Goal: Use online tool/utility: Use online tool/utility

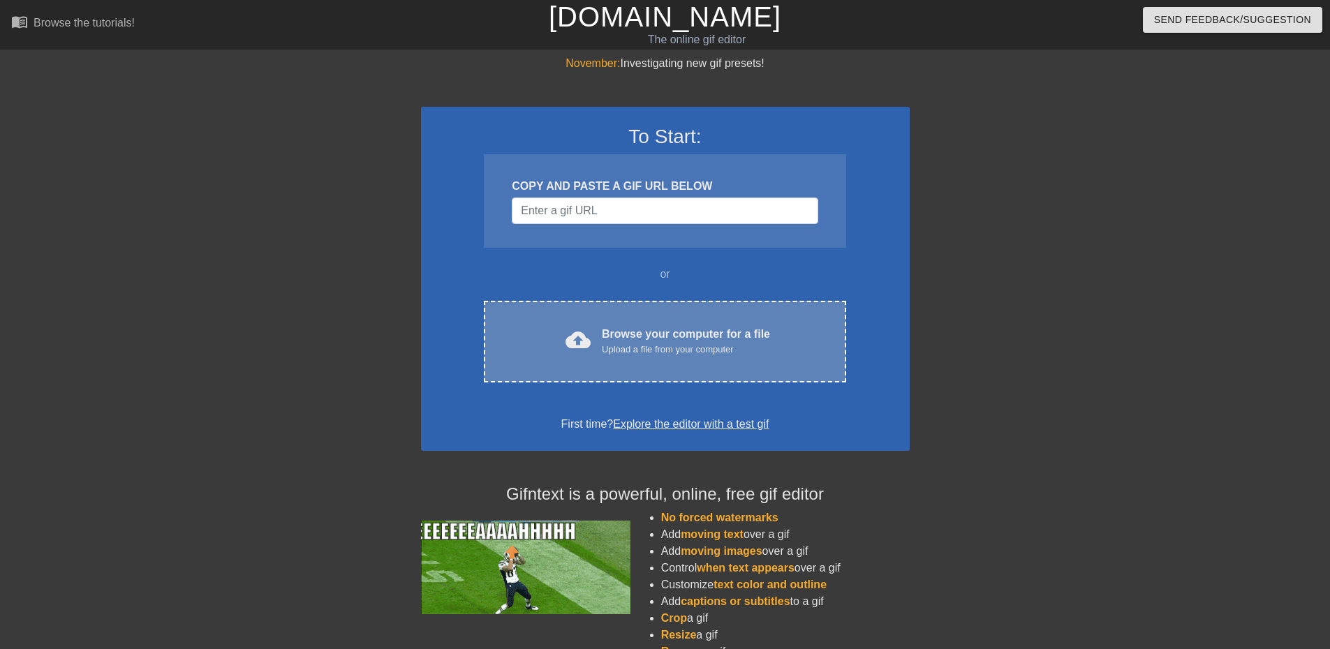
click at [659, 343] on div "Upload a file from your computer" at bounding box center [686, 350] width 168 height 14
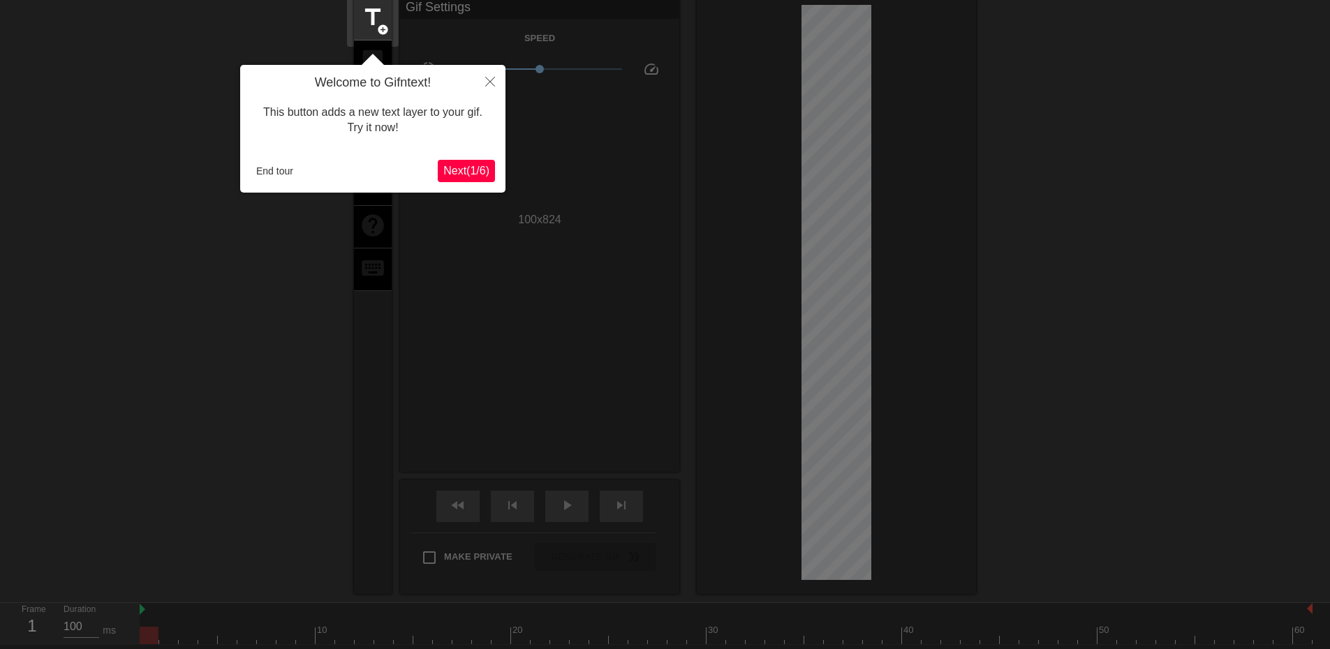
scroll to position [34, 0]
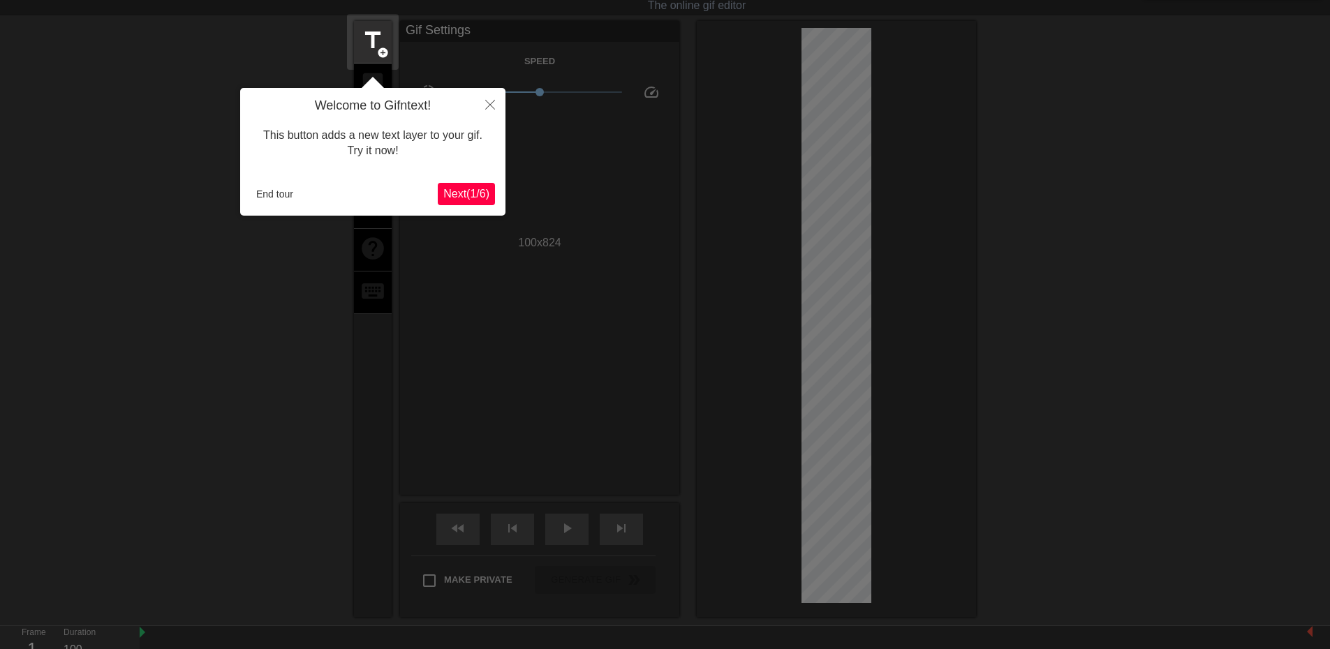
click at [476, 196] on span "Next ( 1 / 6 )" at bounding box center [466, 194] width 46 height 12
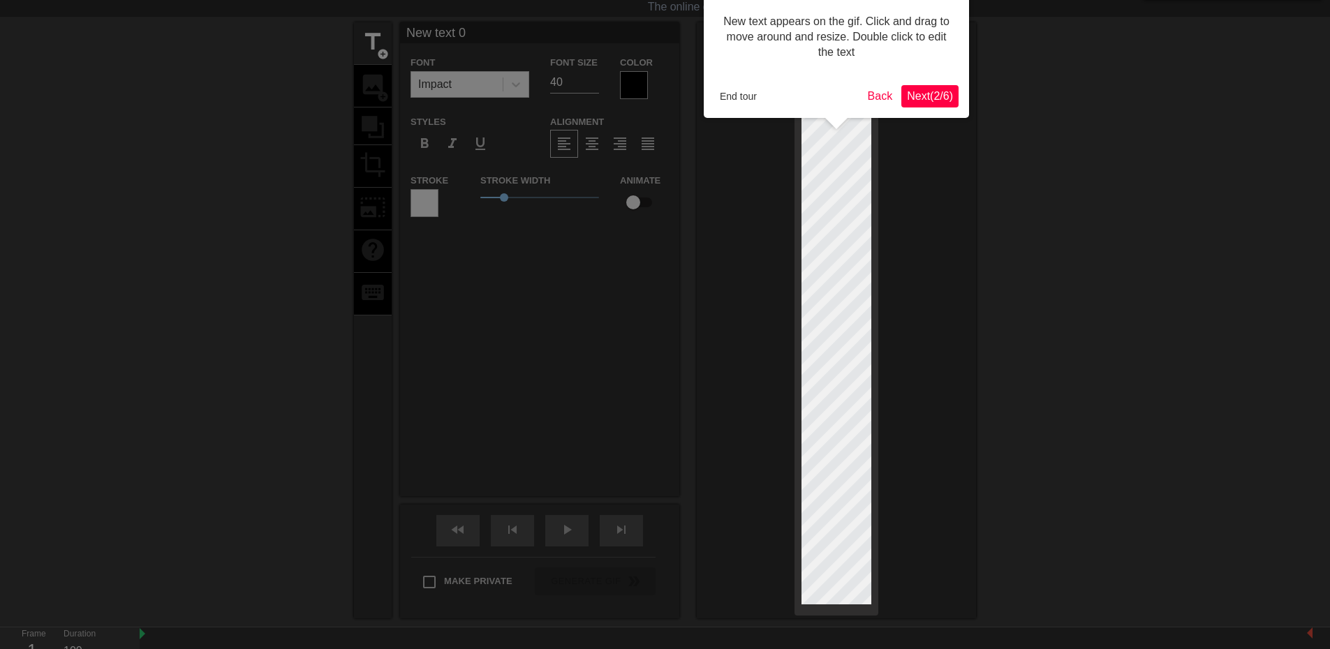
scroll to position [0, 0]
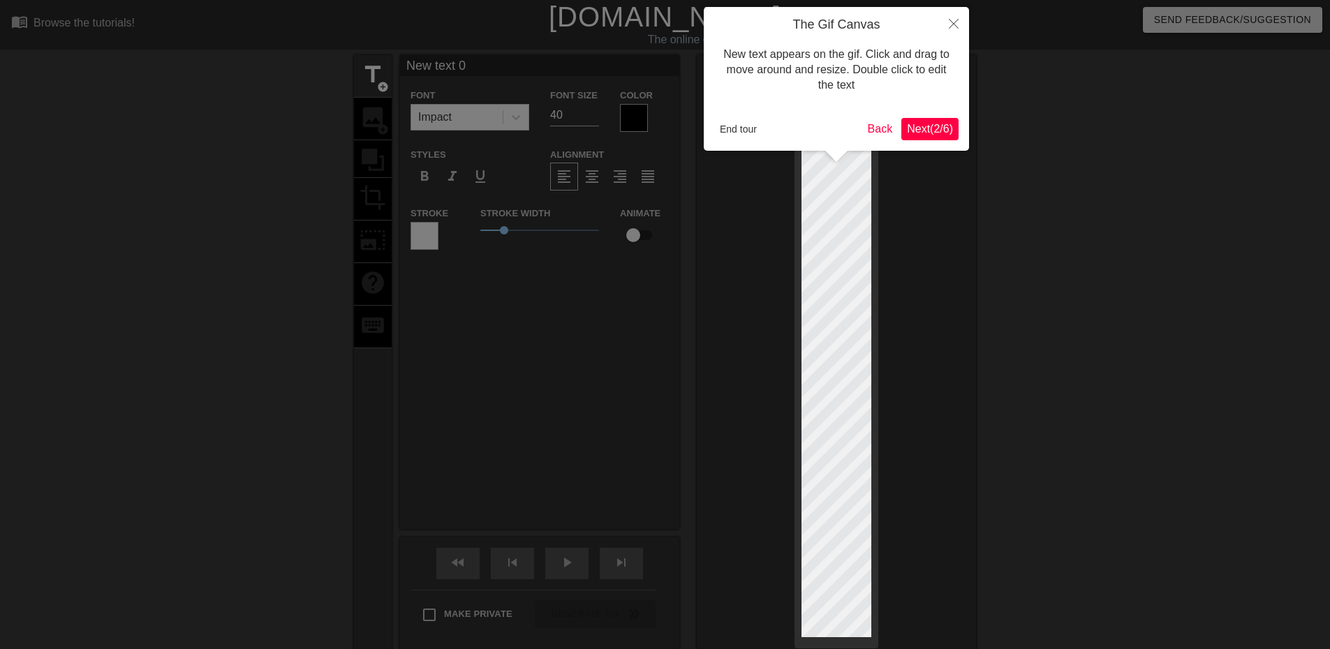
click at [931, 124] on span "Next ( 2 / 6 )" at bounding box center [930, 129] width 46 height 12
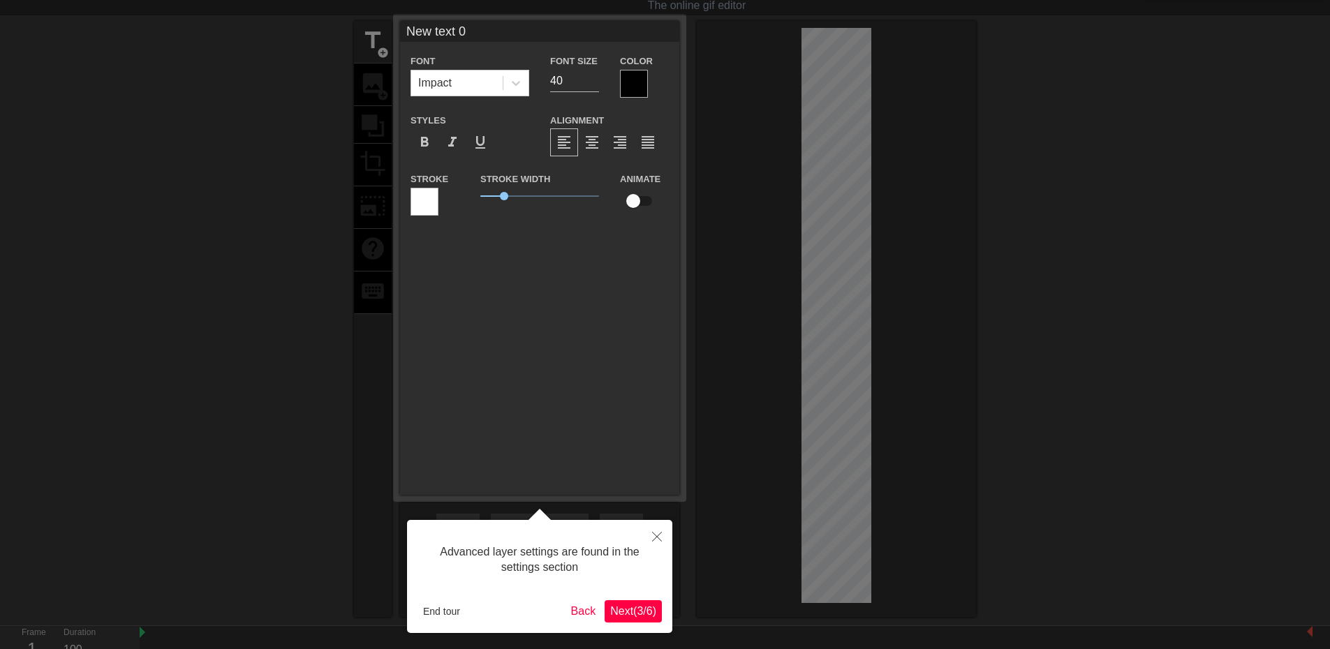
click at [636, 612] on span "Next ( 3 / 6 )" at bounding box center [633, 611] width 46 height 12
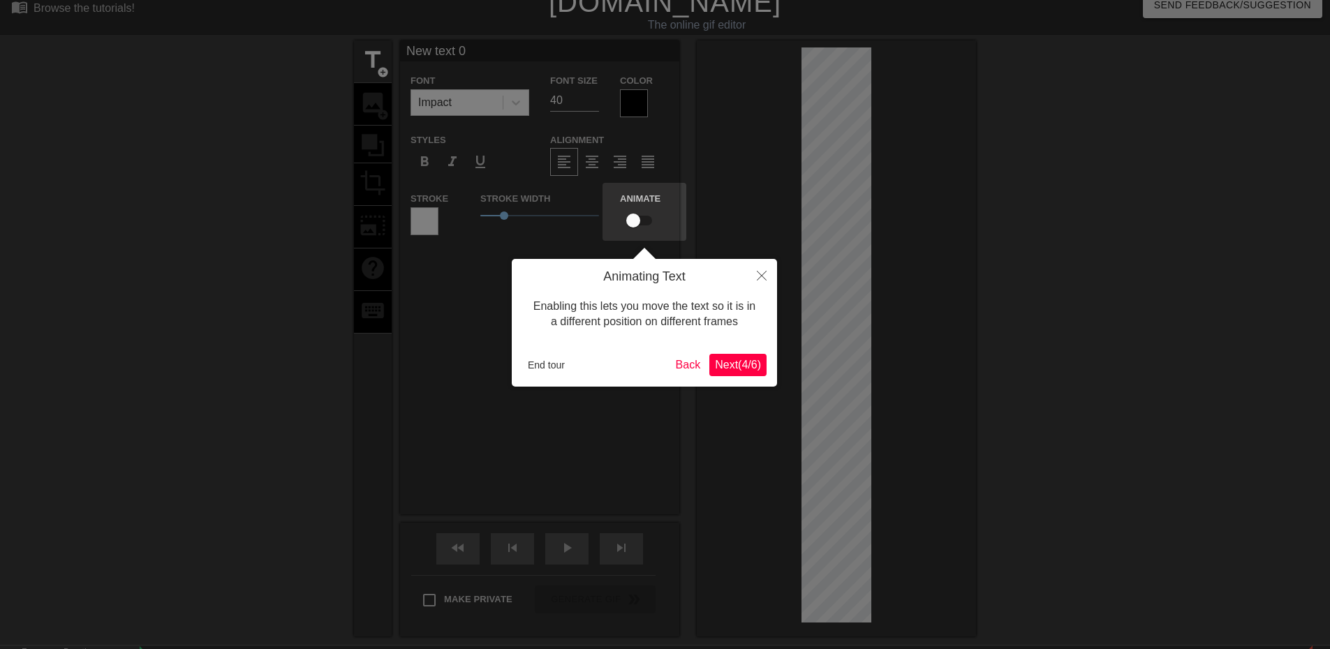
scroll to position [0, 0]
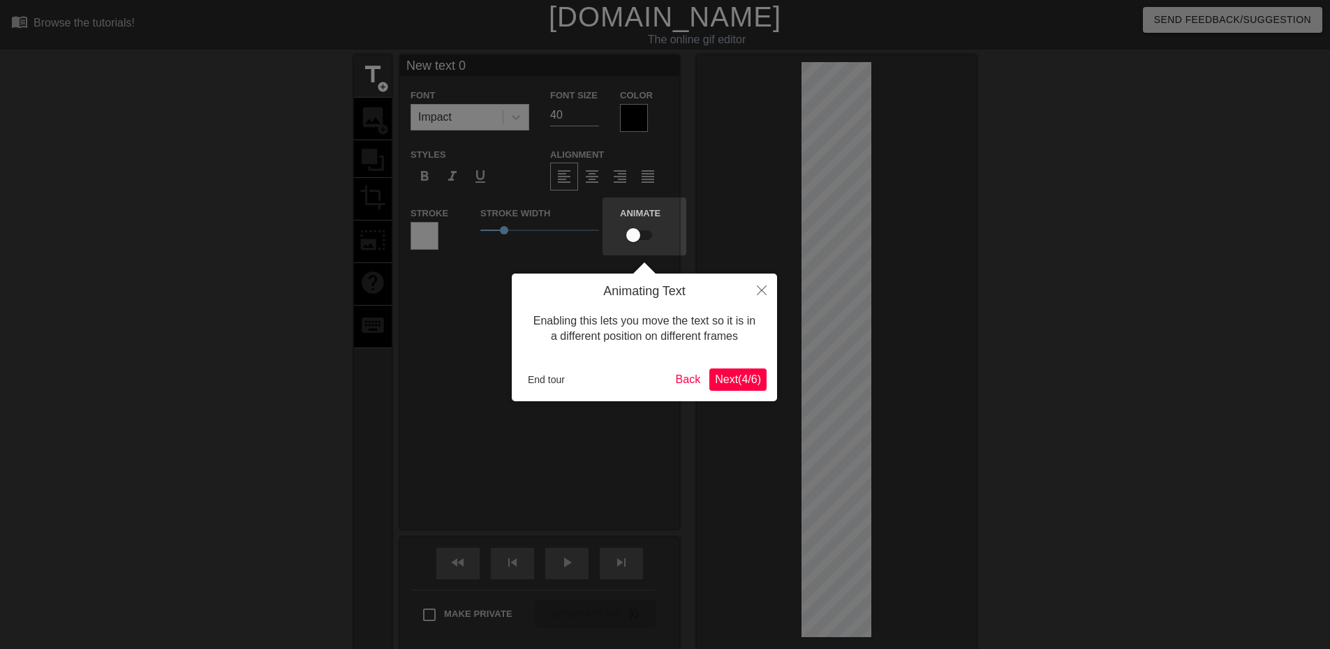
click at [735, 380] on span "Next ( 4 / 6 )" at bounding box center [738, 380] width 46 height 12
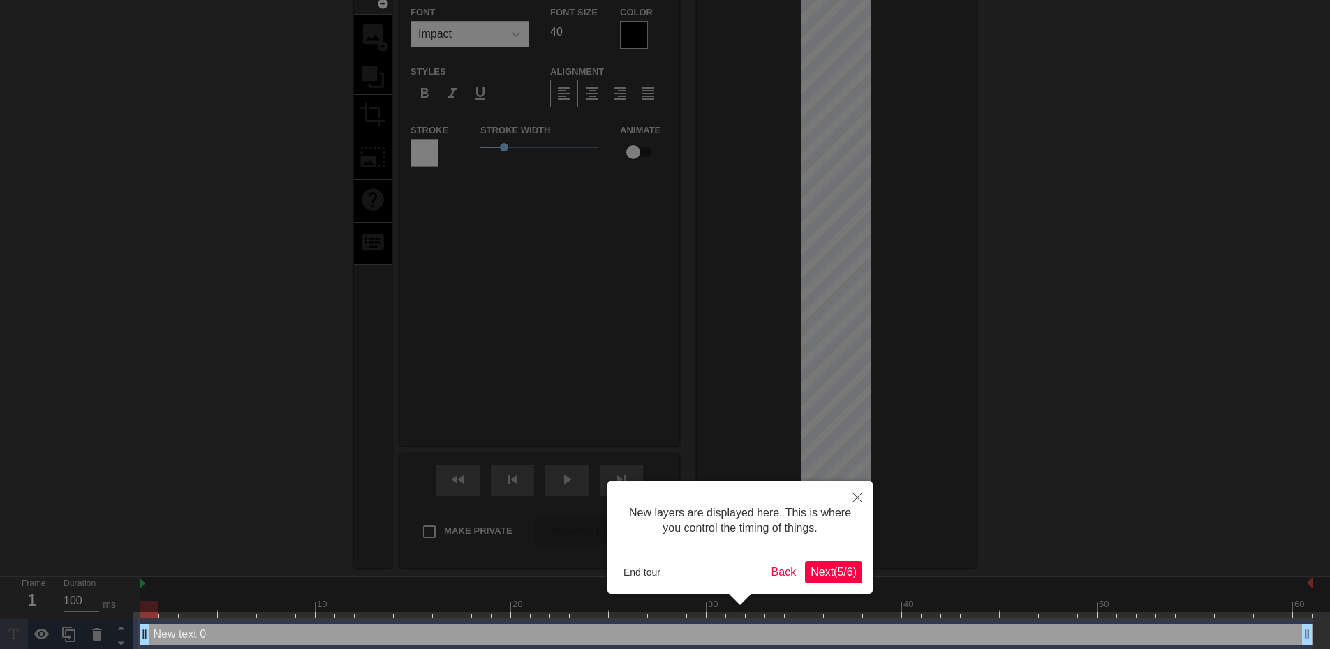
scroll to position [97, 0]
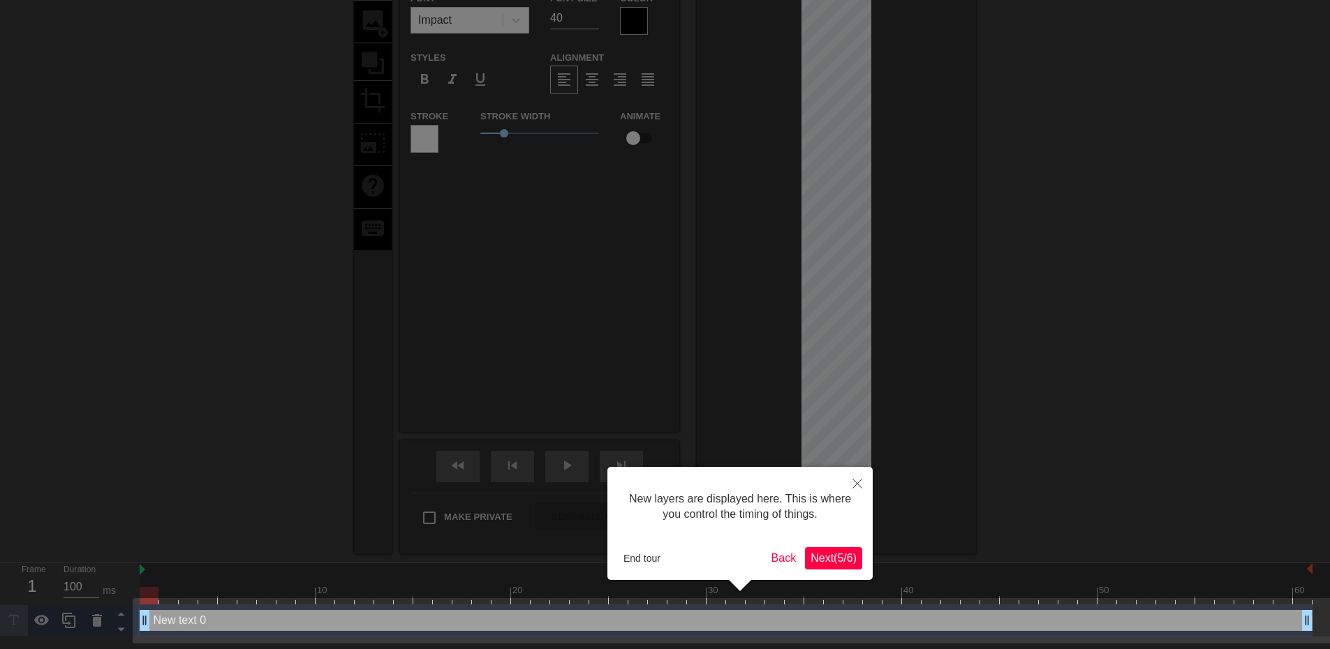
click at [833, 561] on span "Next ( 5 / 6 )" at bounding box center [834, 558] width 46 height 12
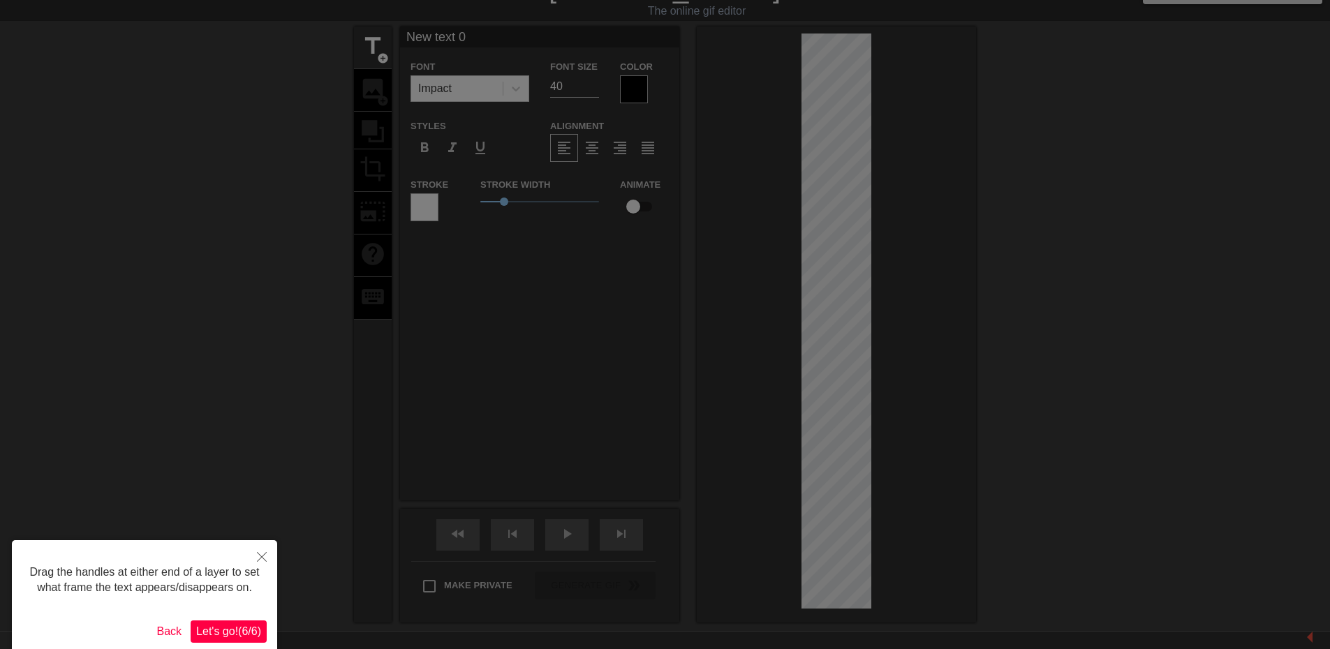
scroll to position [0, 0]
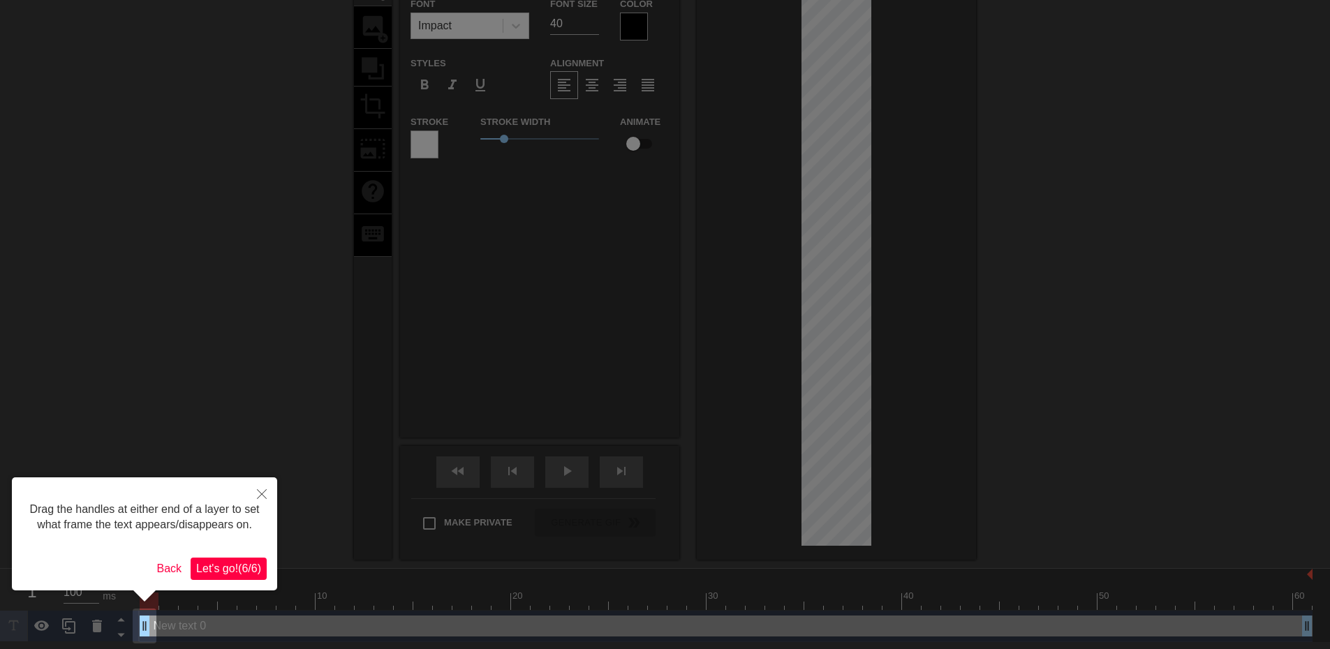
click at [227, 571] on span "Let's go! ( 6 / 6 )" at bounding box center [228, 569] width 65 height 12
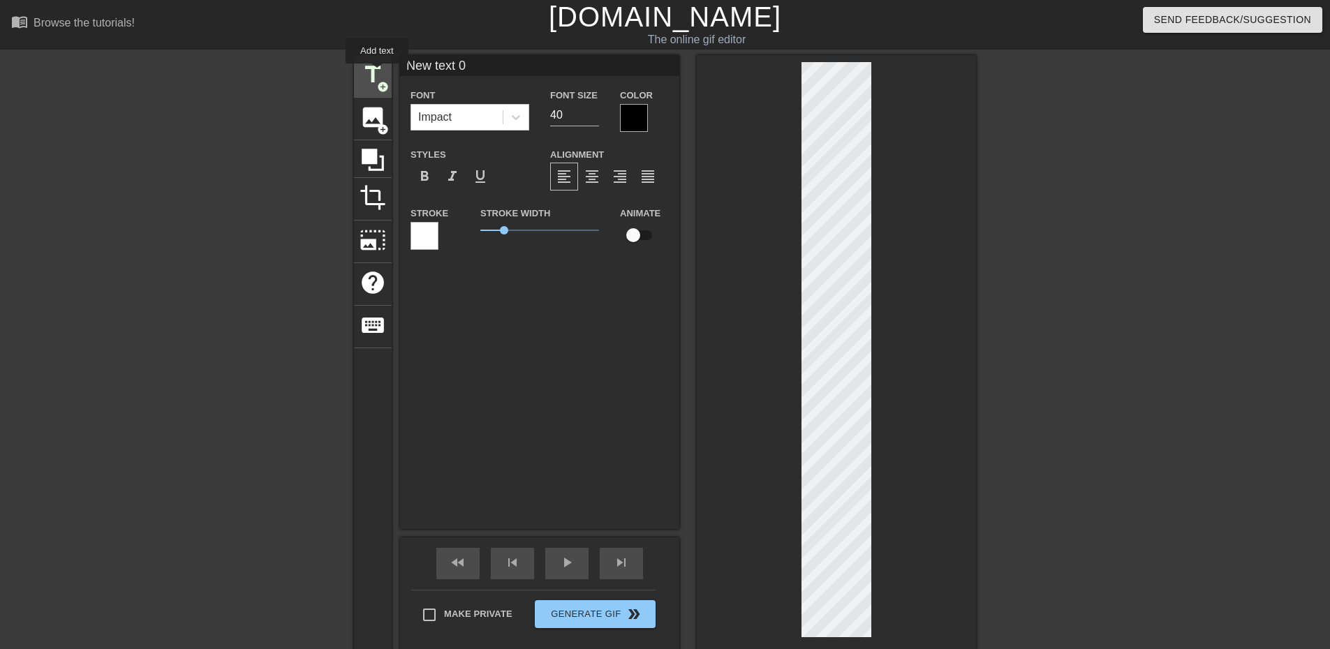
click at [377, 73] on span "title" at bounding box center [373, 74] width 27 height 27
type input "Ne text 1"
type textarea "Ne text 1"
type input "Netext 1"
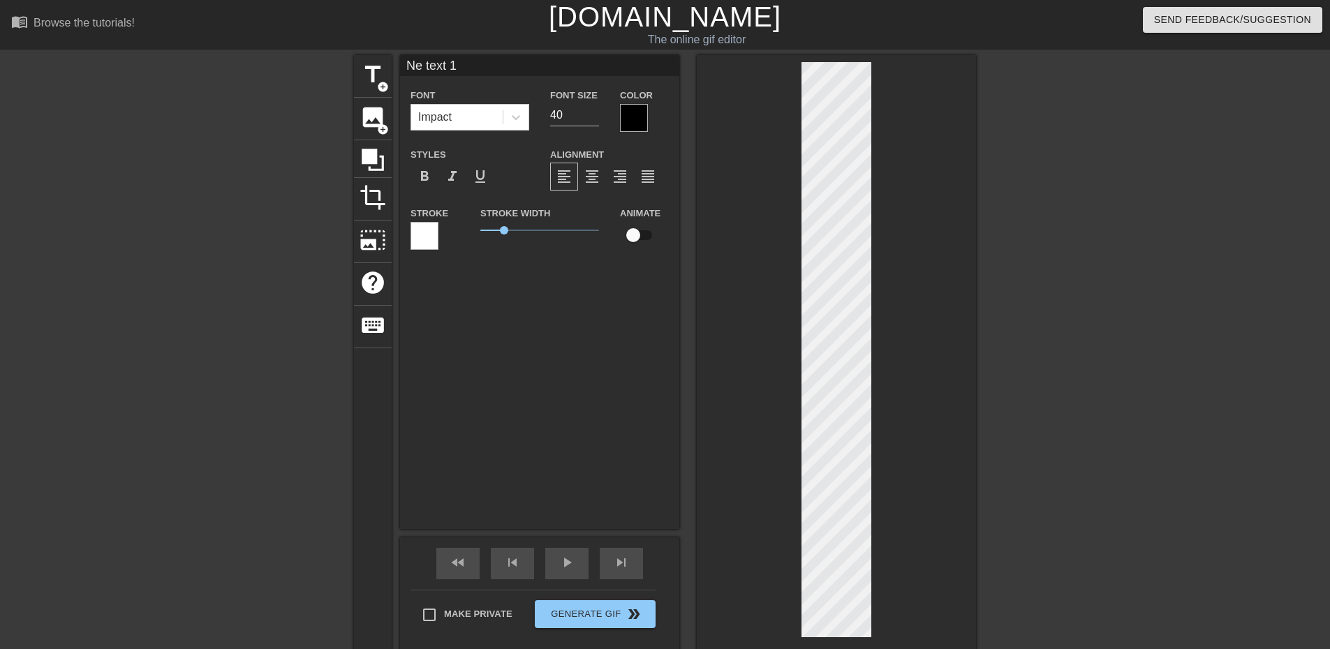
type textarea "Netext 1"
type input "Neext 1"
type textarea "Neext 1"
type input "Next 1"
type textarea "Next 1"
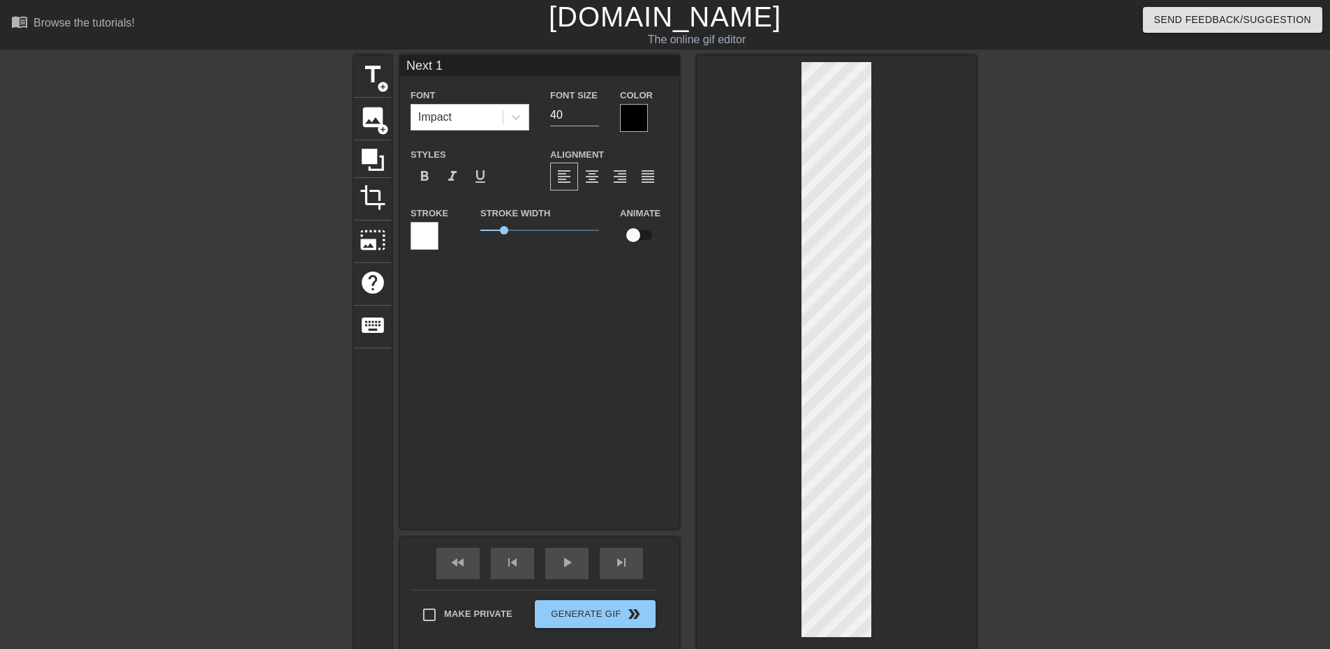
type input "Net 1"
type textarea "Net 1"
type input "Ne 1"
type textarea "Ne 1"
type input "Ne1"
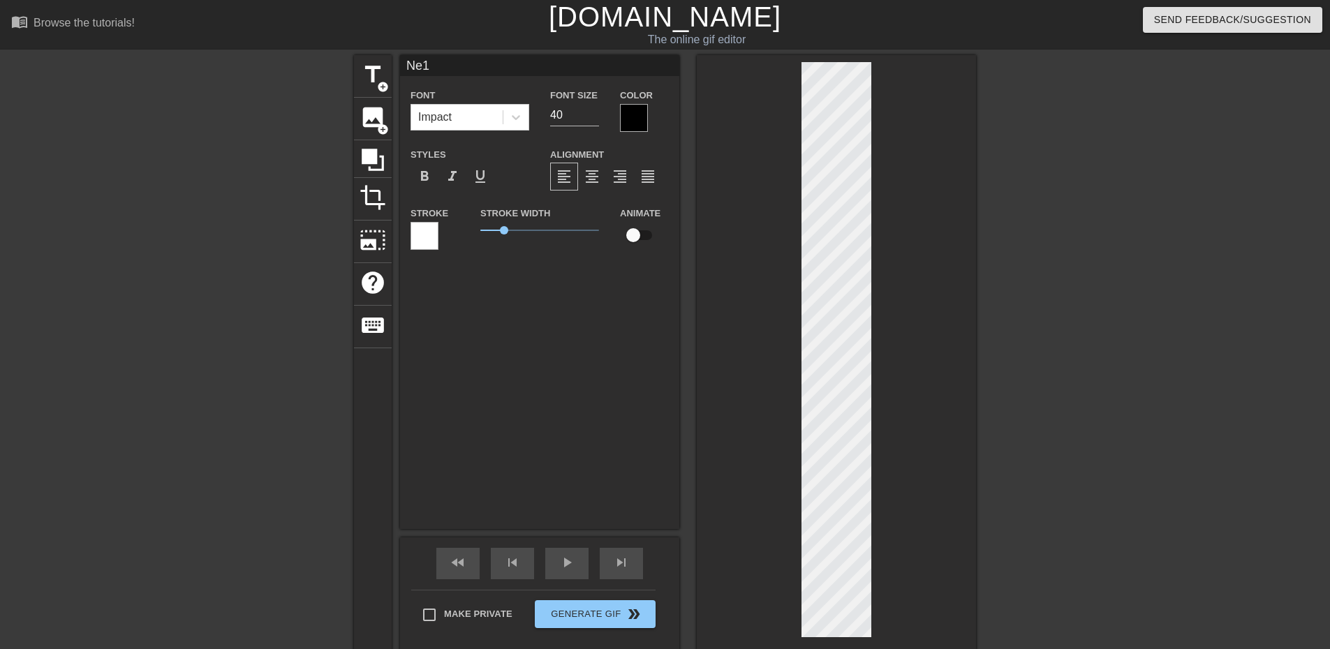
type textarea "Ne1"
type input "Ne"
type textarea "Ne"
type input "N"
type textarea "N"
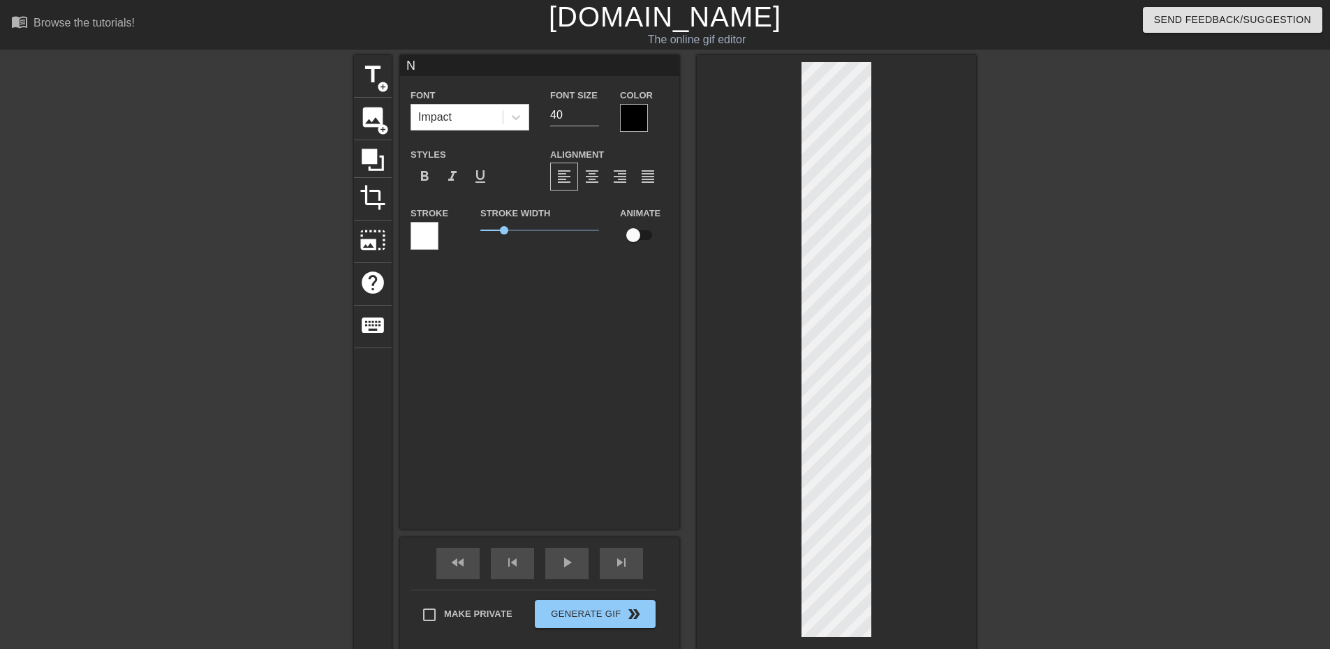
scroll to position [2, 1]
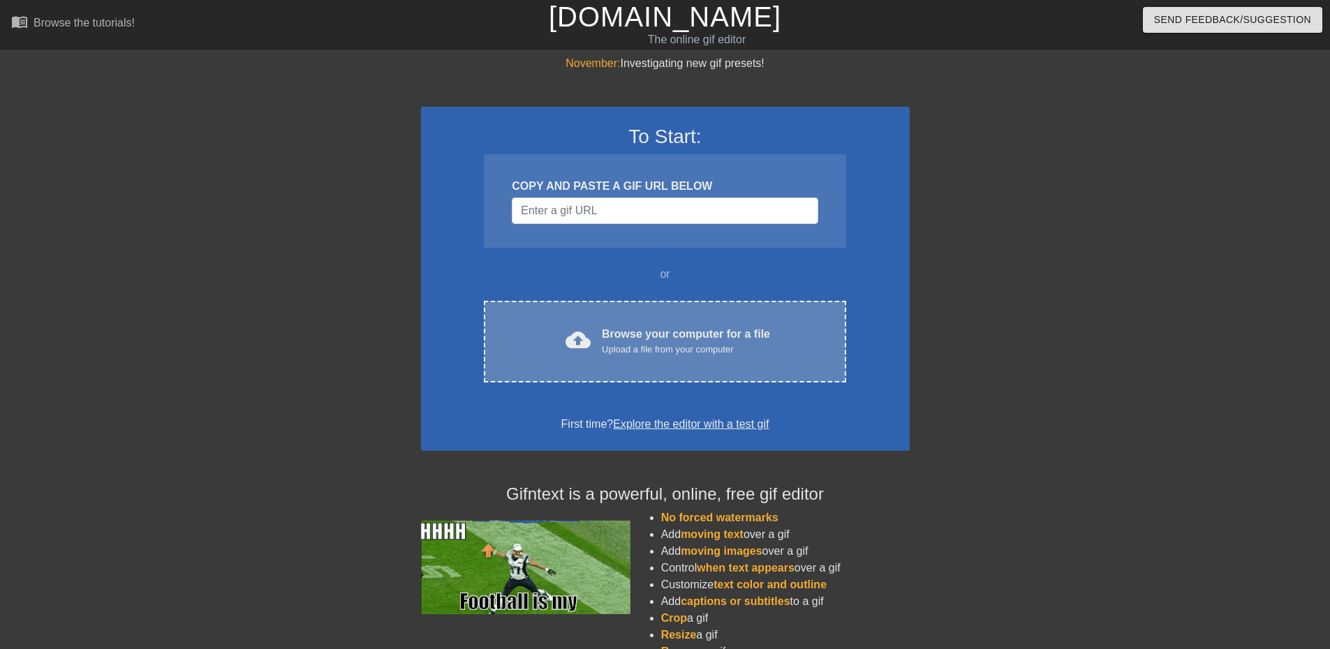
click at [661, 324] on div "cloud_upload Browse your computer for a file Upload a file from your computer C…" at bounding box center [665, 342] width 362 height 82
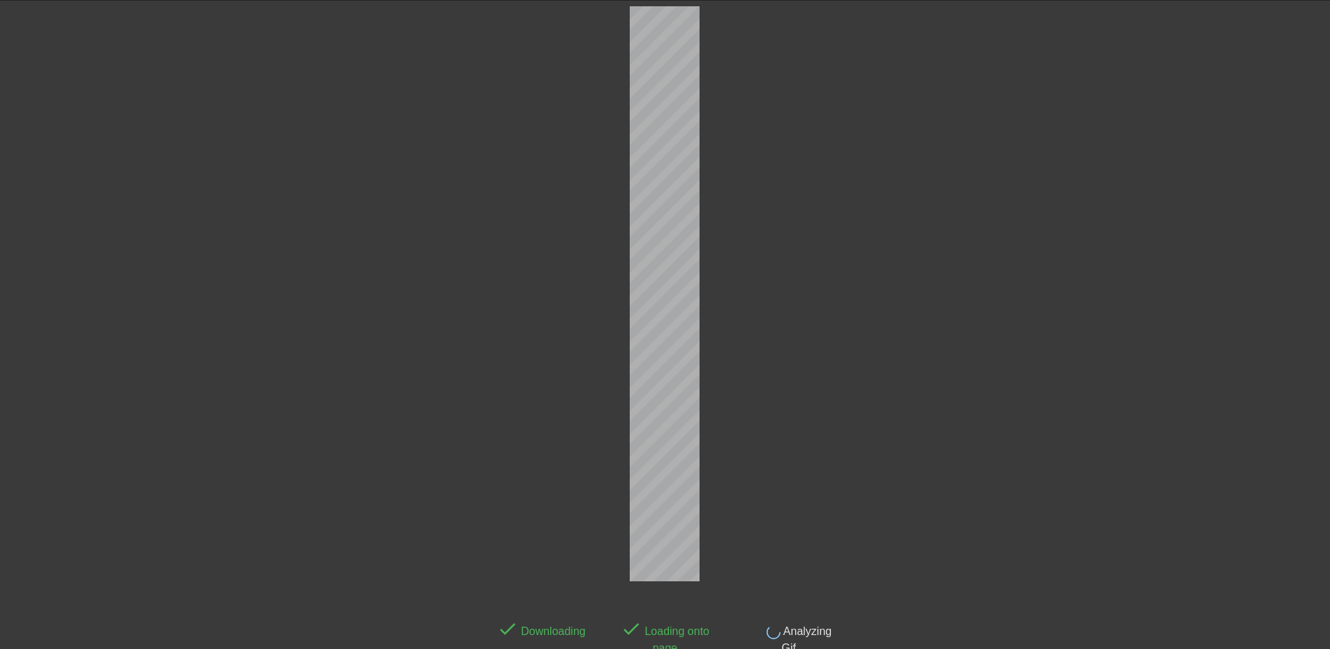
scroll to position [34, 0]
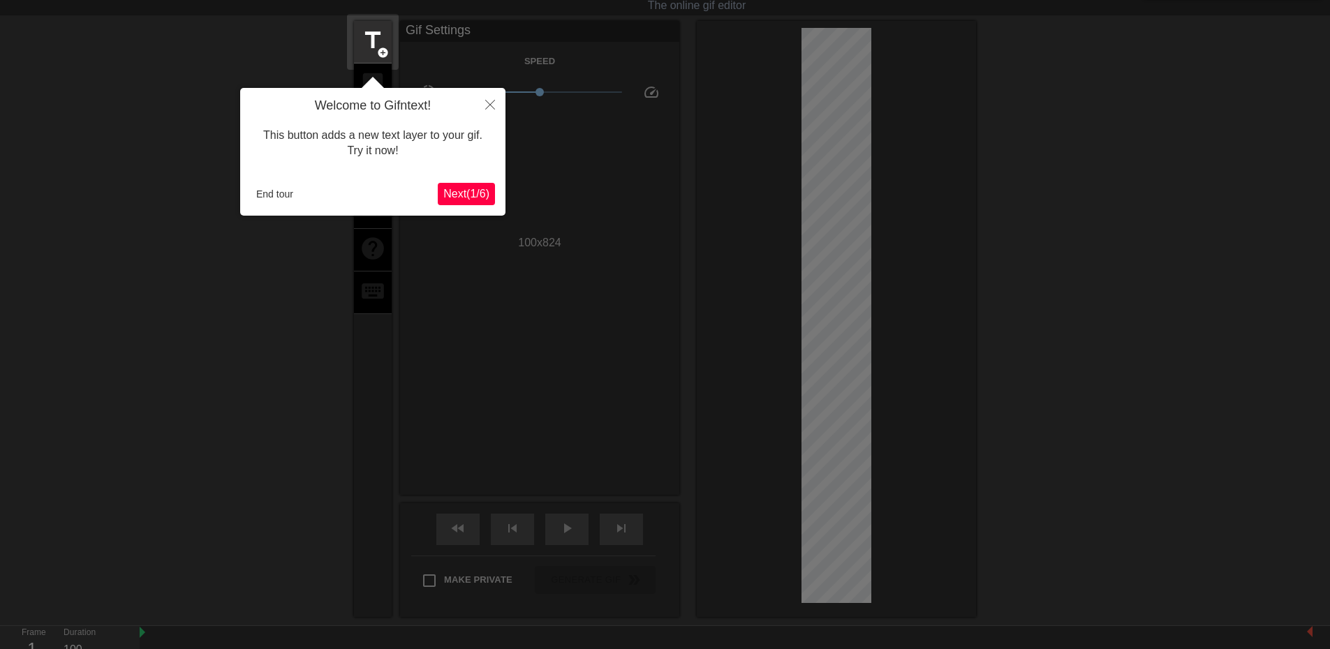
click at [469, 193] on span "Next ( 1 / 6 )" at bounding box center [466, 194] width 46 height 12
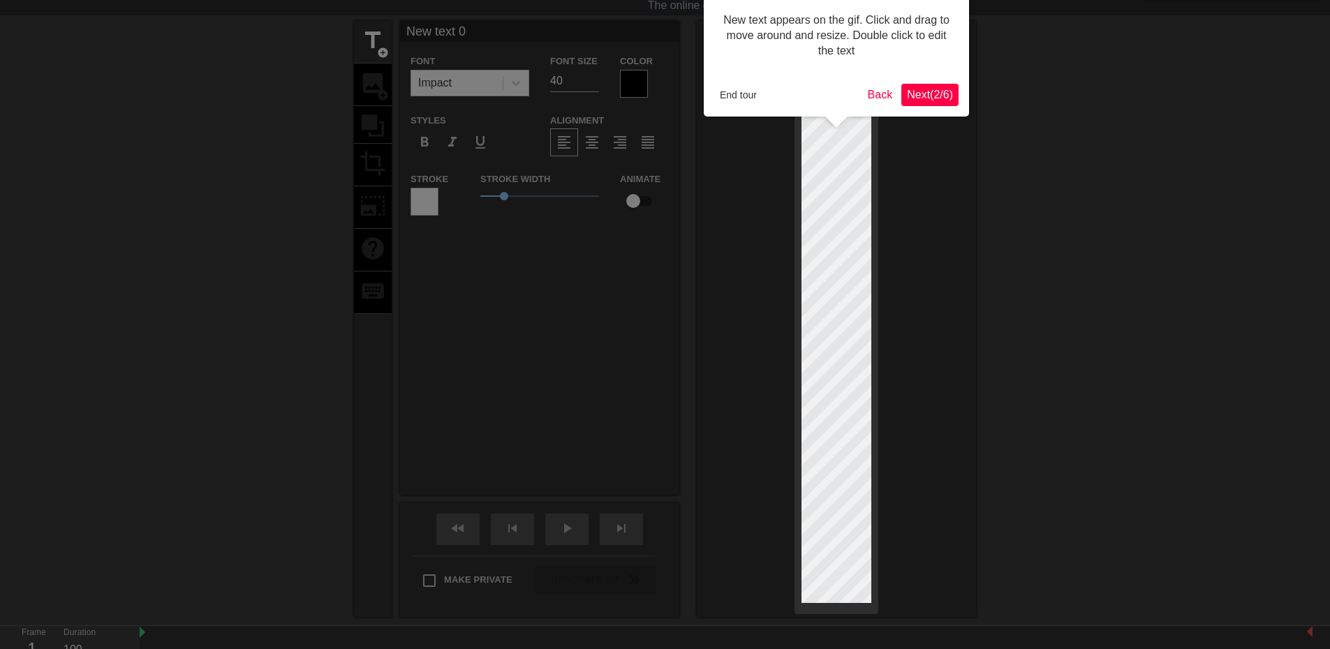
scroll to position [0, 0]
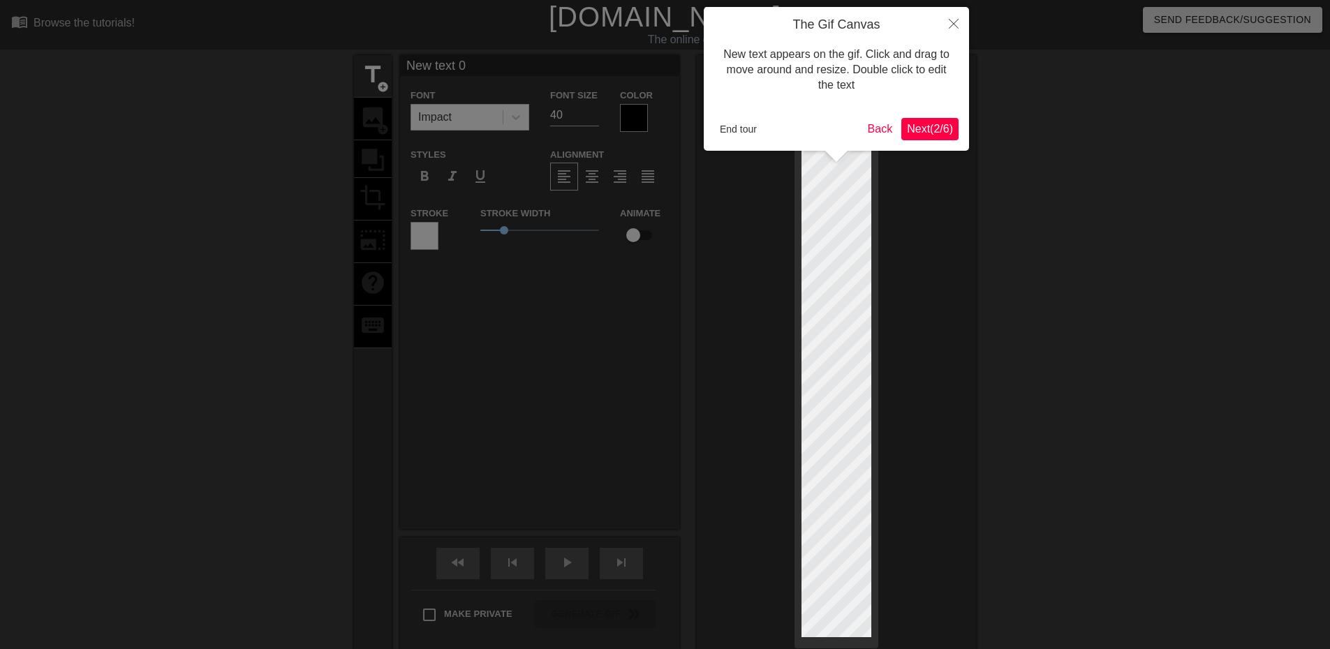
click at [920, 124] on span "Next ( 2 / 6 )" at bounding box center [930, 129] width 46 height 12
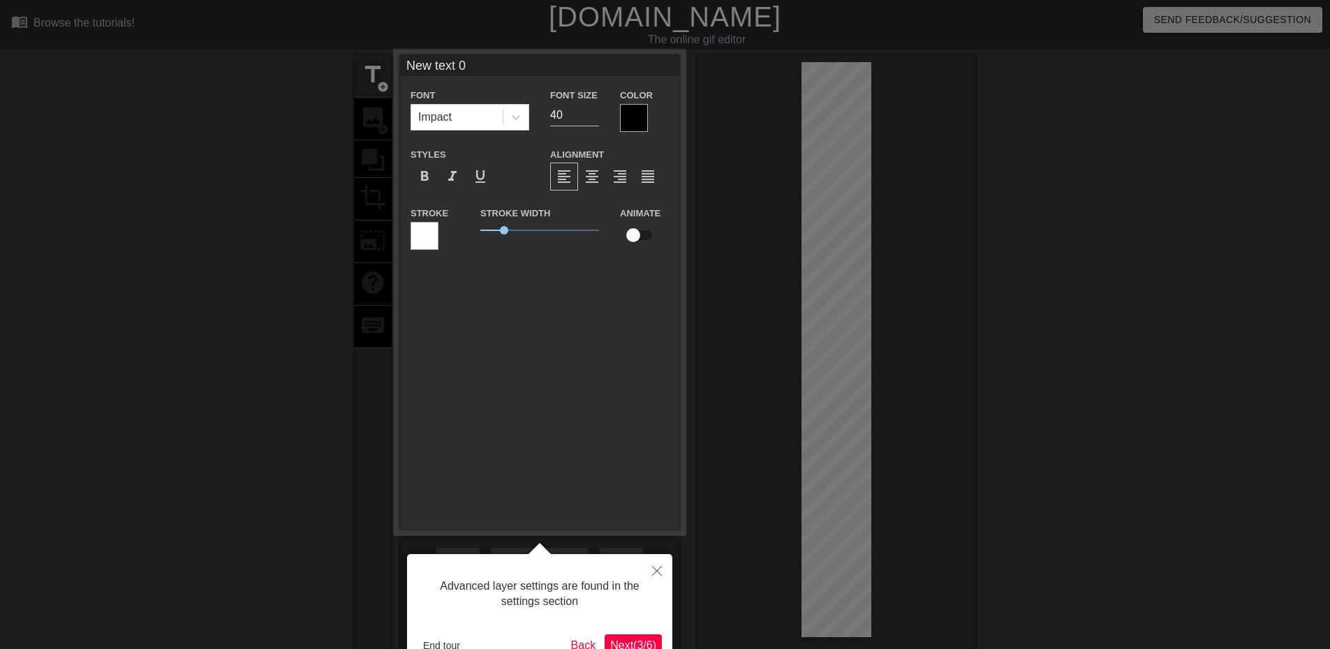
scroll to position [34, 0]
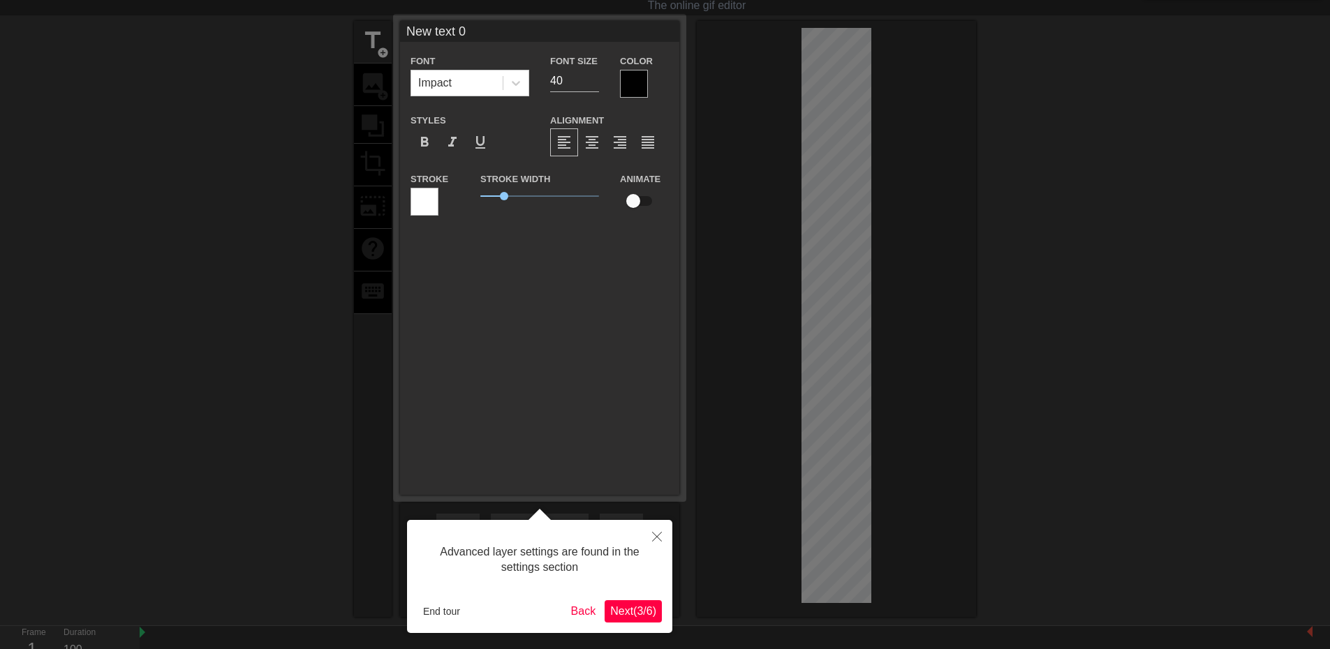
click at [633, 617] on span "Next ( 3 / 6 )" at bounding box center [633, 611] width 46 height 12
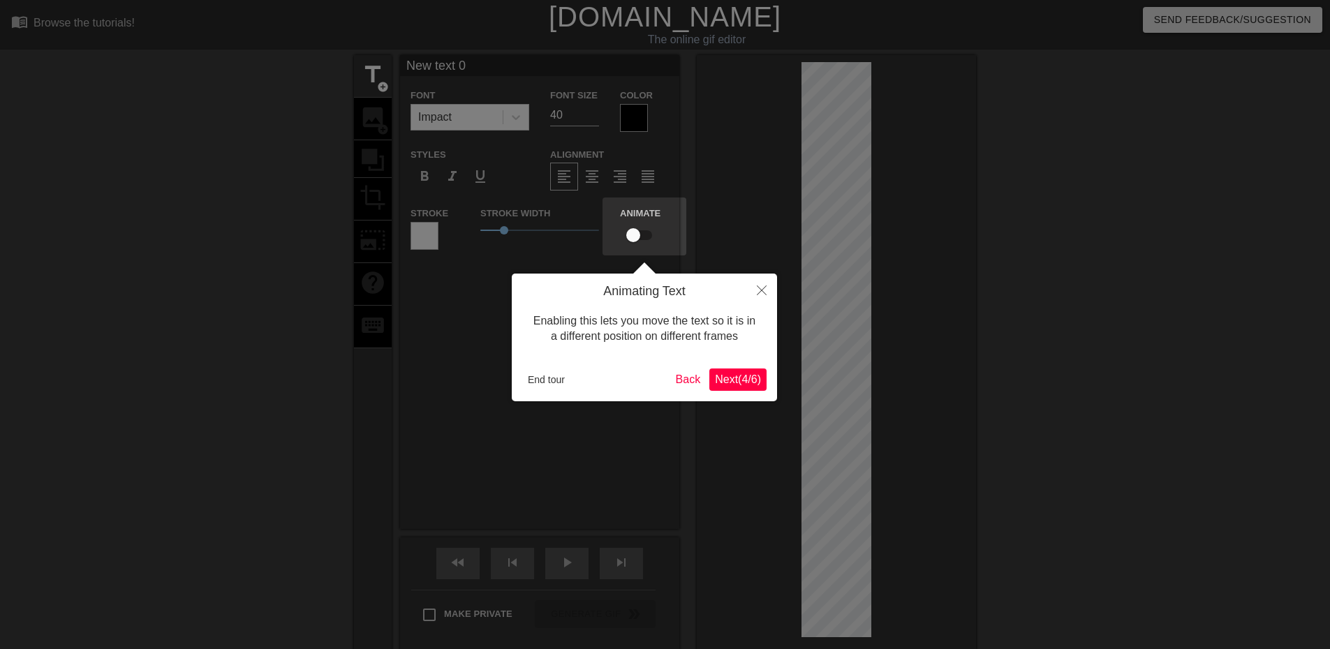
click at [733, 374] on span "Next ( 4 / 6 )" at bounding box center [738, 380] width 46 height 12
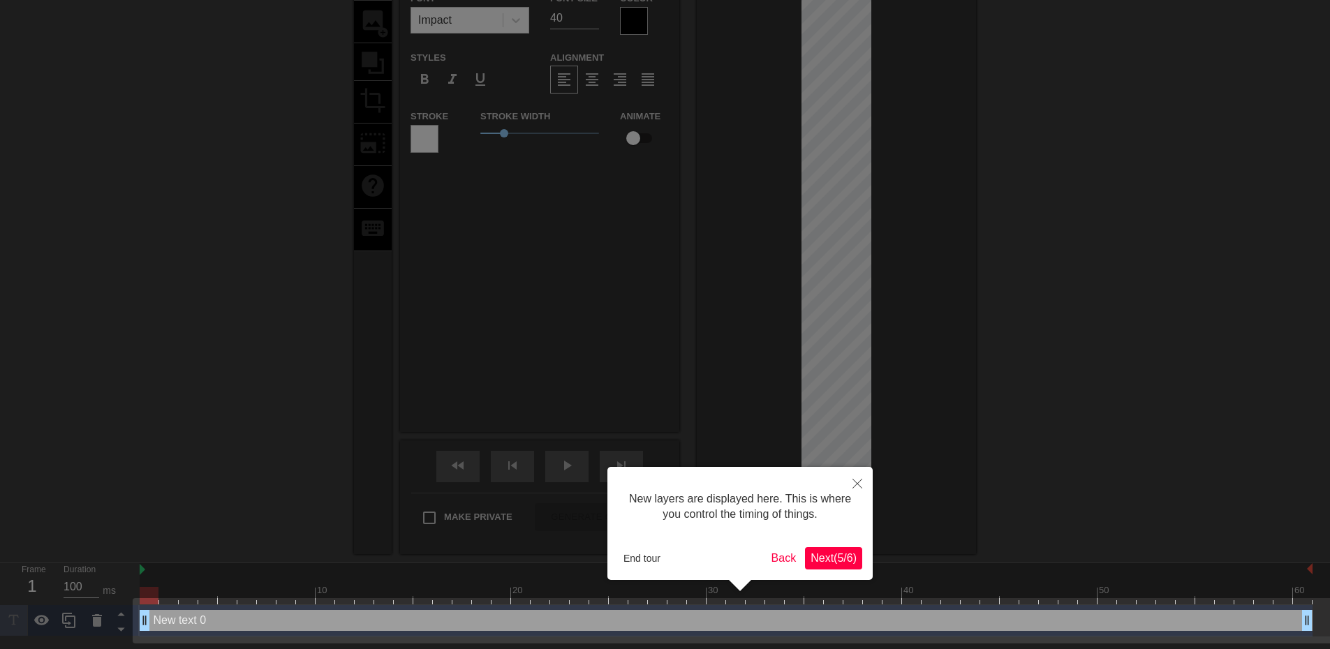
click at [840, 561] on span "Next ( 5 / 6 )" at bounding box center [834, 558] width 46 height 12
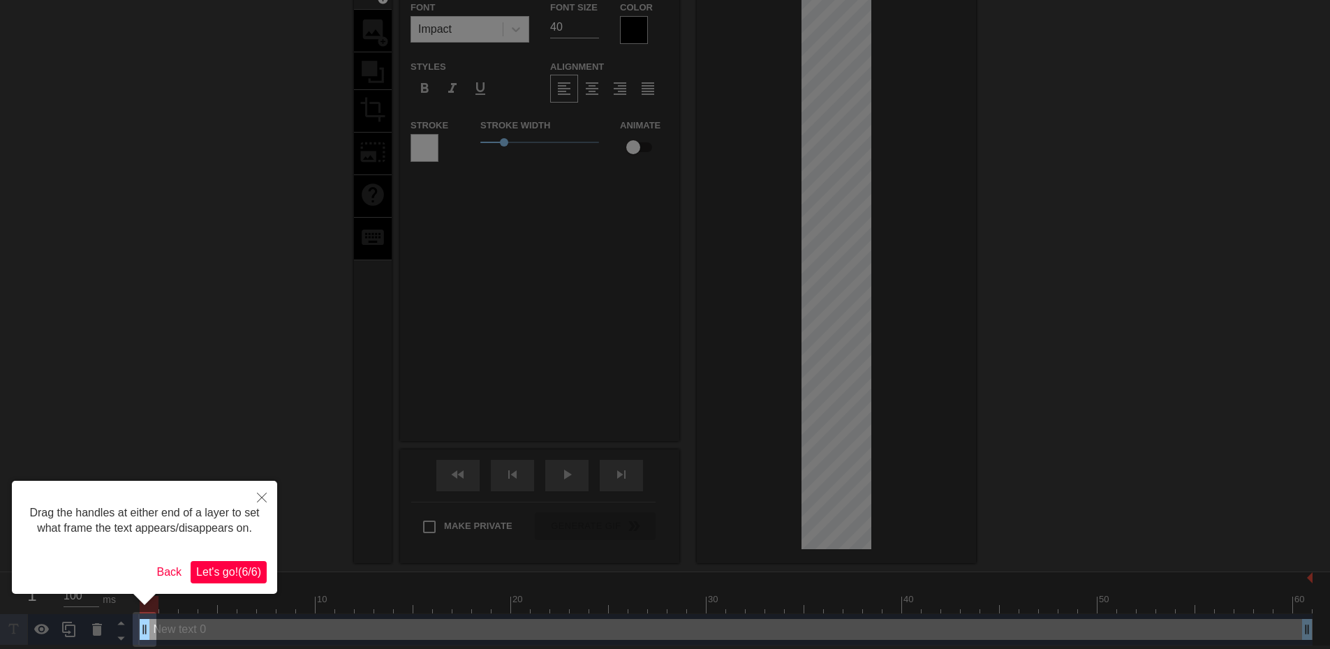
scroll to position [91, 0]
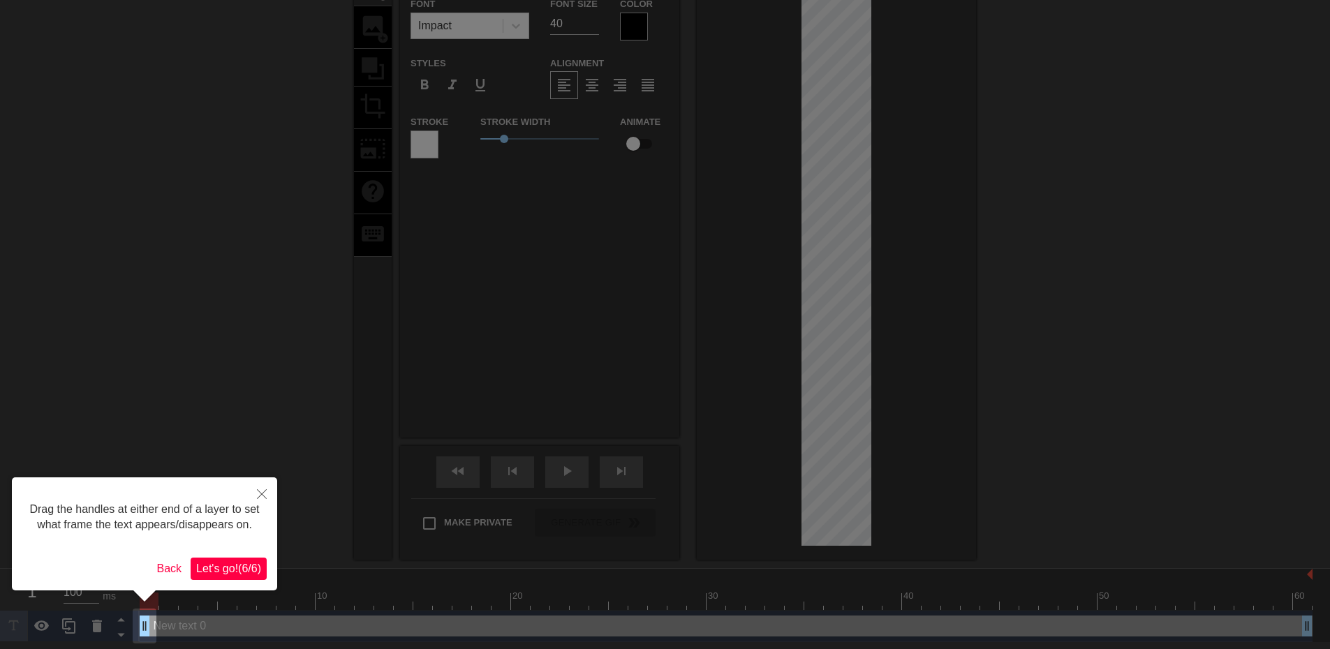
click at [246, 566] on span "Let's go! ( 6 / 6 )" at bounding box center [228, 569] width 65 height 12
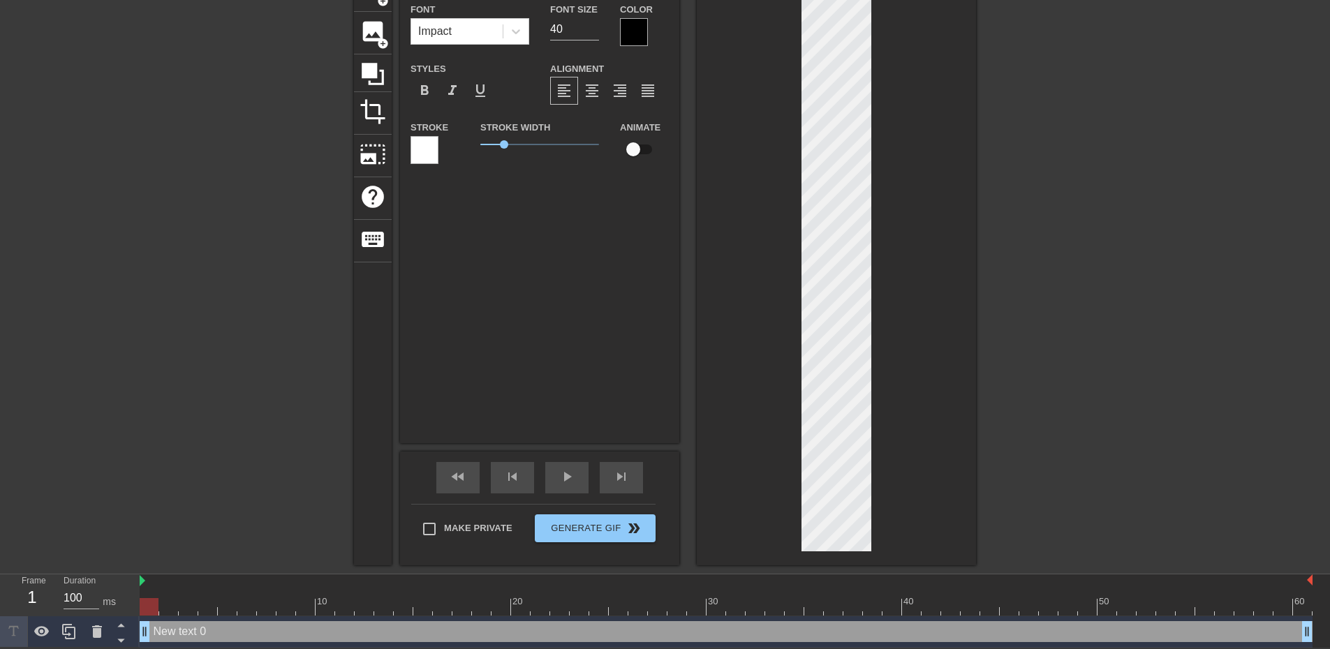
scroll to position [2, 3]
type input "New tex 0"
type textarea "New tex 0"
type input "New te 0"
type textarea "New te 0"
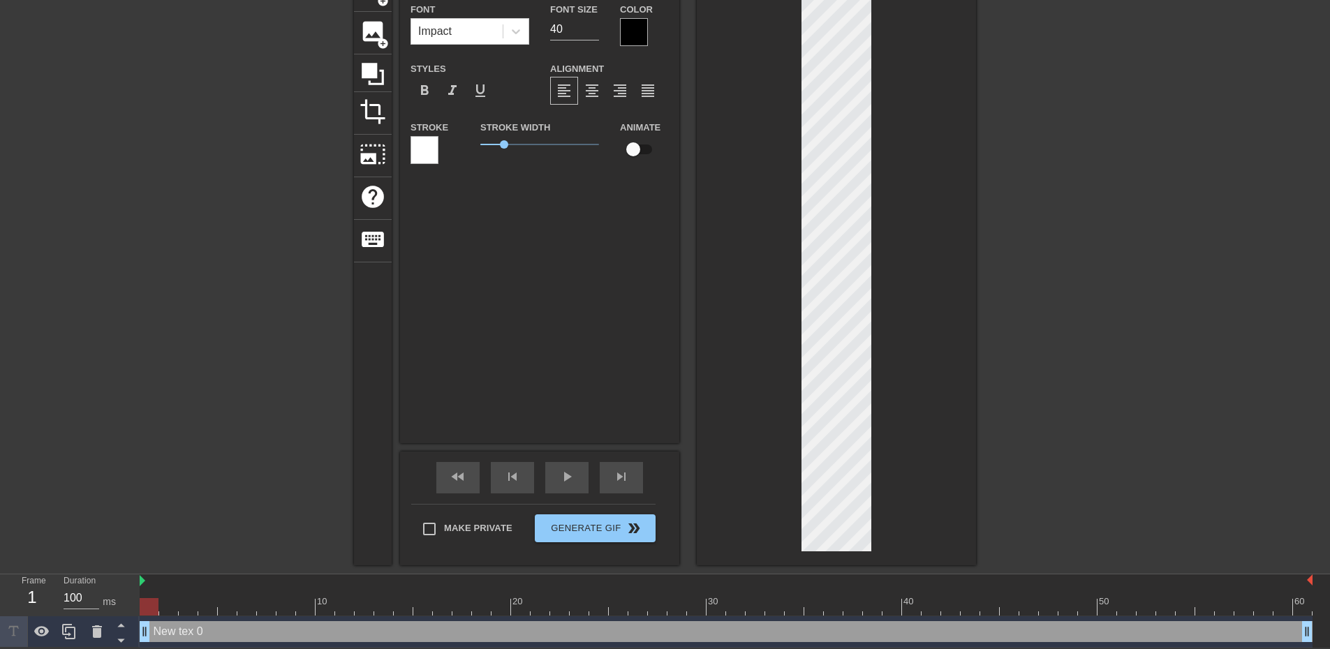
type input "New t 0"
type textarea "New t 0"
type input "New 0"
type textarea "New 0"
type input "New 0"
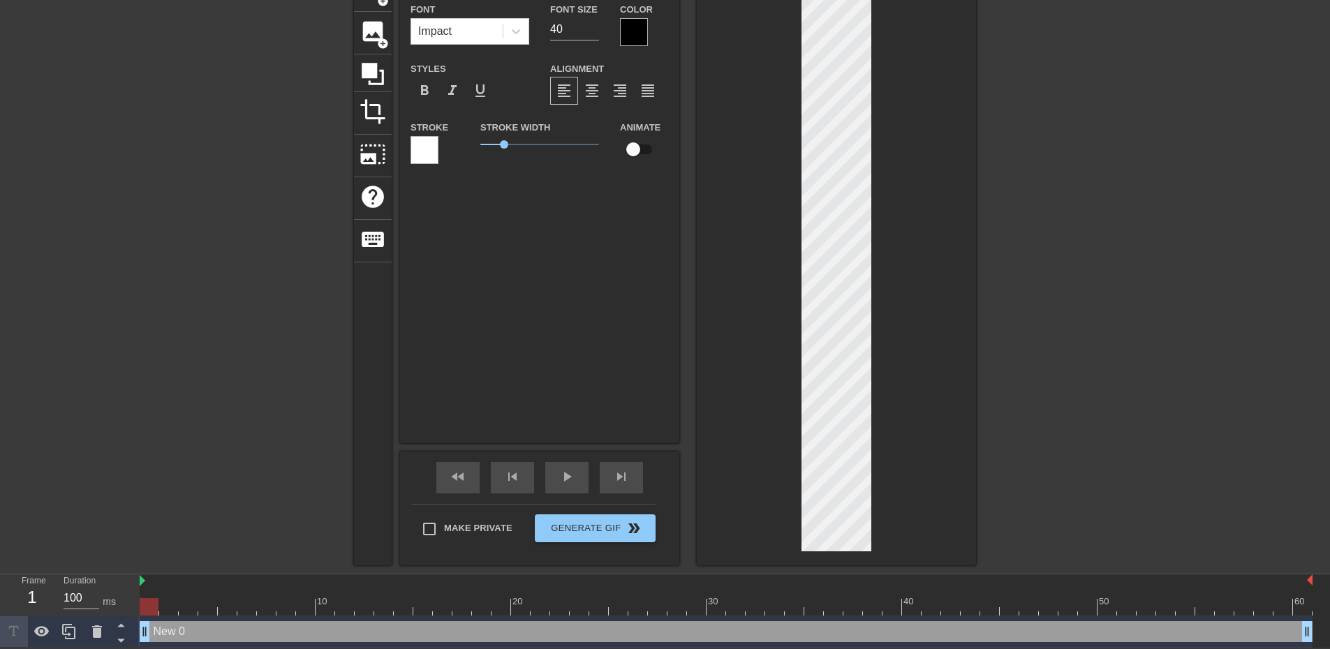
type textarea "New 0"
type input "Ne 0"
type textarea "Ne 0"
type input "Ne"
type textarea "Ne"
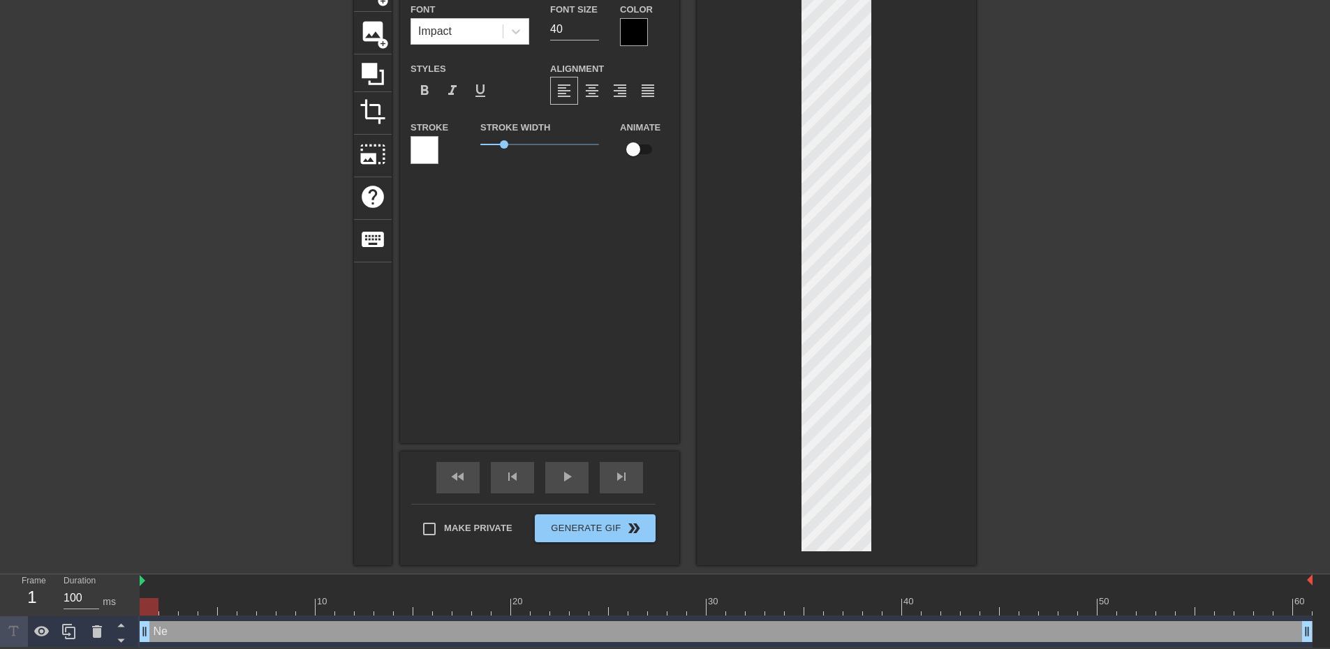
type input "Ne"
type textarea "Ne"
type input "N"
type textarea "N"
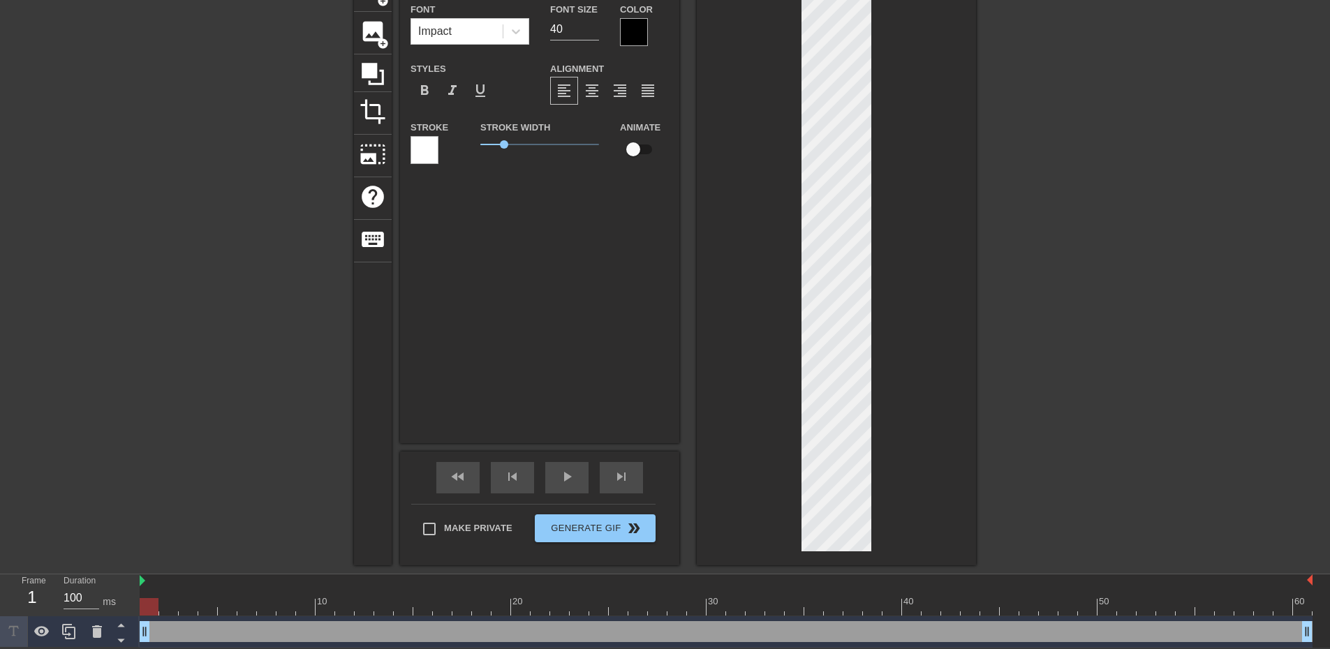
type input "W"
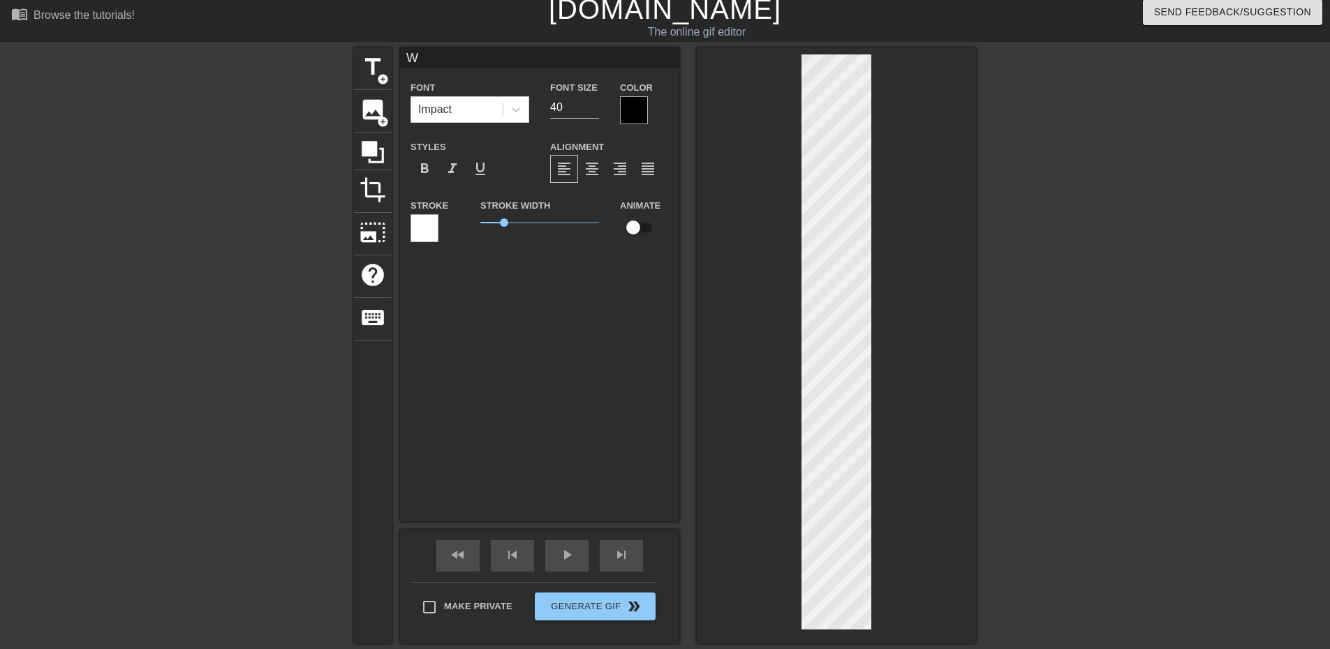
scroll to position [0, 0]
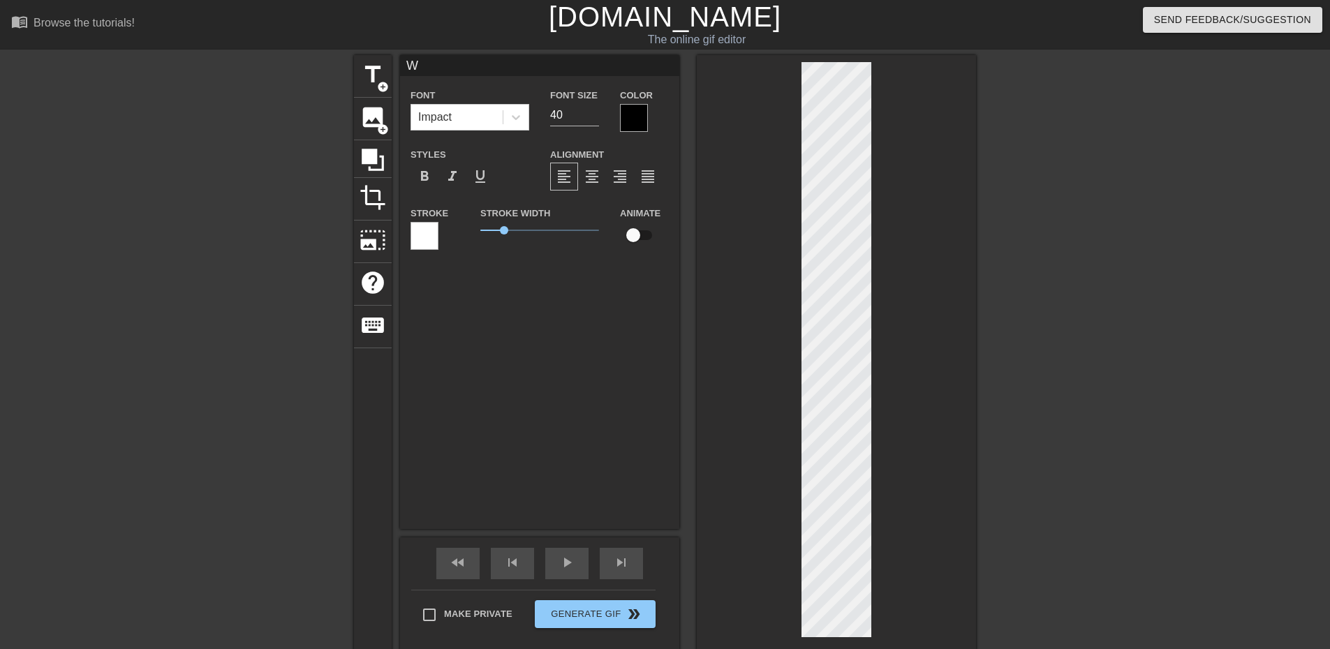
type textarea "W"
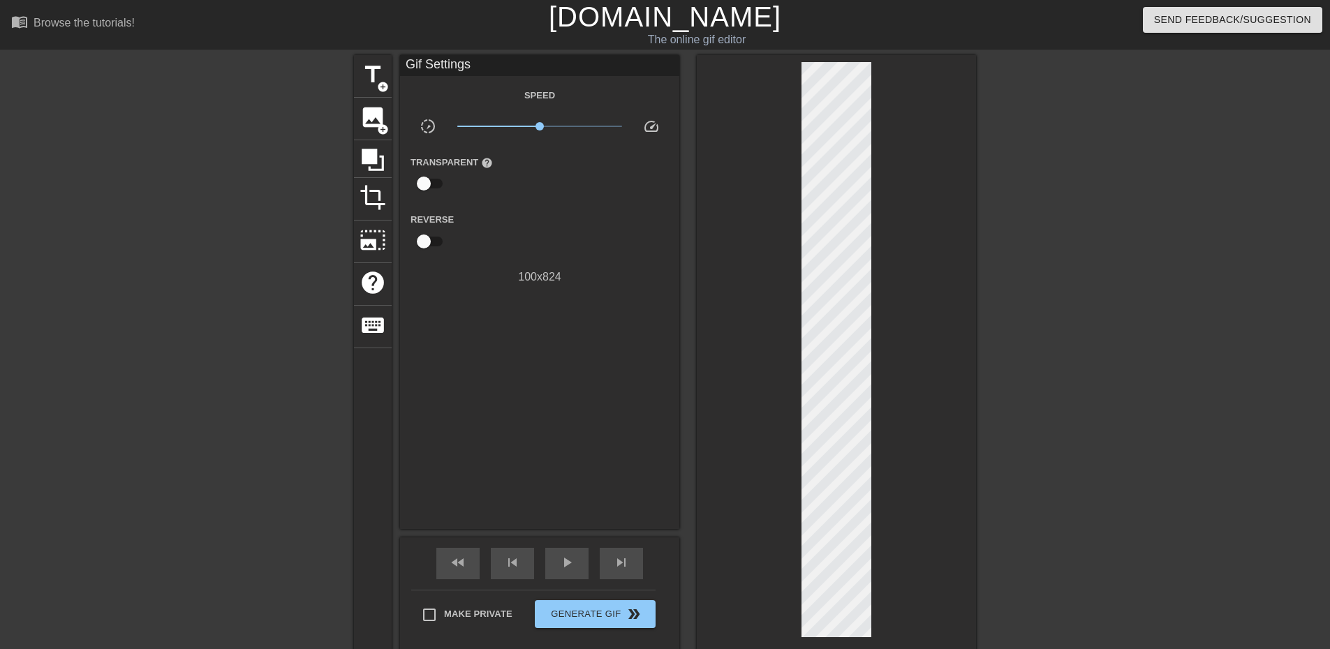
click at [896, 345] on div at bounding box center [836, 353] width 279 height 596
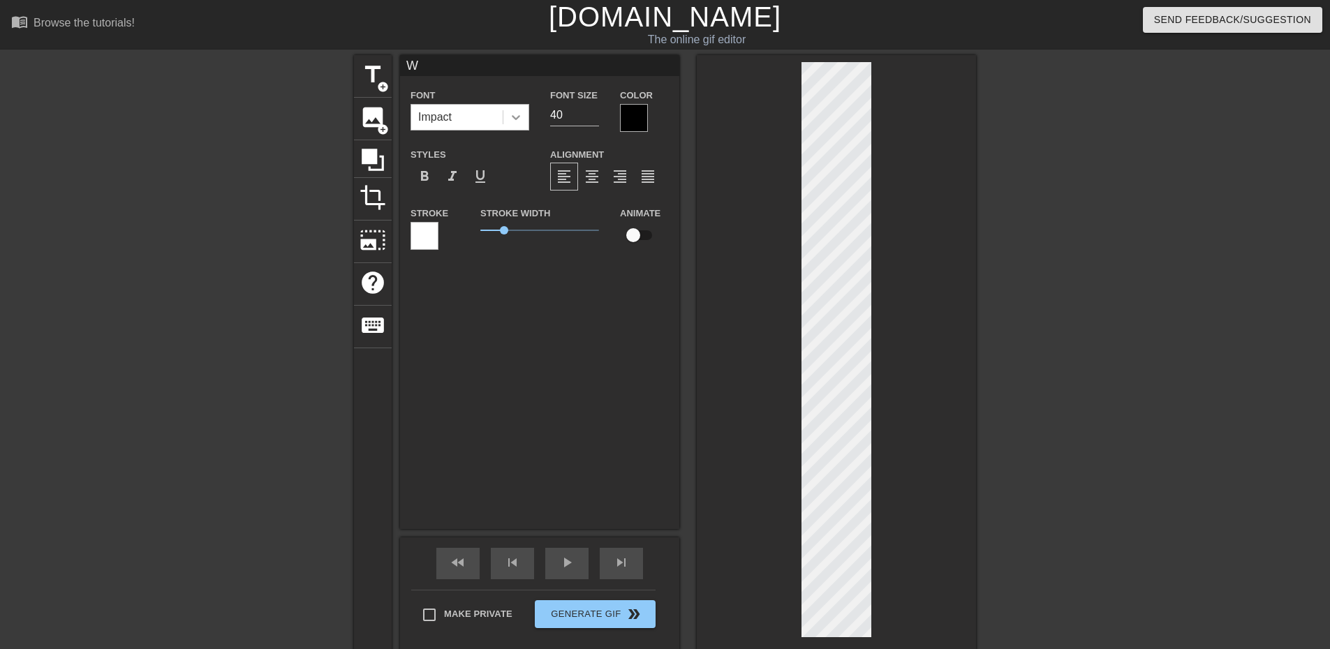
click at [520, 117] on icon at bounding box center [516, 117] width 14 height 14
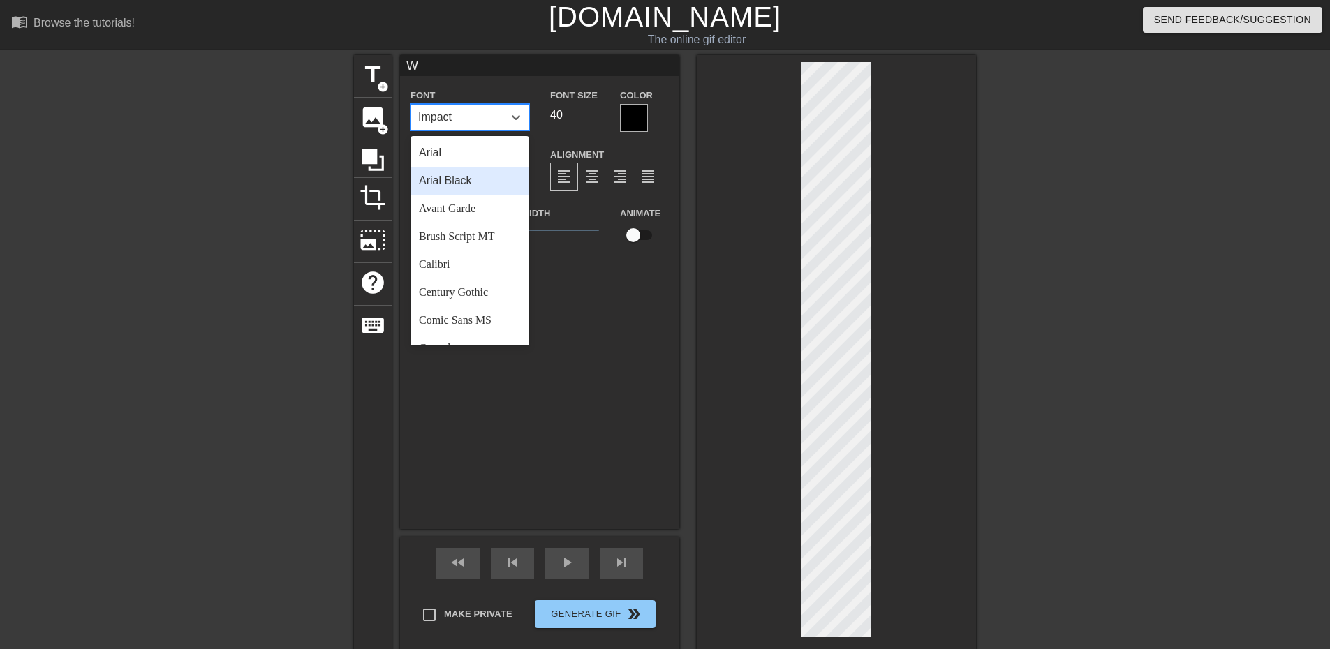
click at [473, 182] on div "Arial Black" at bounding box center [470, 181] width 119 height 28
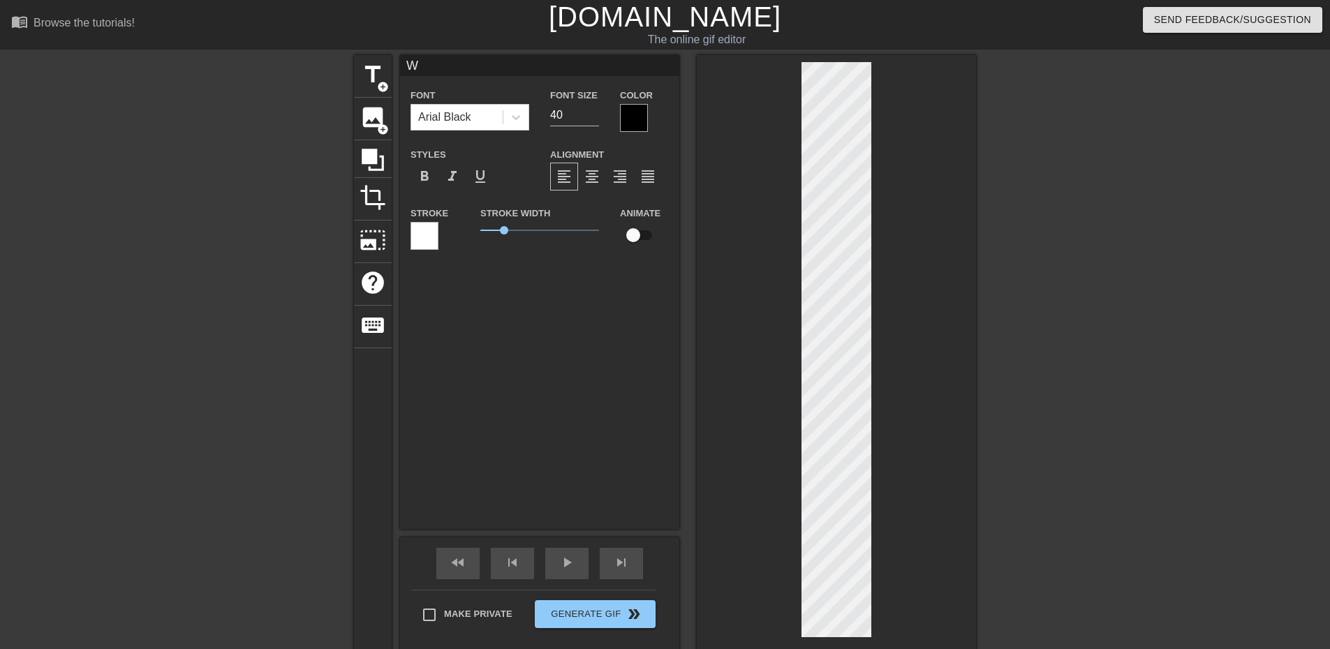
click at [637, 119] on div at bounding box center [634, 118] width 28 height 28
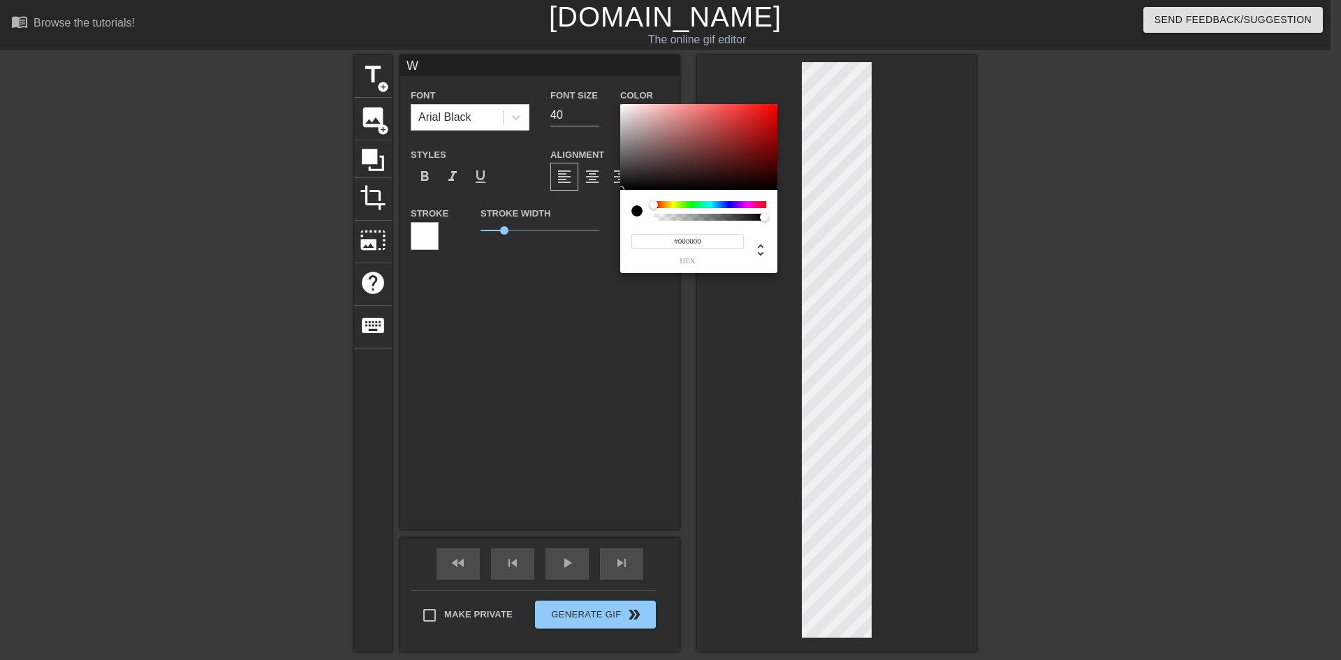
click at [639, 211] on div at bounding box center [636, 210] width 11 height 11
type input "0"
drag, startPoint x: 763, startPoint y: 217, endPoint x: 642, endPoint y: 216, distance: 121.5
click at [642, 216] on div at bounding box center [698, 211] width 135 height 20
type input "0.99"
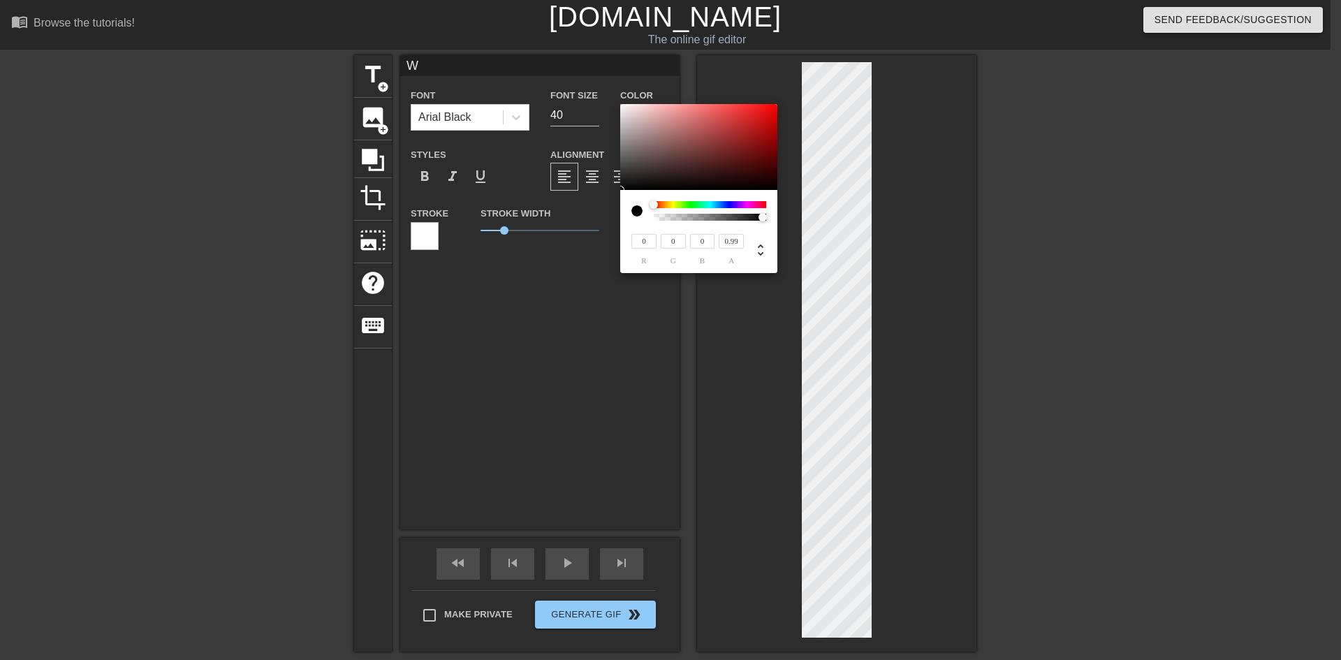
click at [763, 219] on div at bounding box center [762, 217] width 8 height 8
type input "242"
type input "27"
click at [622, 108] on div at bounding box center [698, 147] width 157 height 87
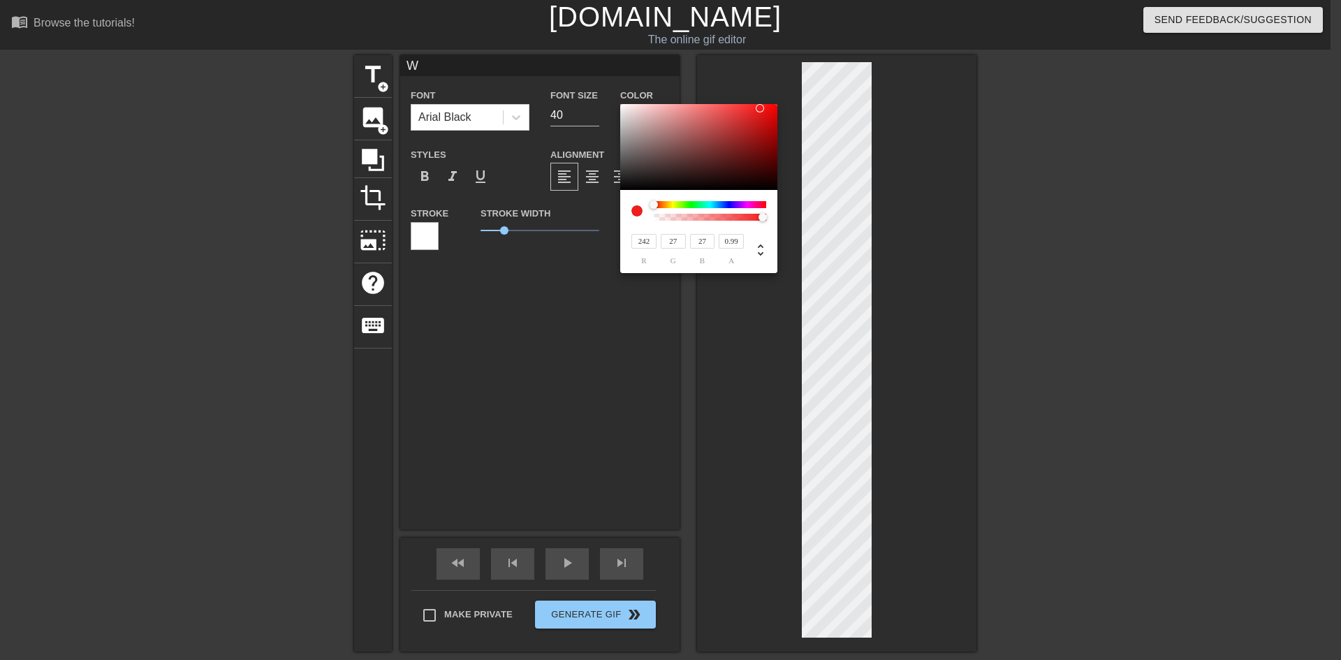
type input "248"
type input "232"
click at [630, 106] on div at bounding box center [698, 147] width 157 height 87
type input "250"
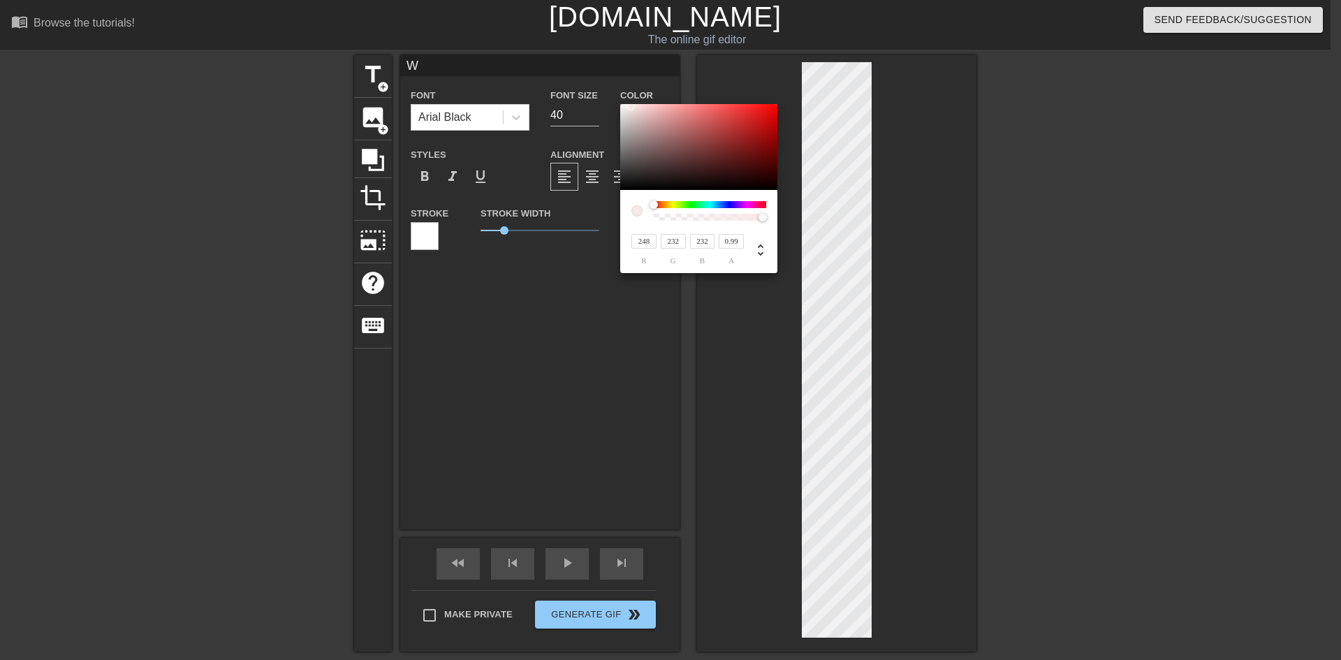
type input "244"
click at [624, 105] on div at bounding box center [698, 147] width 157 height 87
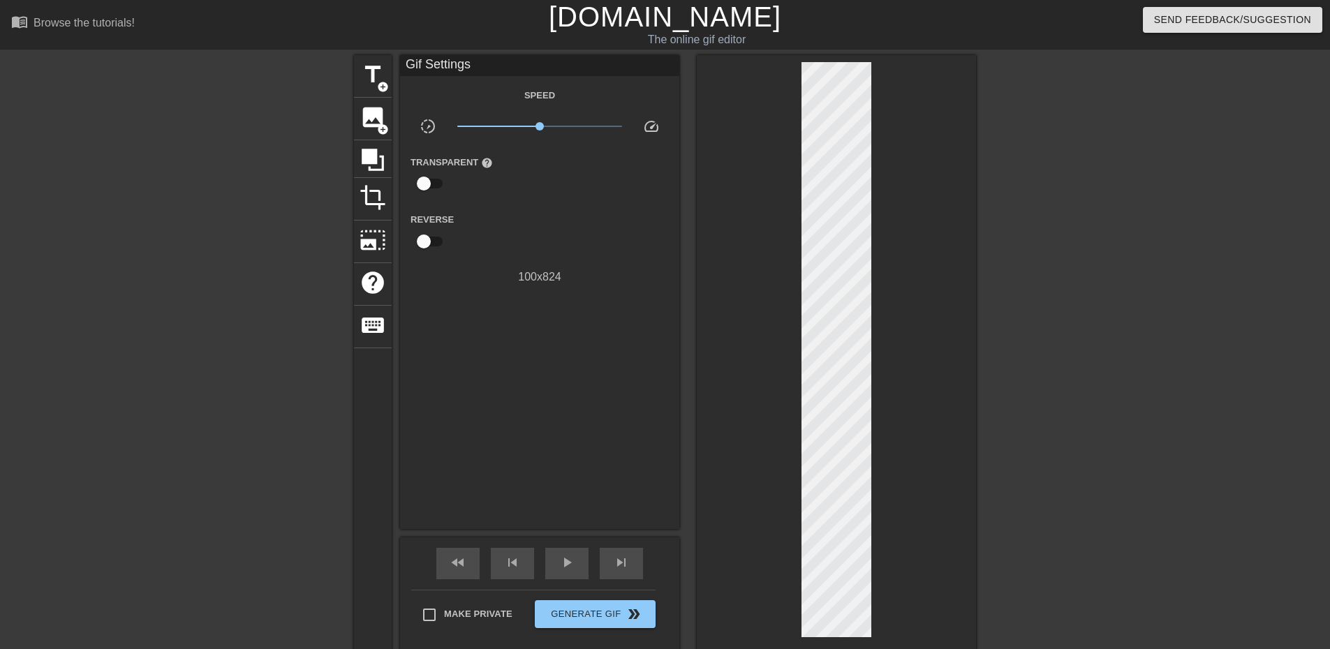
click at [586, 377] on div "Gif Settings Speed slow_motion_video x1.00 speed Transparent help Reverse 100 x…" at bounding box center [539, 292] width 279 height 474
click at [372, 75] on span "title" at bounding box center [373, 74] width 27 height 27
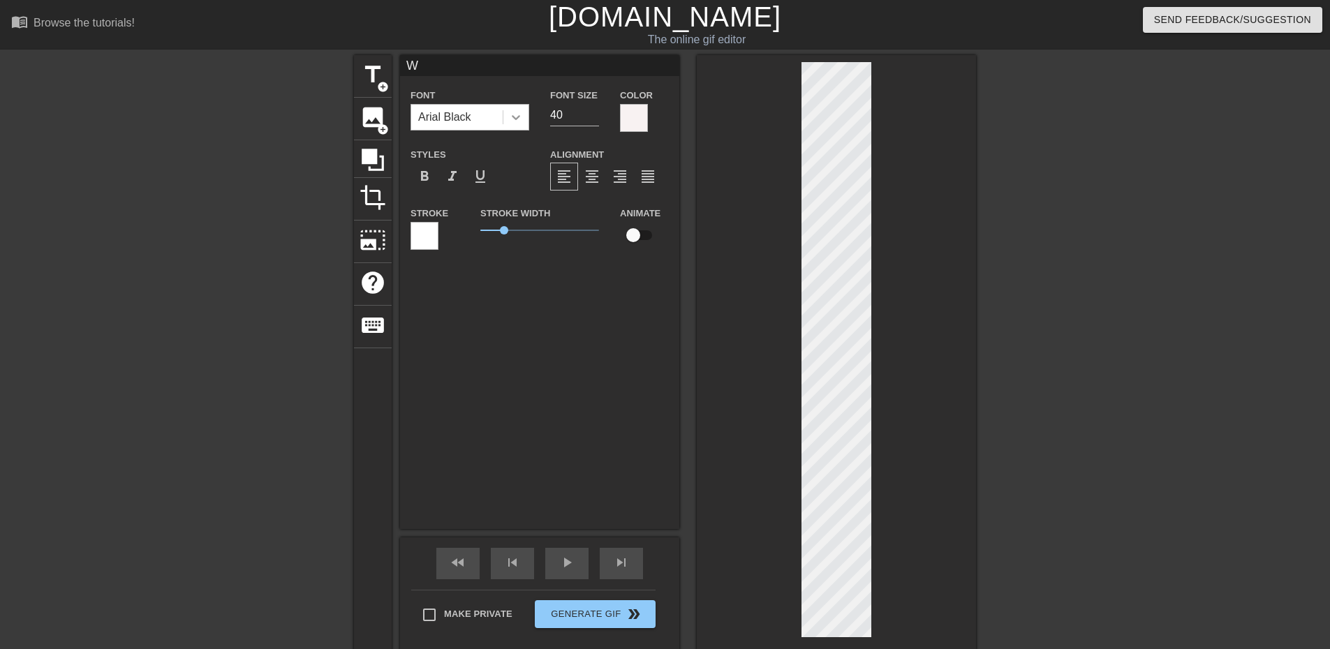
click at [517, 119] on icon at bounding box center [516, 117] width 8 height 5
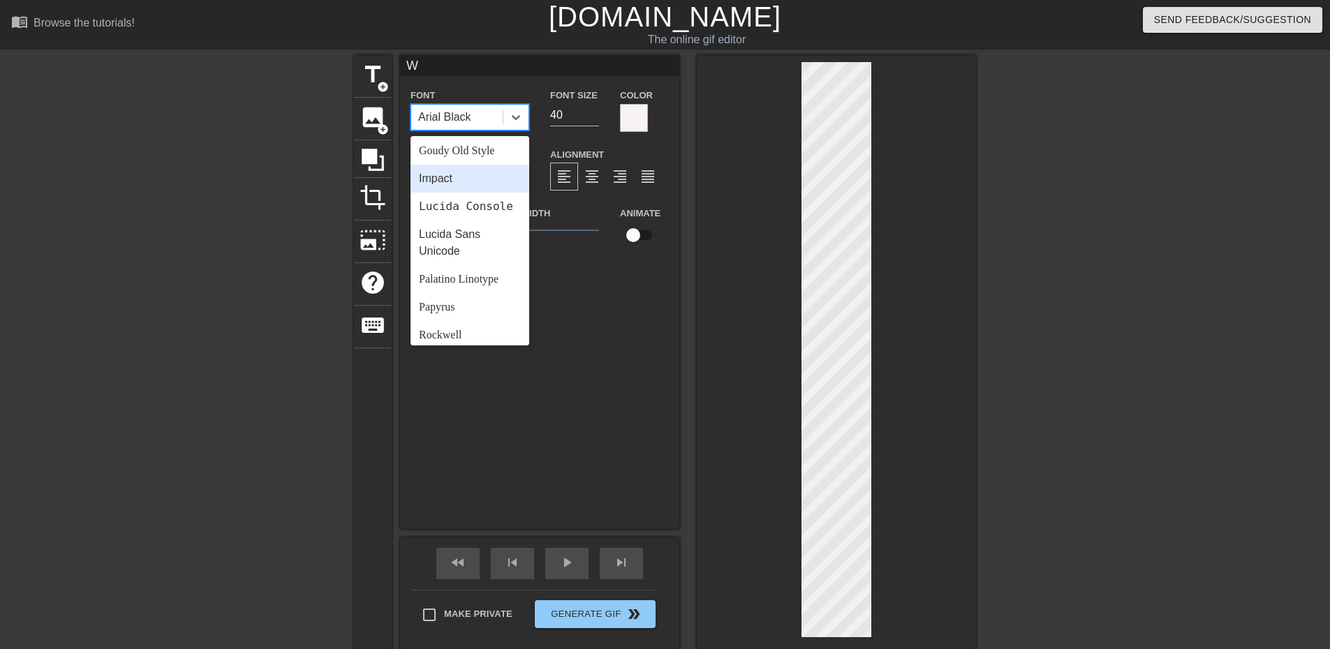
scroll to position [349, 0]
click at [648, 169] on span "format_align_justify" at bounding box center [648, 176] width 17 height 17
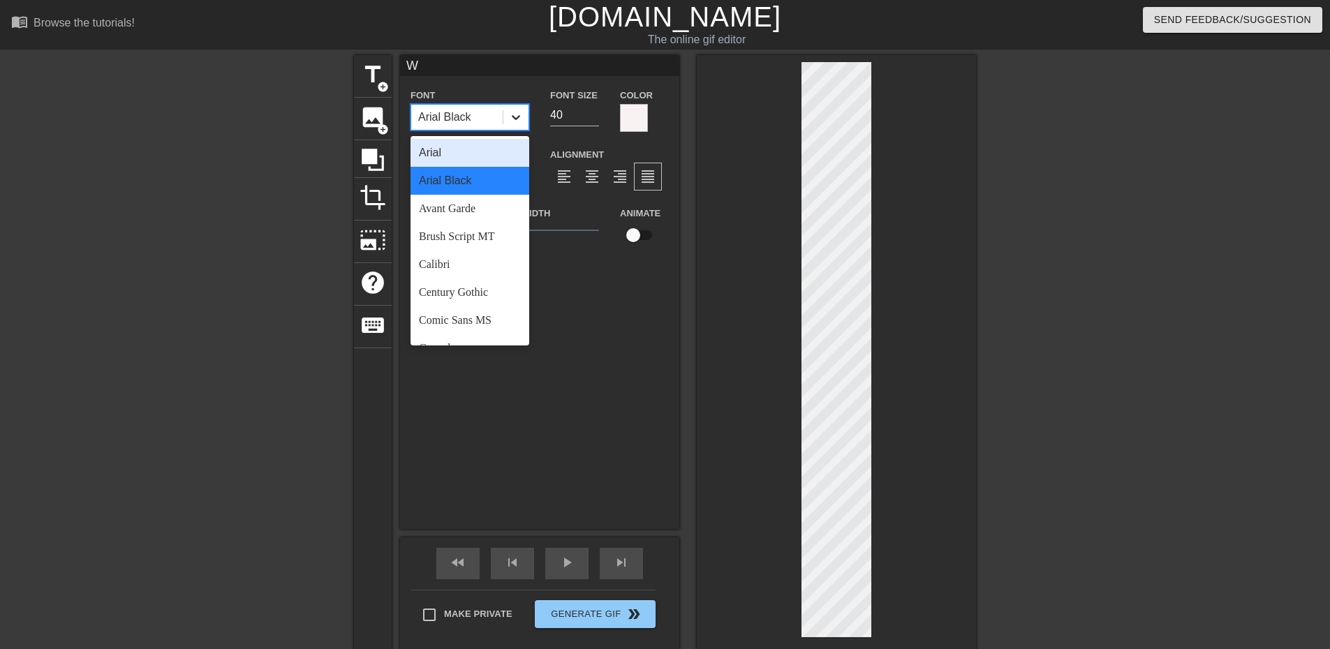
click at [520, 113] on icon at bounding box center [516, 117] width 14 height 14
click at [474, 233] on div "Brush Script MT" at bounding box center [470, 237] width 119 height 28
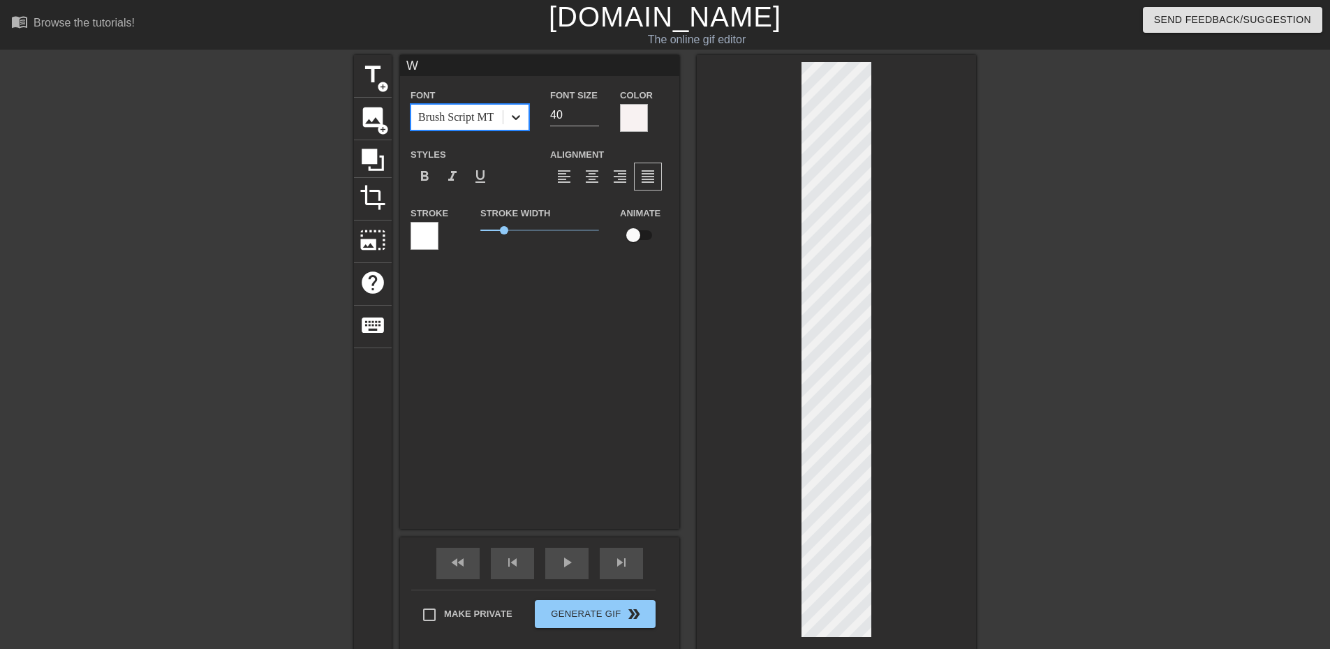
click at [520, 119] on icon at bounding box center [516, 117] width 14 height 14
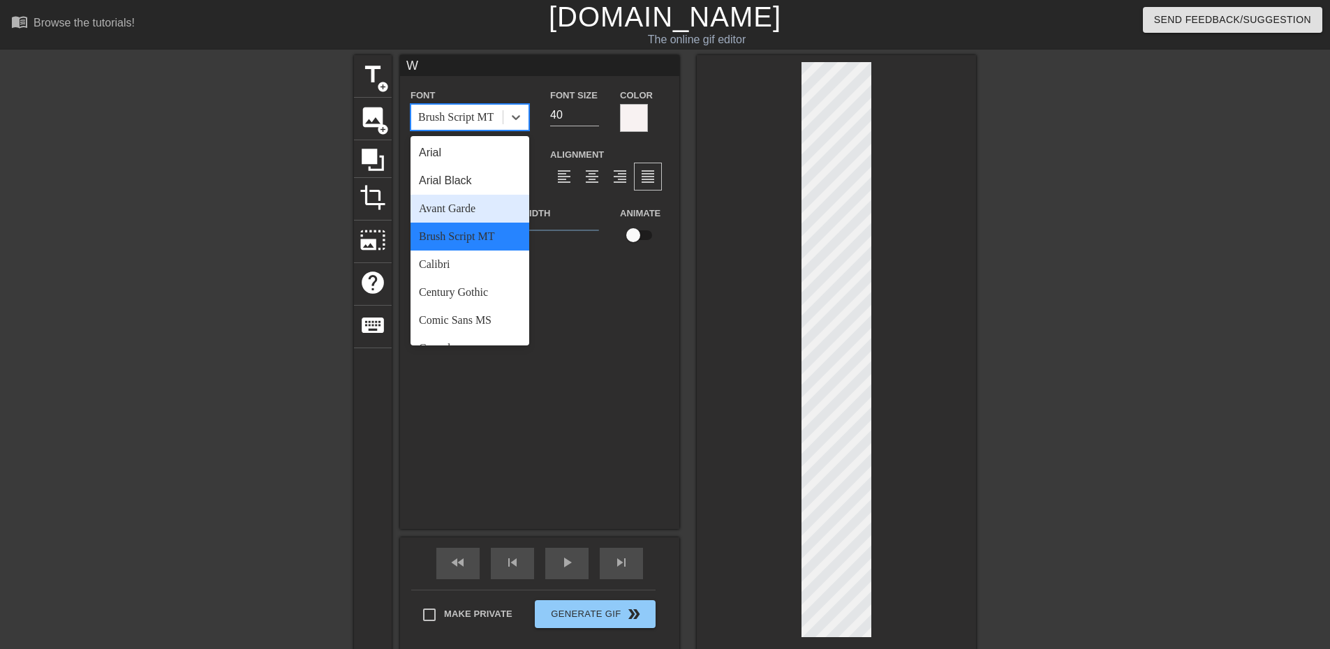
click at [463, 211] on div "Avant Garde" at bounding box center [470, 209] width 119 height 28
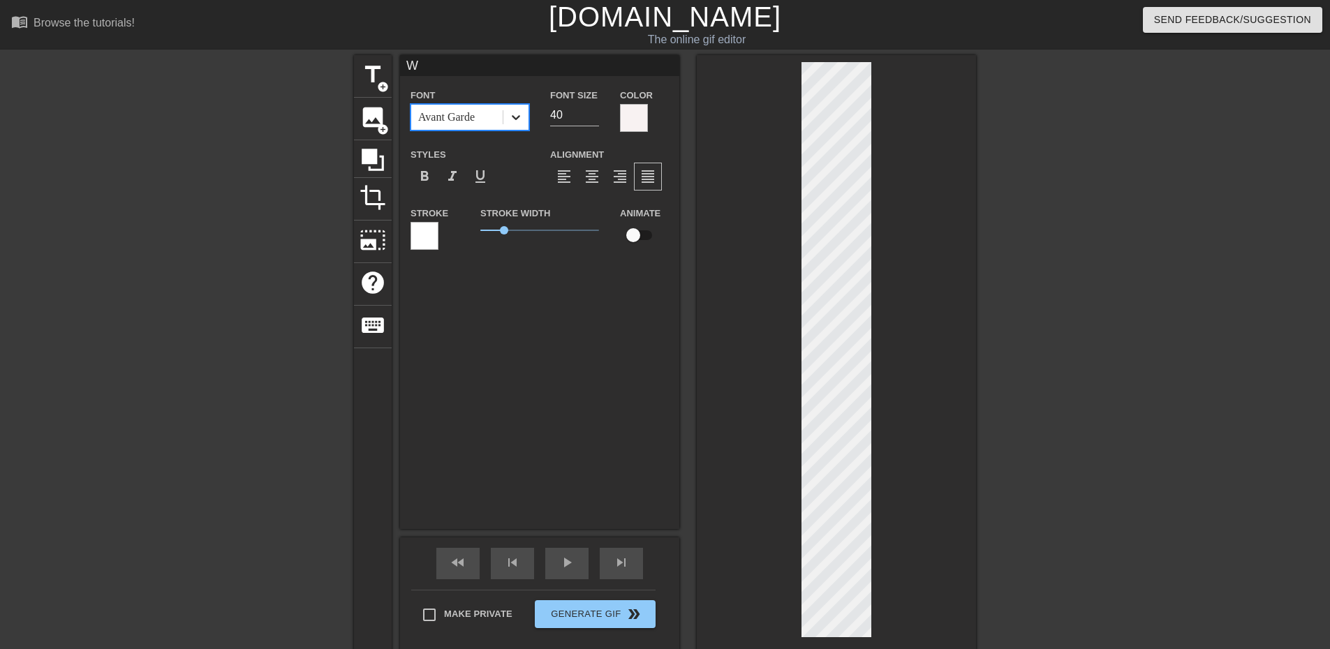
click at [519, 117] on icon at bounding box center [516, 117] width 8 height 5
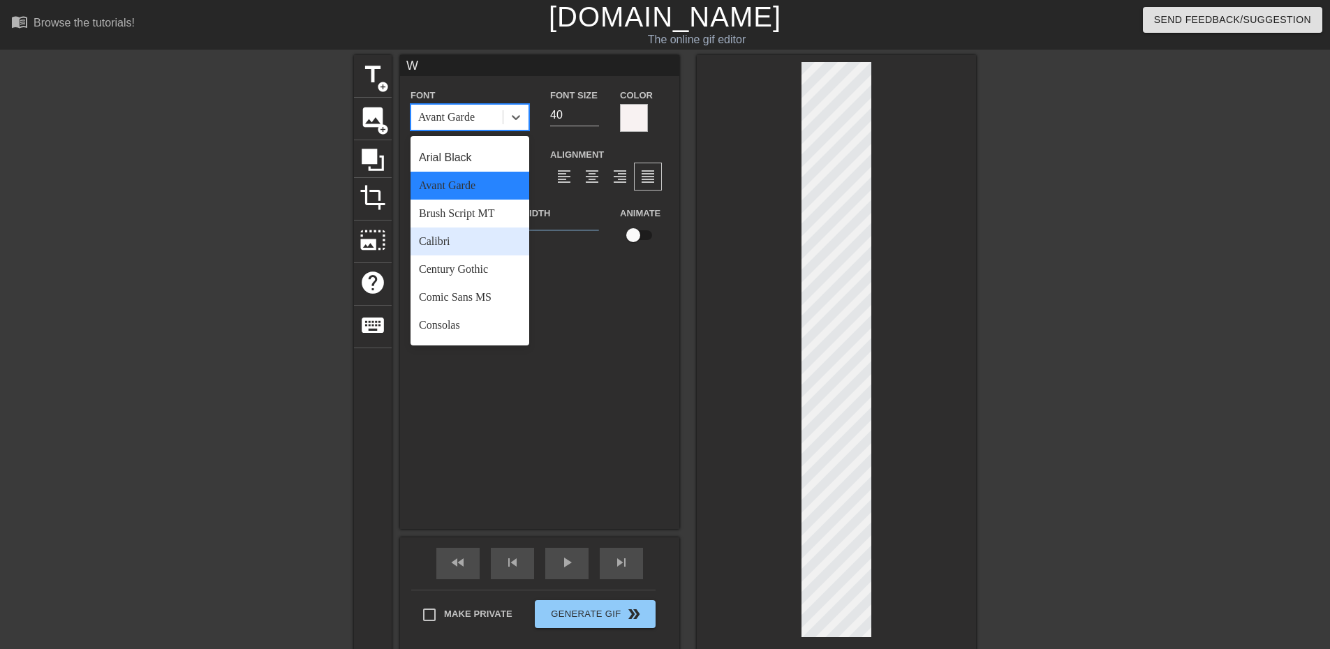
scroll to position [140, 0]
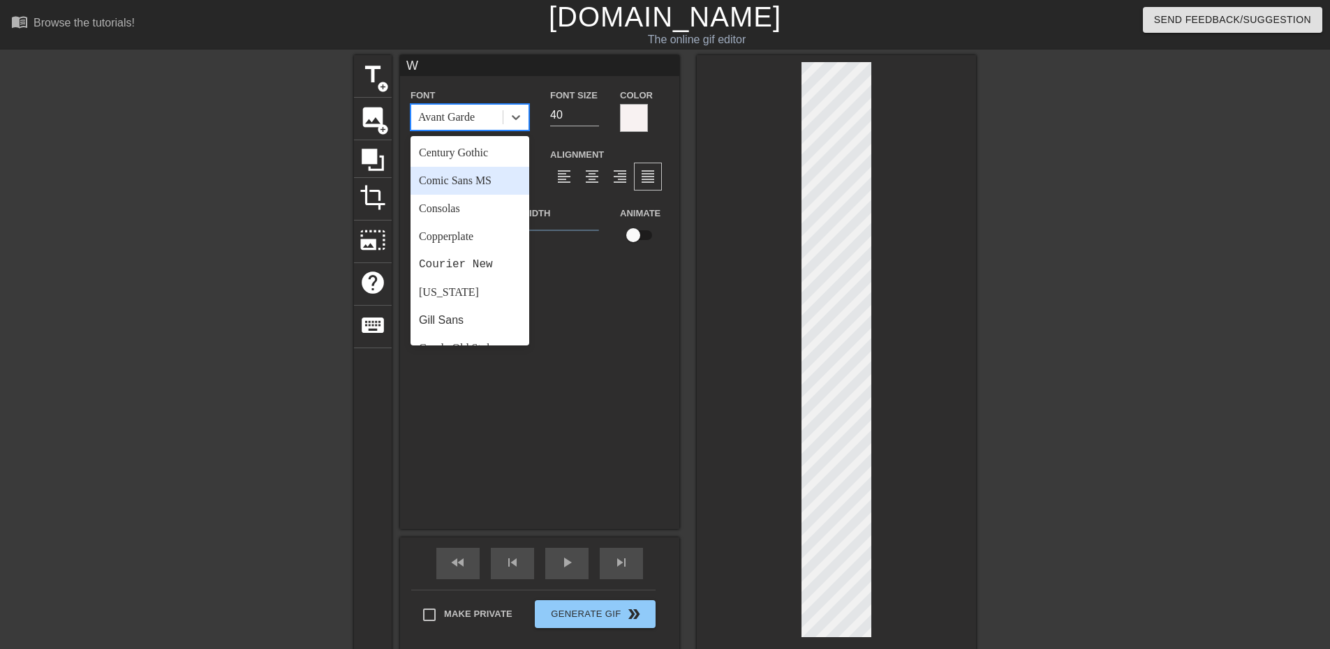
click at [471, 184] on div "Comic Sans MS" at bounding box center [470, 181] width 119 height 28
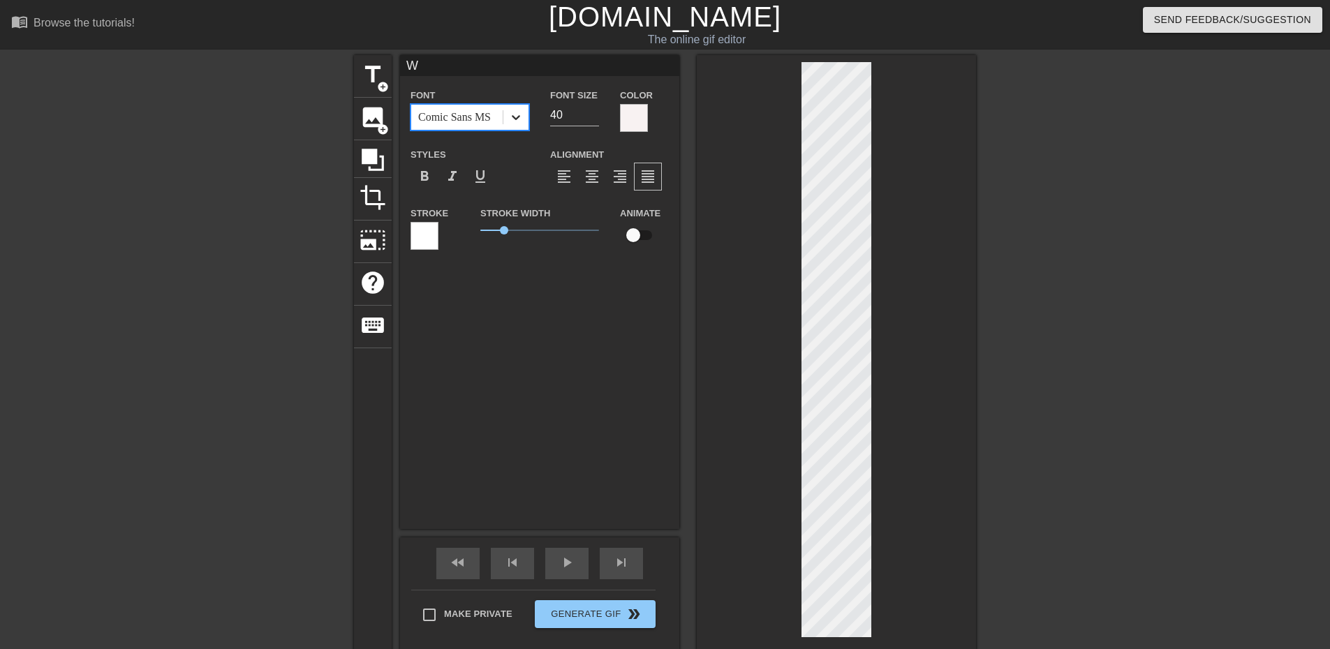
click at [518, 119] on icon at bounding box center [516, 117] width 14 height 14
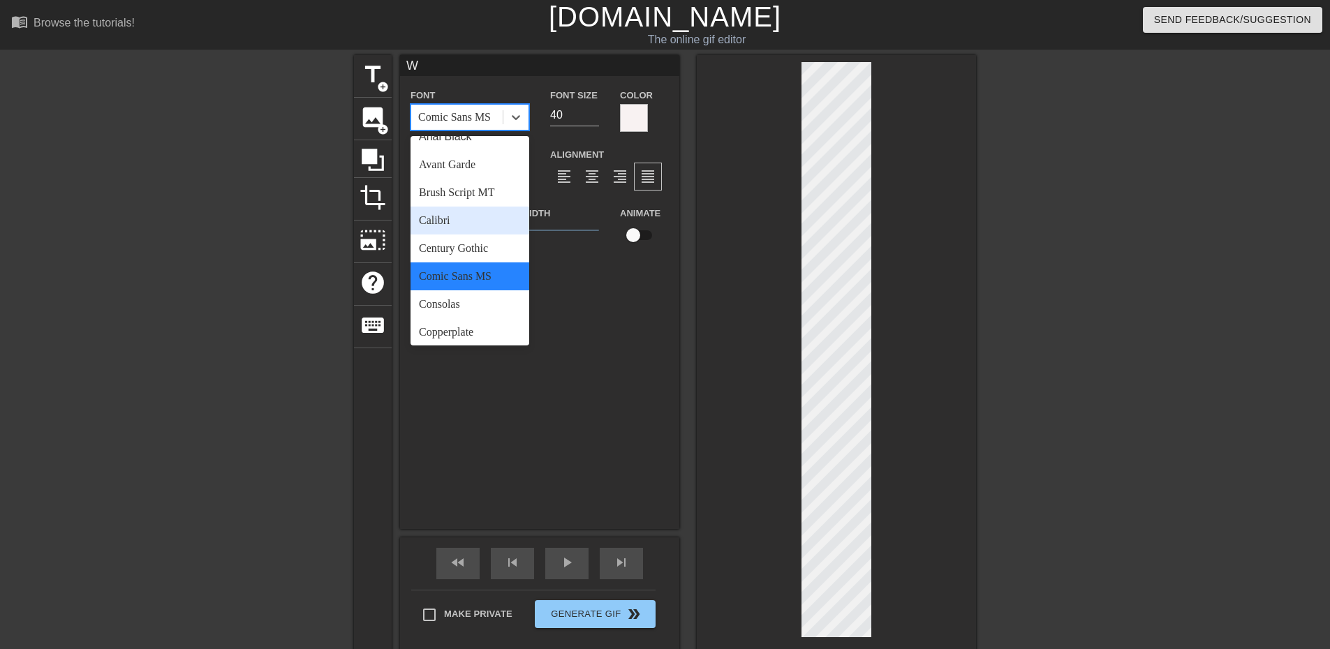
scroll to position [279, 0]
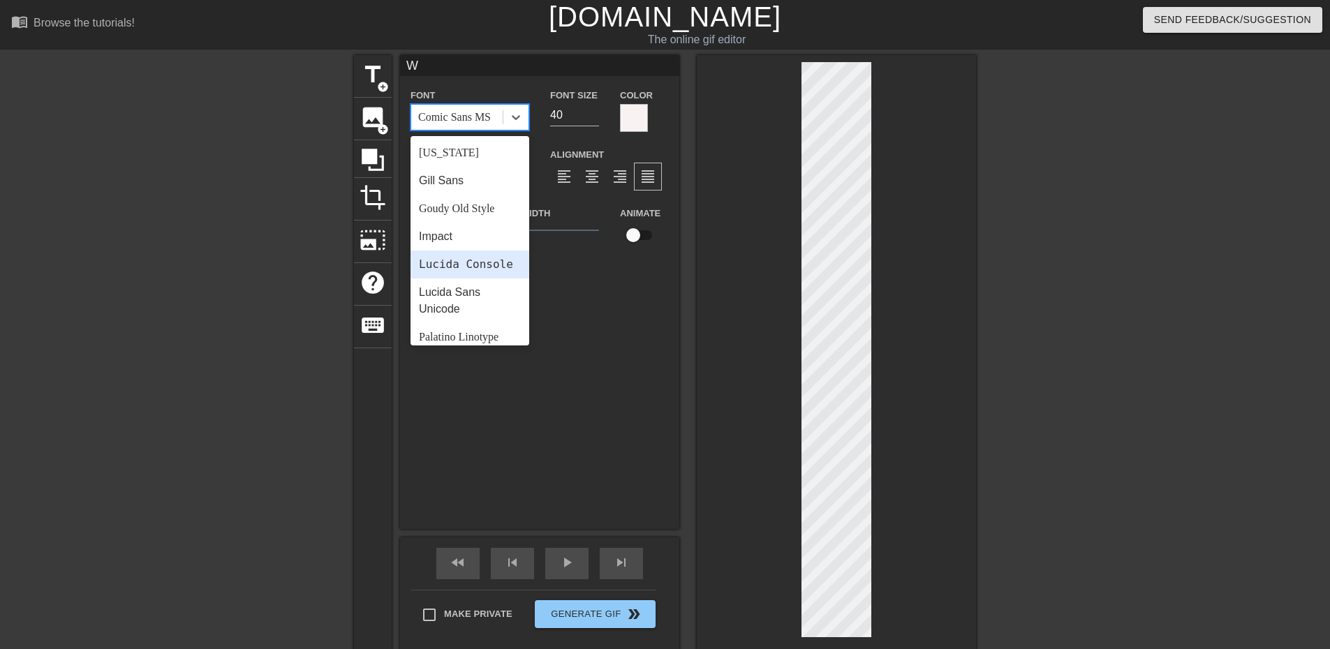
click at [465, 277] on div "Lucida Console" at bounding box center [470, 265] width 119 height 28
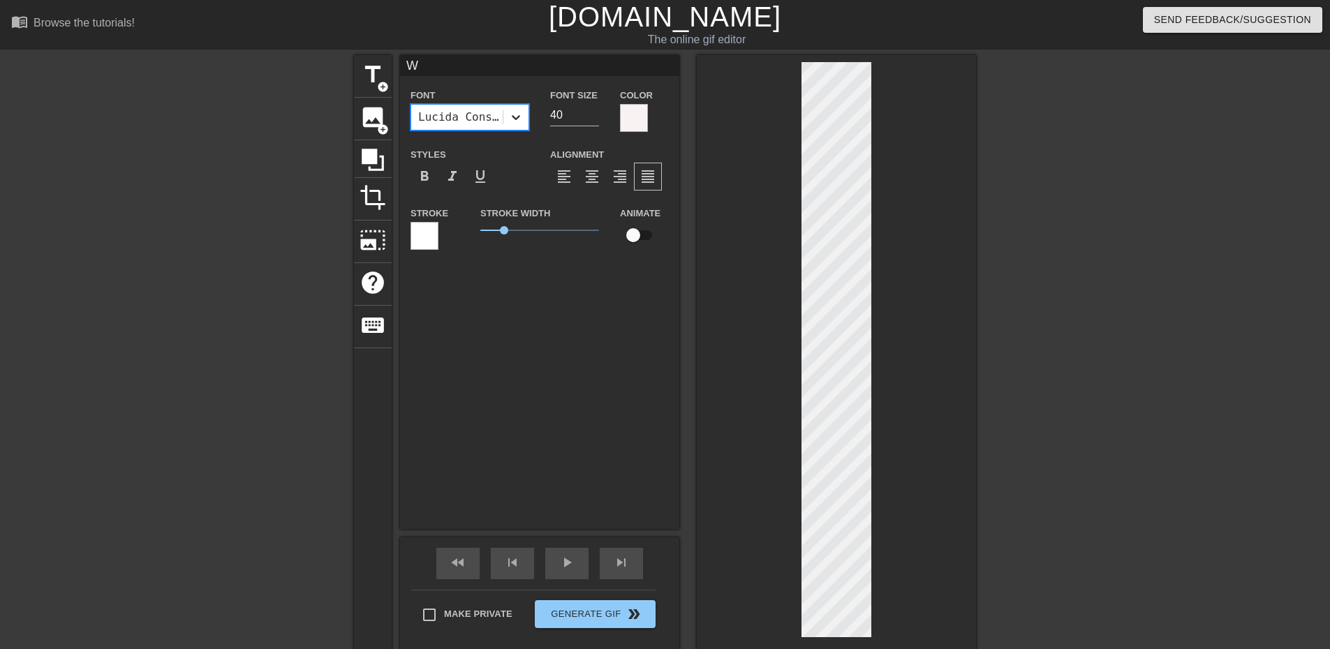
click at [514, 113] on icon at bounding box center [516, 117] width 14 height 14
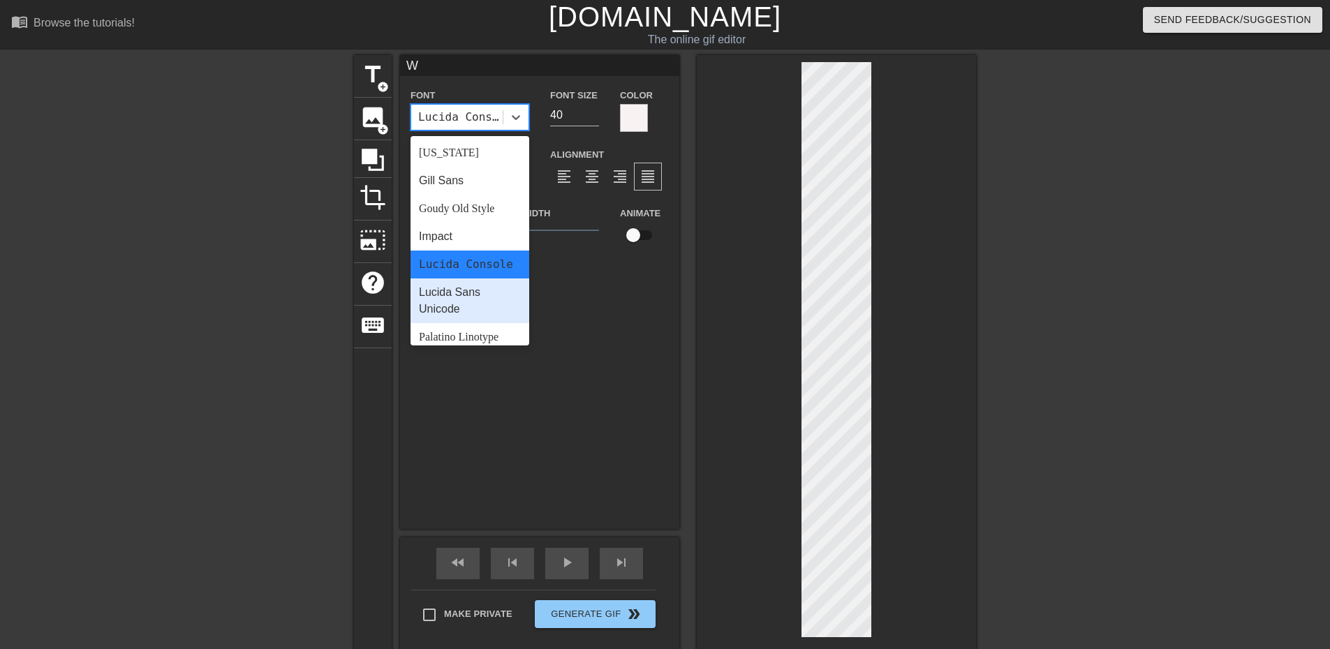
scroll to position [419, 0]
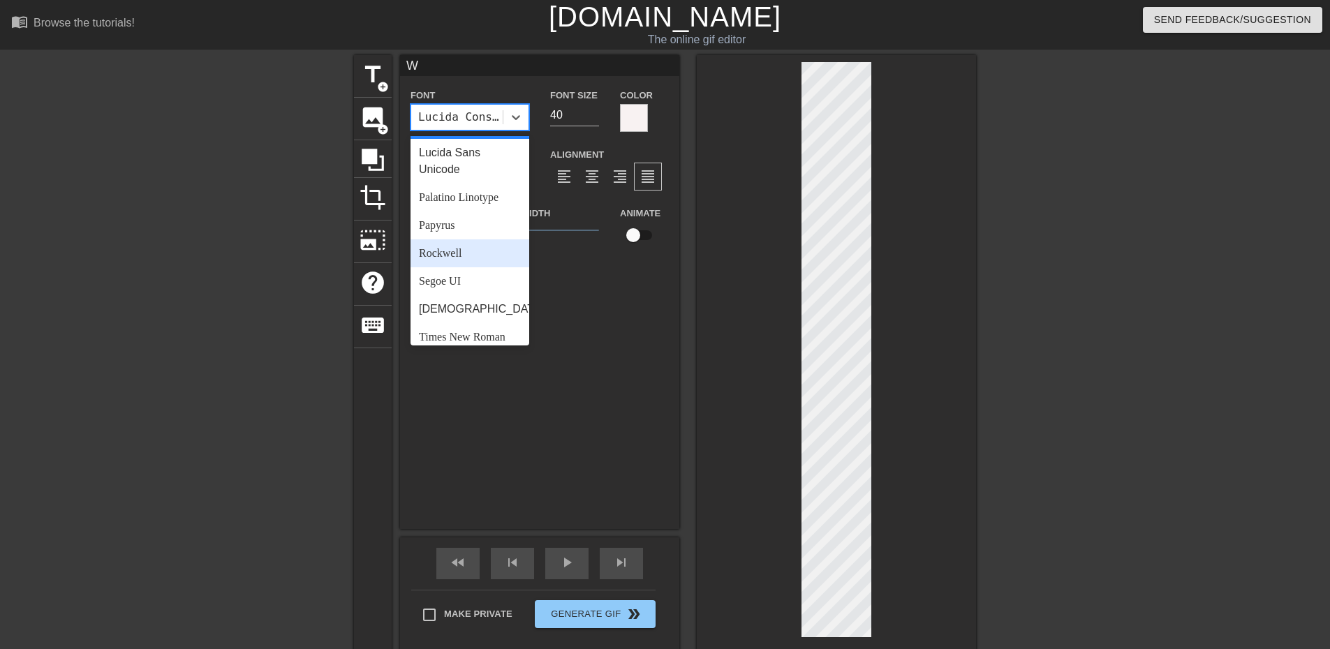
click at [467, 267] on div "Rockwell" at bounding box center [470, 254] width 119 height 28
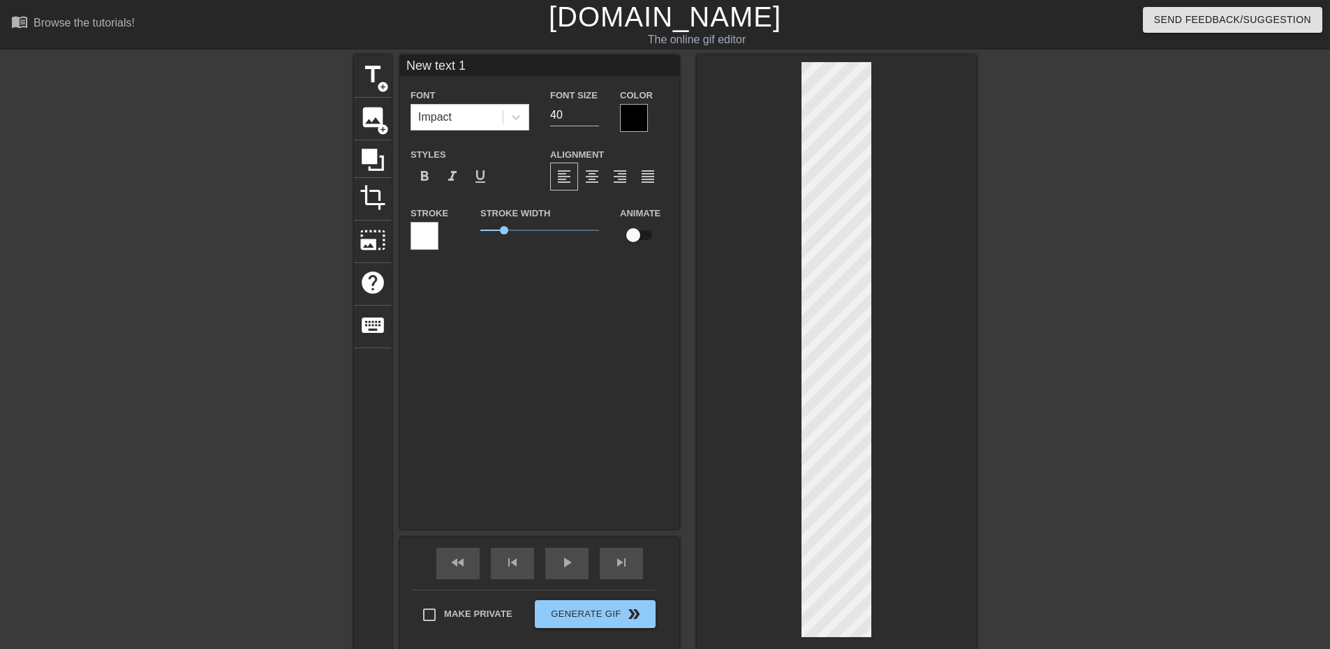
scroll to position [2, 3]
type input "New 1"
type textarea "New 1"
type input "New"
type textarea "New"
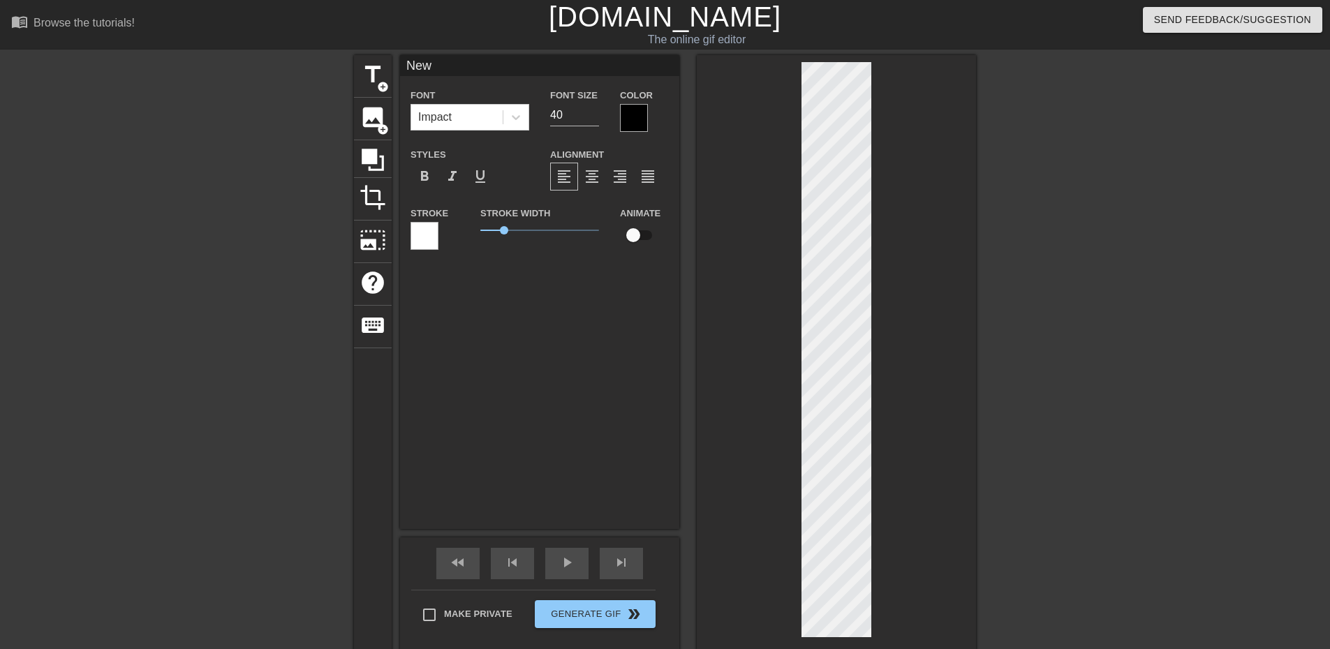
type input "New"
type textarea "New"
type input "New"
type textarea "New"
type input "Ne"
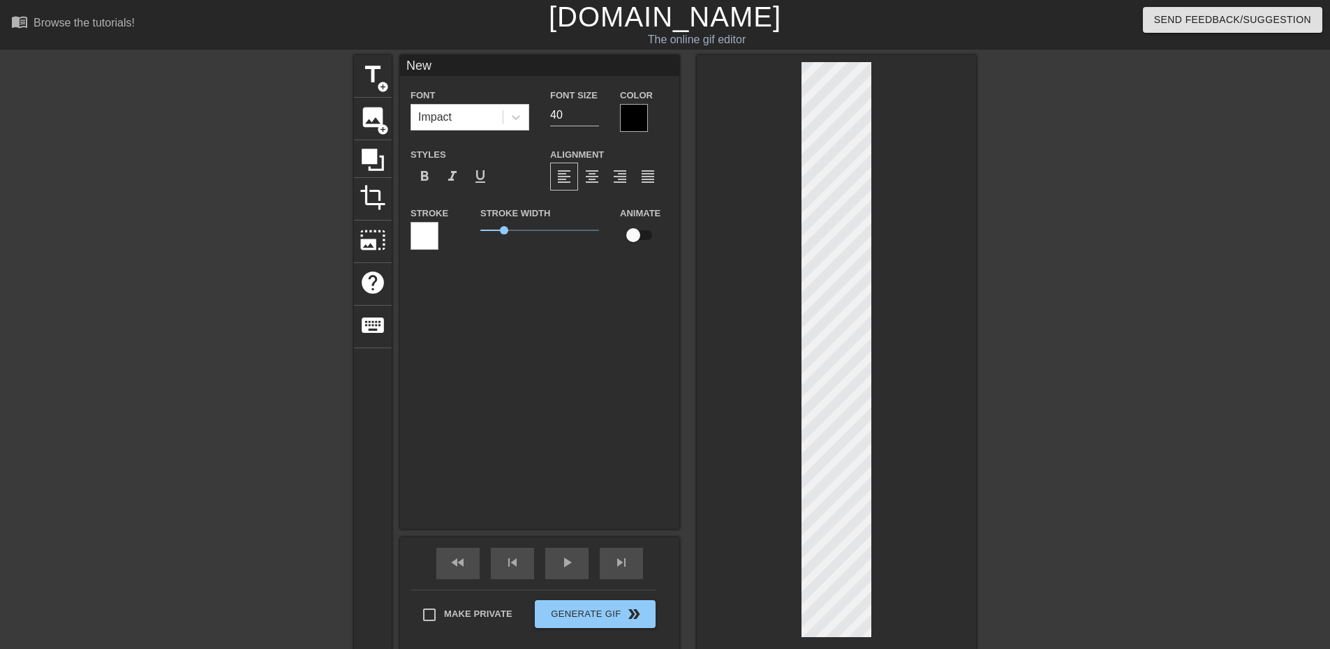
type textarea "Ne"
type input "N"
type textarea "N"
type input "E"
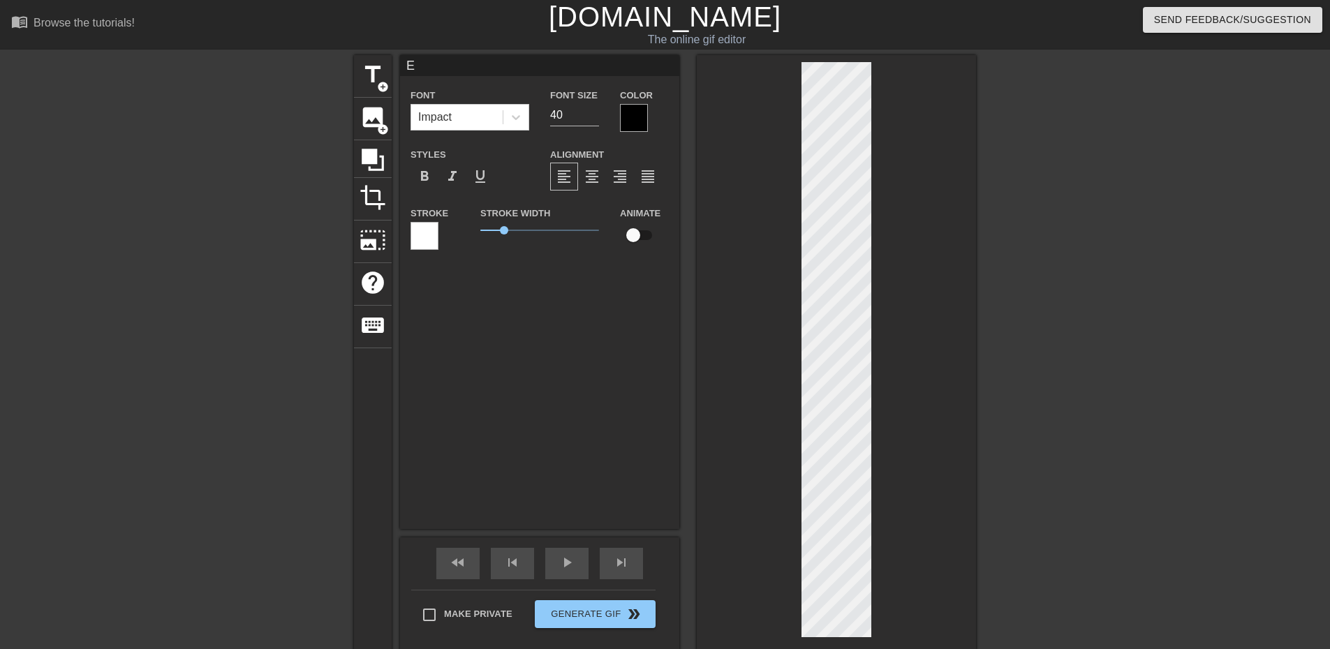
type textarea "E"
click at [631, 119] on div at bounding box center [634, 118] width 28 height 28
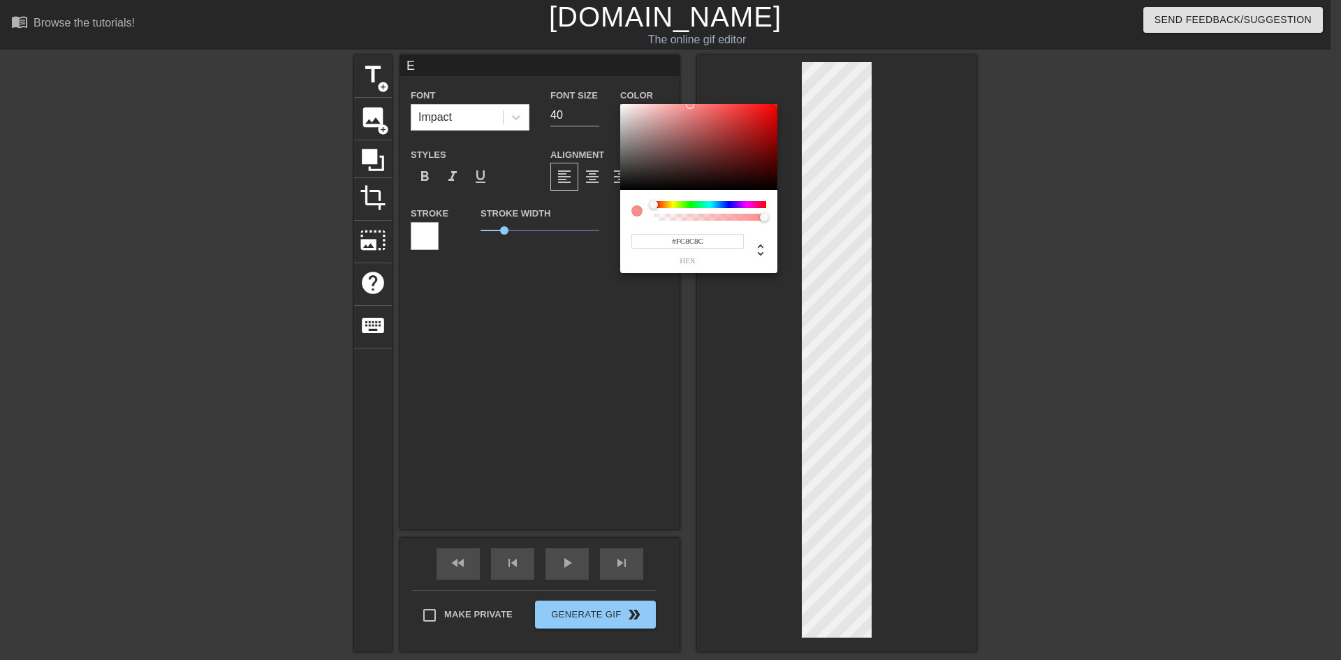
click at [621, 105] on div at bounding box center [698, 147] width 157 height 87
click at [621, 106] on div at bounding box center [698, 147] width 157 height 87
click at [626, 106] on div at bounding box center [698, 147] width 157 height 87
click at [624, 107] on div at bounding box center [624, 107] width 8 height 8
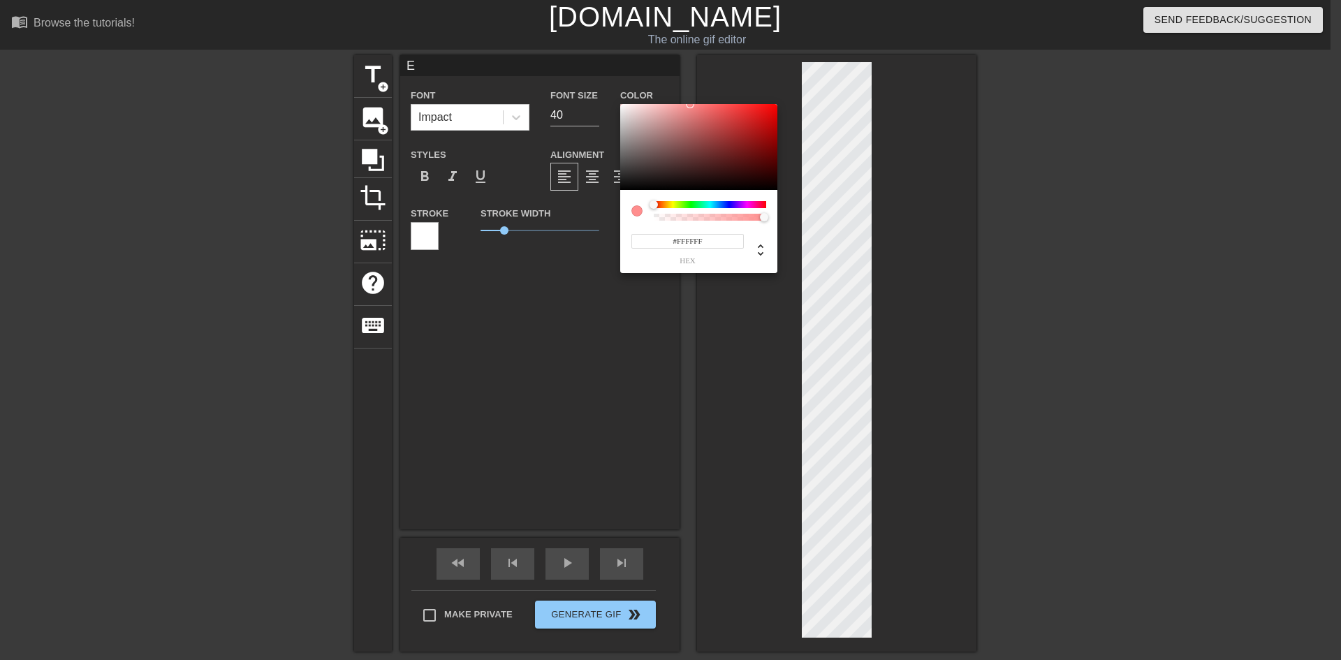
drag, startPoint x: 624, startPoint y: 109, endPoint x: 620, endPoint y: 98, distance: 11.0
click at [620, 98] on div "#FFFFFF hex" at bounding box center [670, 330] width 1341 height 660
click at [624, 105] on div at bounding box center [620, 104] width 8 height 8
click at [624, 108] on div at bounding box center [623, 105] width 8 height 8
type input "#F0ECEC"
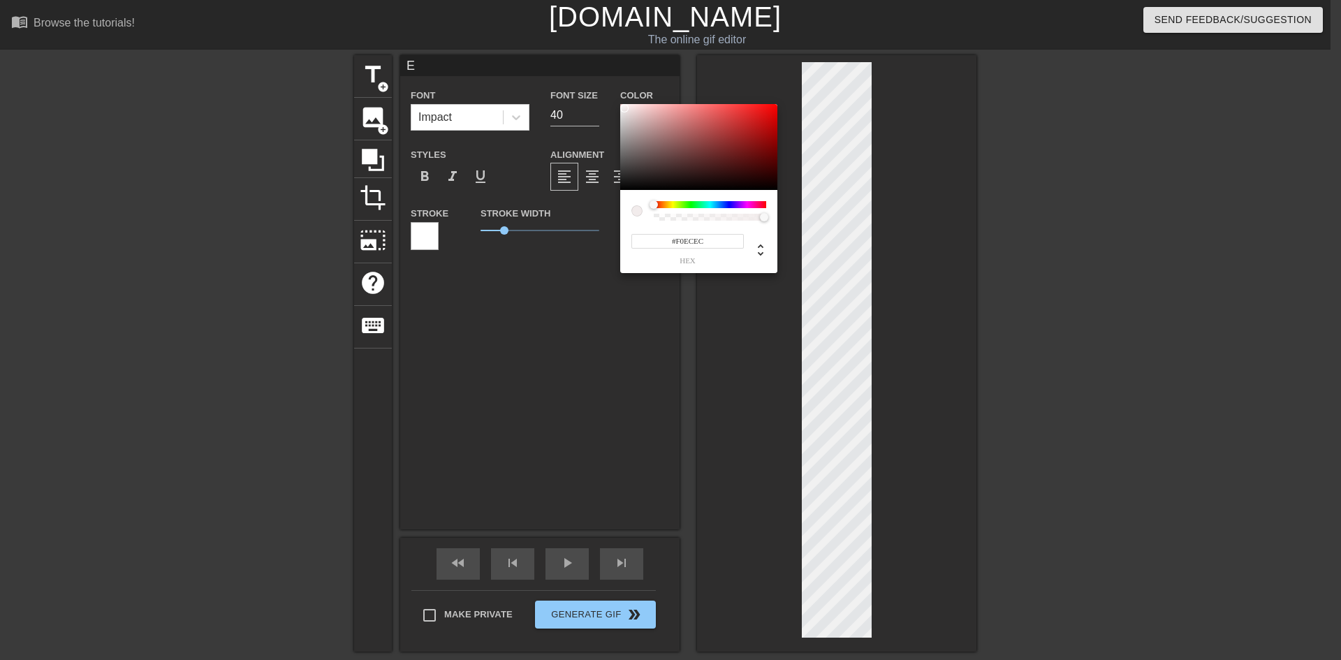
click at [622, 109] on div at bounding box center [624, 108] width 8 height 8
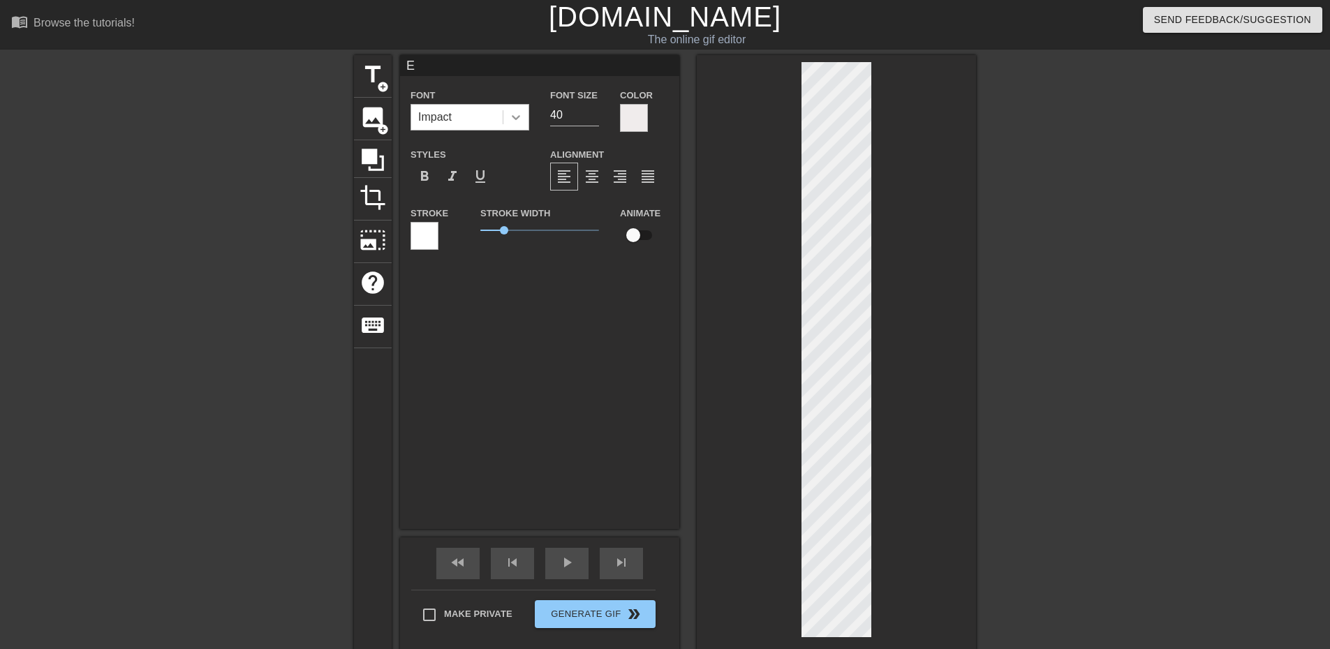
click at [513, 118] on icon at bounding box center [516, 117] width 14 height 14
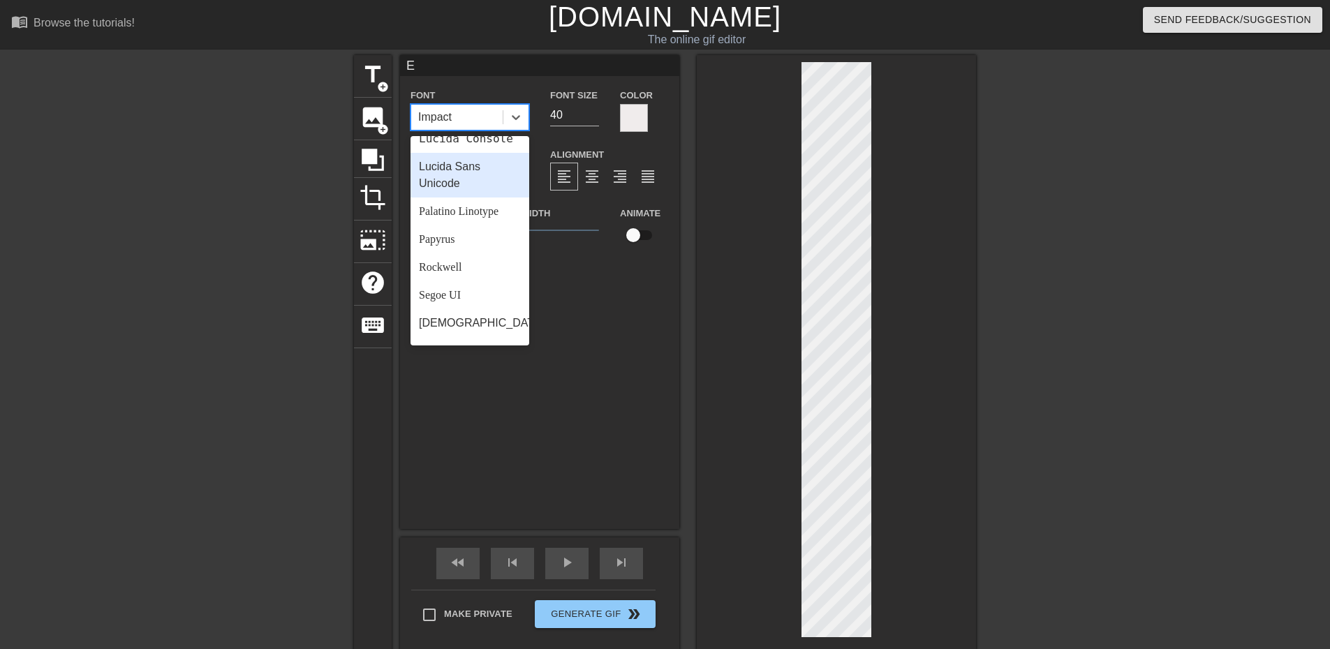
scroll to position [419, 0]
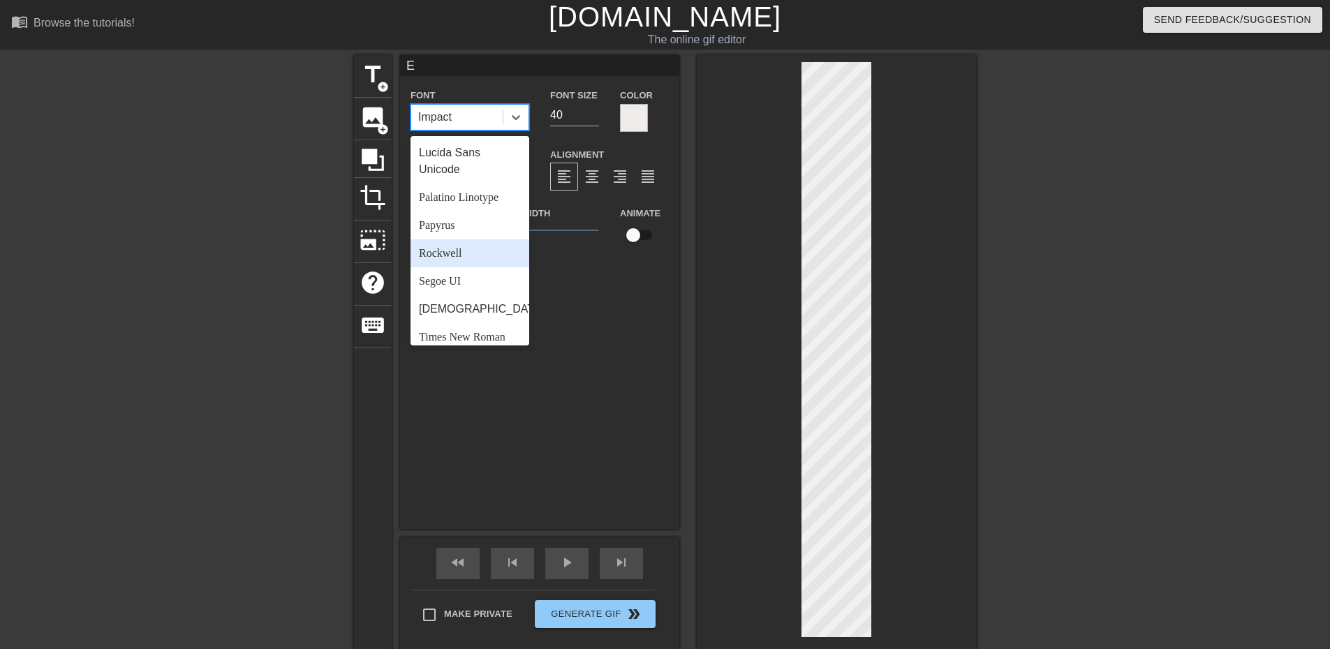
click at [469, 267] on div "Rockwell" at bounding box center [470, 254] width 119 height 28
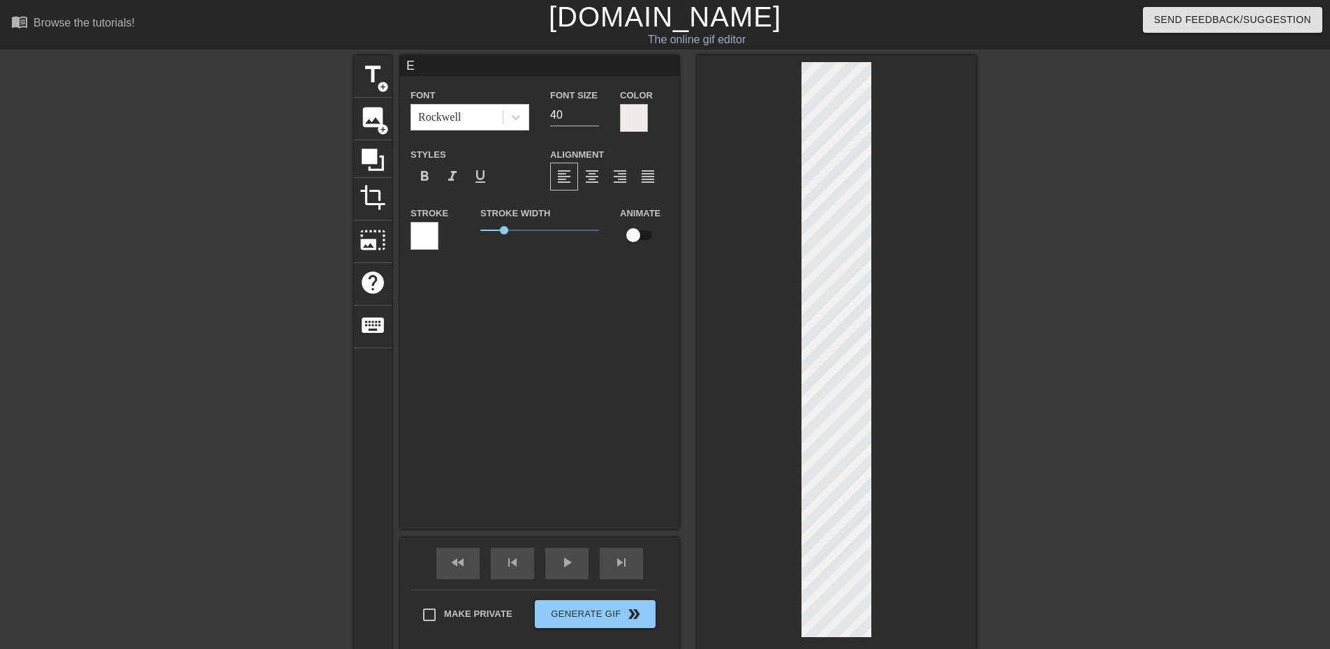
click at [527, 383] on div "E Font Rockwell Font Size 40 Color Styles format_bold format_italic format_unde…" at bounding box center [539, 292] width 279 height 474
type input "E"
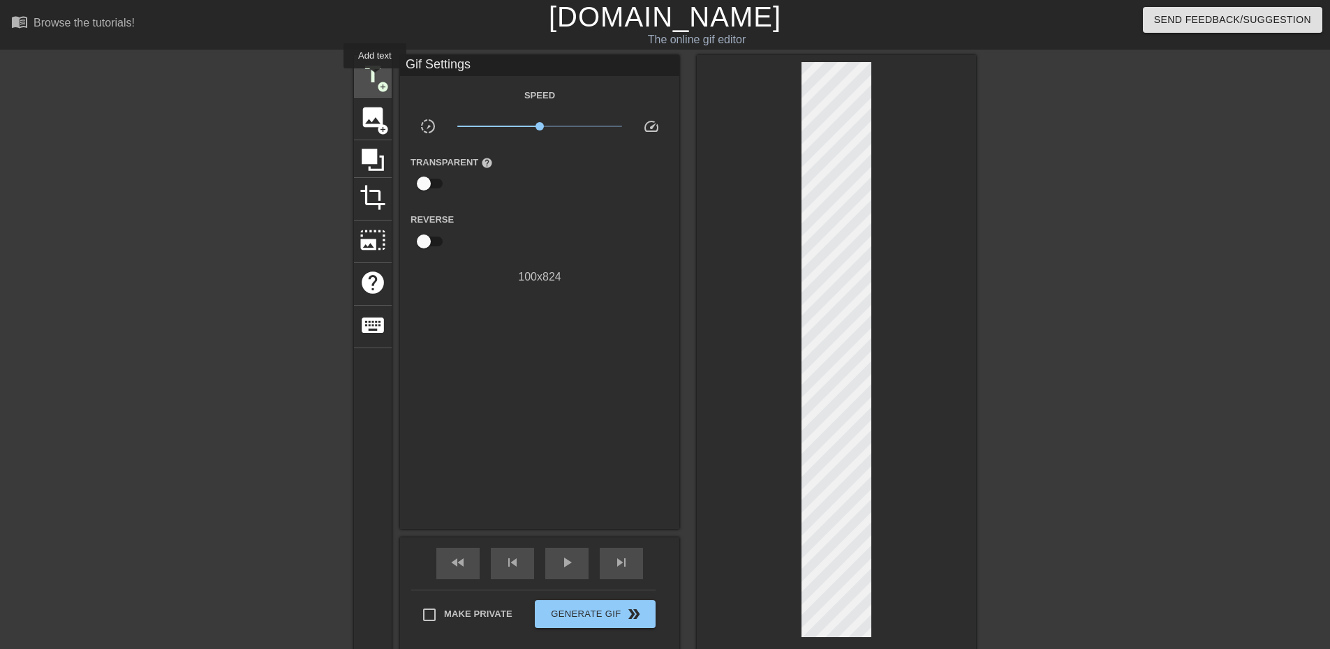
click at [375, 78] on span "title" at bounding box center [373, 74] width 27 height 27
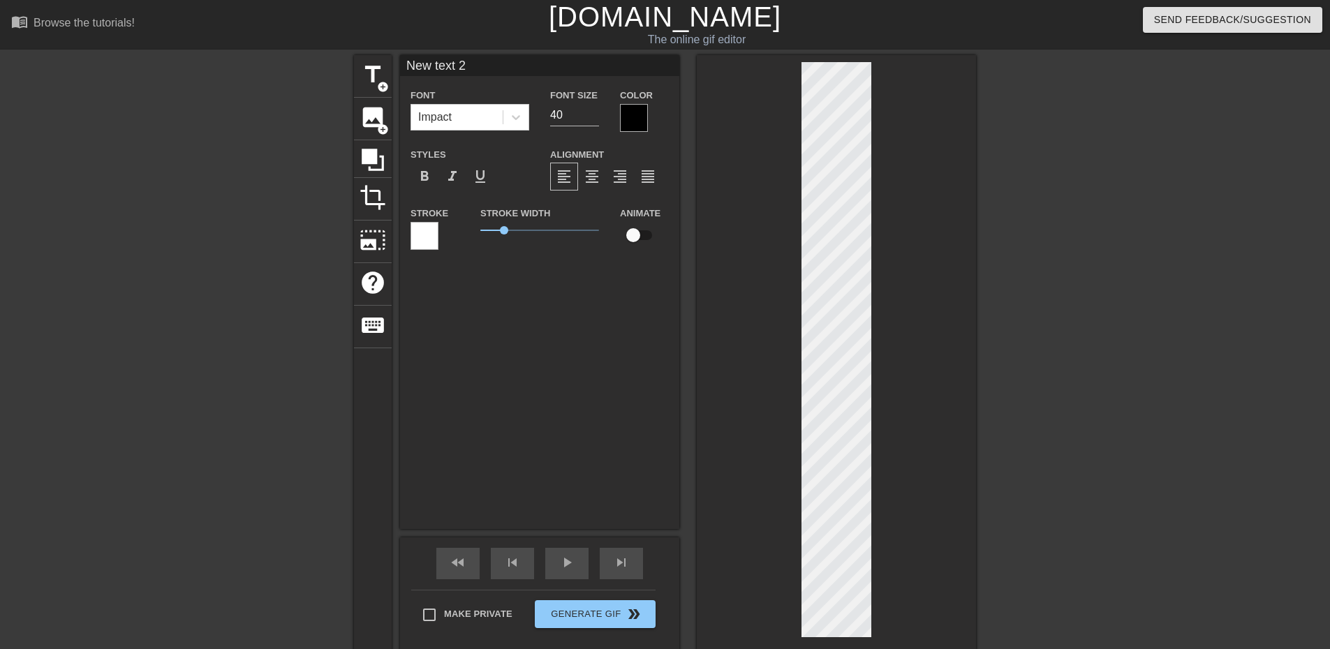
scroll to position [2, 3]
type input "New 2"
type textarea "New 2"
type input "New"
type textarea "New"
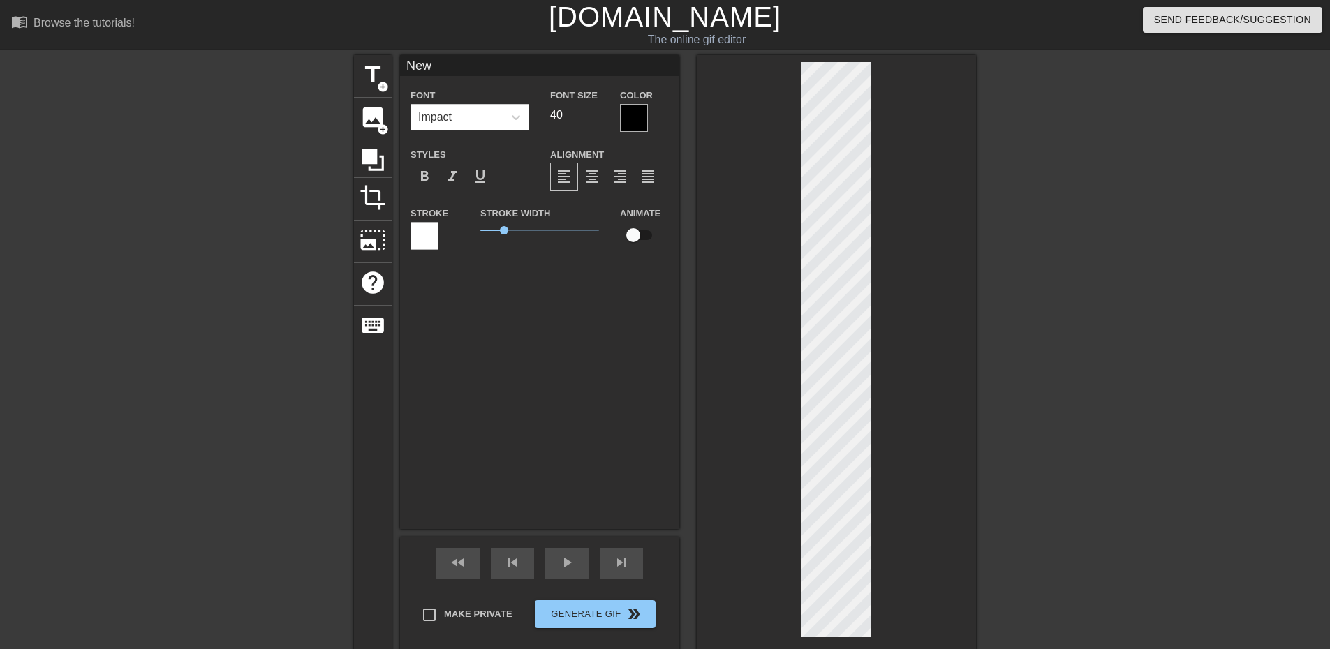
type input "New"
type textarea "New"
type input "New"
type textarea "New"
type input "Ne"
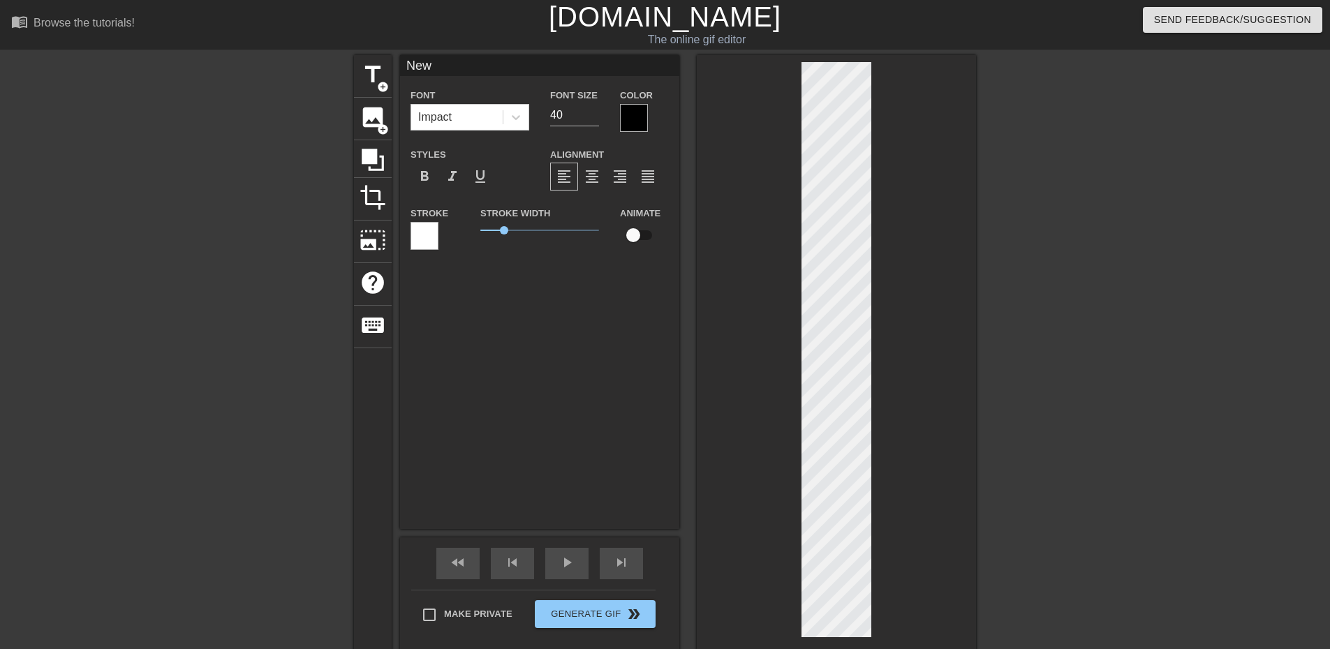
type textarea "Ne"
type input "N"
type textarea "N"
type input "L"
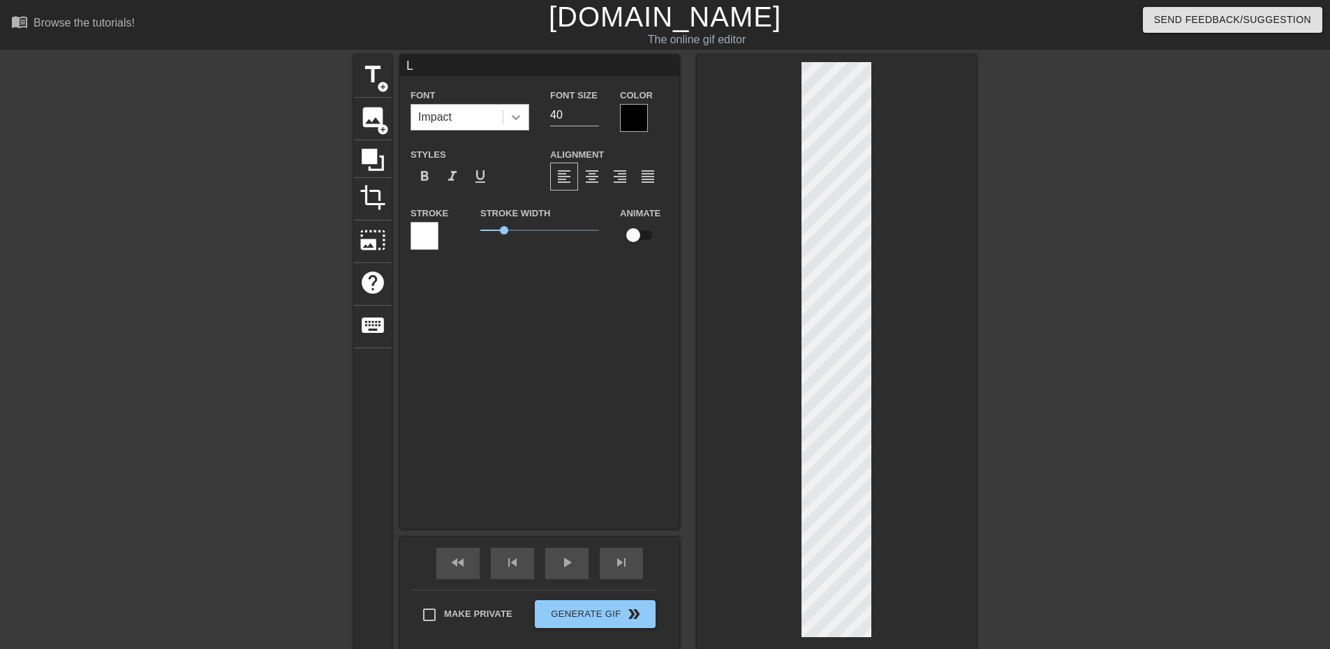
type textarea "L"
click at [517, 119] on icon at bounding box center [516, 117] width 8 height 5
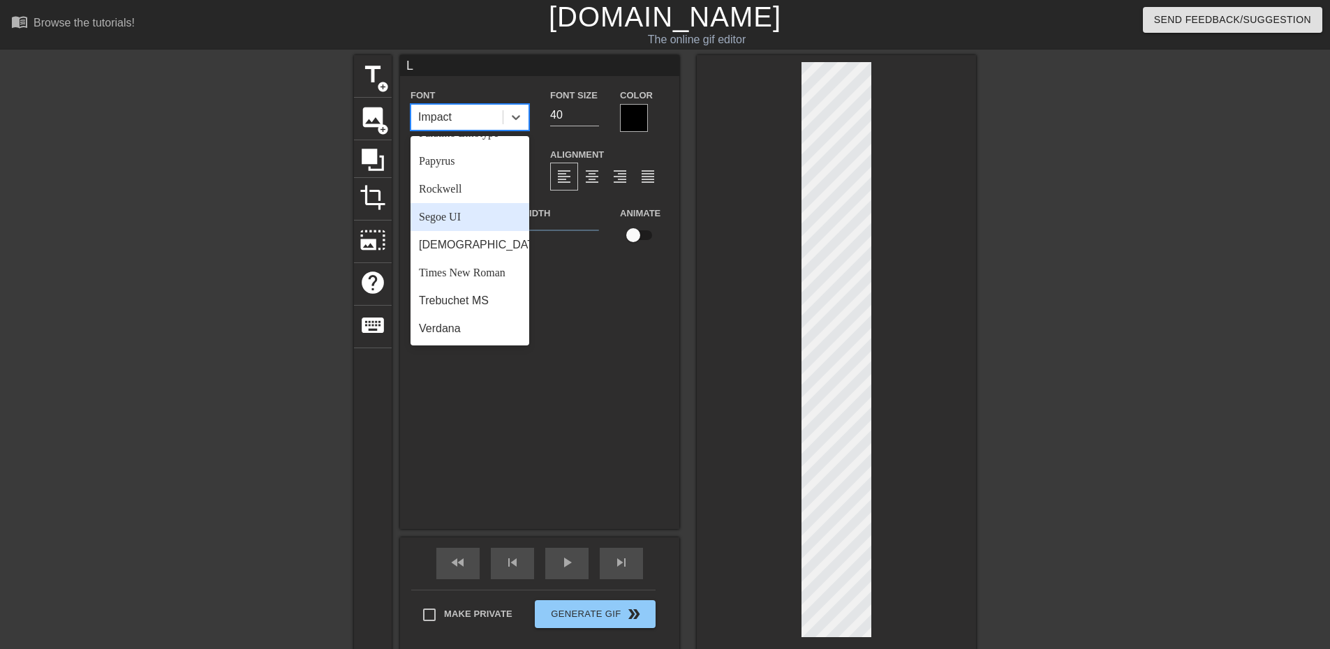
scroll to position [430, 0]
click at [469, 256] on div "Rockwell" at bounding box center [470, 242] width 119 height 28
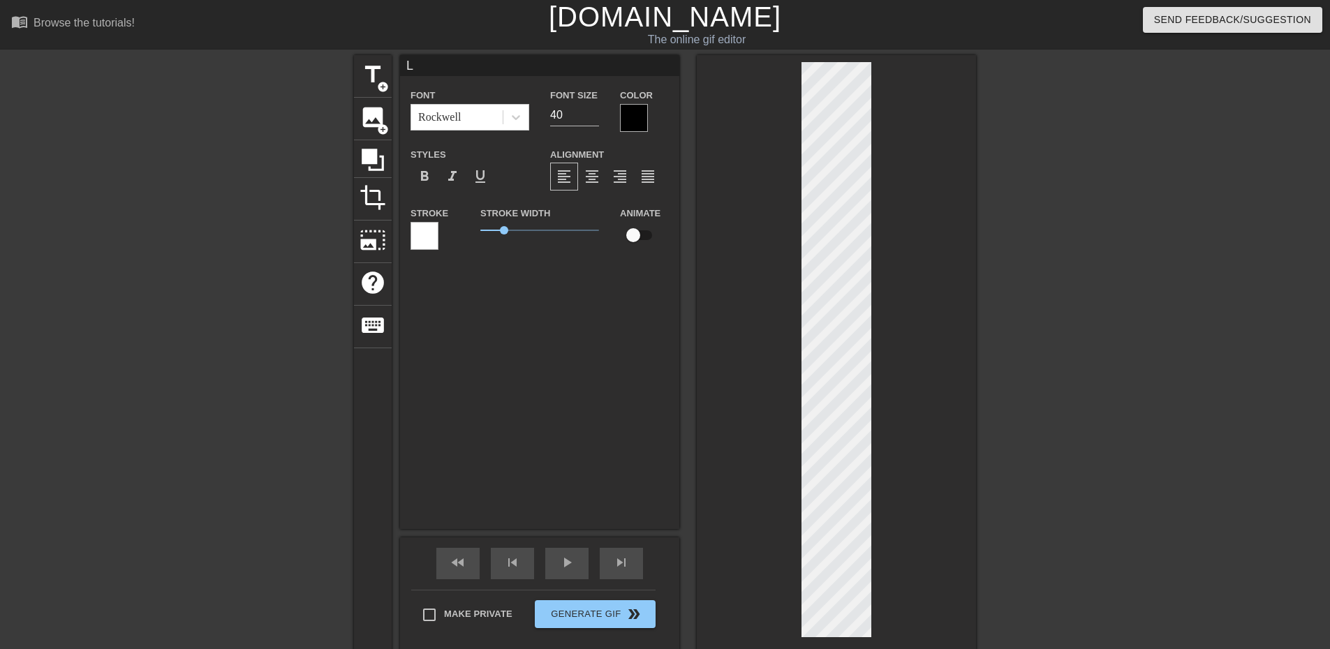
click at [631, 115] on div at bounding box center [634, 118] width 28 height 28
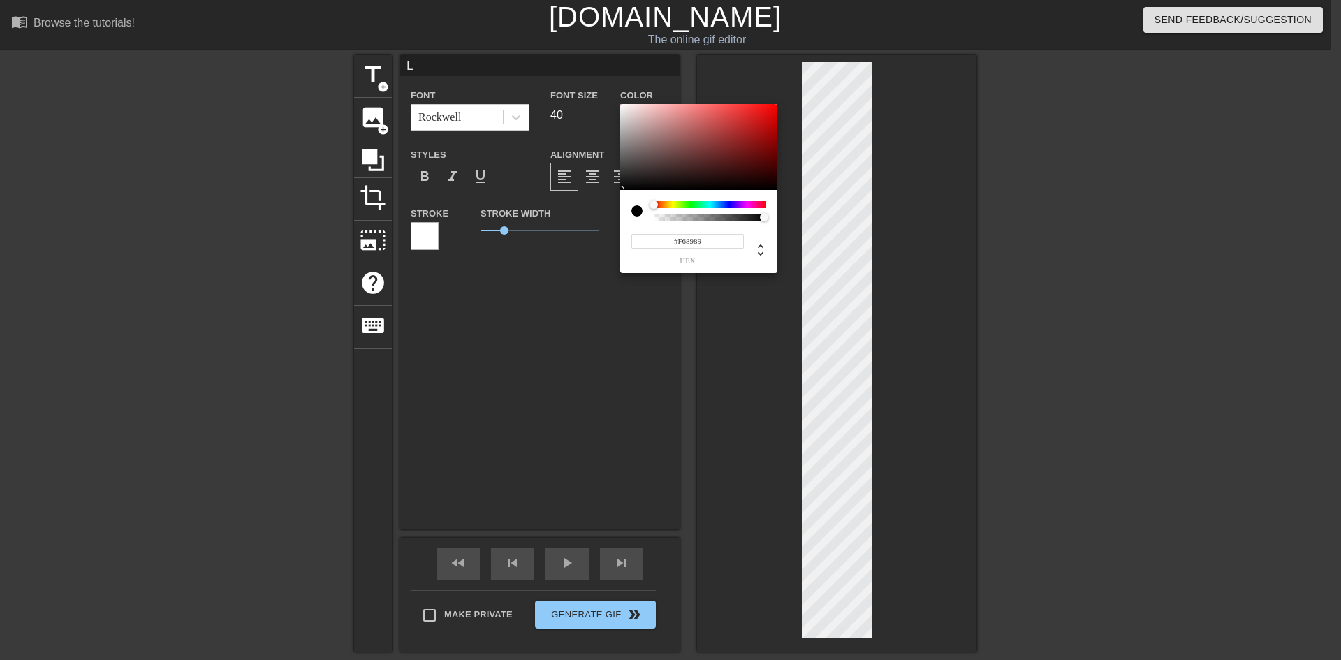
click at [621, 107] on div at bounding box center [698, 147] width 157 height 87
click at [629, 106] on div at bounding box center [698, 147] width 157 height 87
drag, startPoint x: 629, startPoint y: 110, endPoint x: 712, endPoint y: 117, distance: 83.5
click at [712, 117] on div at bounding box center [711, 117] width 8 height 8
click at [746, 117] on div at bounding box center [698, 147] width 157 height 87
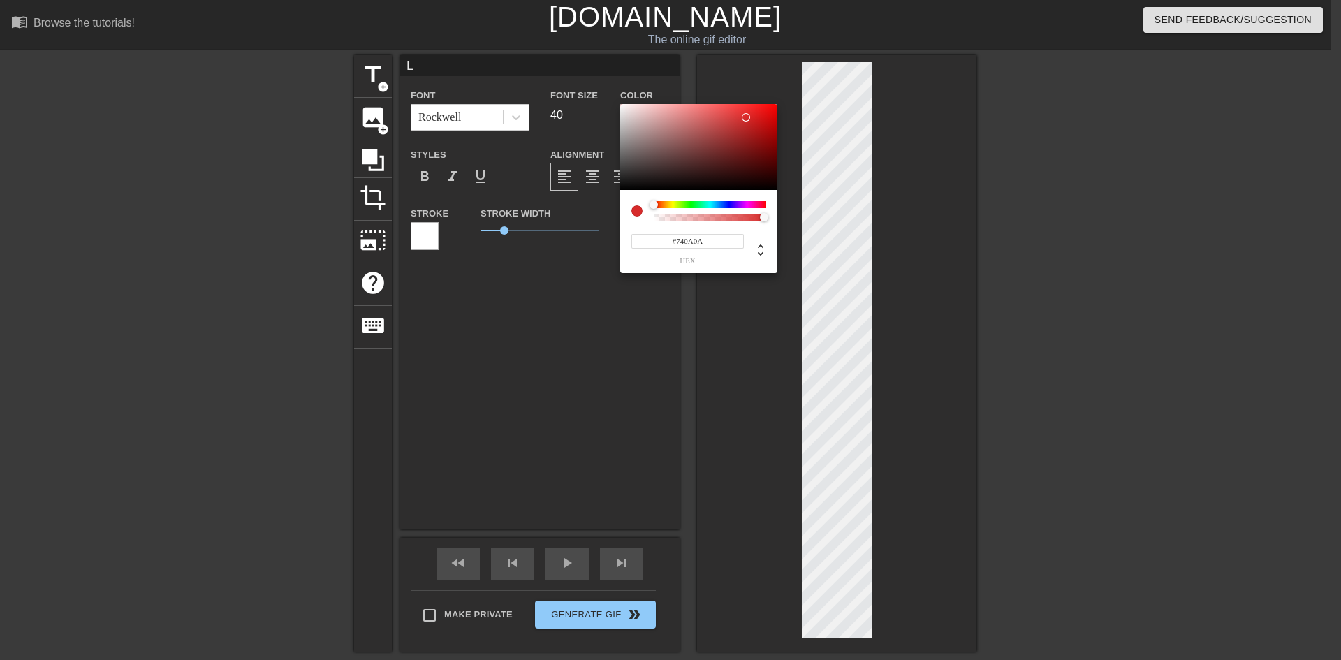
click at [764, 151] on div at bounding box center [698, 147] width 157 height 87
type input "#DD2525"
click at [751, 115] on div at bounding box center [698, 147] width 157 height 87
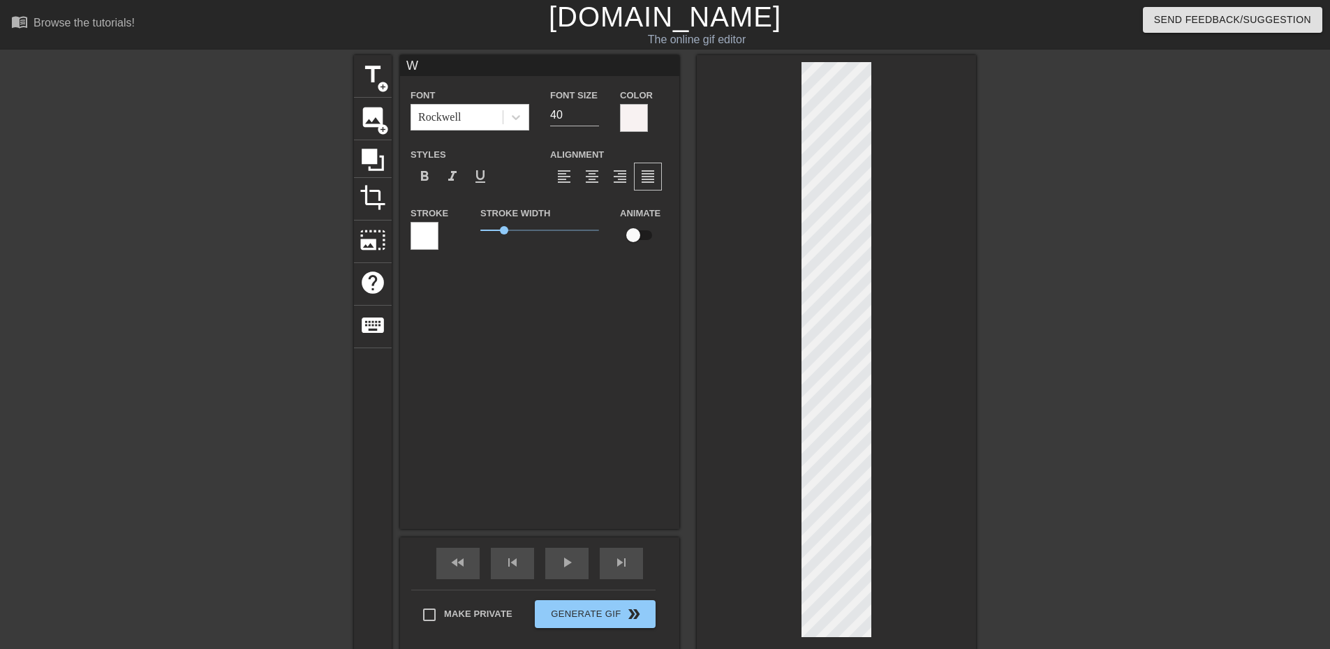
type input "L"
click at [628, 115] on div at bounding box center [634, 118] width 28 height 28
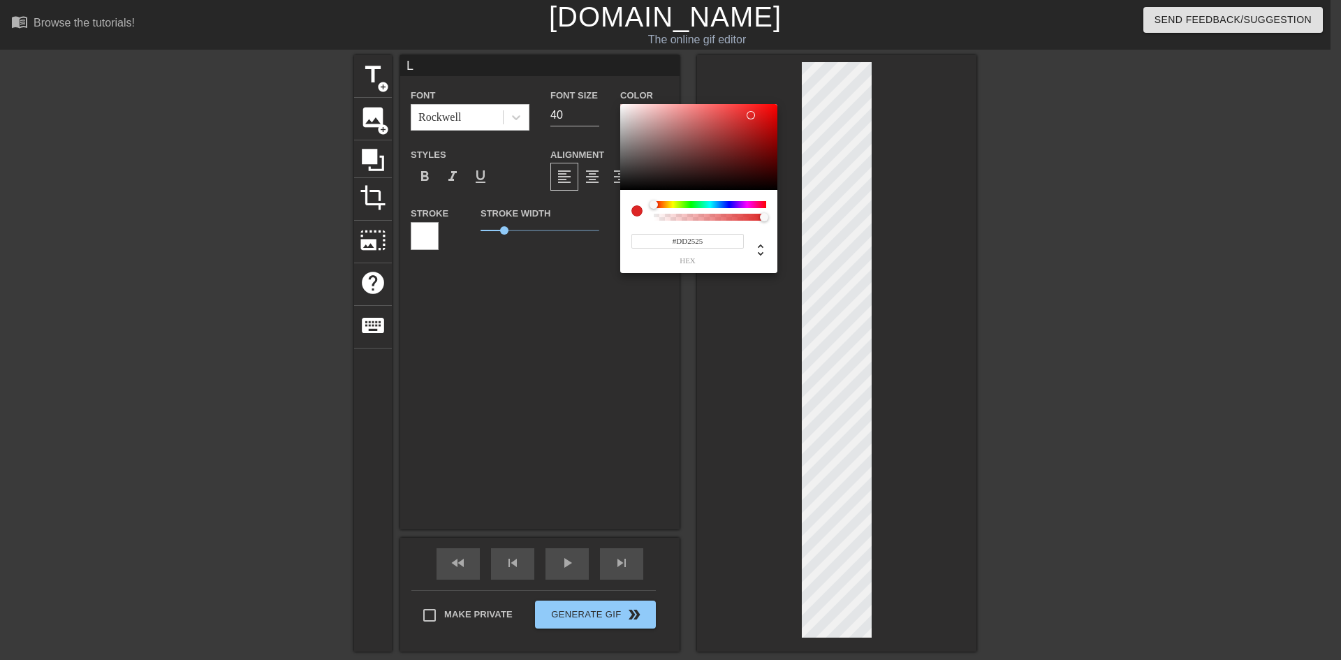
drag, startPoint x: 705, startPoint y: 238, endPoint x: 670, endPoint y: 239, distance: 35.6
click at [670, 239] on input "#DD2525" at bounding box center [687, 241] width 112 height 15
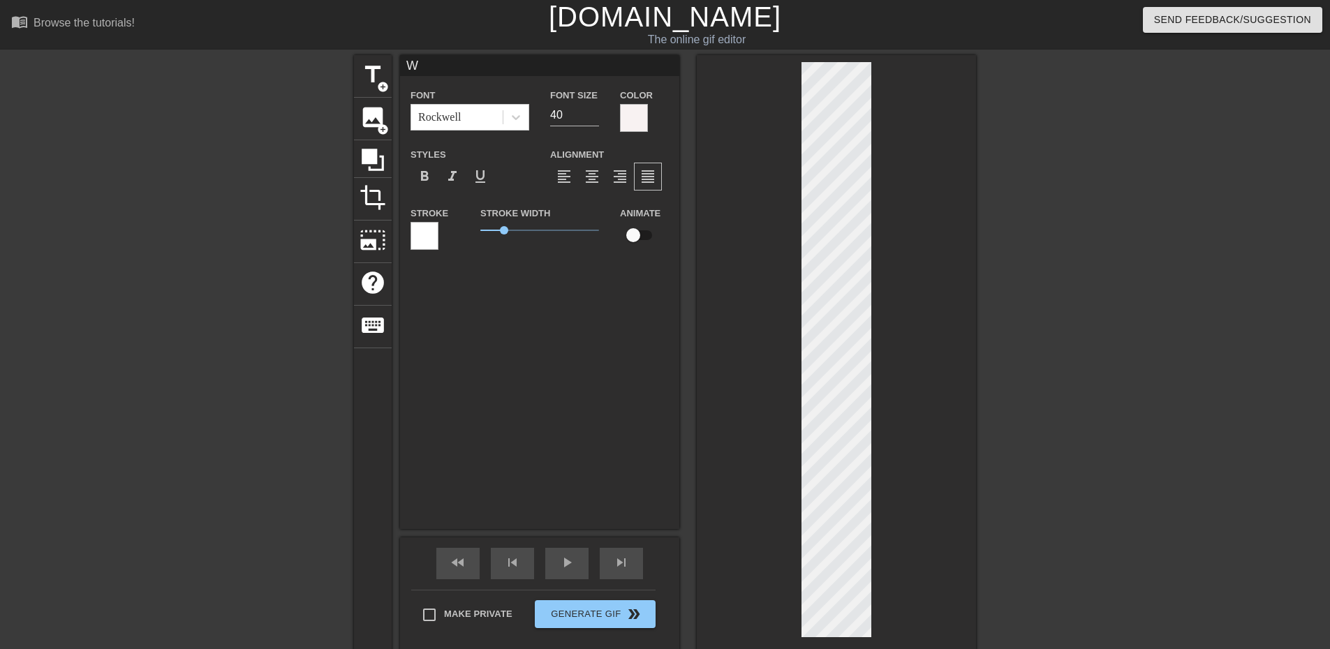
click at [642, 117] on div at bounding box center [634, 118] width 28 height 28
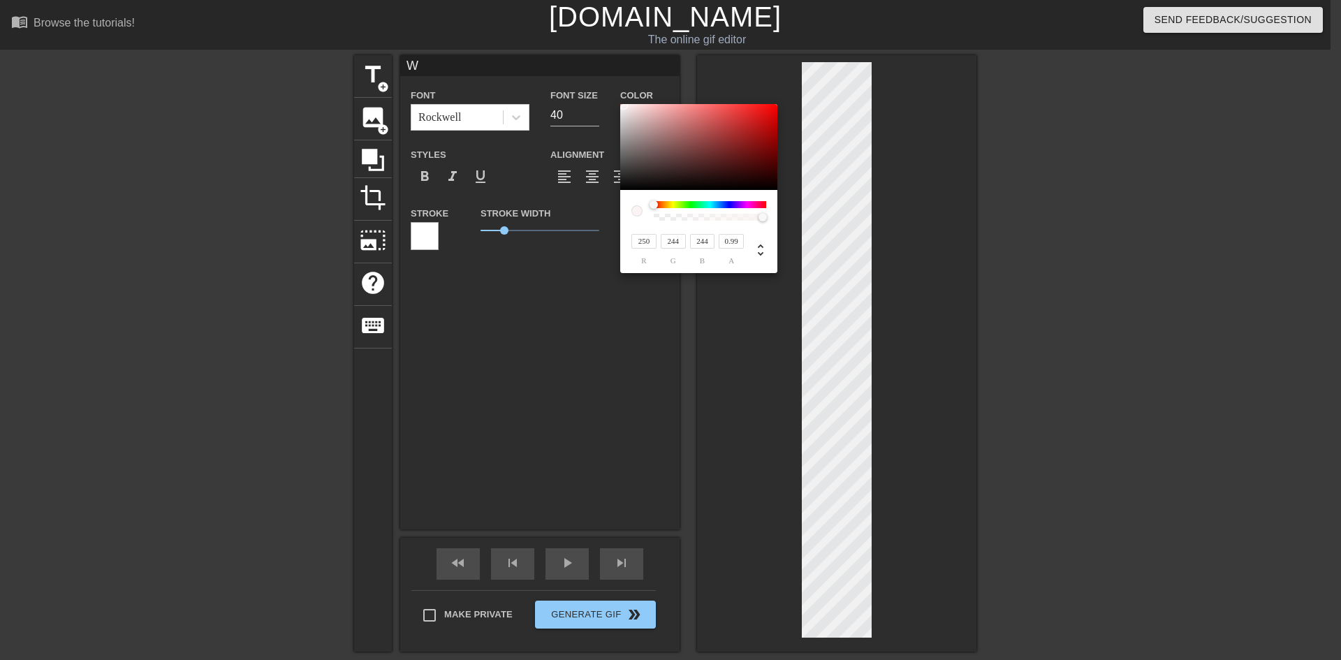
type input "229"
type input "66"
click at [732, 112] on div at bounding box center [698, 147] width 157 height 87
type input "223"
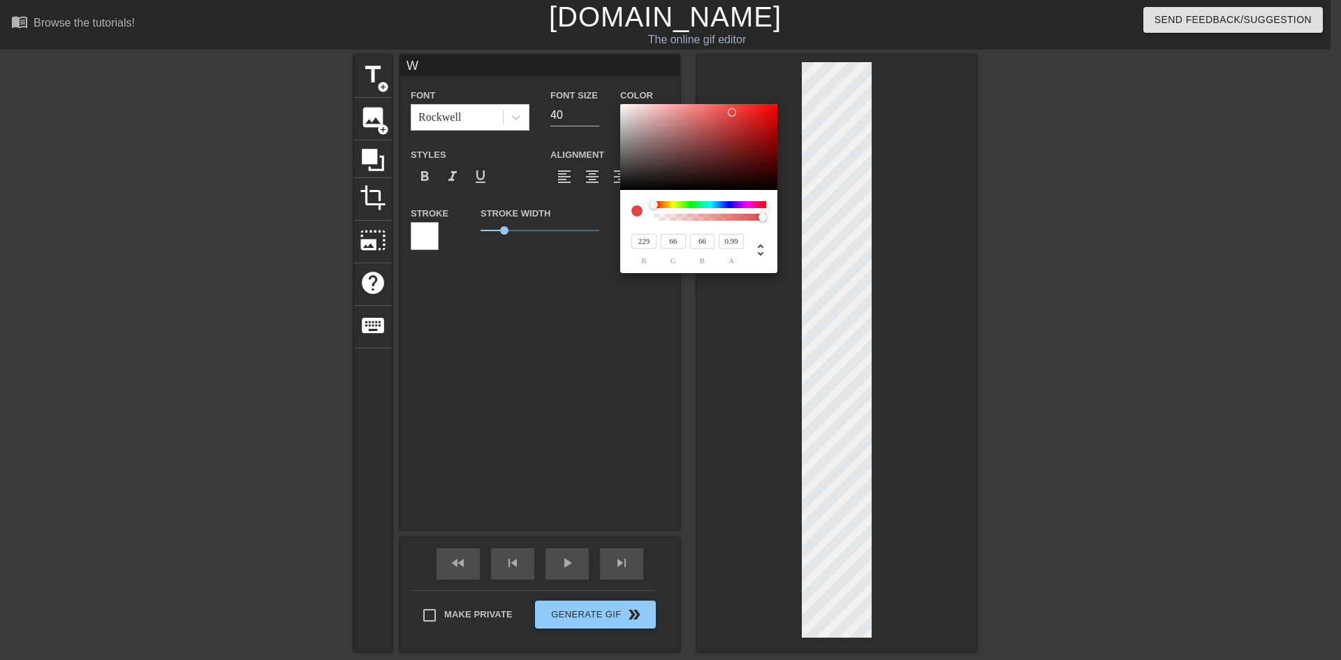
type input "53"
click at [740, 115] on div at bounding box center [736, 116] width 8 height 8
type input "248"
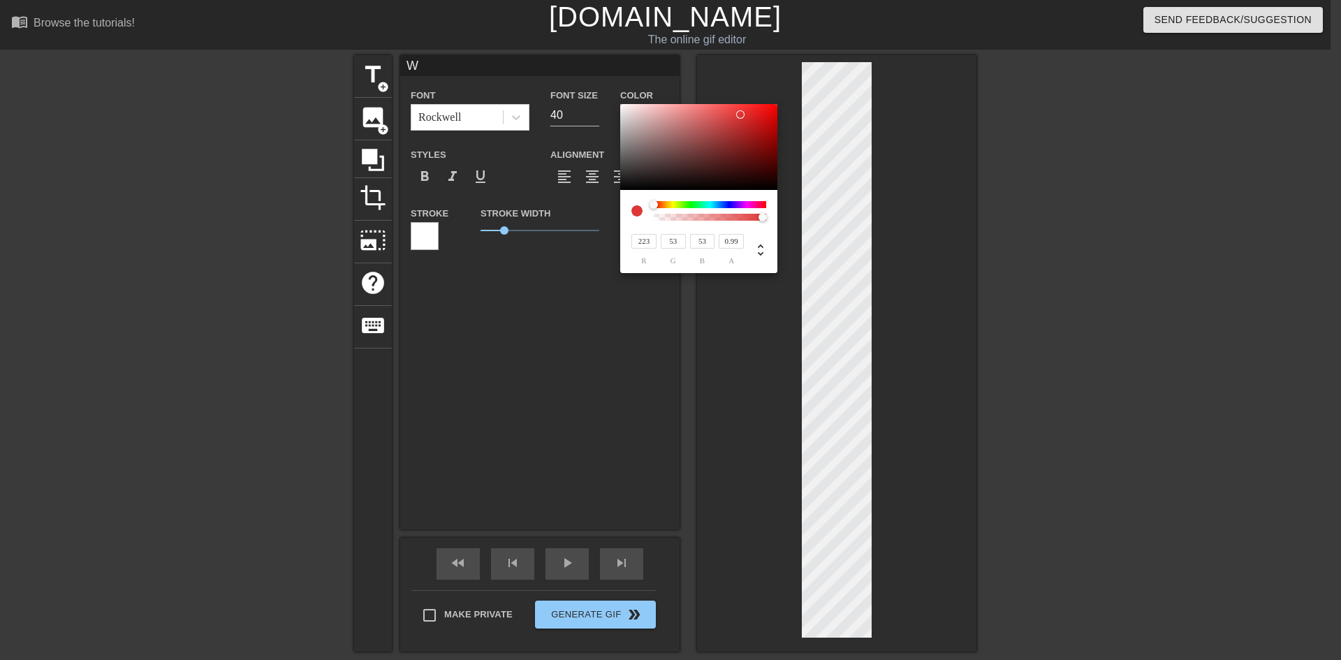
type input "248"
type input "246"
type input "233"
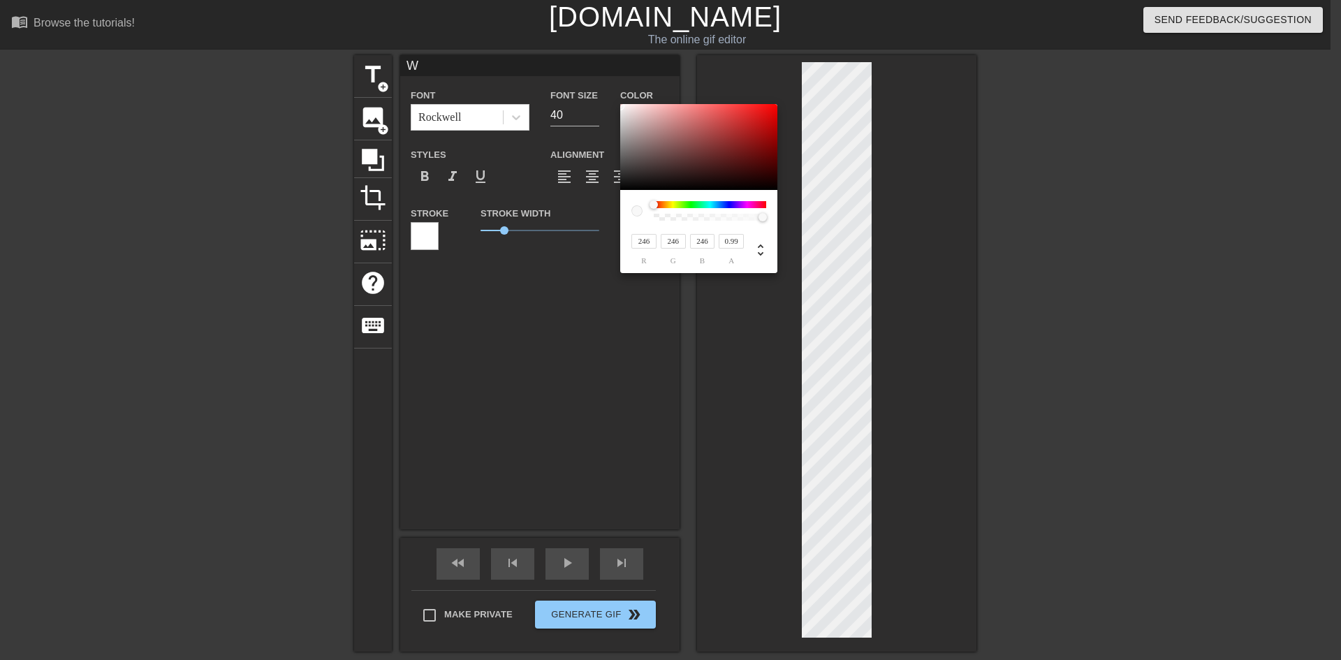
type input "217"
type input "200"
type input "162"
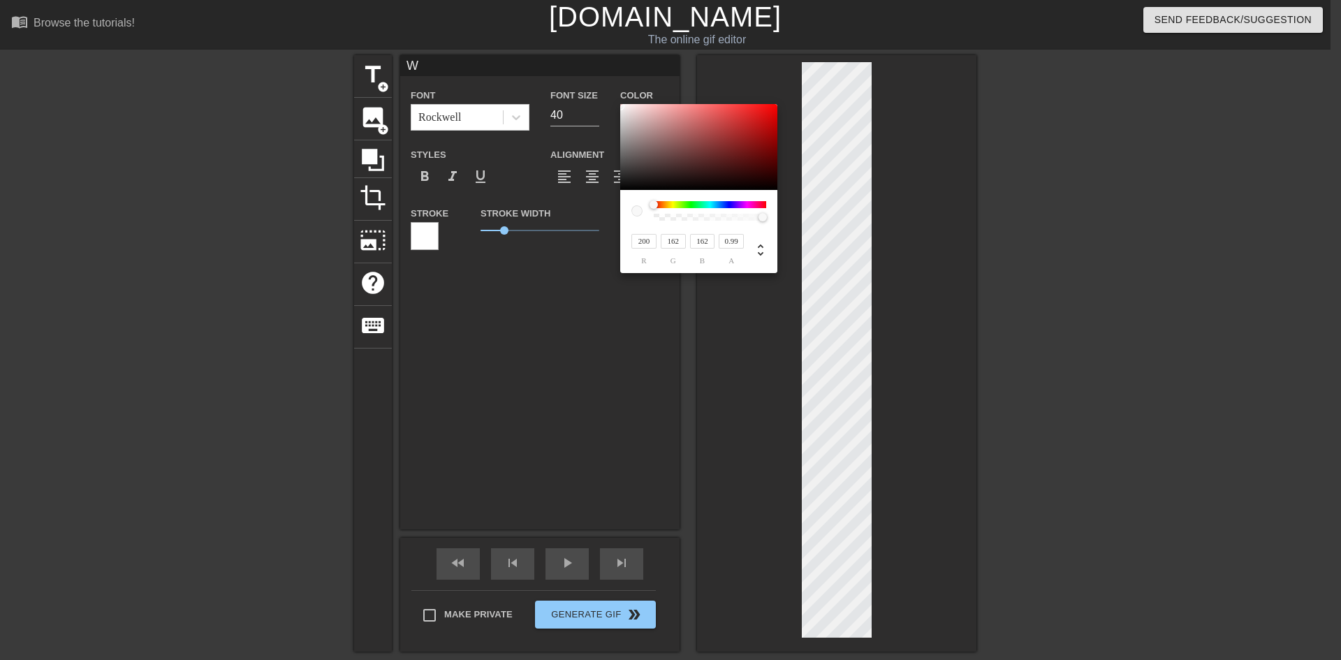
type input "184"
type input "136"
type input "165"
type input "107"
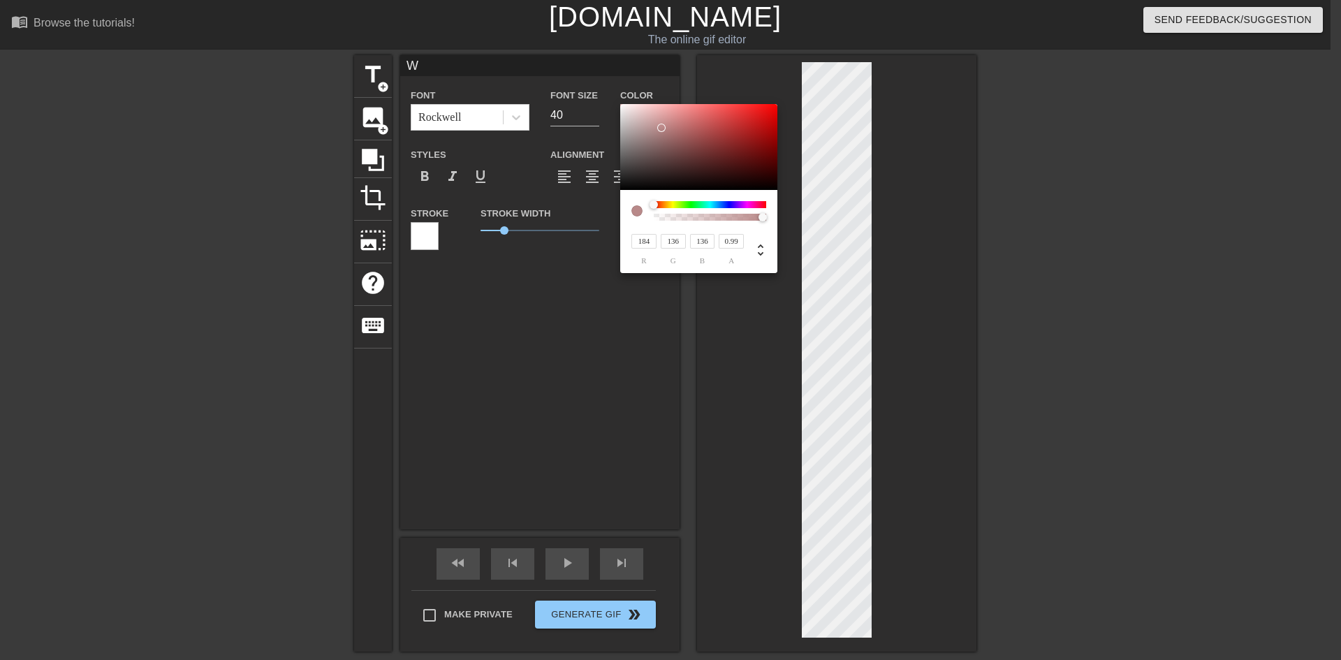
type input "107"
type input "159"
type input "92"
type input "91"
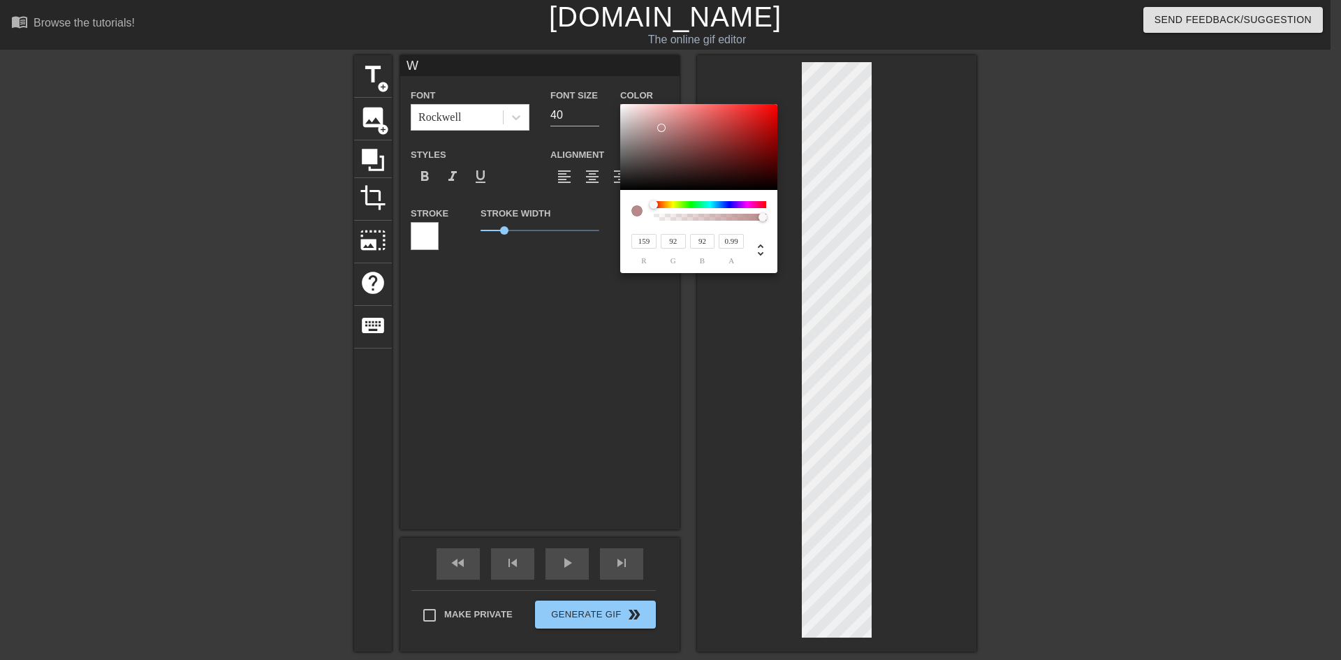
type input "91"
type input "90"
type input "165"
type input "85"
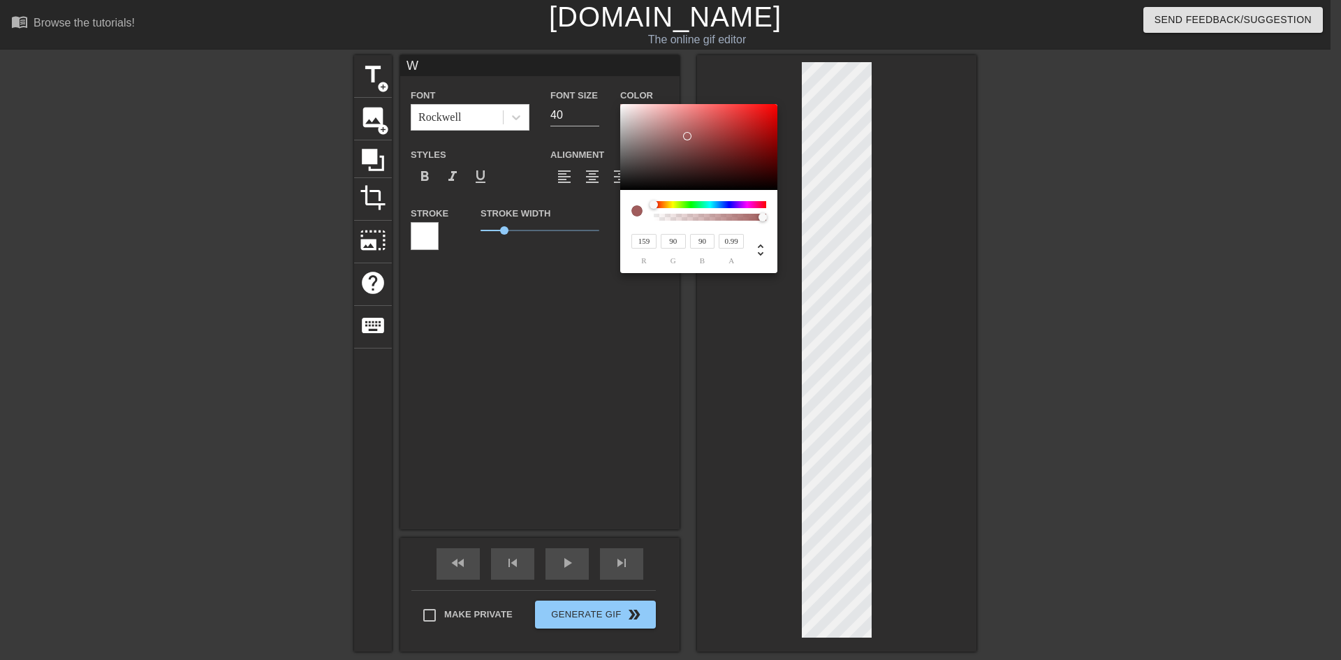
type input "85"
type input "182"
type input "83"
type input "188"
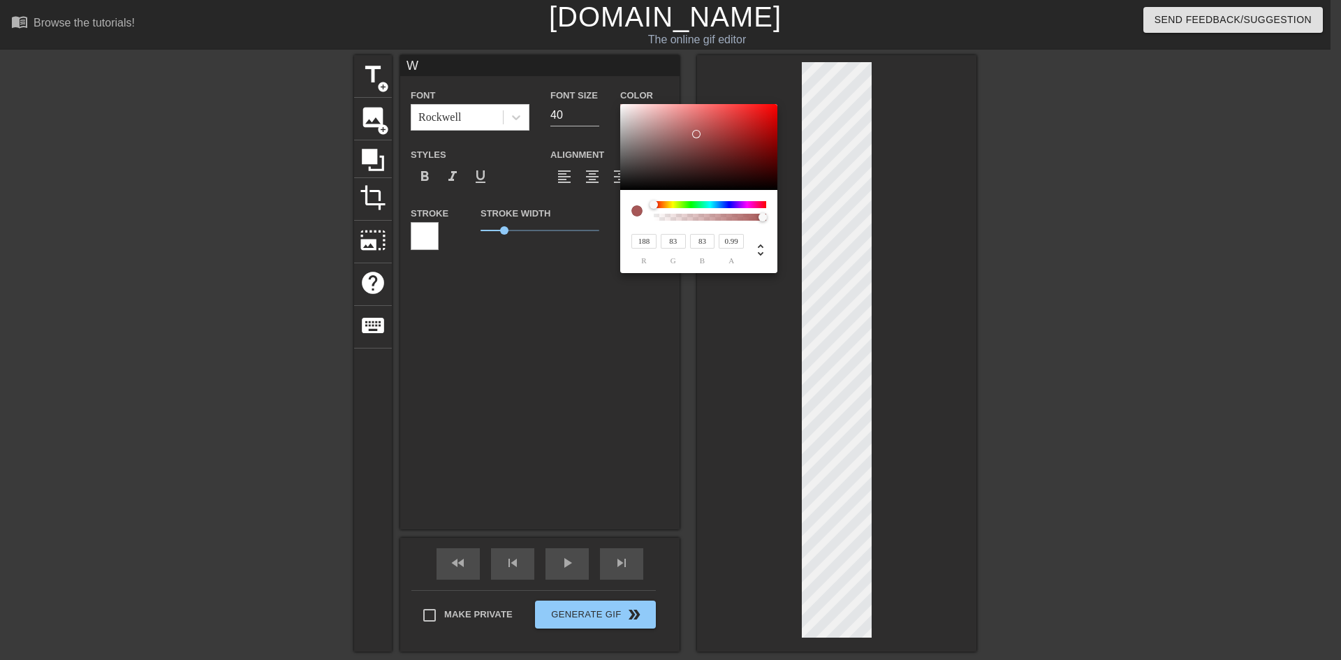
type input "81"
drag, startPoint x: 620, startPoint y: 106, endPoint x: 710, endPoint y: 126, distance: 91.7
click at [710, 126] on div at bounding box center [698, 147] width 157 height 87
type input "219"
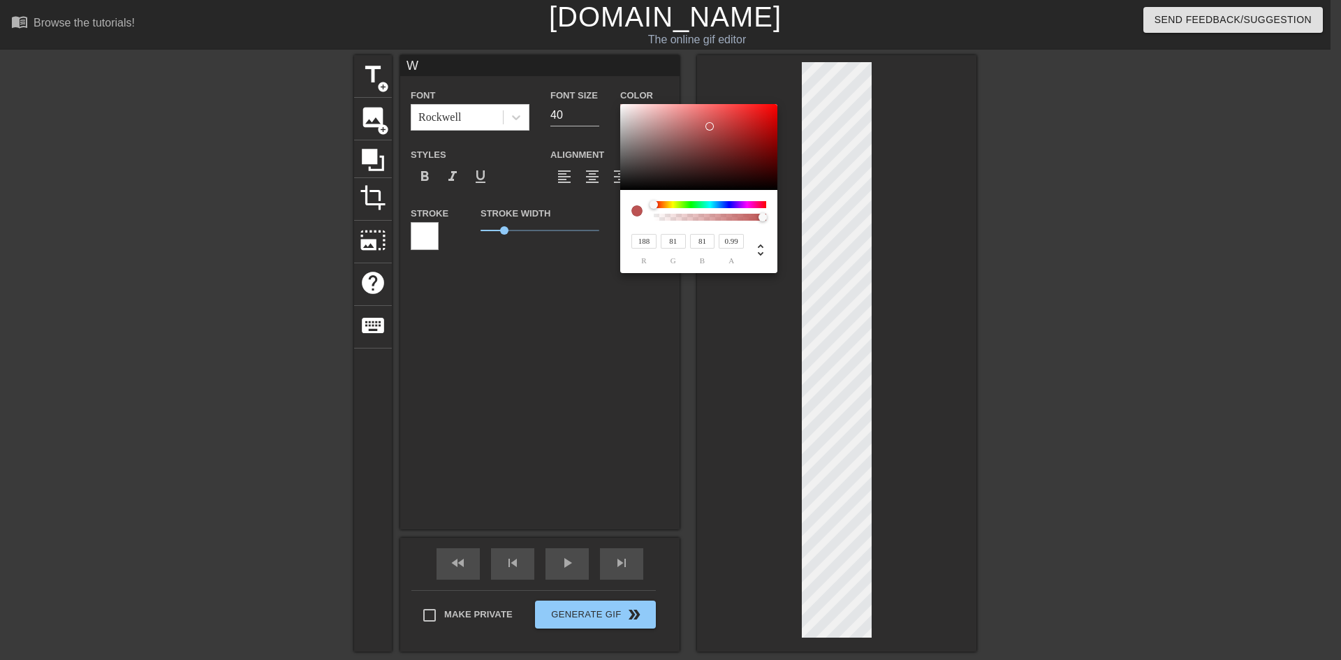
type input "49"
click at [742, 116] on div at bounding box center [698, 147] width 157 height 87
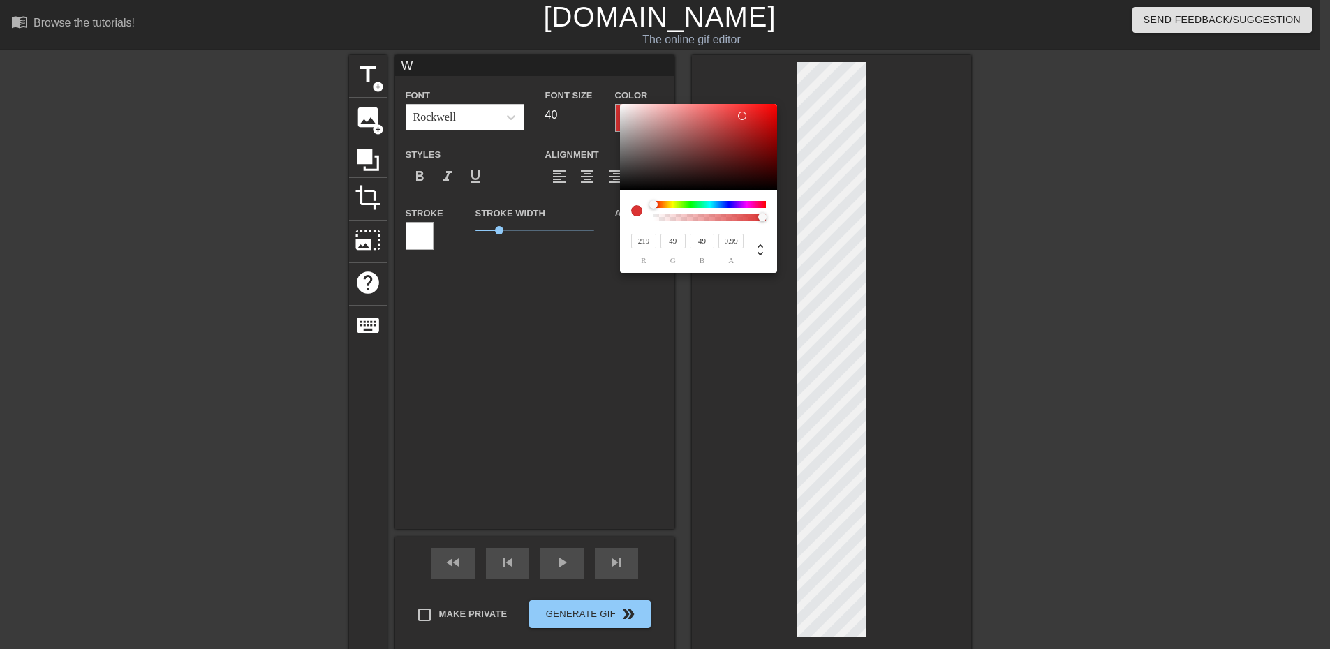
drag, startPoint x: 524, startPoint y: 301, endPoint x: 548, endPoint y: 294, distance: 25.4
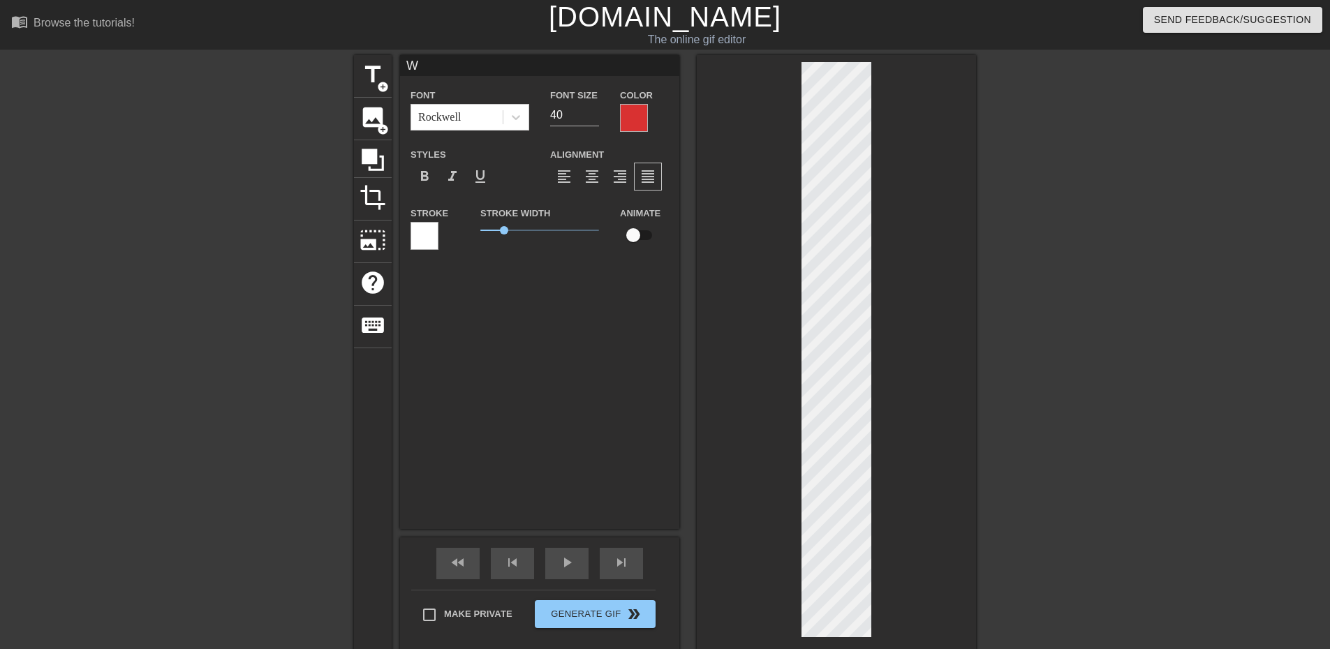
type input "E"
click at [635, 117] on div at bounding box center [634, 118] width 28 height 28
click at [642, 115] on div at bounding box center [634, 118] width 28 height 28
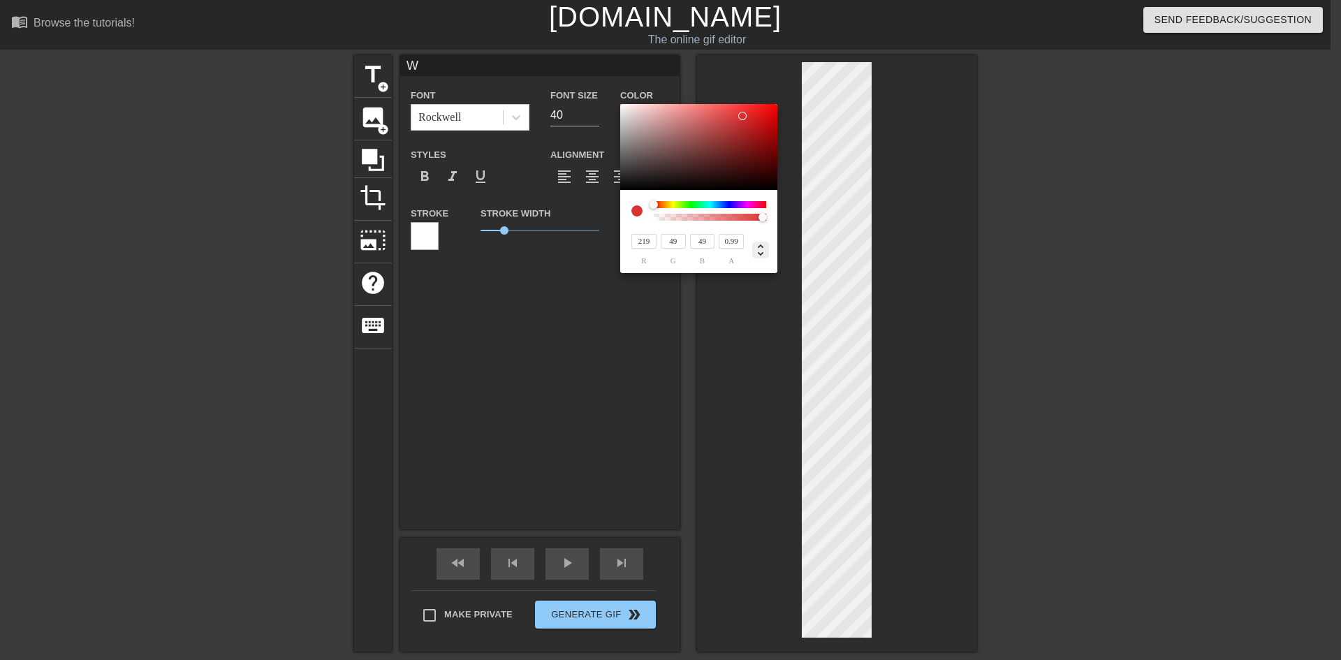
click at [758, 247] on icon at bounding box center [761, 250] width 6 height 12
type input "0"
type input "70%"
type input "53%"
click at [758, 247] on icon at bounding box center [761, 250] width 6 height 12
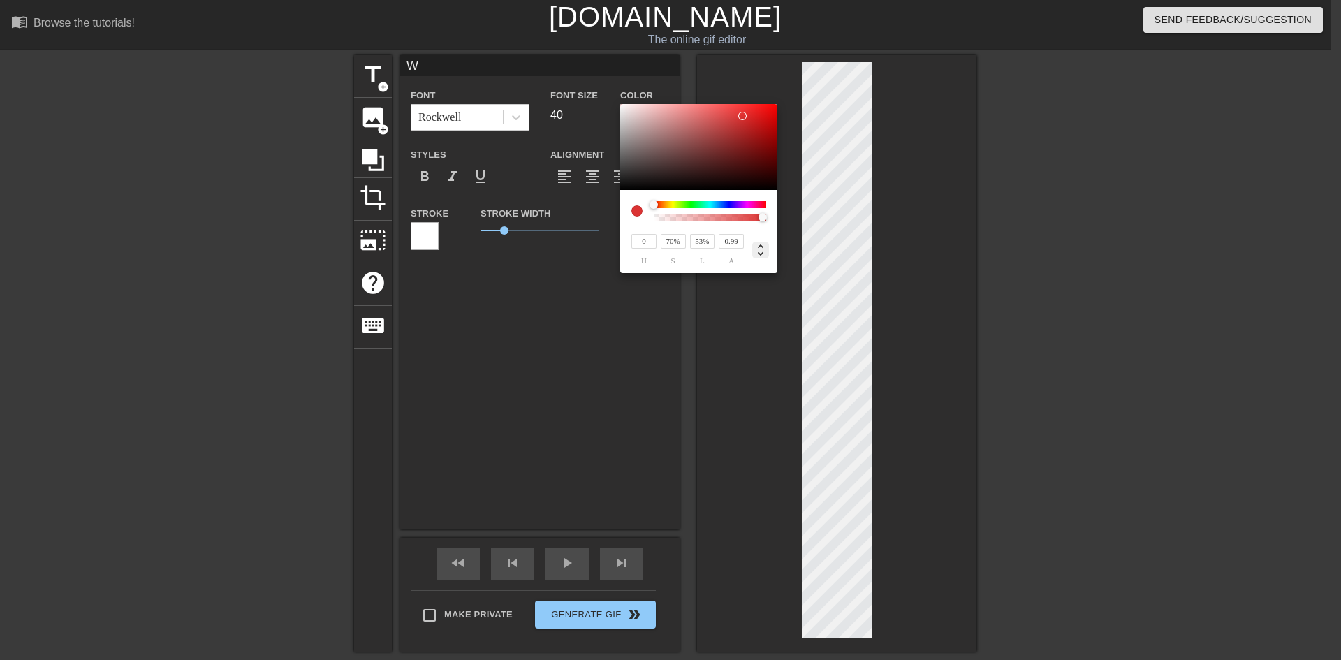
type input "219"
type input "49"
click at [758, 247] on icon at bounding box center [761, 250] width 6 height 12
type input "0"
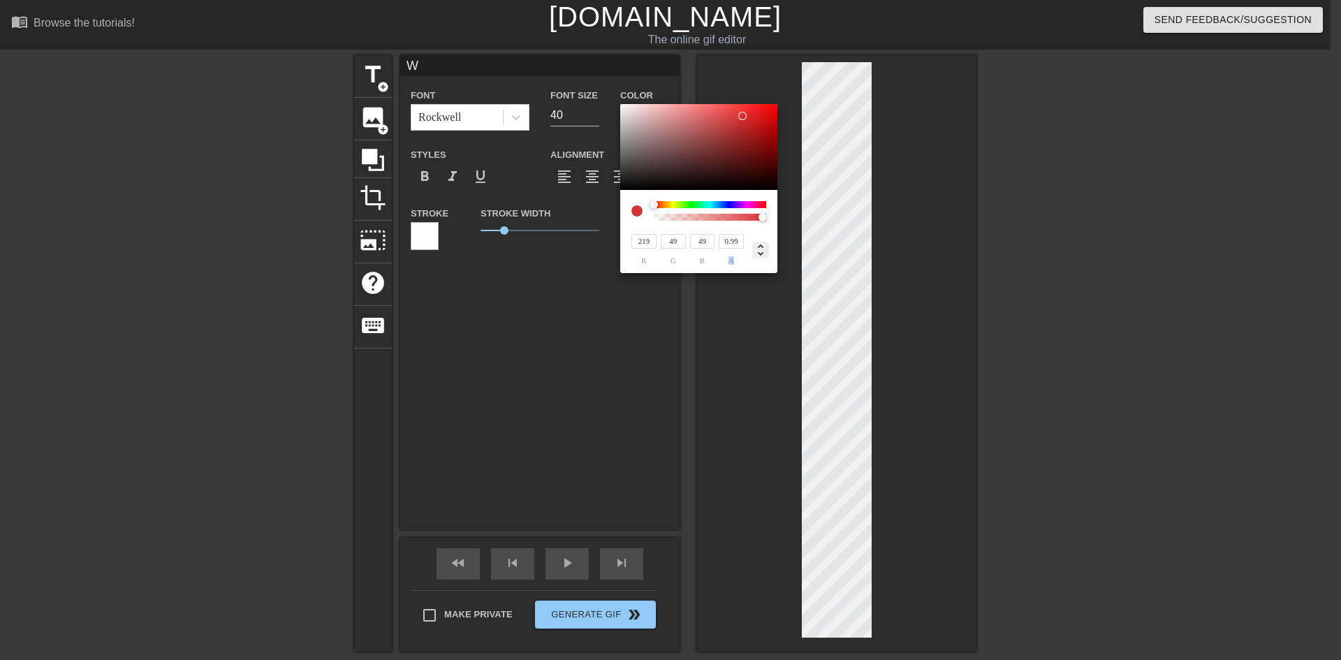
type input "70%"
type input "53%"
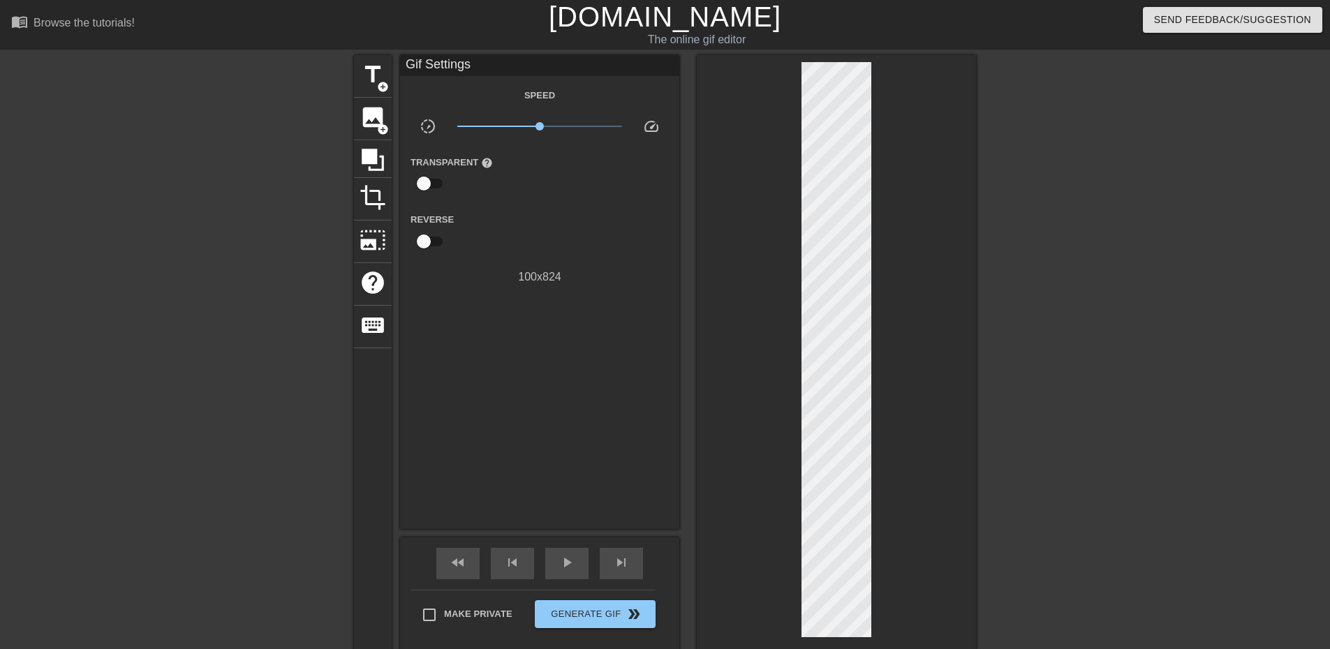
click at [749, 237] on div at bounding box center [749, 237] width 0 height 0
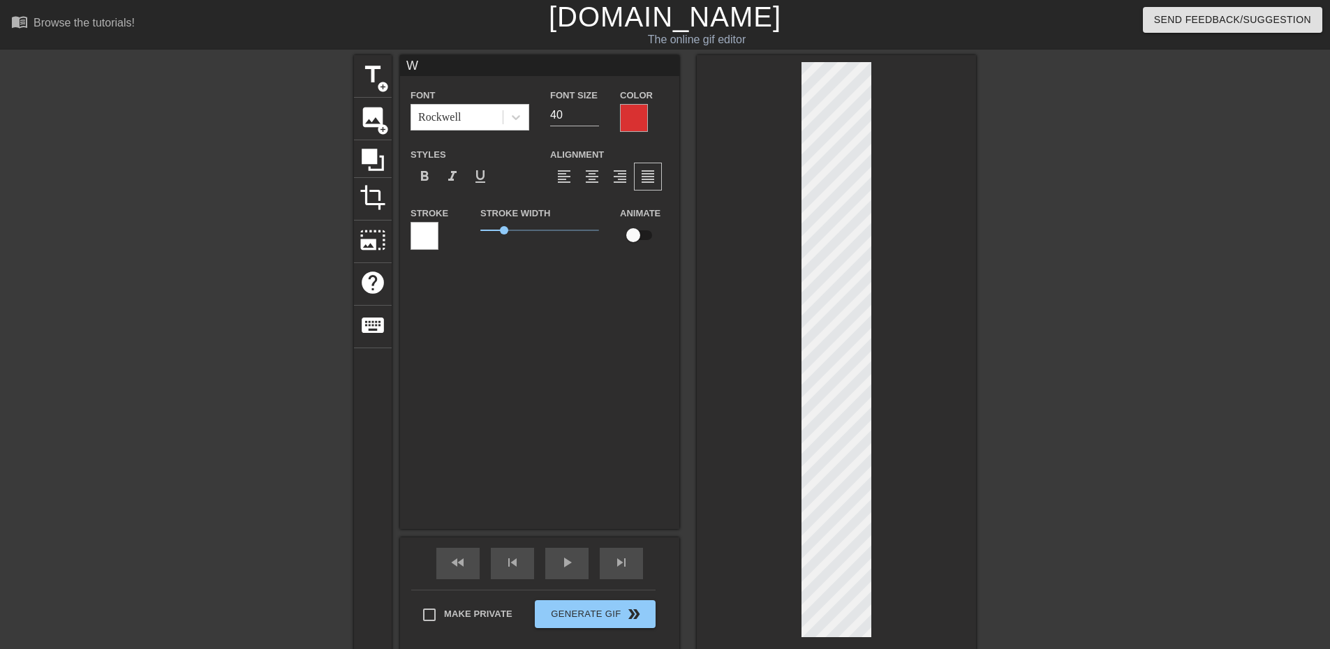
click at [636, 116] on div at bounding box center [634, 118] width 28 height 28
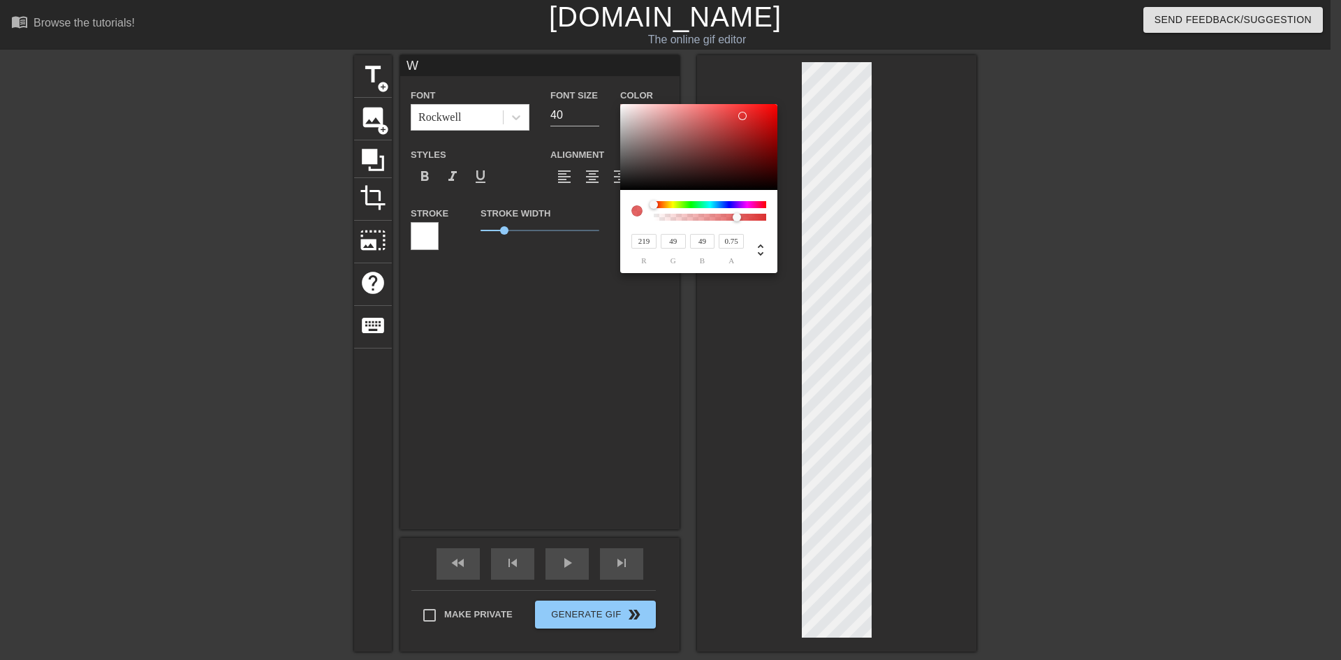
drag, startPoint x: 762, startPoint y: 216, endPoint x: 737, endPoint y: 221, distance: 24.8
click at [737, 221] on div at bounding box center [737, 217] width 8 height 8
drag, startPoint x: 732, startPoint y: 221, endPoint x: 637, endPoint y: 231, distance: 95.6
click at [637, 231] on div "219 r 49 g 49 b 0 a" at bounding box center [698, 231] width 157 height 83
click at [639, 213] on div at bounding box center [636, 210] width 11 height 11
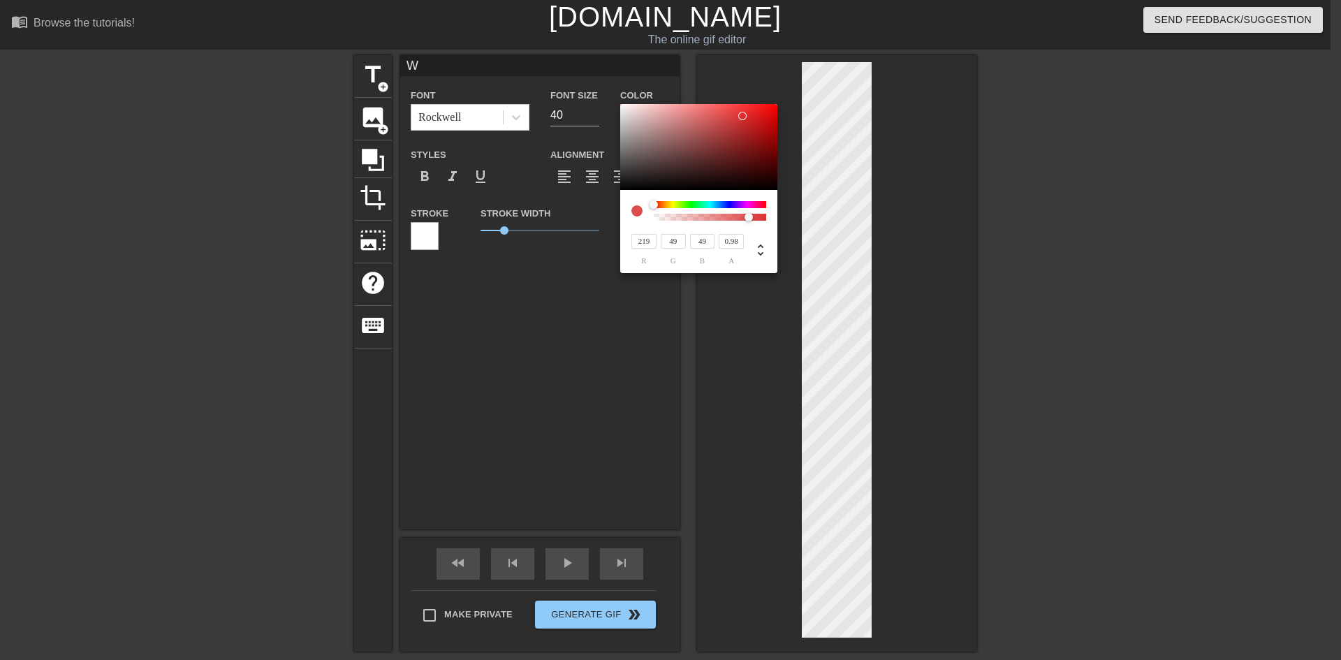
type input "1"
drag, startPoint x: 658, startPoint y: 217, endPoint x: 774, endPoint y: 217, distance: 116.6
click at [774, 217] on div "219 r 49 g 49 b 1 a" at bounding box center [698, 231] width 157 height 83
type input "223"
type input "50"
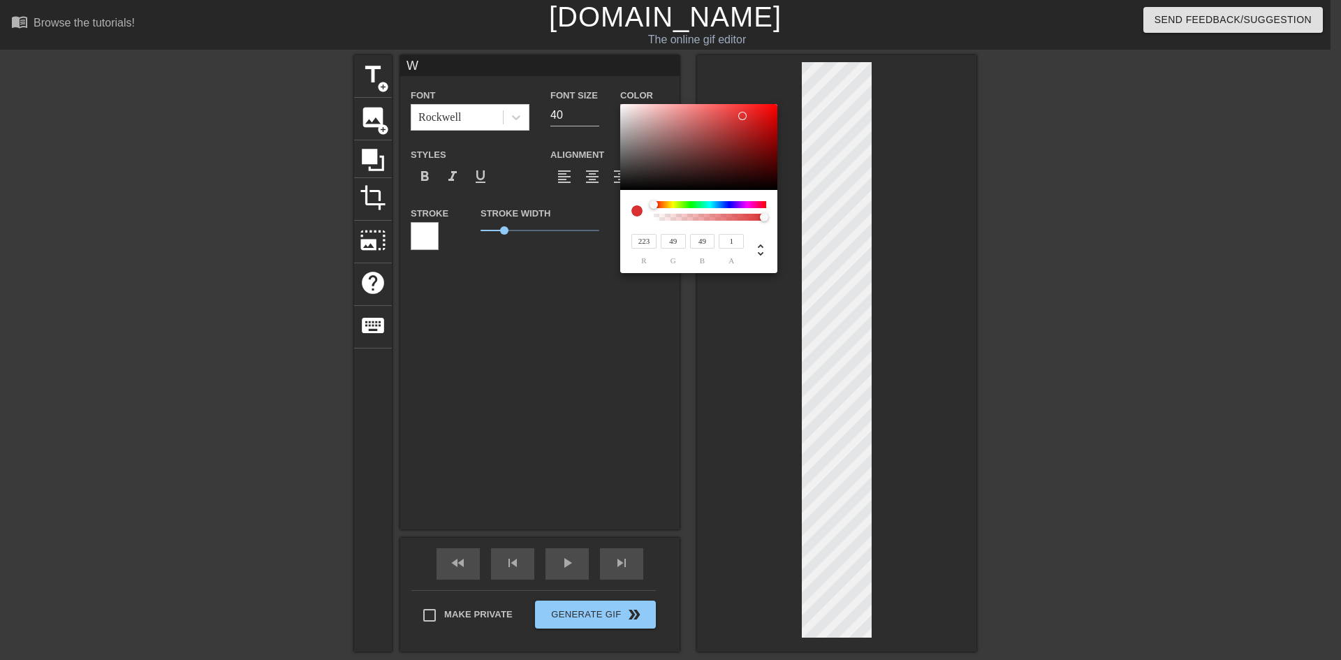
type input "50"
type input "221"
type input "53"
type input "213"
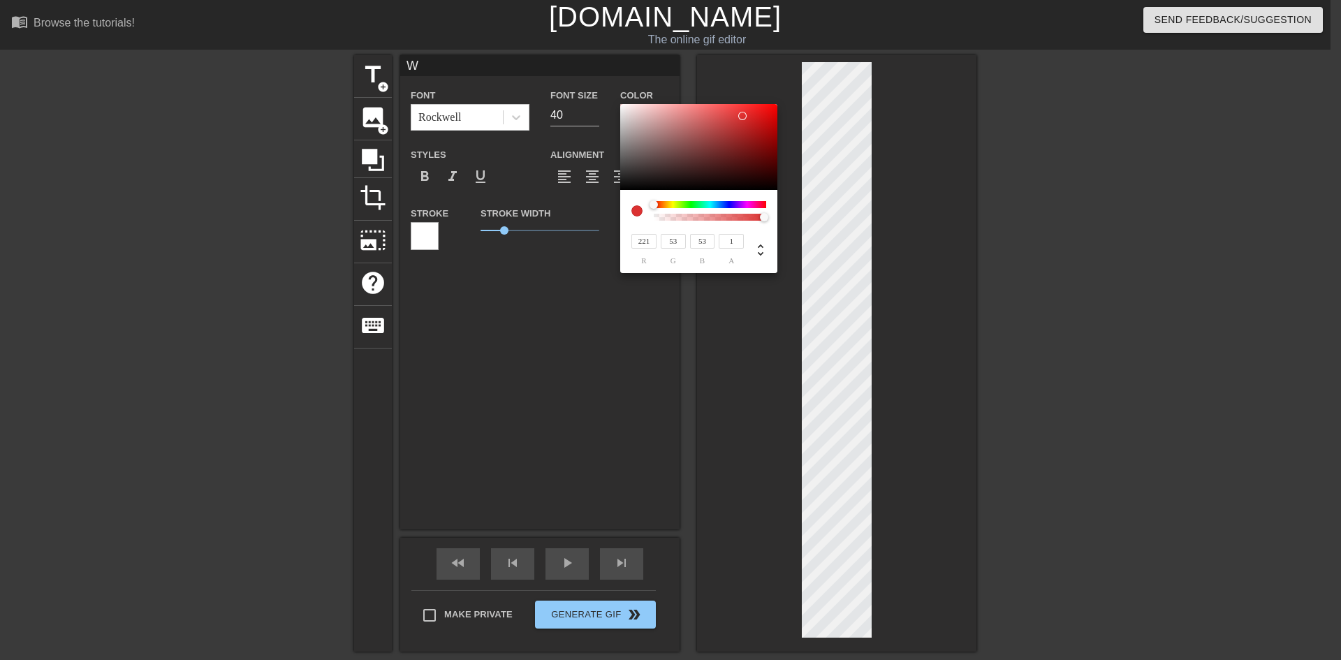
type input "67"
type input "205"
type input "81"
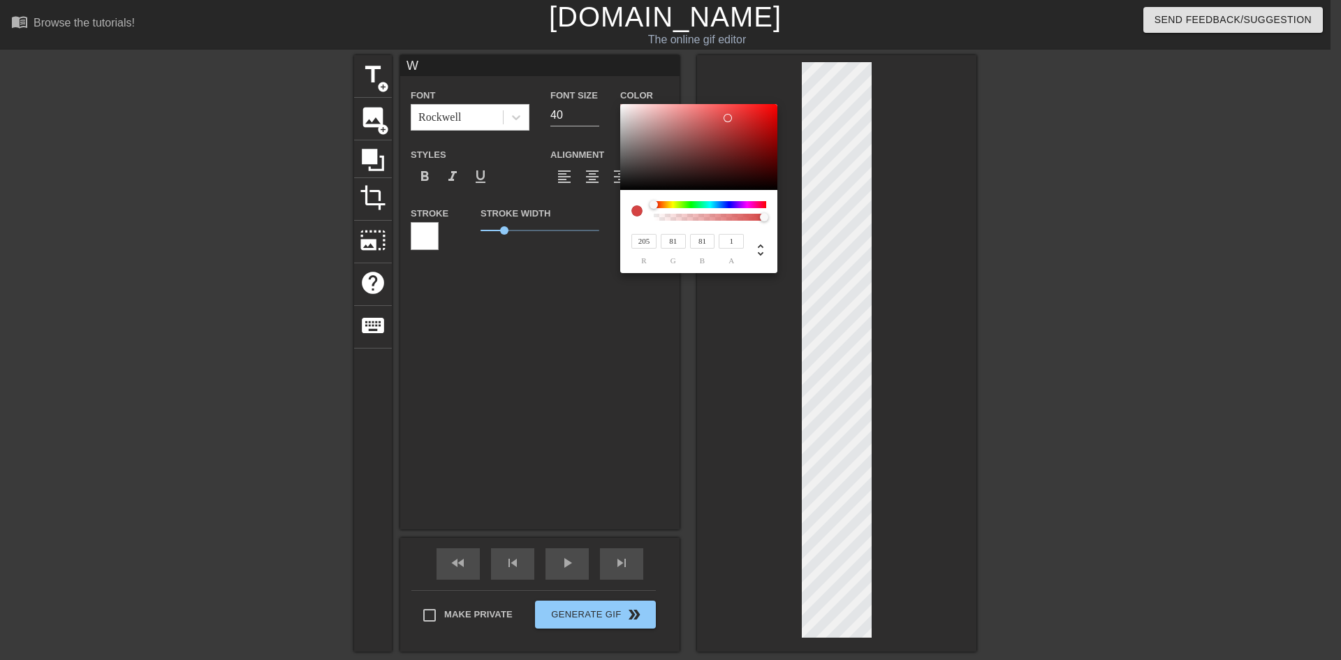
type input "200"
type input "93"
type input "196"
type input "97"
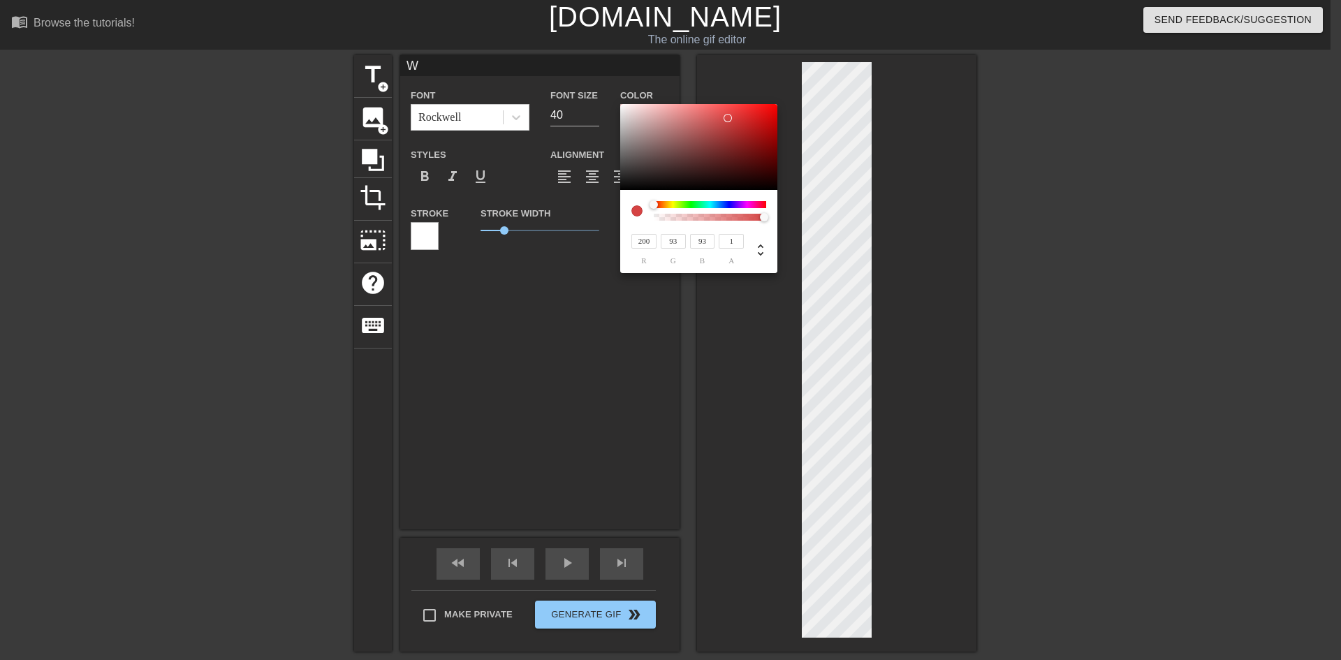
type input "97"
type input "194"
type input "102"
type input "106"
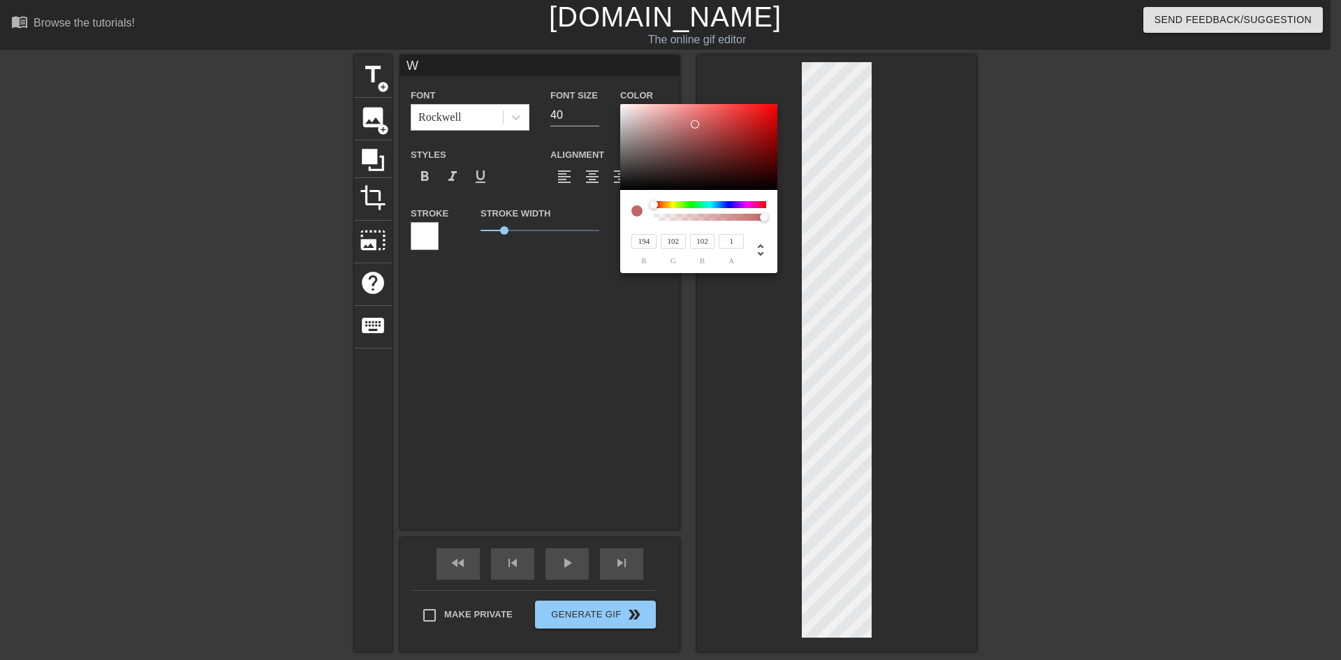
type input "106"
type input "190"
type input "107"
type input "182"
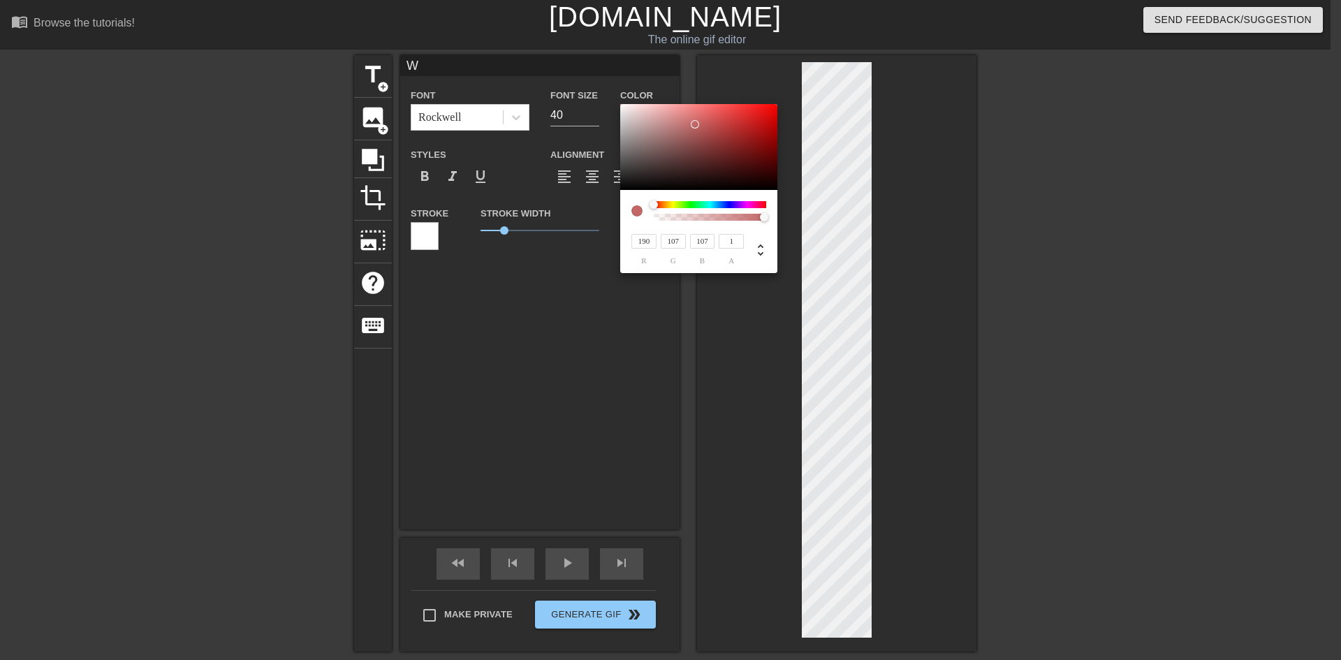
type input "105"
type input "151"
type input "88"
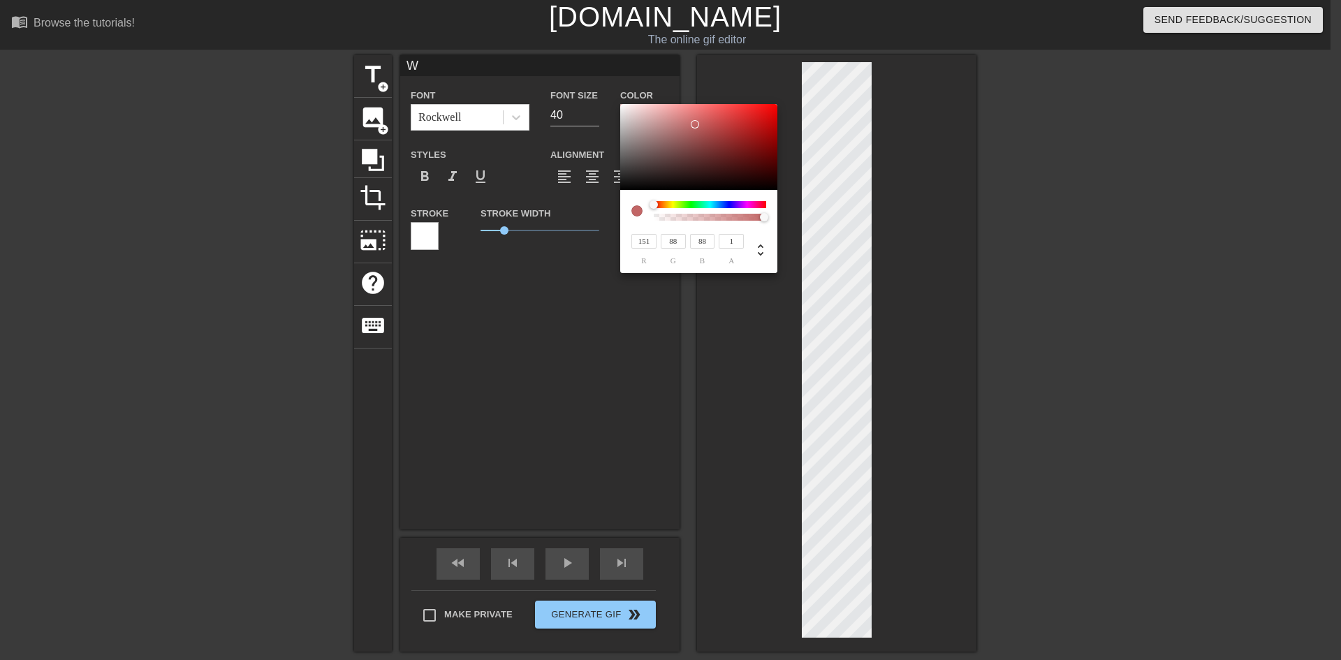
type input "118"
type input "67"
type input "97"
type input "54"
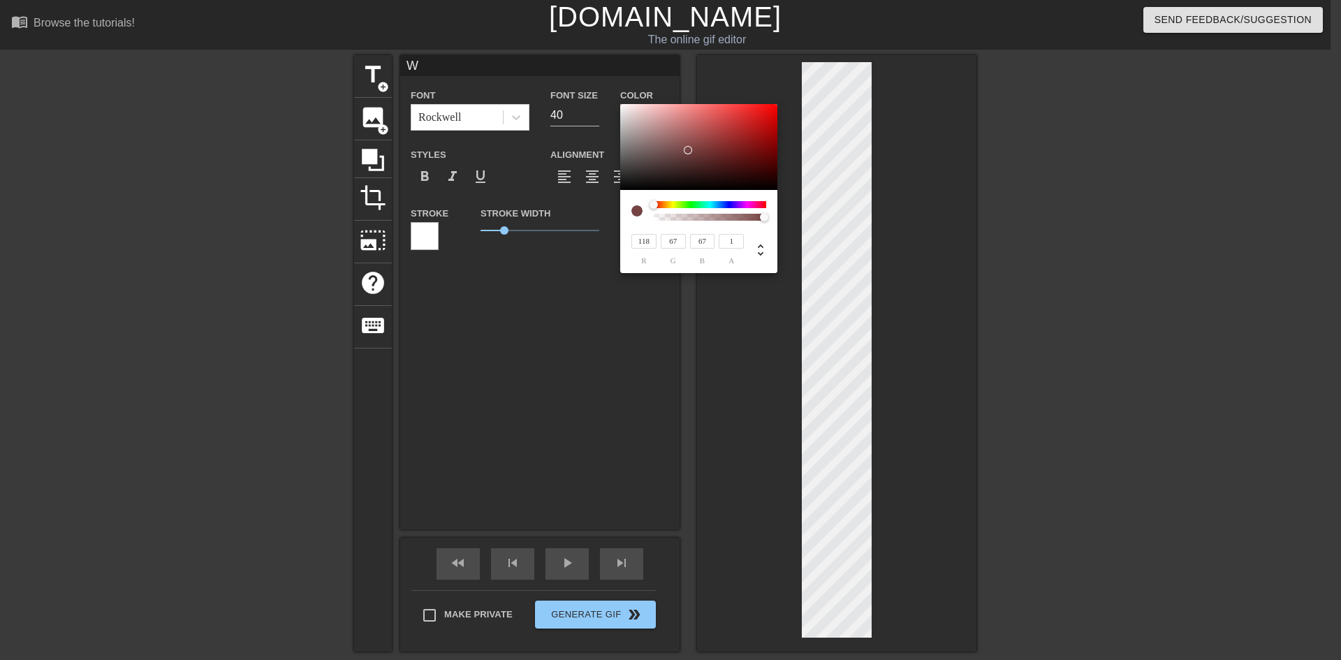
type input "54"
type input "91"
type input "50"
type input "85"
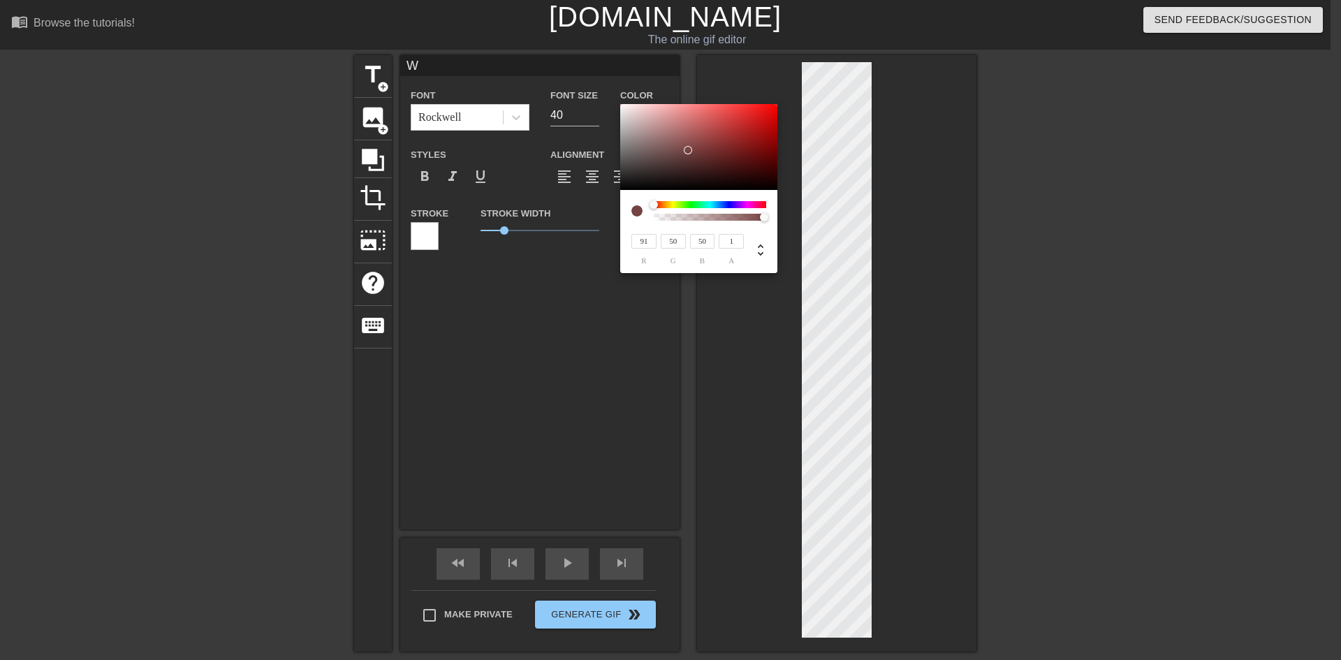
type input "46"
type input "66"
type input "36"
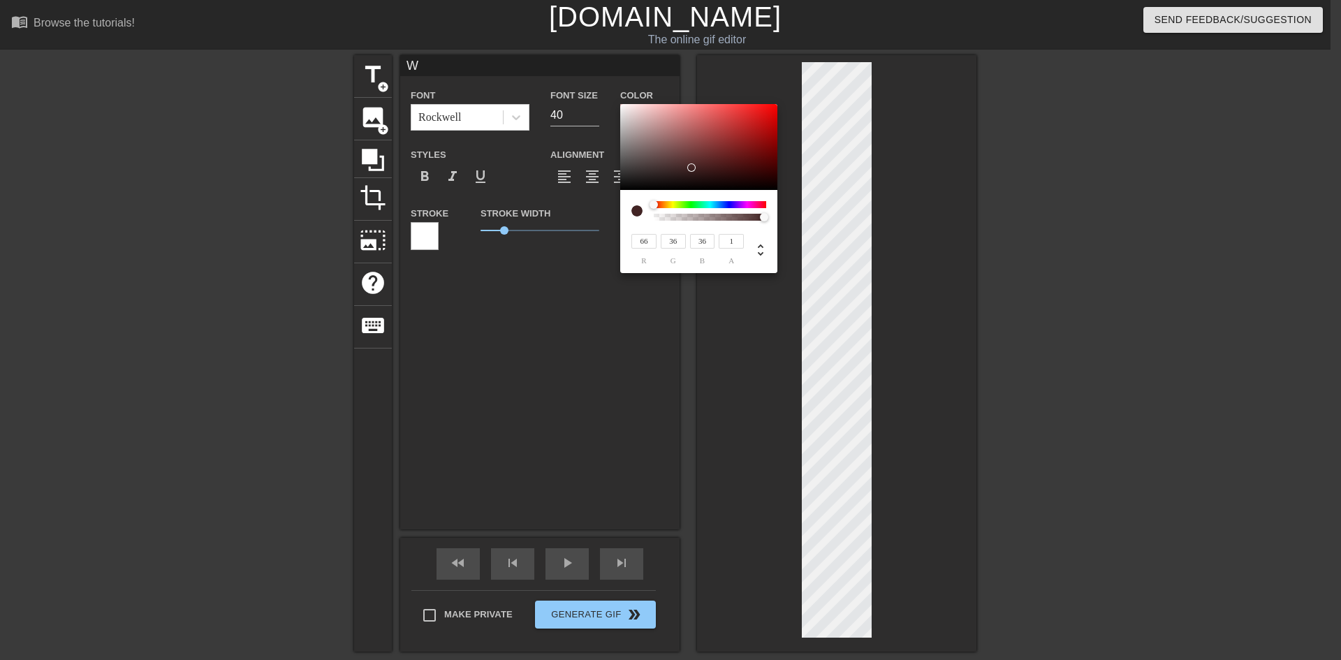
type input "50"
type input "27"
type input "31"
type input "17"
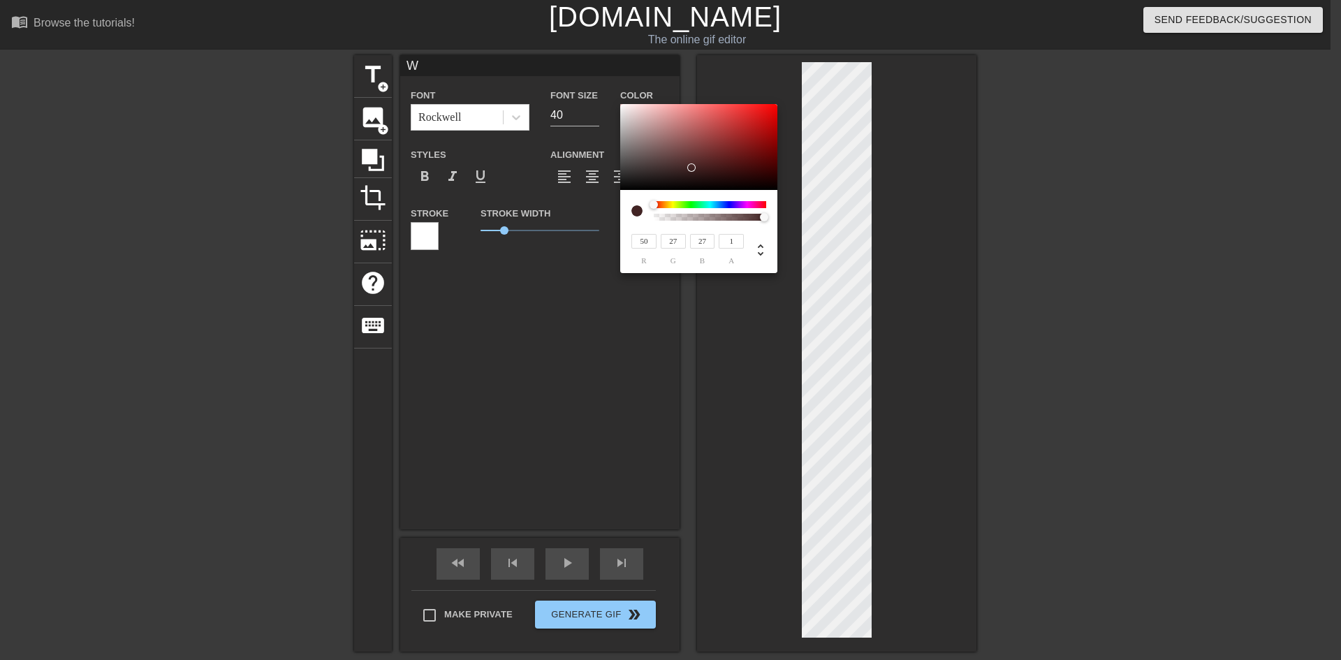
type input "17"
type input "27"
type input "15"
type input "23"
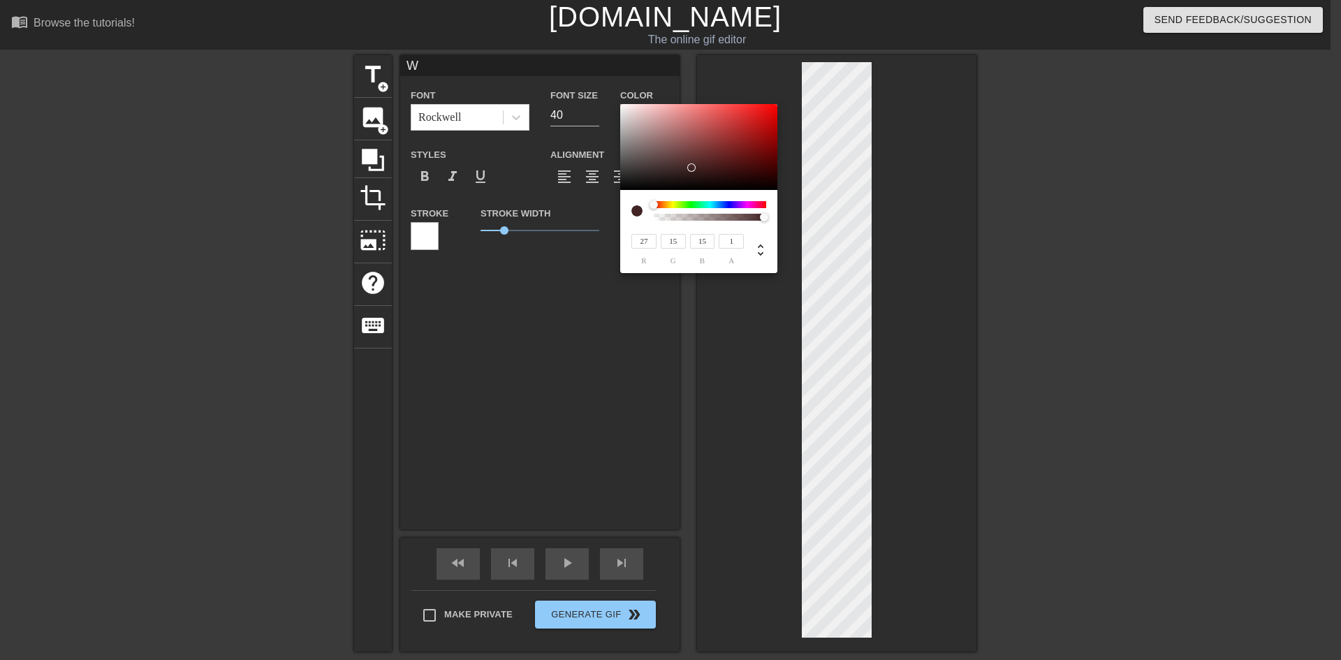
type input "13"
type input "19"
type input "11"
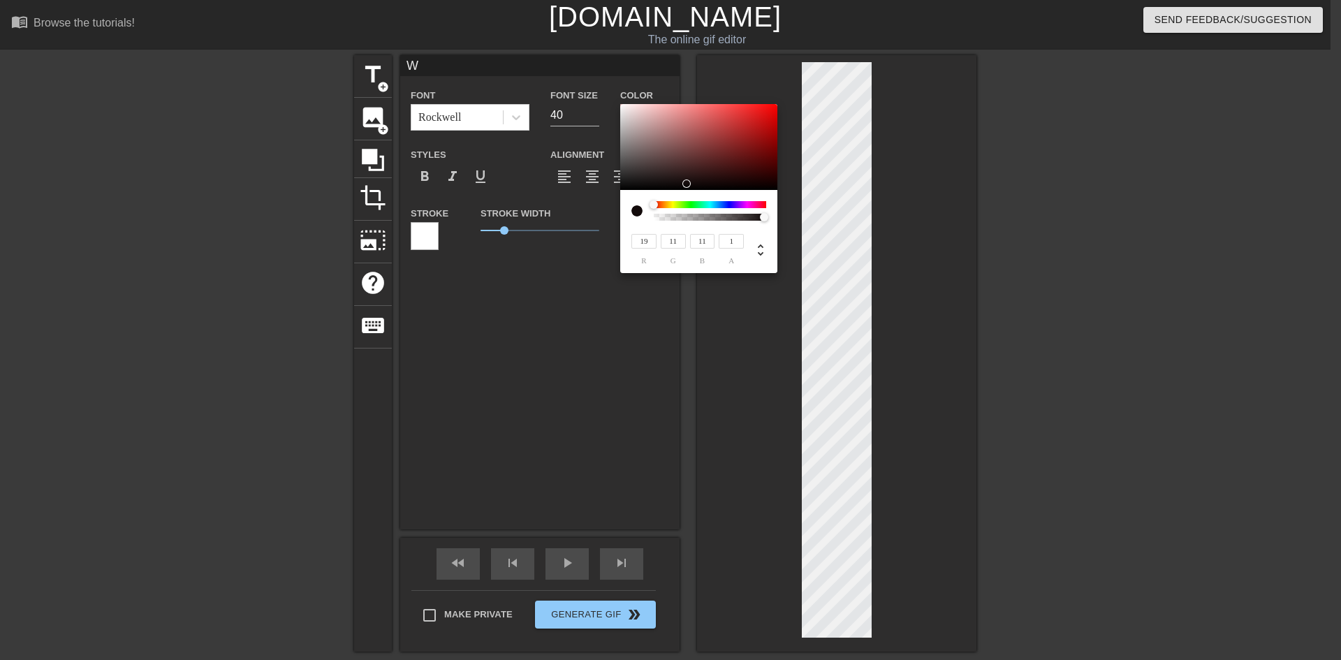
type input "10"
type input "9"
type input "7"
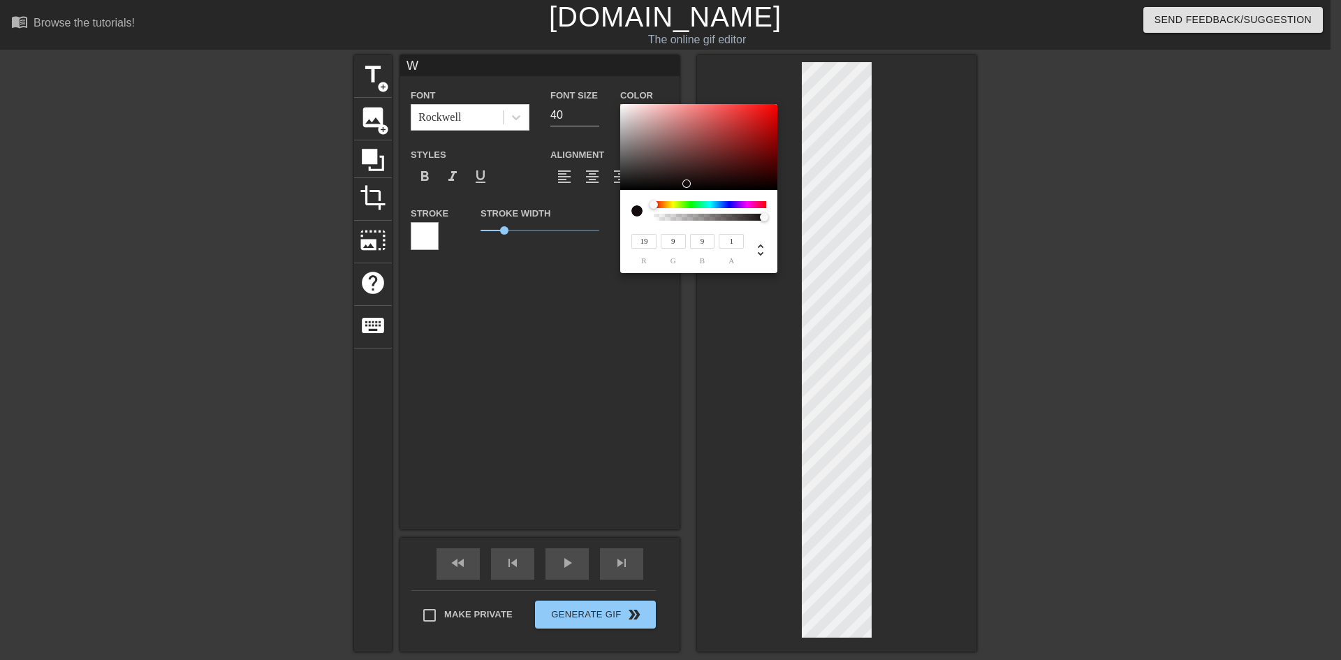
type input "7"
type input "5"
type input "23"
type input "4"
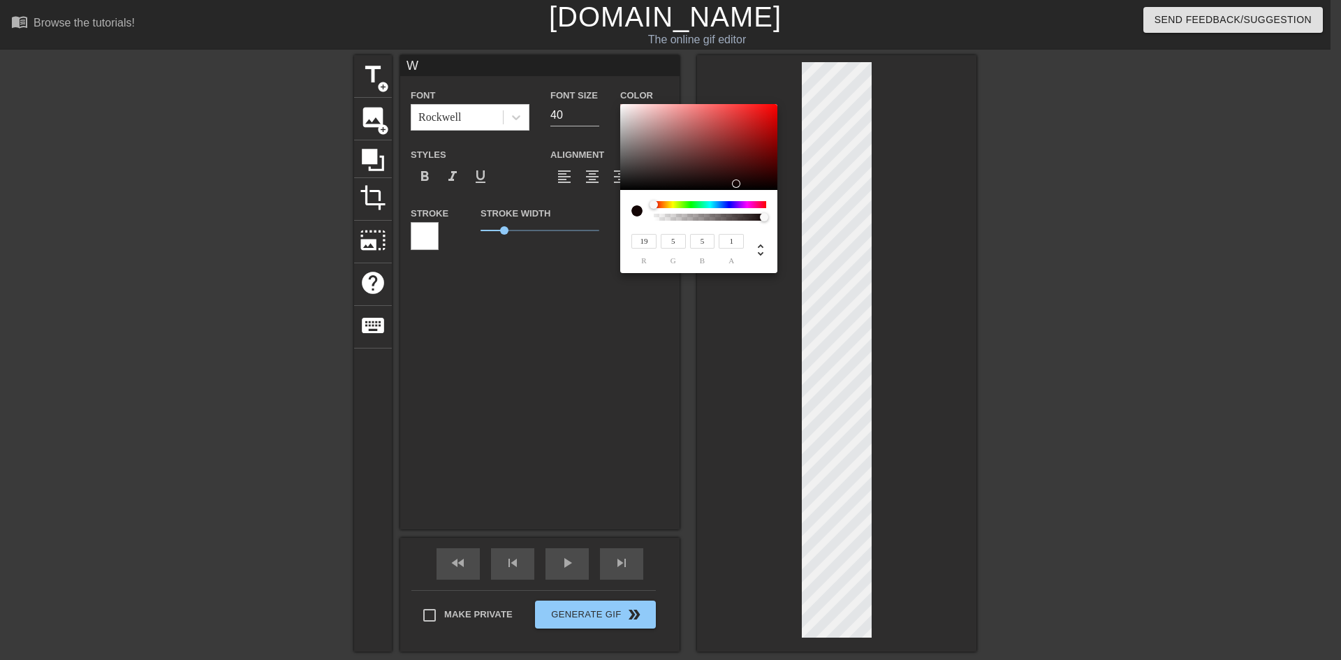
type input "4"
type input "77"
type input "6"
type input "130"
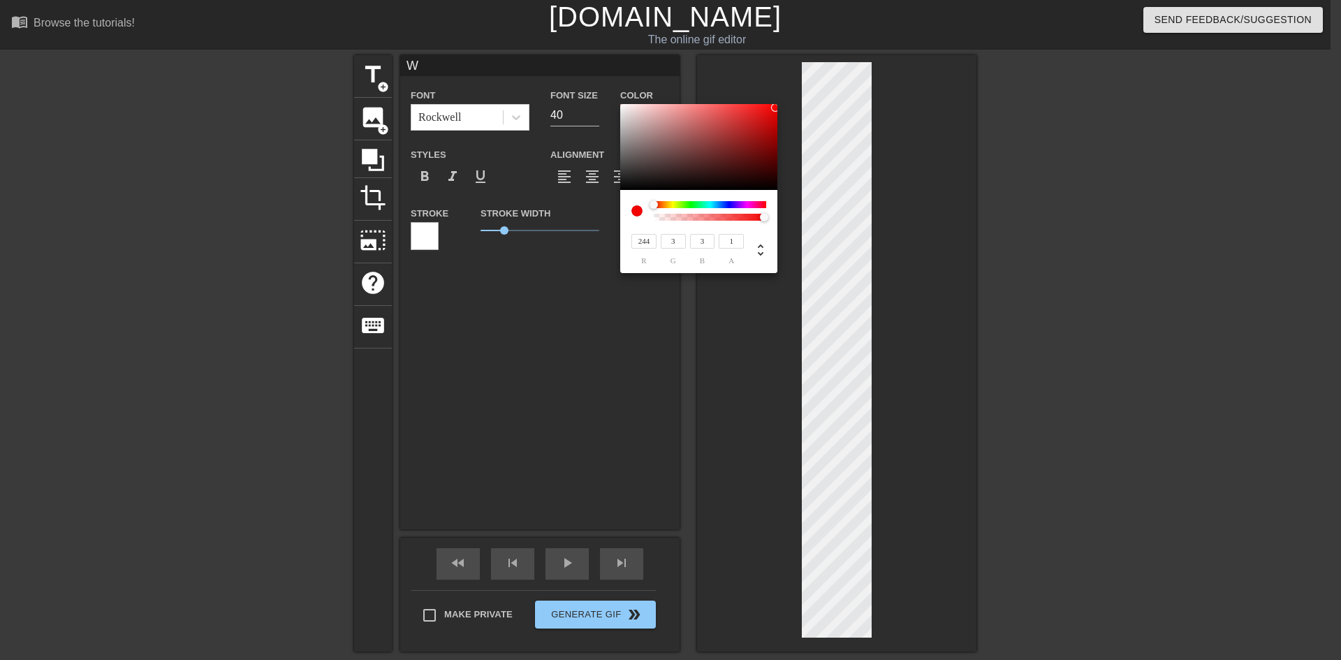
drag, startPoint x: 743, startPoint y: 115, endPoint x: 775, endPoint y: 108, distance: 32.9
click at [775, 108] on div at bounding box center [775, 107] width 8 height 8
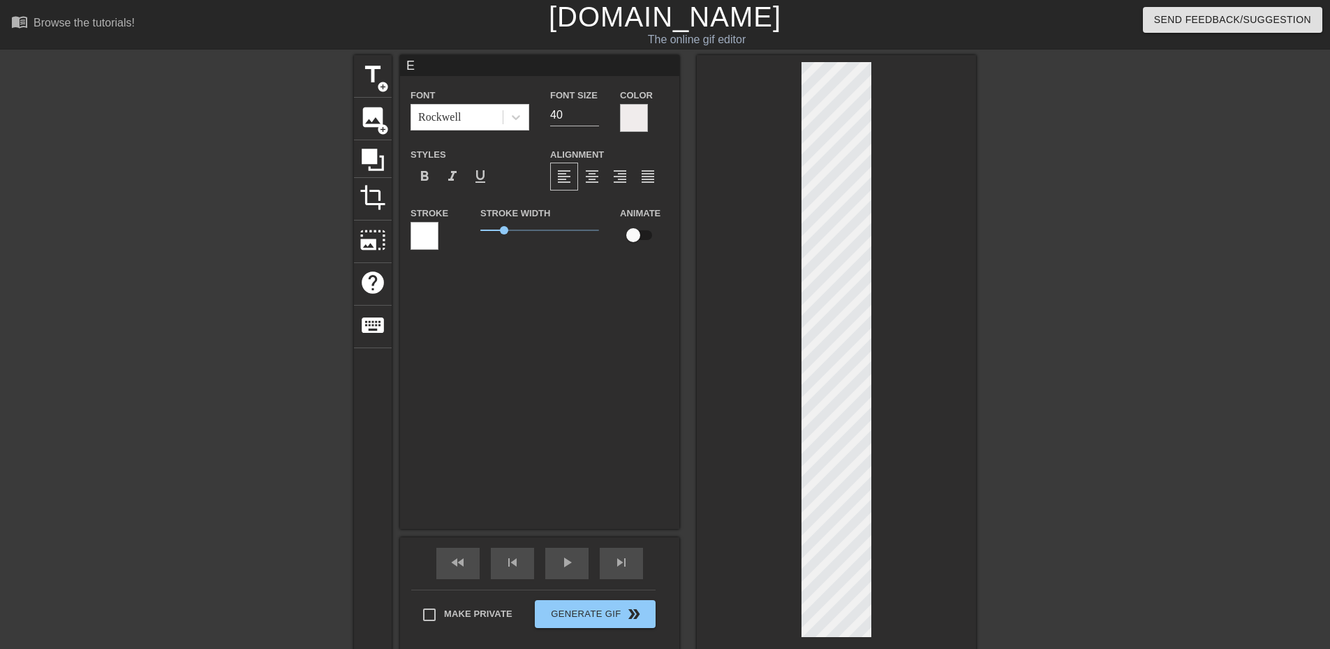
click at [628, 117] on div at bounding box center [634, 118] width 28 height 28
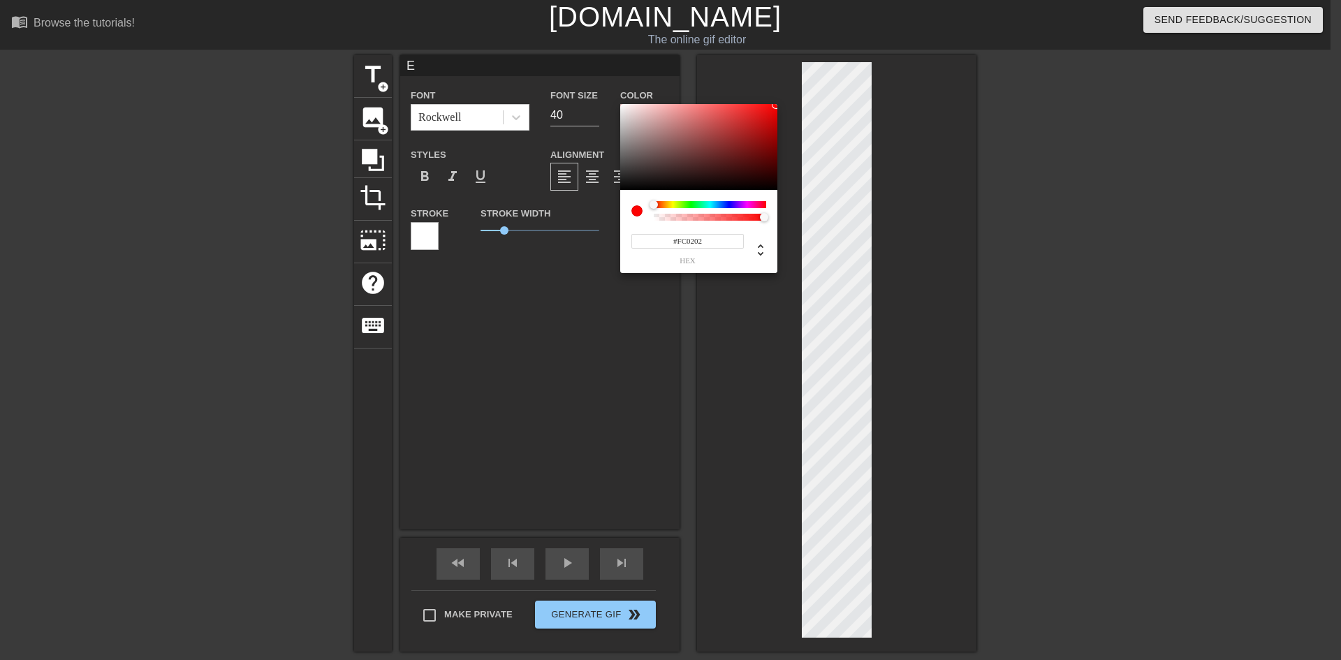
drag, startPoint x: 623, startPoint y: 109, endPoint x: 776, endPoint y: 105, distance: 153.0
click at [776, 105] on div at bounding box center [776, 105] width 8 height 8
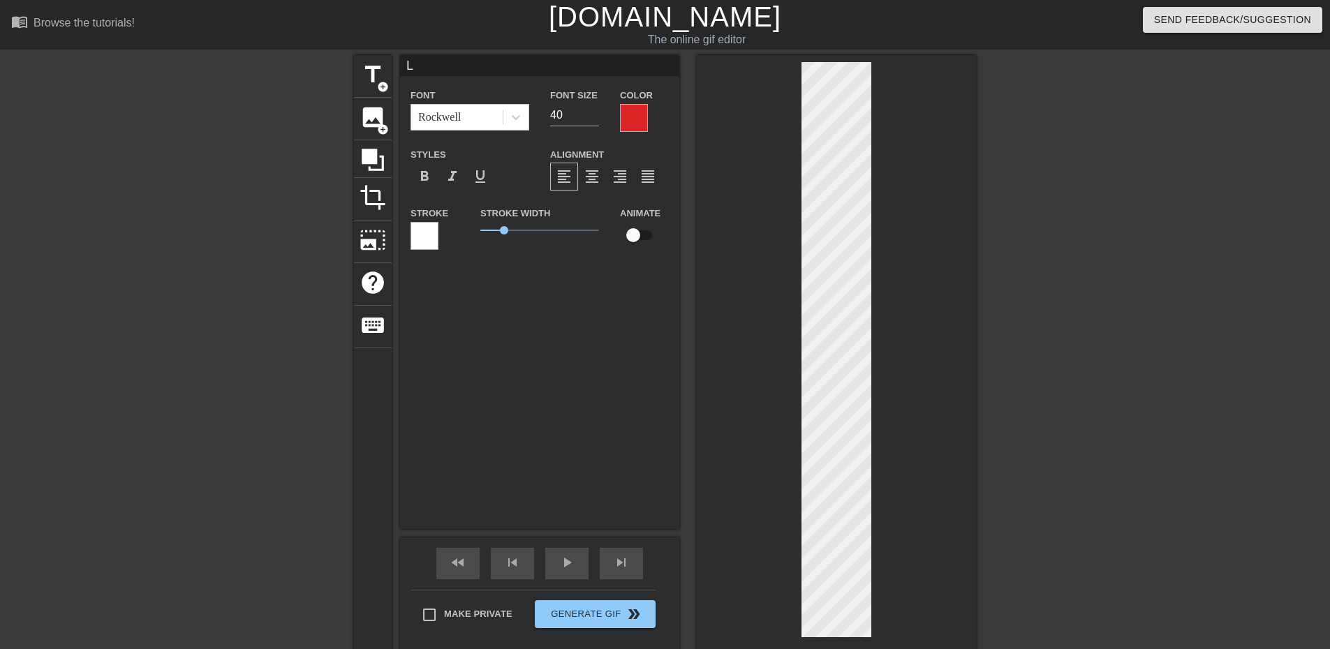
click at [642, 117] on div at bounding box center [634, 118] width 28 height 28
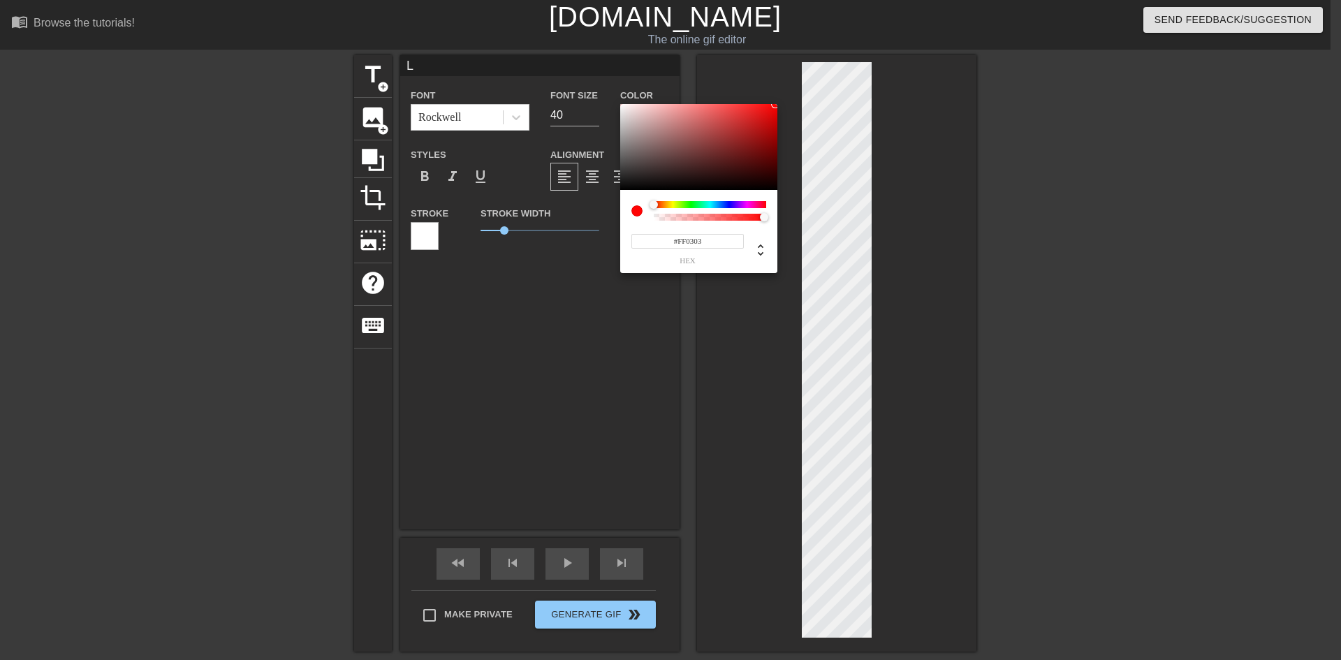
drag, startPoint x: 749, startPoint y: 115, endPoint x: 775, endPoint y: 103, distance: 28.2
click at [775, 103] on div at bounding box center [775, 104] width 8 height 8
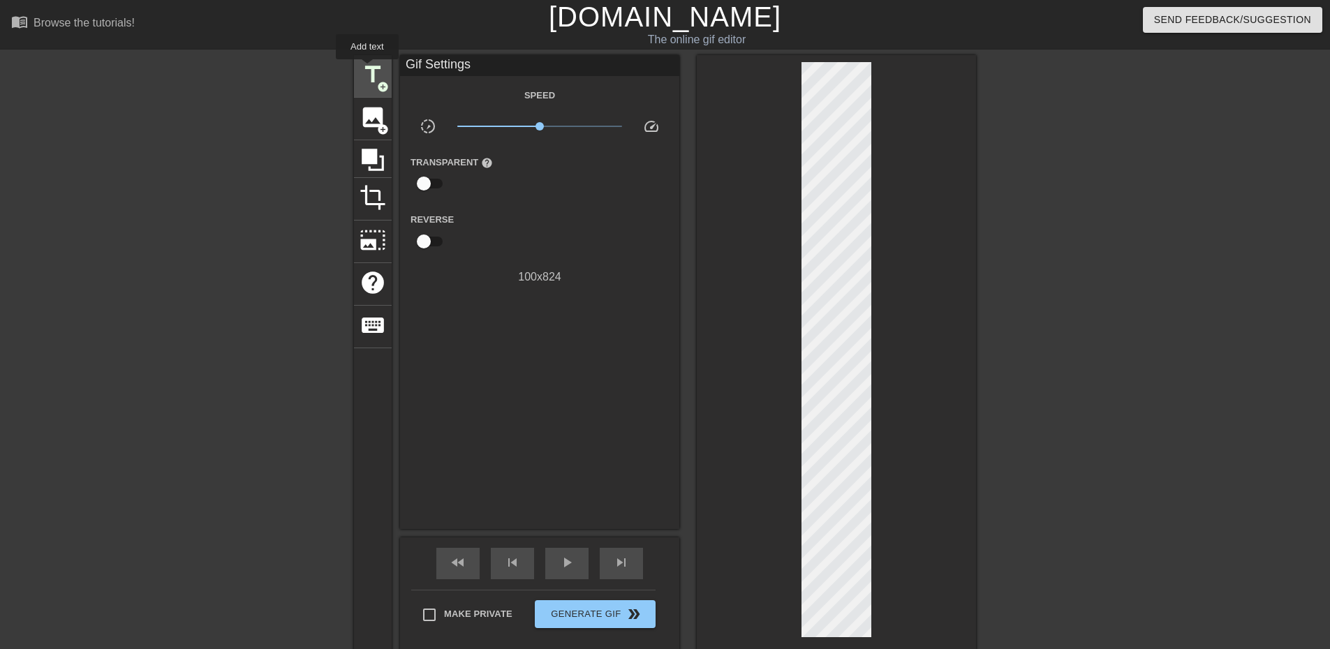
click at [367, 69] on span "title" at bounding box center [373, 74] width 27 height 27
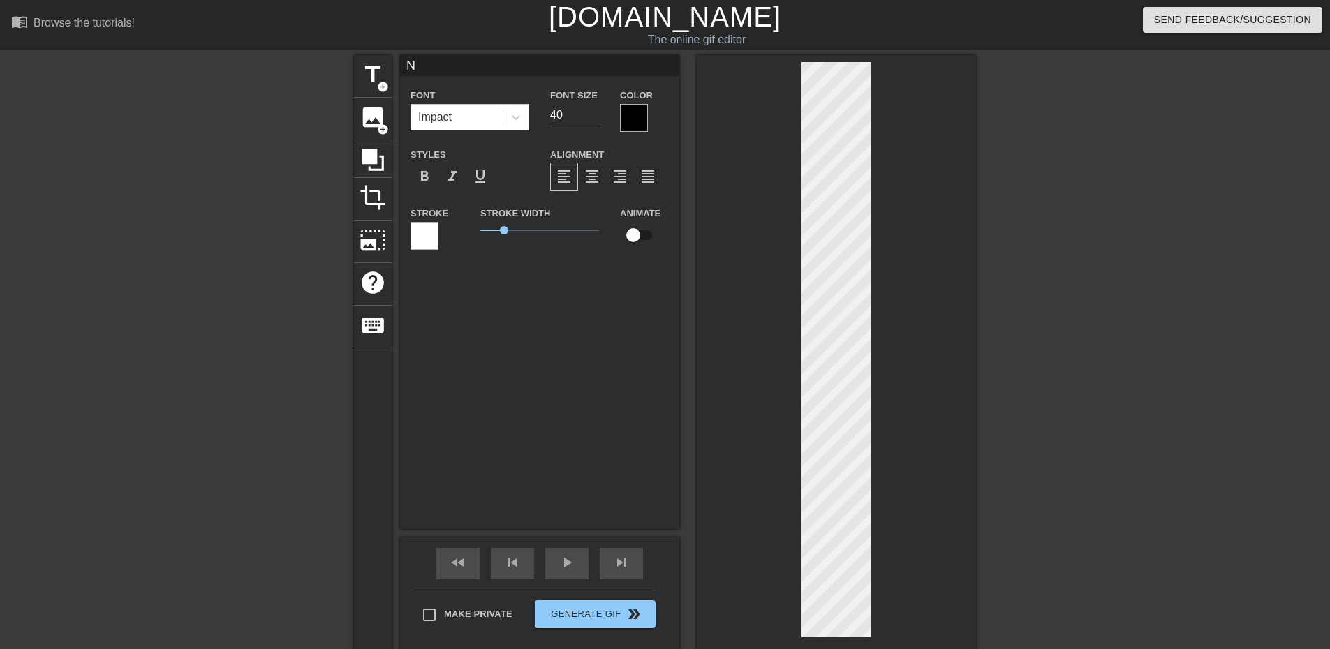
scroll to position [2, 1]
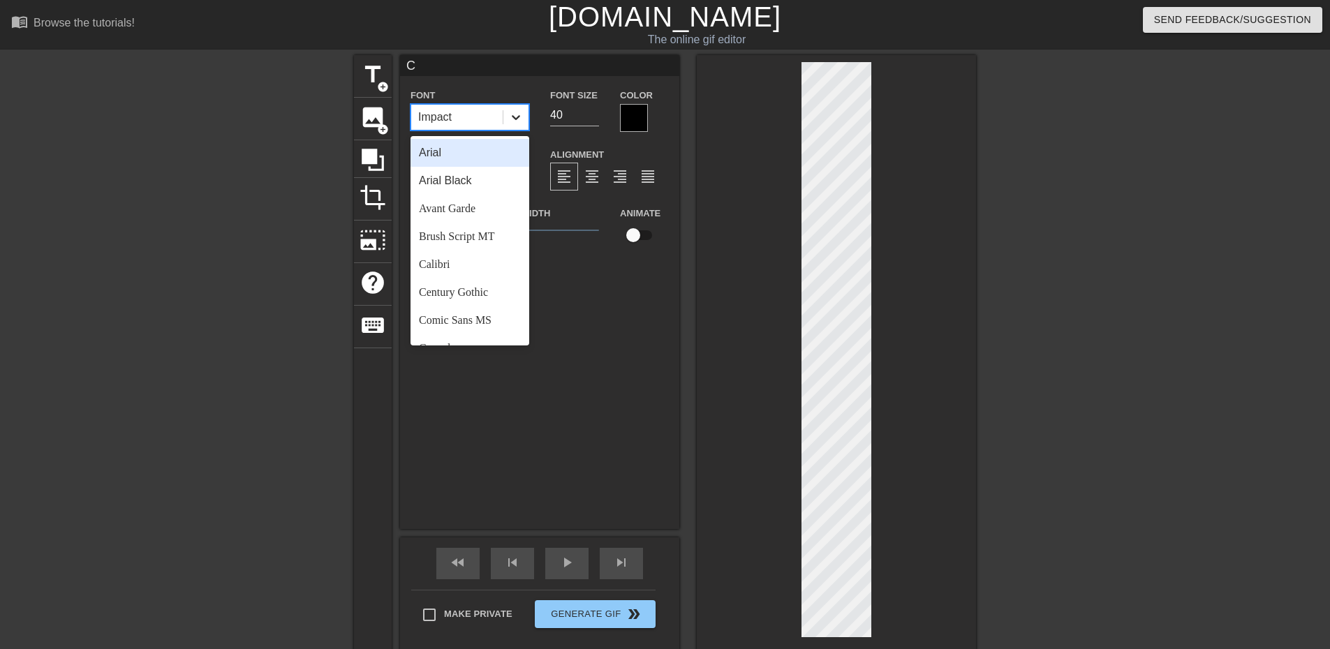
click at [513, 117] on icon at bounding box center [516, 117] width 8 height 5
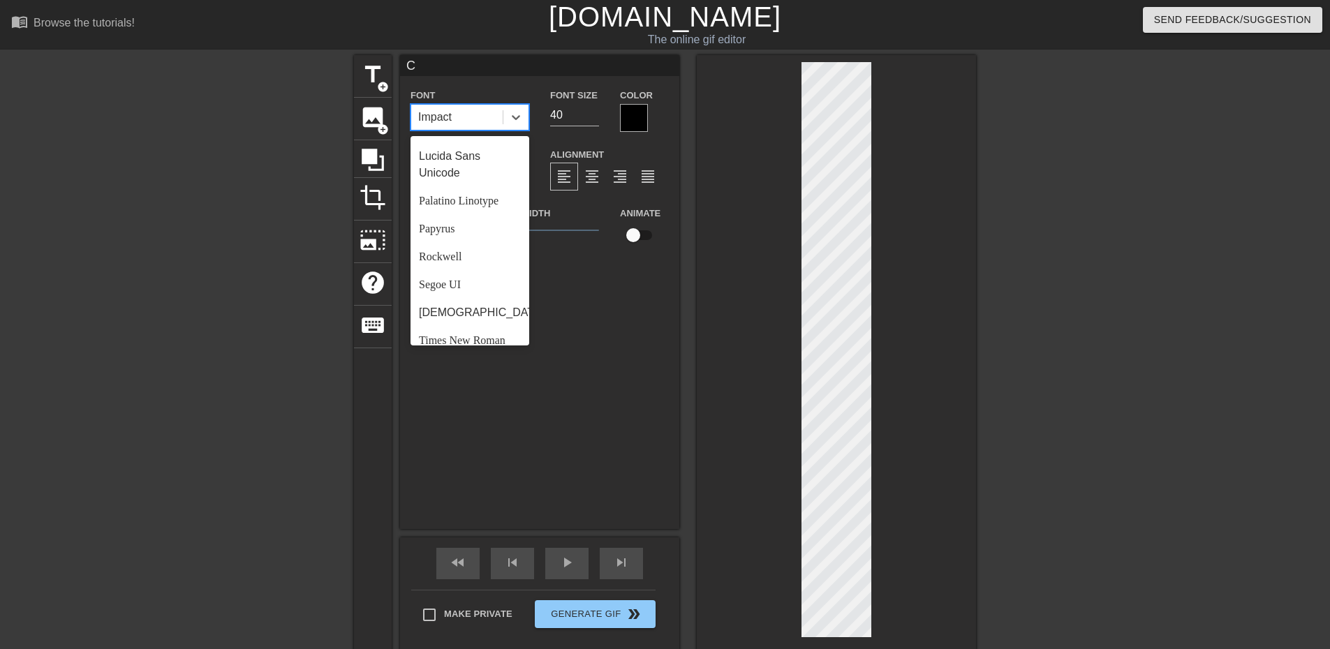
scroll to position [419, 0]
click at [461, 267] on div "Rockwell" at bounding box center [470, 254] width 119 height 28
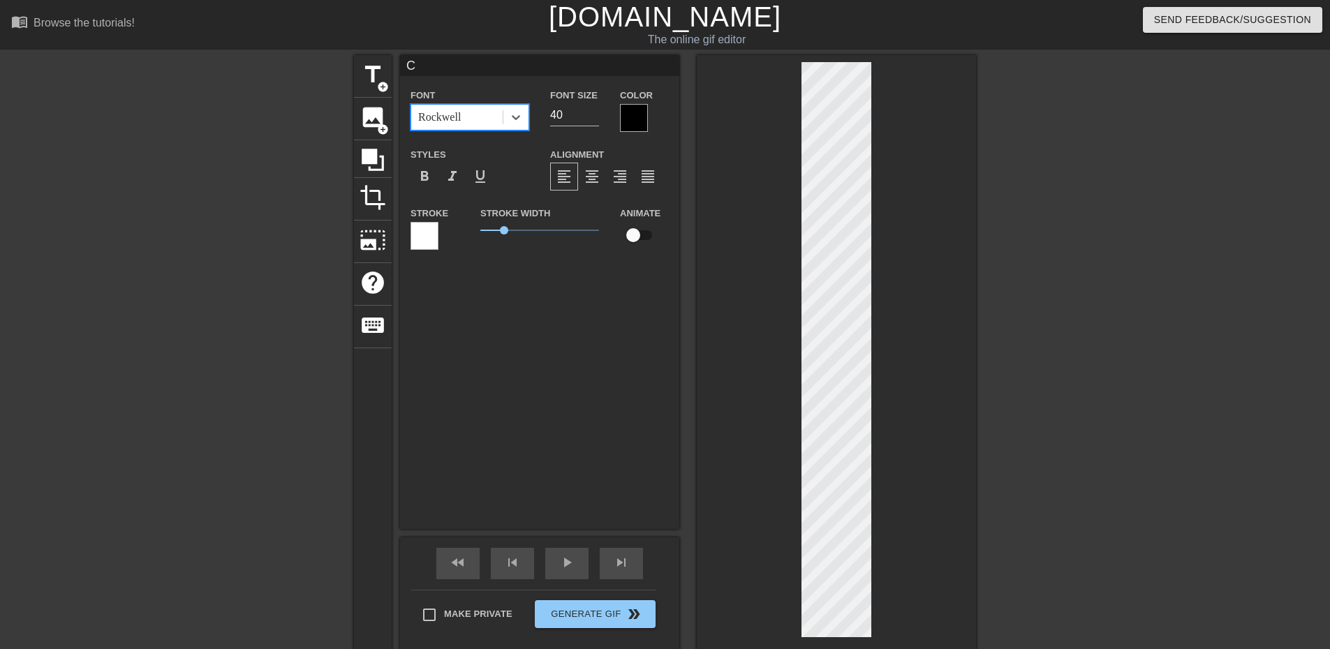
click at [642, 112] on div at bounding box center [634, 118] width 28 height 28
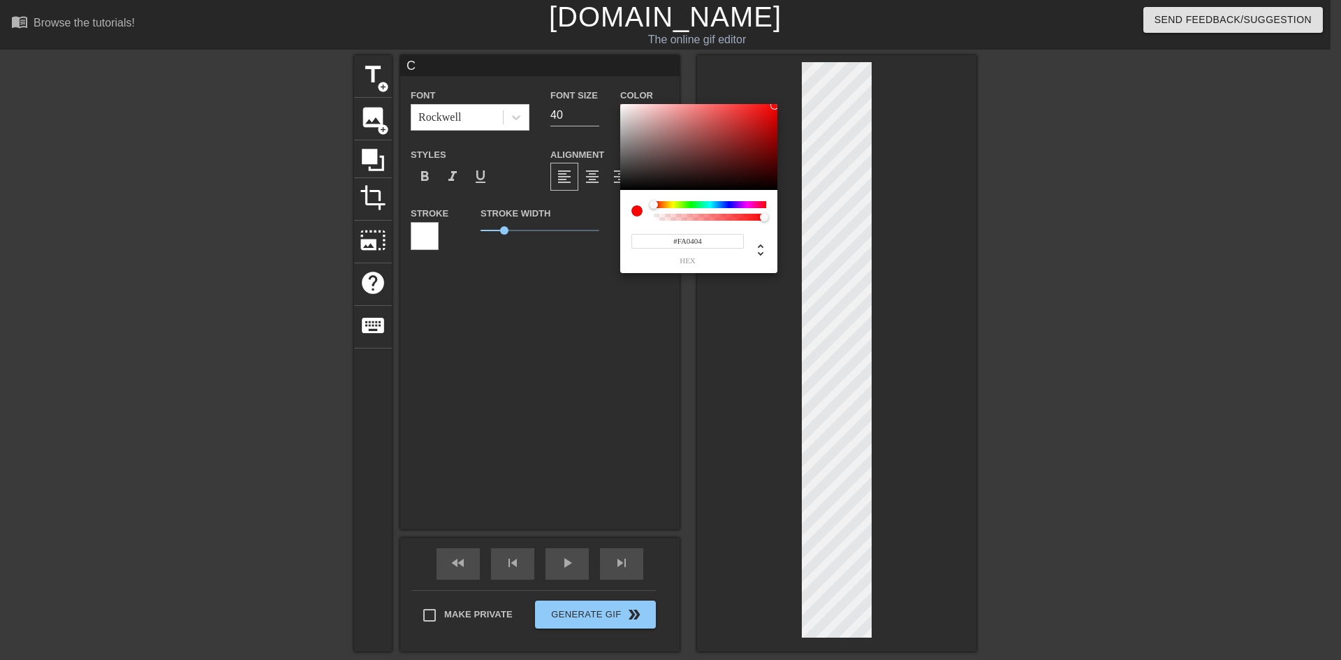
click at [774, 105] on div at bounding box center [698, 147] width 157 height 87
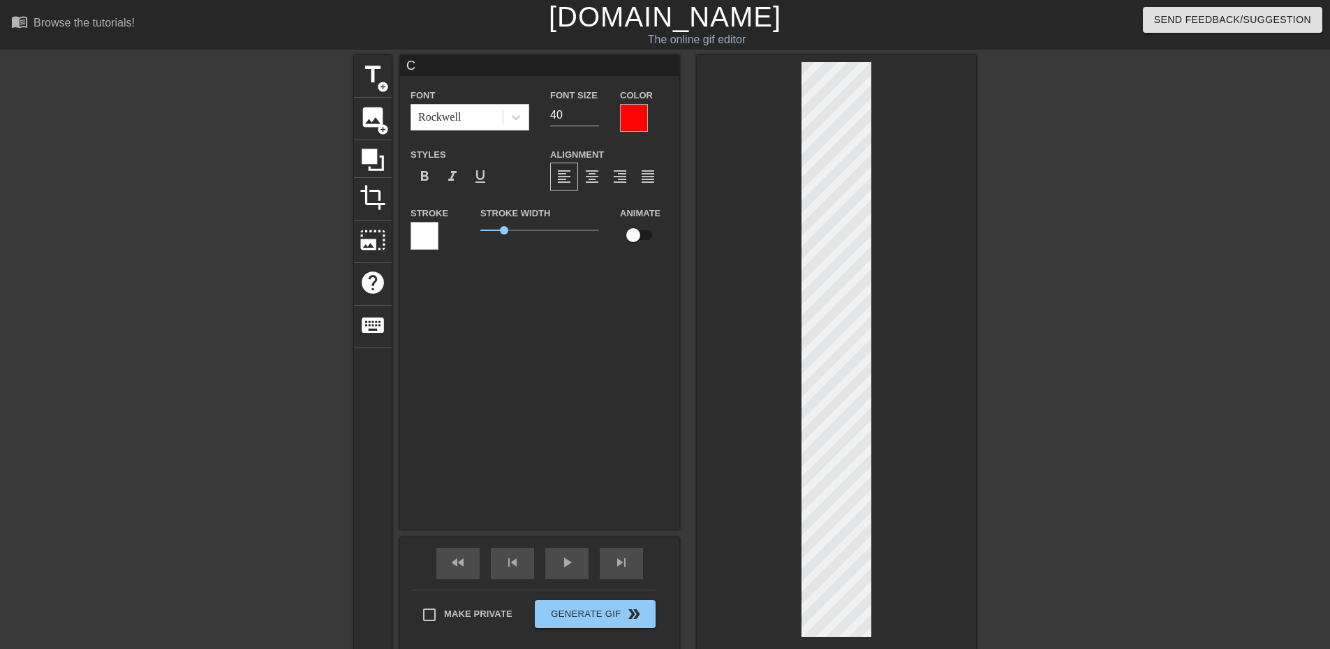
click at [585, 321] on div "C Font Rockwell Font Size 40 Color Styles format_bold format_italic format_unde…" at bounding box center [539, 292] width 279 height 474
click at [361, 68] on span "title" at bounding box center [373, 74] width 27 height 27
click at [522, 113] on icon at bounding box center [516, 117] width 14 height 14
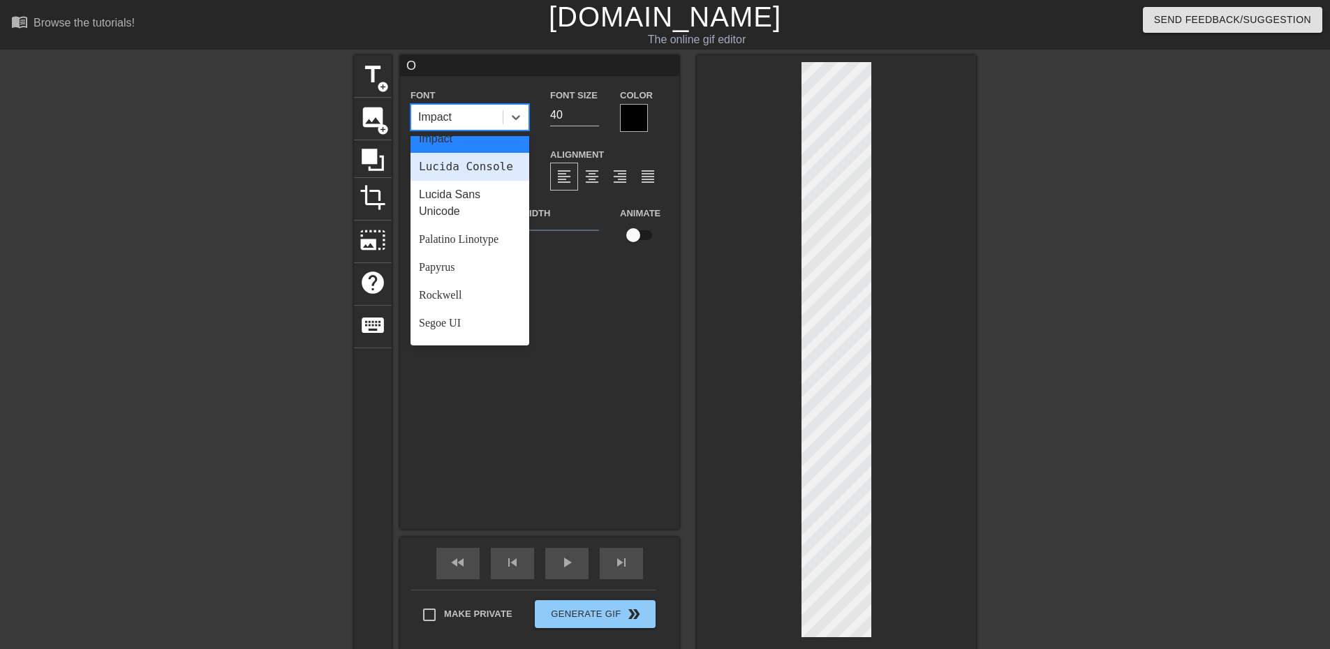
scroll to position [419, 0]
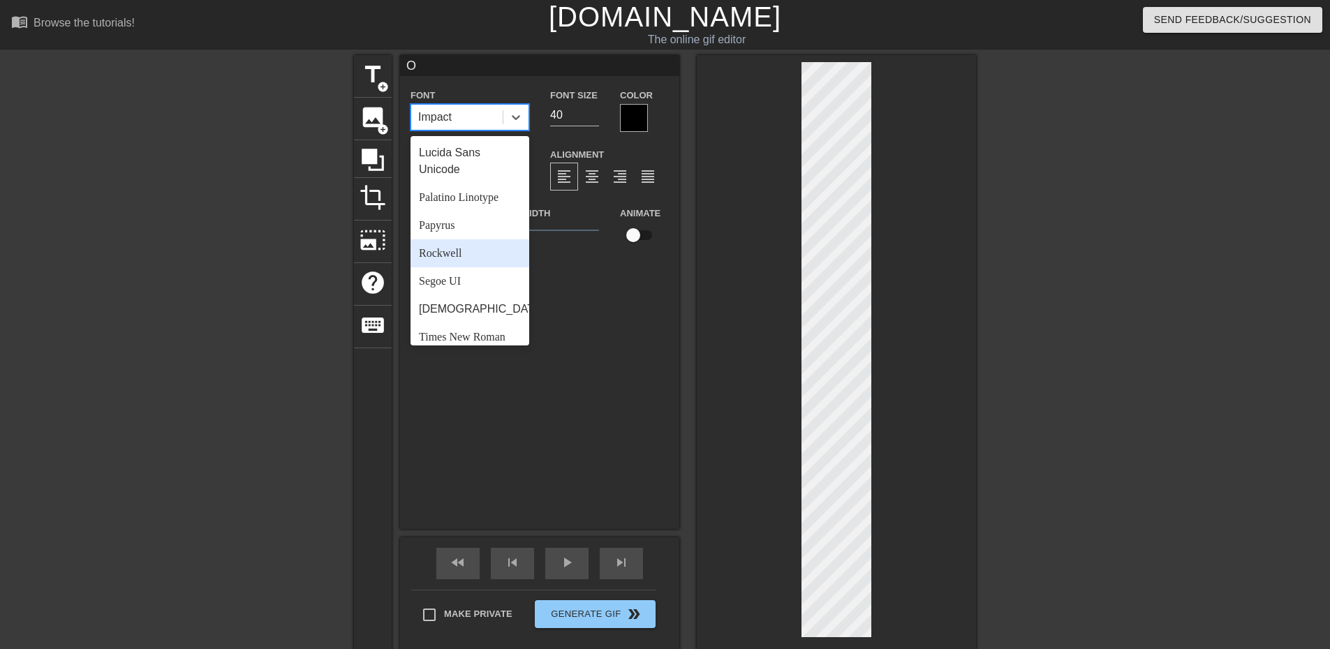
click at [456, 266] on div "Rockwell" at bounding box center [470, 254] width 119 height 28
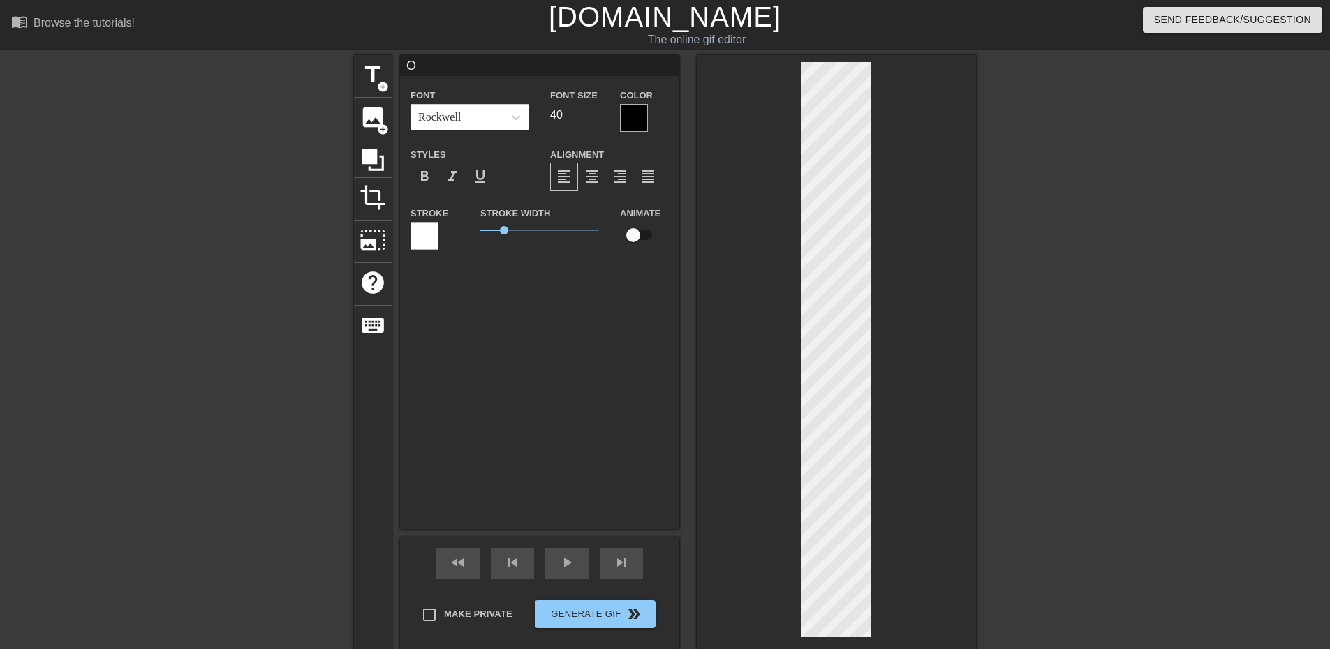
click at [642, 117] on div at bounding box center [634, 118] width 28 height 28
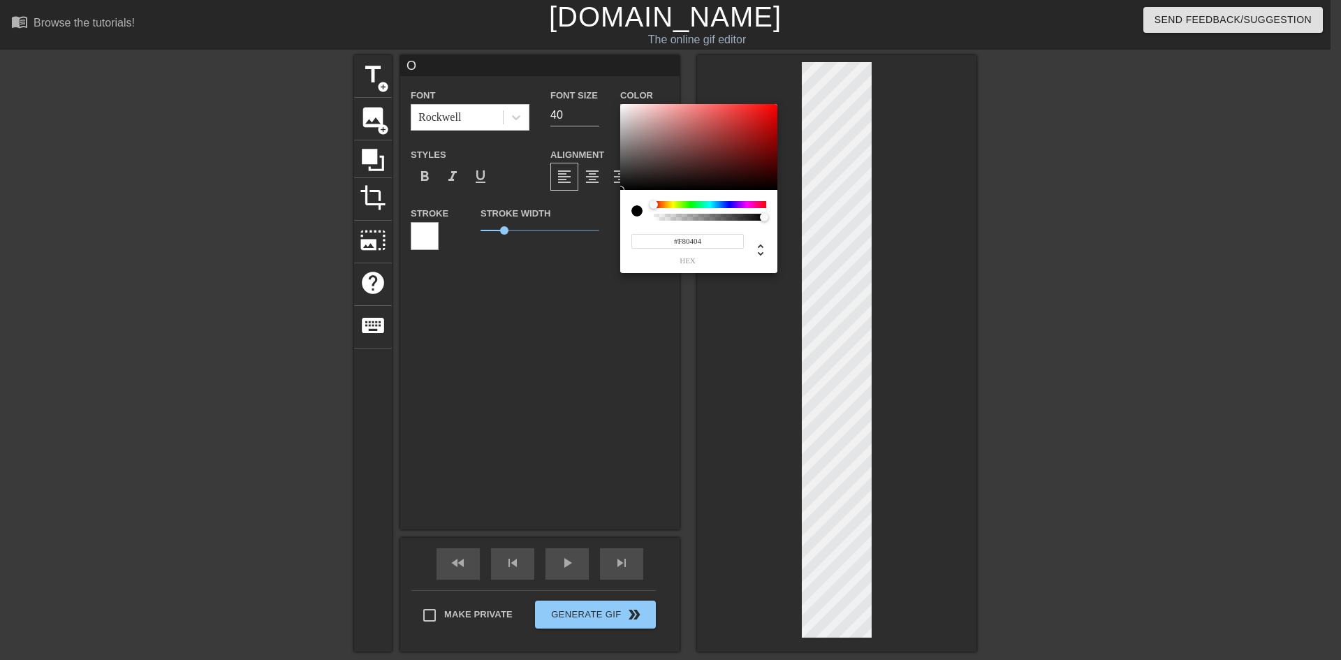
click at [774, 106] on div at bounding box center [698, 147] width 157 height 87
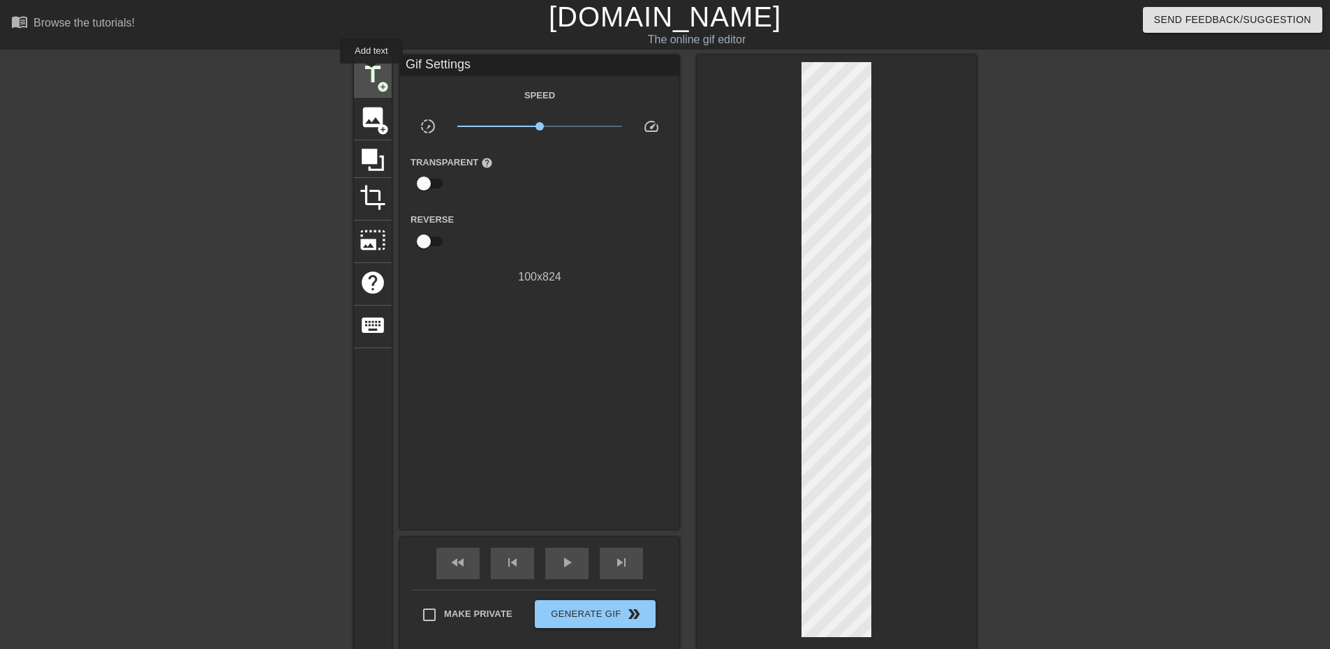
click at [372, 73] on span "title" at bounding box center [373, 74] width 27 height 27
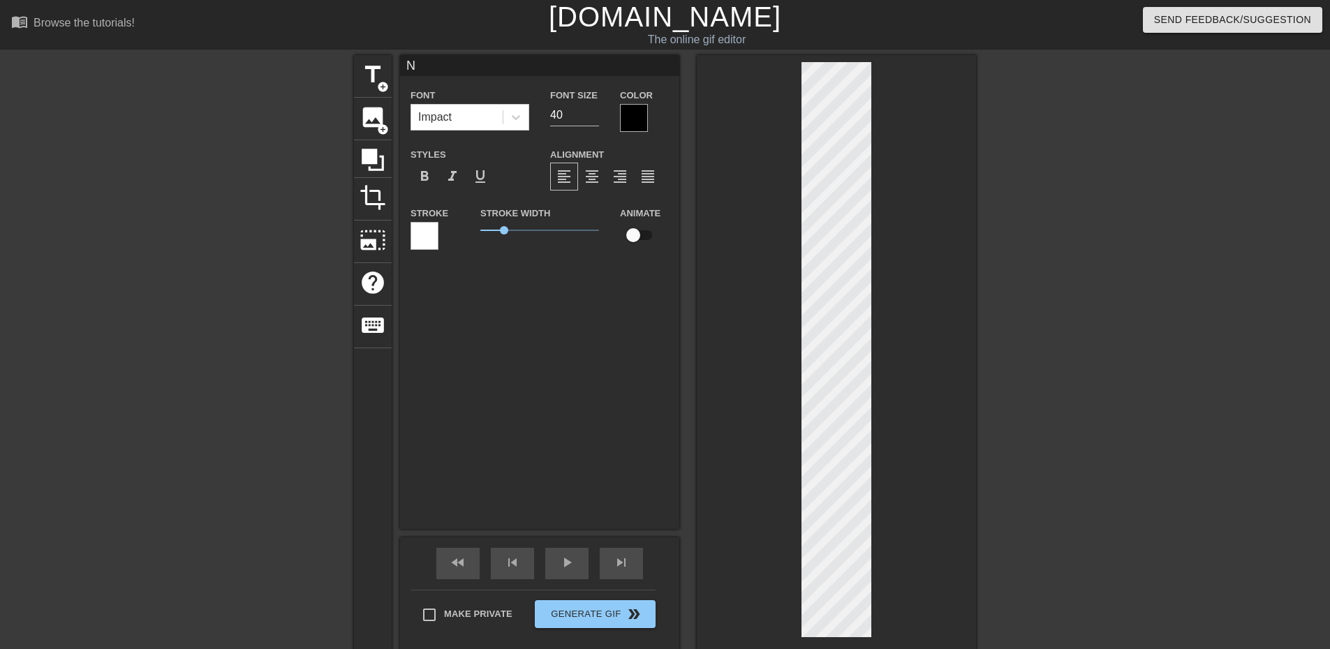
scroll to position [2, 1]
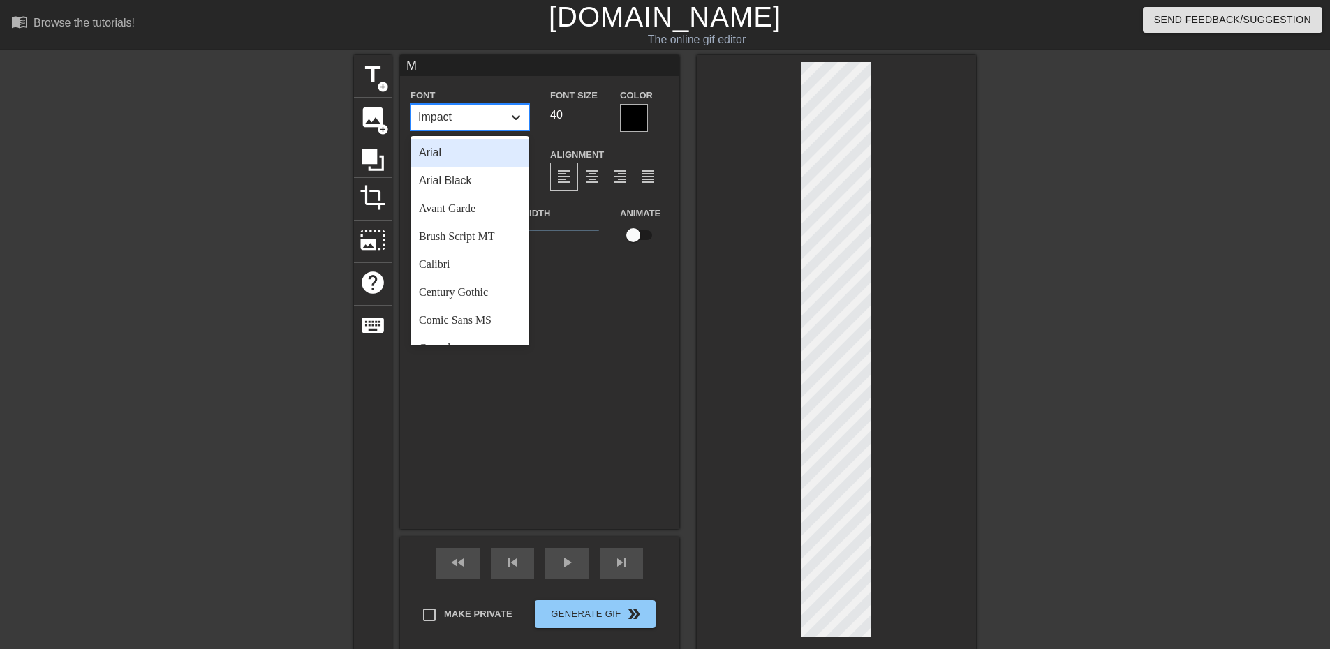
click at [510, 114] on icon at bounding box center [516, 117] width 14 height 14
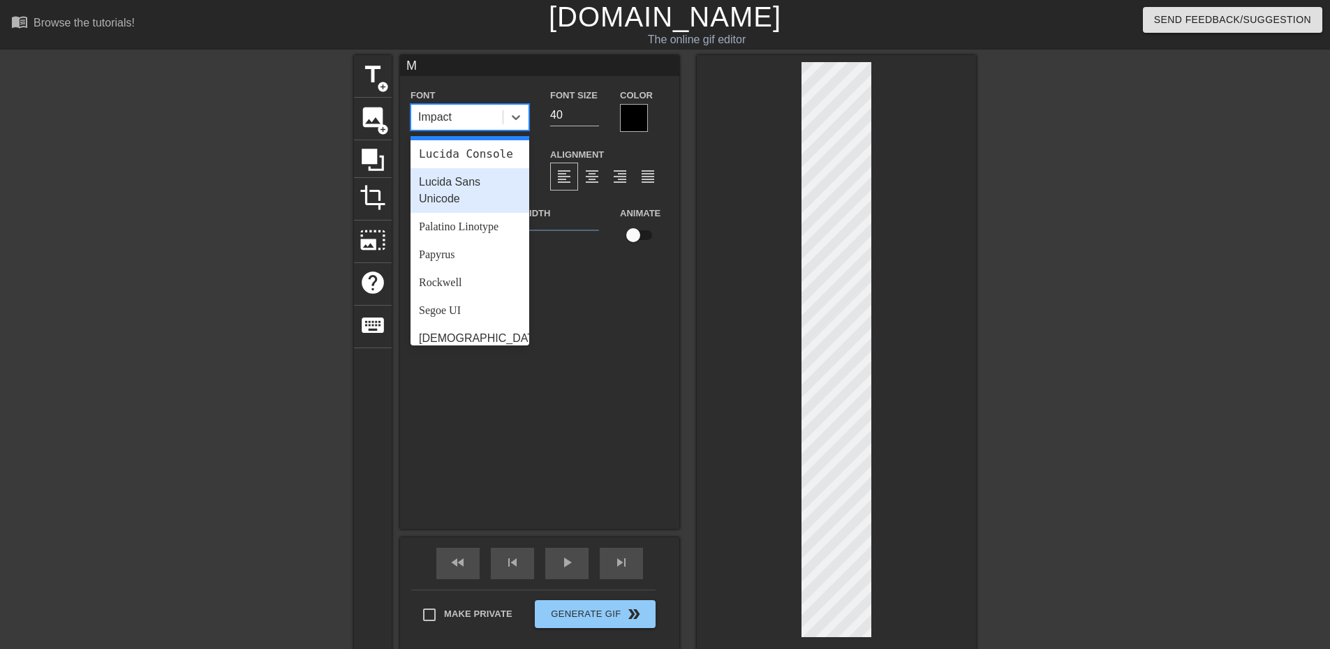
scroll to position [500, 0]
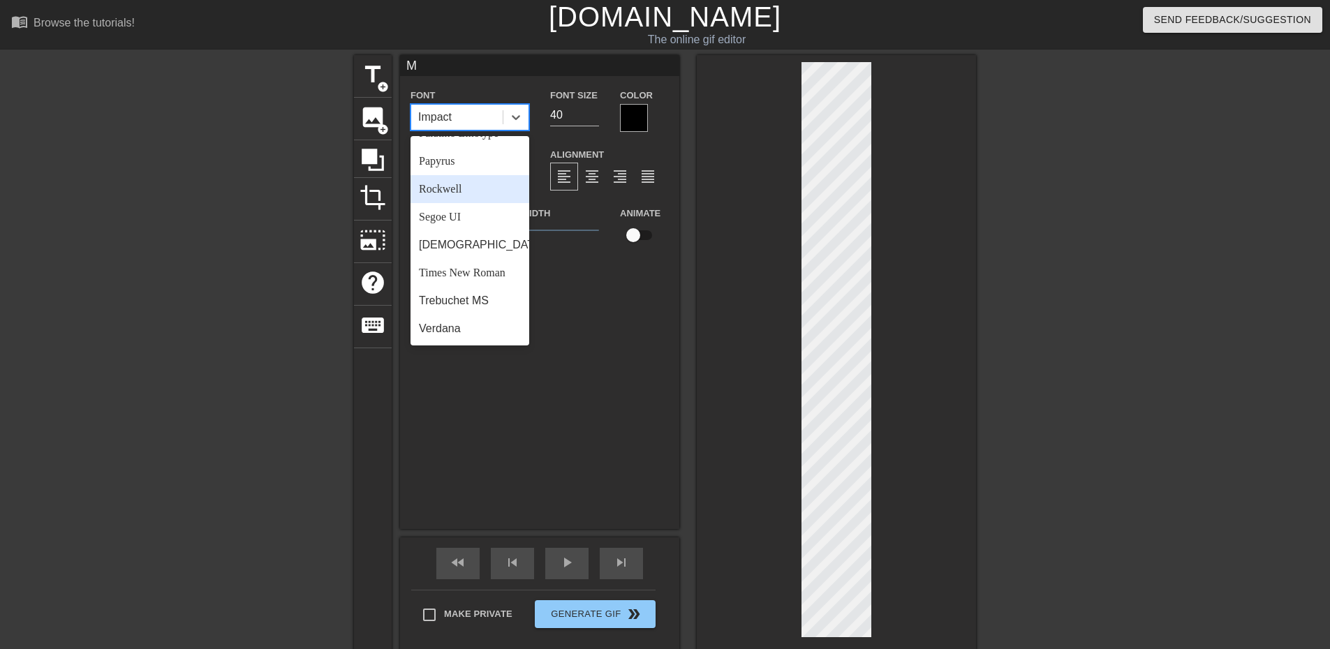
click at [460, 194] on div "Rockwell" at bounding box center [470, 189] width 119 height 28
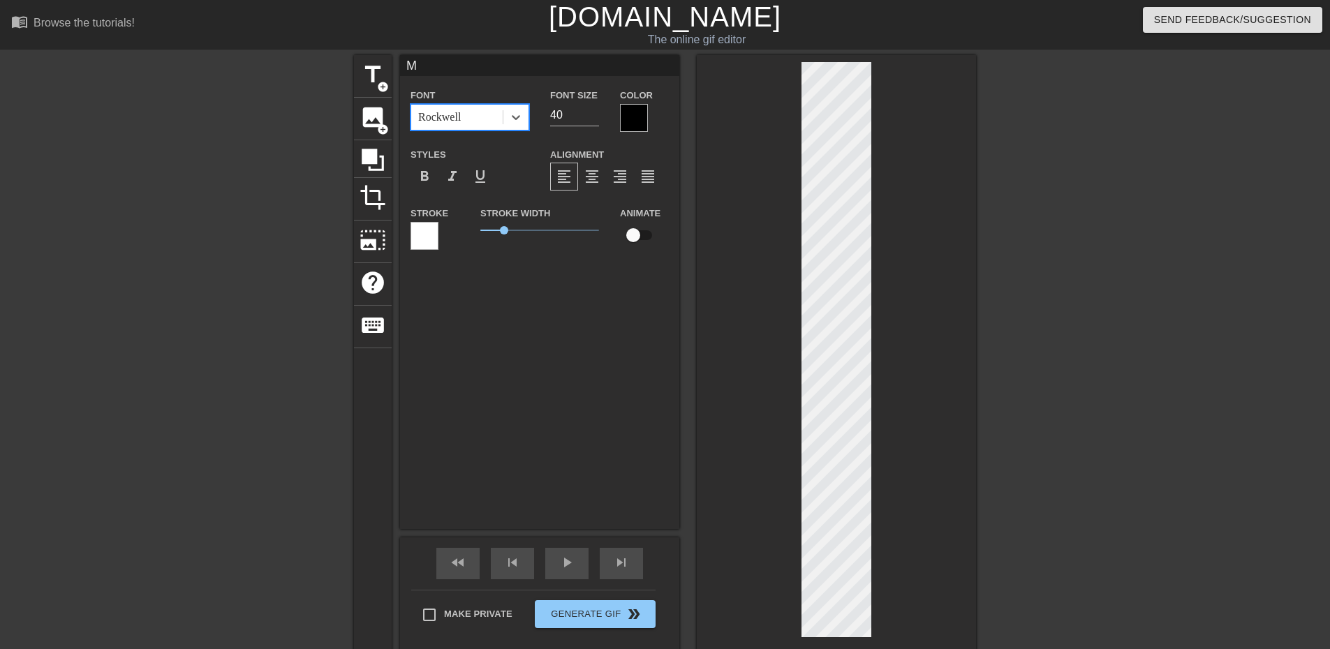
click at [631, 122] on div at bounding box center [634, 118] width 28 height 28
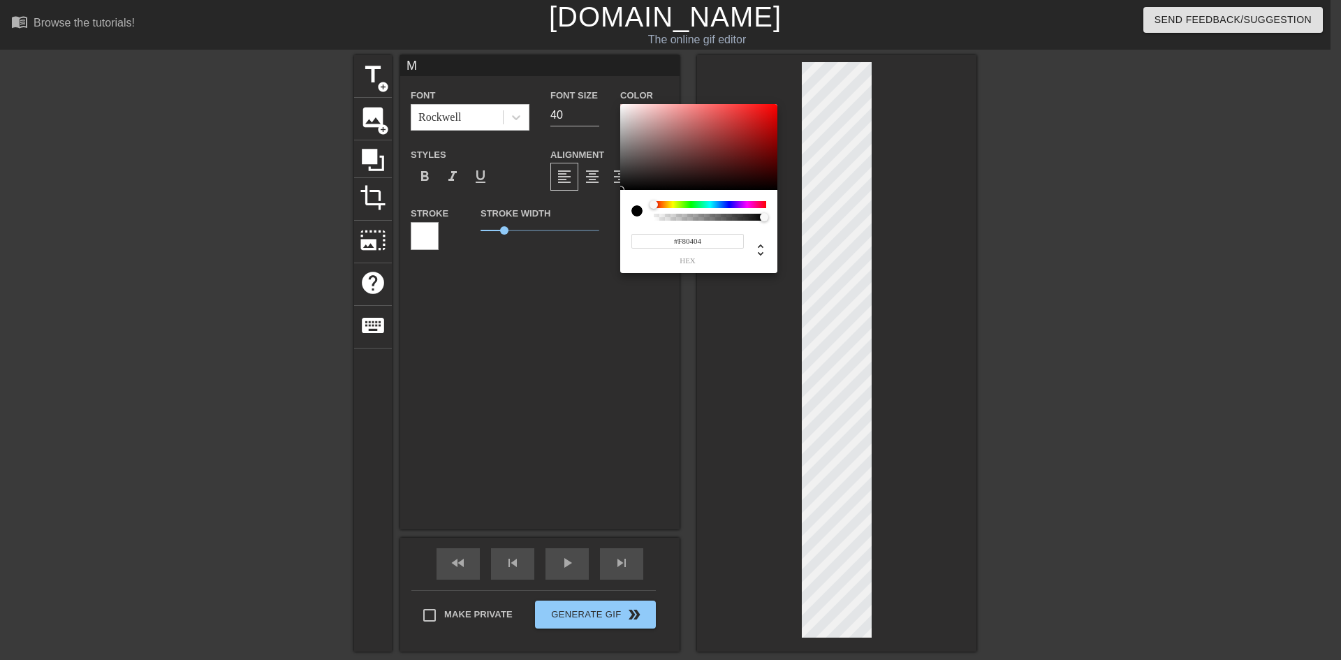
click at [774, 106] on div at bounding box center [698, 147] width 157 height 87
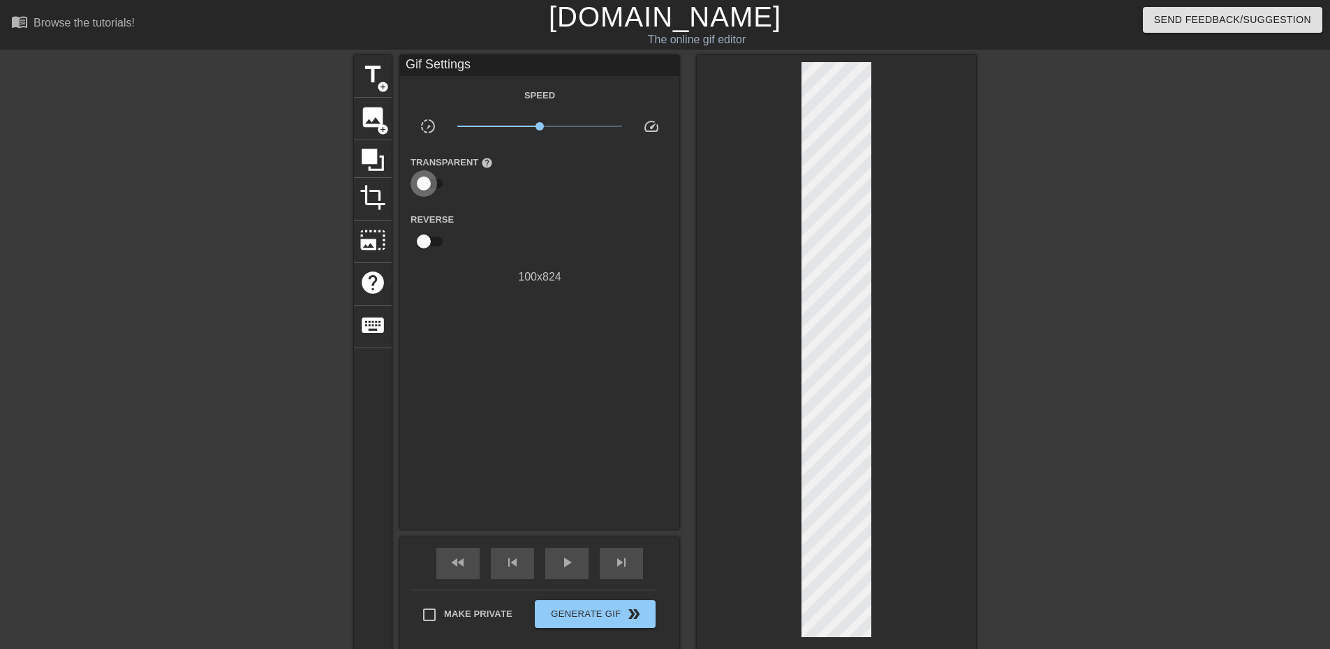
click at [427, 179] on input "checkbox" at bounding box center [424, 183] width 80 height 27
click at [540, 178] on div at bounding box center [541, 184] width 28 height 28
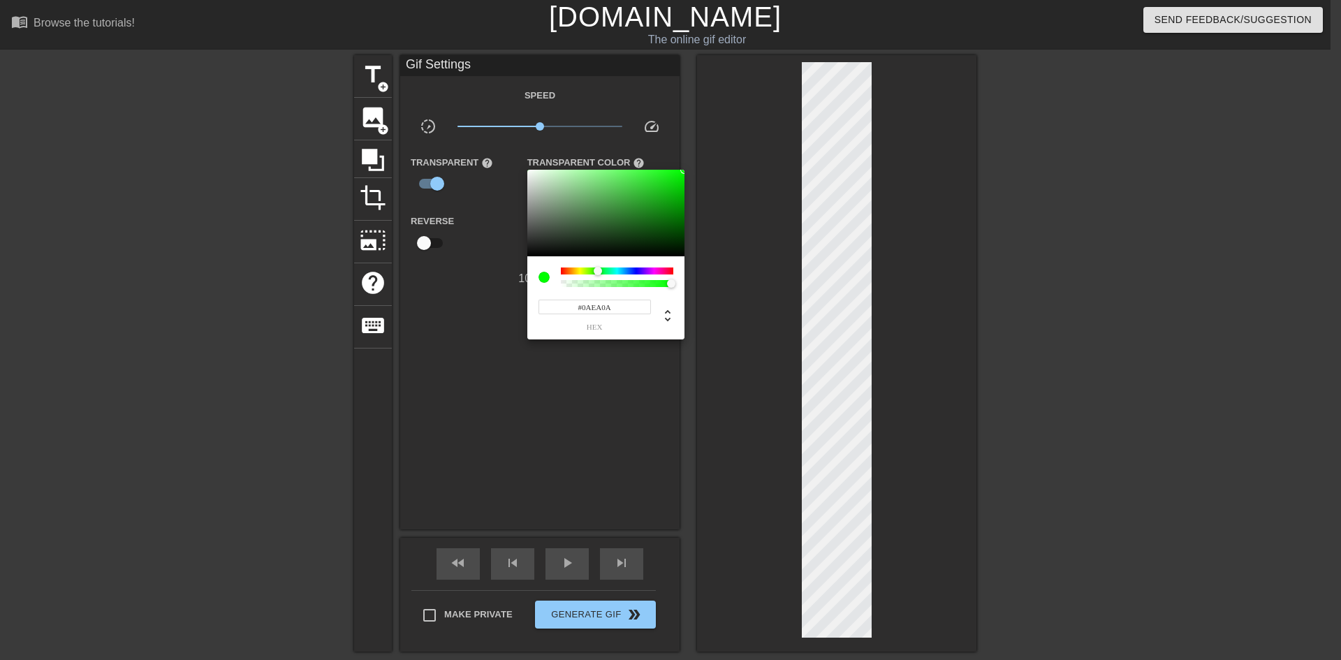
click at [677, 177] on div at bounding box center [605, 213] width 157 height 87
drag, startPoint x: 667, startPoint y: 194, endPoint x: 660, endPoint y: 216, distance: 23.4
click at [660, 212] on div at bounding box center [605, 213] width 157 height 87
click at [660, 216] on div at bounding box center [664, 216] width 8 height 8
click at [659, 228] on div at bounding box center [605, 213] width 157 height 87
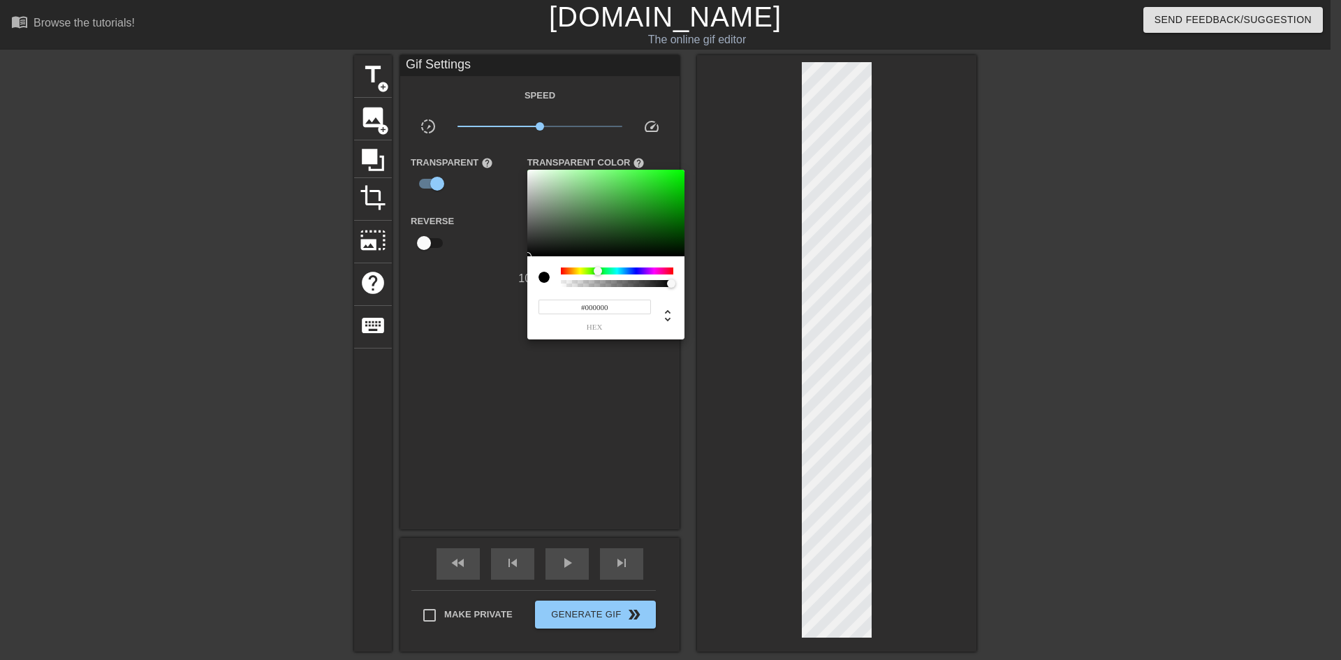
drag, startPoint x: 666, startPoint y: 233, endPoint x: 678, endPoint y: 260, distance: 29.4
click at [678, 260] on div "#000000 hex" at bounding box center [605, 255] width 157 height 170
click at [678, 244] on div at bounding box center [605, 213] width 157 height 87
click at [679, 250] on div at bounding box center [605, 213] width 157 height 87
click at [439, 182] on div at bounding box center [670, 330] width 1341 height 660
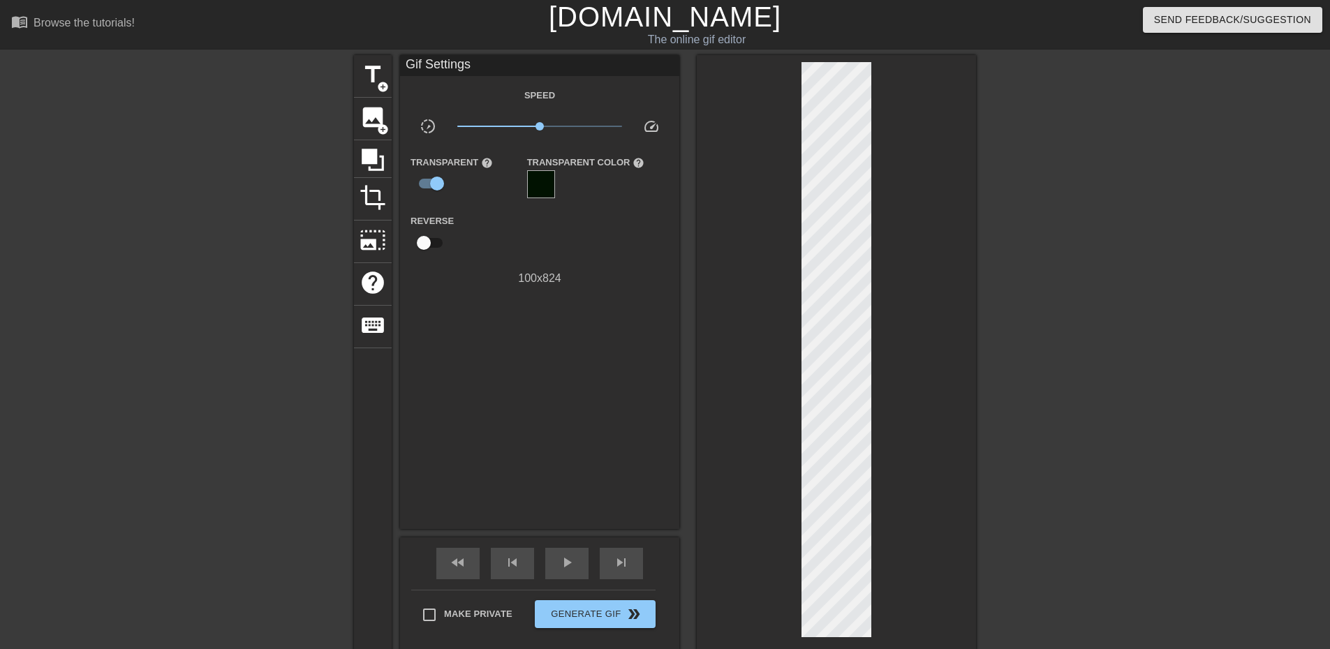
click at [432, 182] on input "checkbox" at bounding box center [437, 183] width 80 height 27
click at [424, 242] on input "checkbox" at bounding box center [424, 241] width 80 height 27
click at [424, 242] on input "checkbox" at bounding box center [437, 241] width 80 height 27
click at [424, 242] on input "checkbox" at bounding box center [424, 241] width 80 height 27
click at [424, 242] on input "checkbox" at bounding box center [437, 241] width 80 height 27
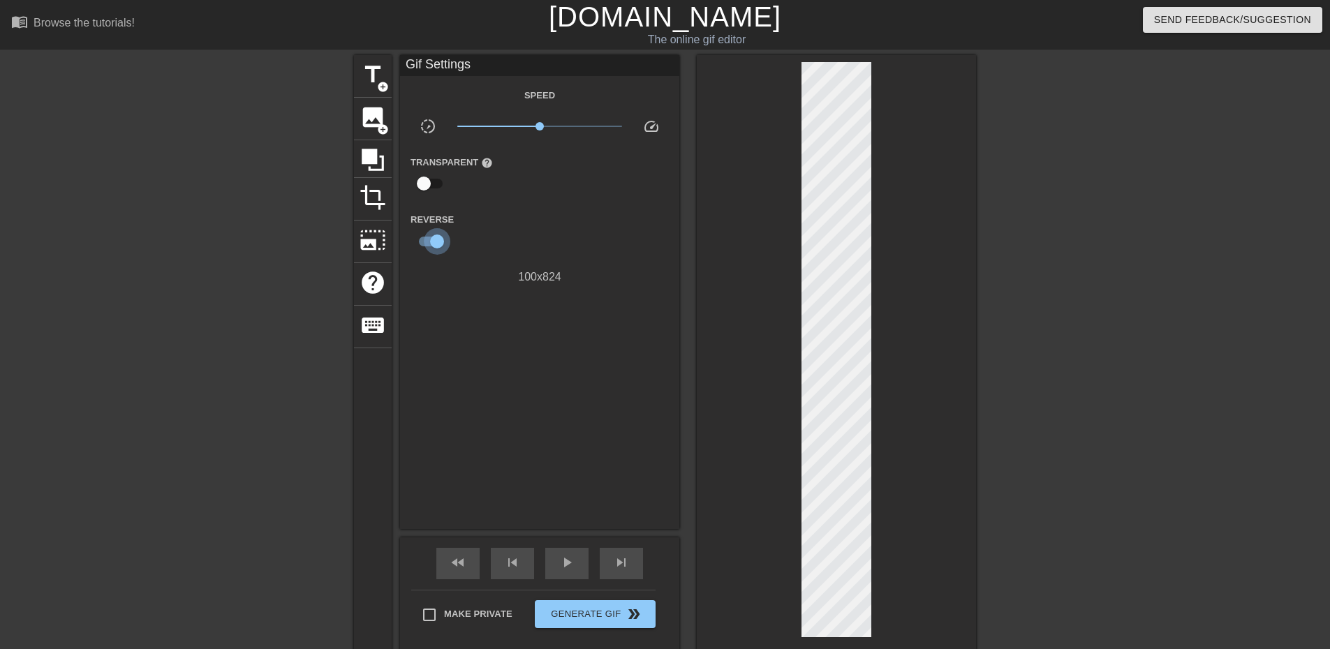
click at [424, 242] on input "checkbox" at bounding box center [437, 241] width 80 height 27
click at [424, 242] on input "checkbox" at bounding box center [424, 241] width 80 height 27
click at [424, 242] on input "checkbox" at bounding box center [437, 241] width 80 height 27
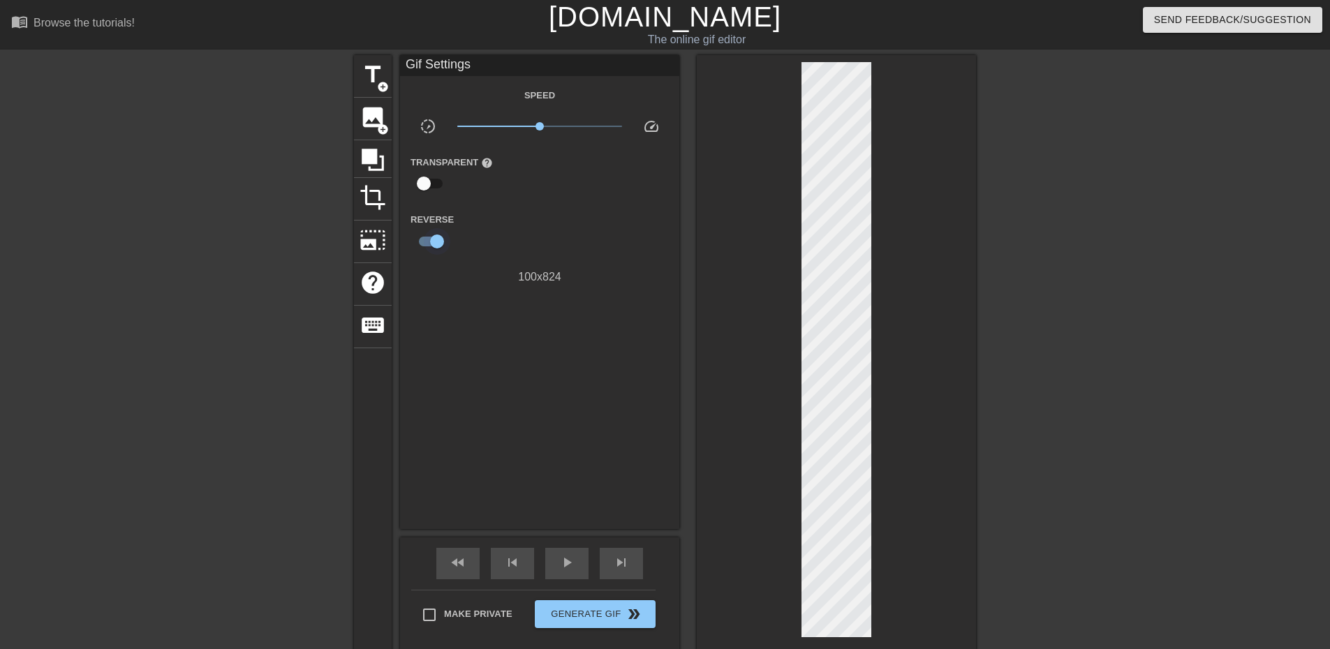
click at [424, 242] on input "checkbox" at bounding box center [437, 241] width 80 height 27
click at [424, 242] on input "checkbox" at bounding box center [424, 241] width 80 height 27
click at [424, 242] on input "checkbox" at bounding box center [437, 241] width 80 height 27
click at [424, 242] on input "checkbox" at bounding box center [424, 241] width 80 height 27
click at [424, 242] on input "checkbox" at bounding box center [437, 241] width 80 height 27
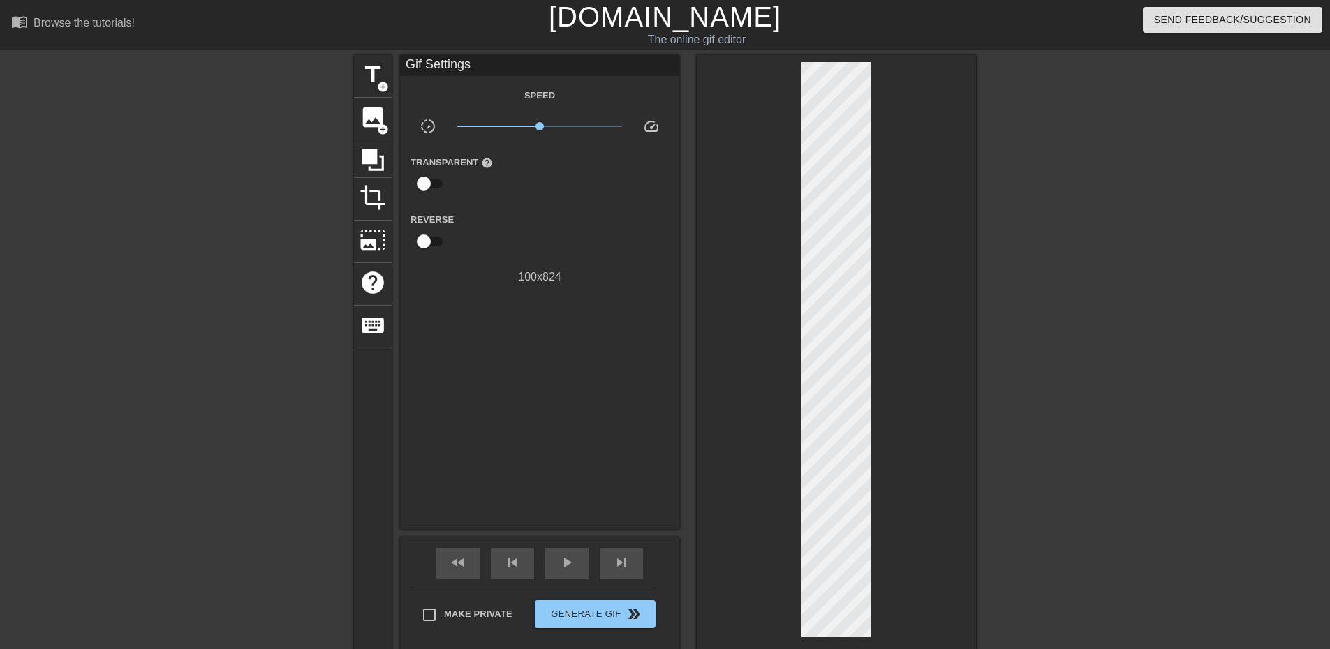
click at [424, 242] on input "checkbox" at bounding box center [424, 241] width 80 height 27
click at [424, 242] on input "checkbox" at bounding box center [437, 241] width 80 height 27
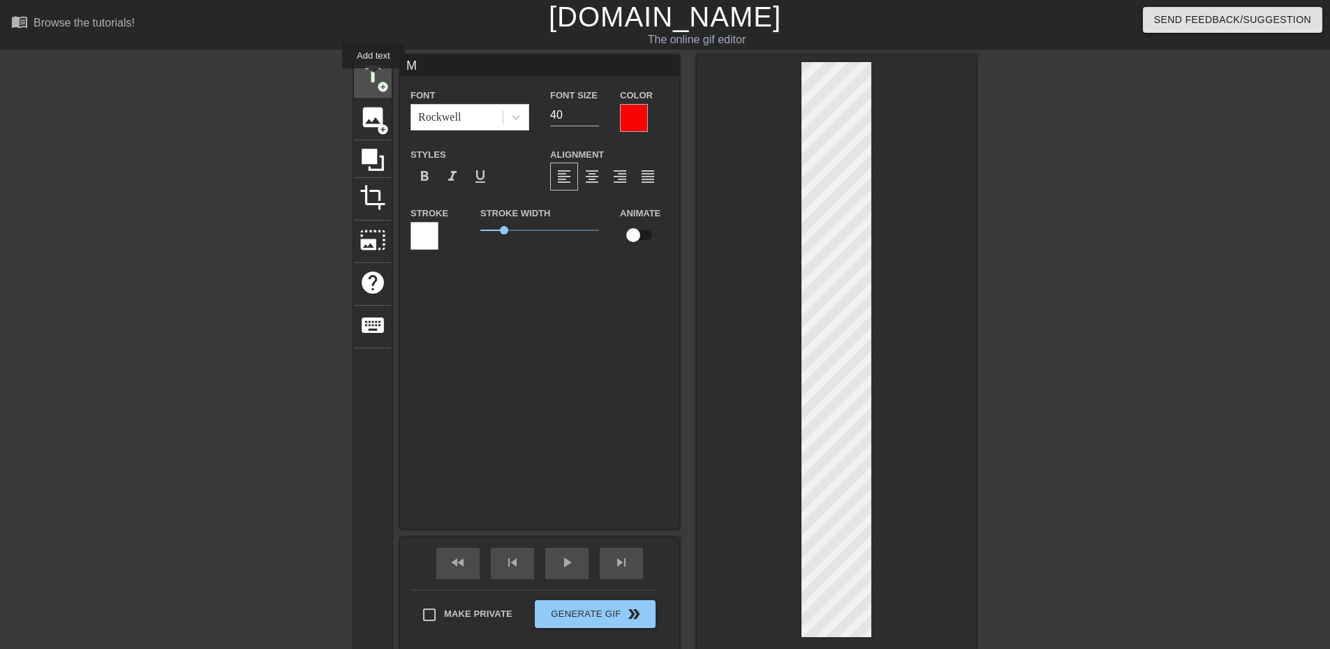
click at [374, 78] on span "title" at bounding box center [373, 74] width 27 height 27
click at [517, 122] on icon at bounding box center [516, 117] width 14 height 14
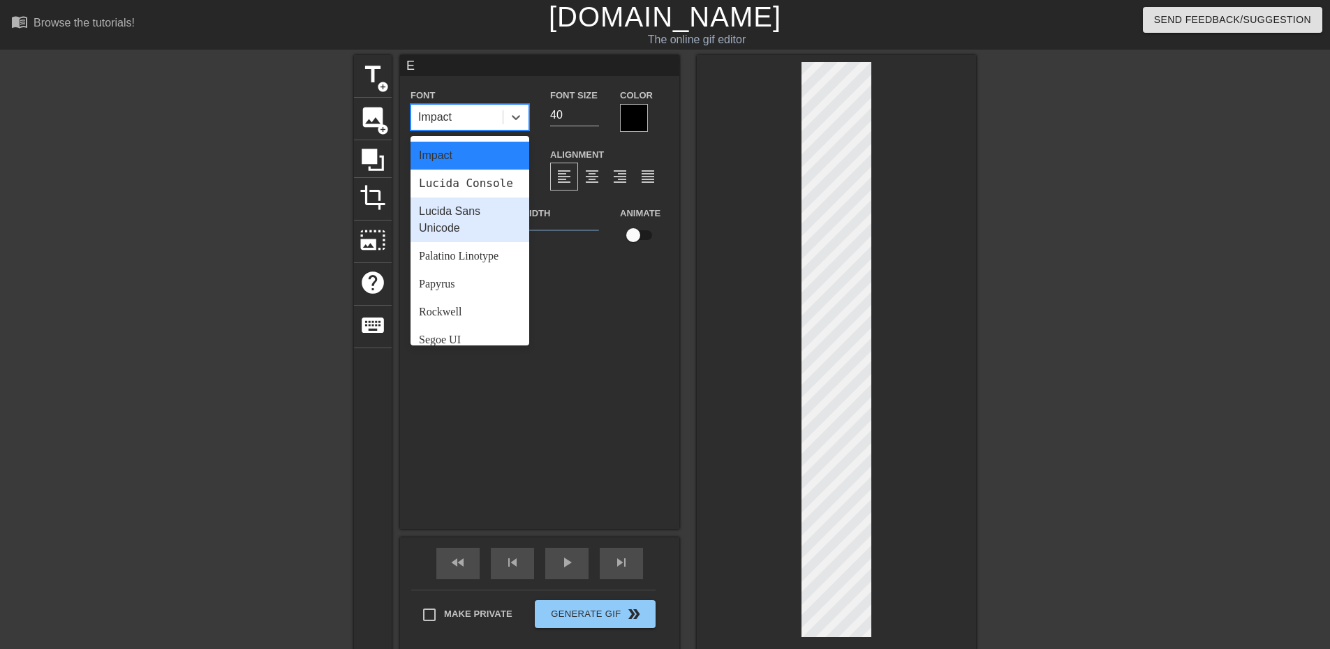
scroll to position [500, 0]
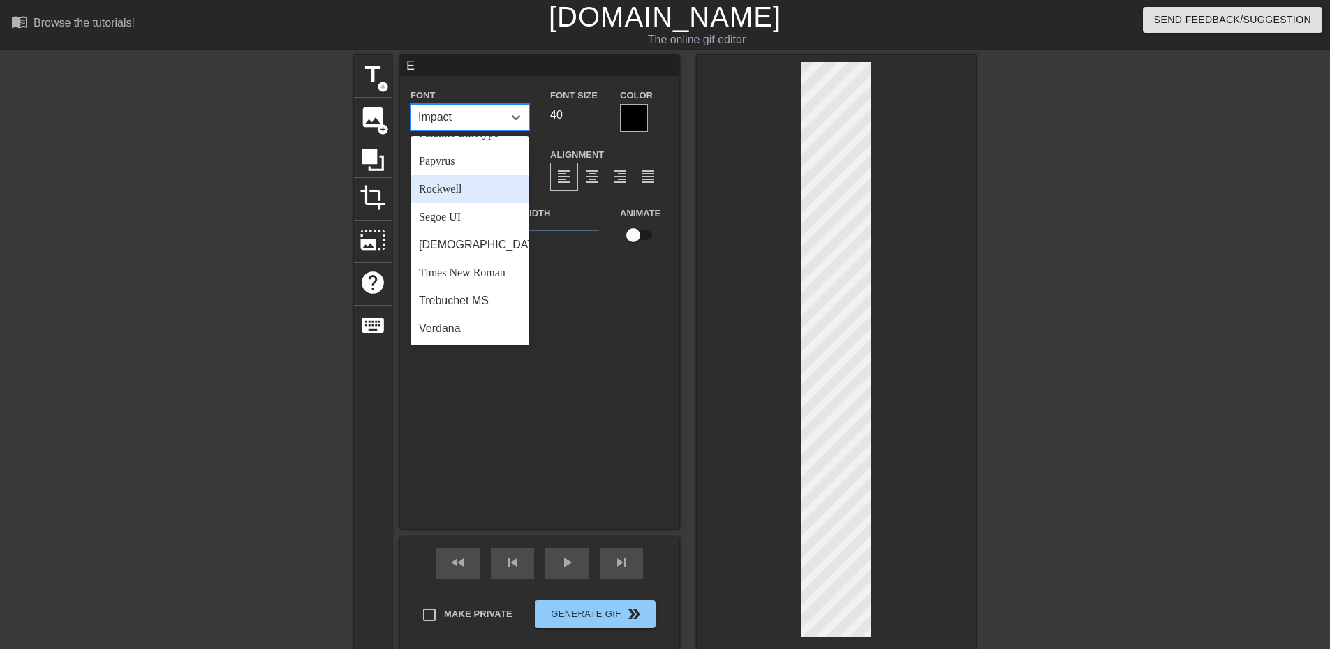
click at [465, 192] on div "Rockwell" at bounding box center [470, 189] width 119 height 28
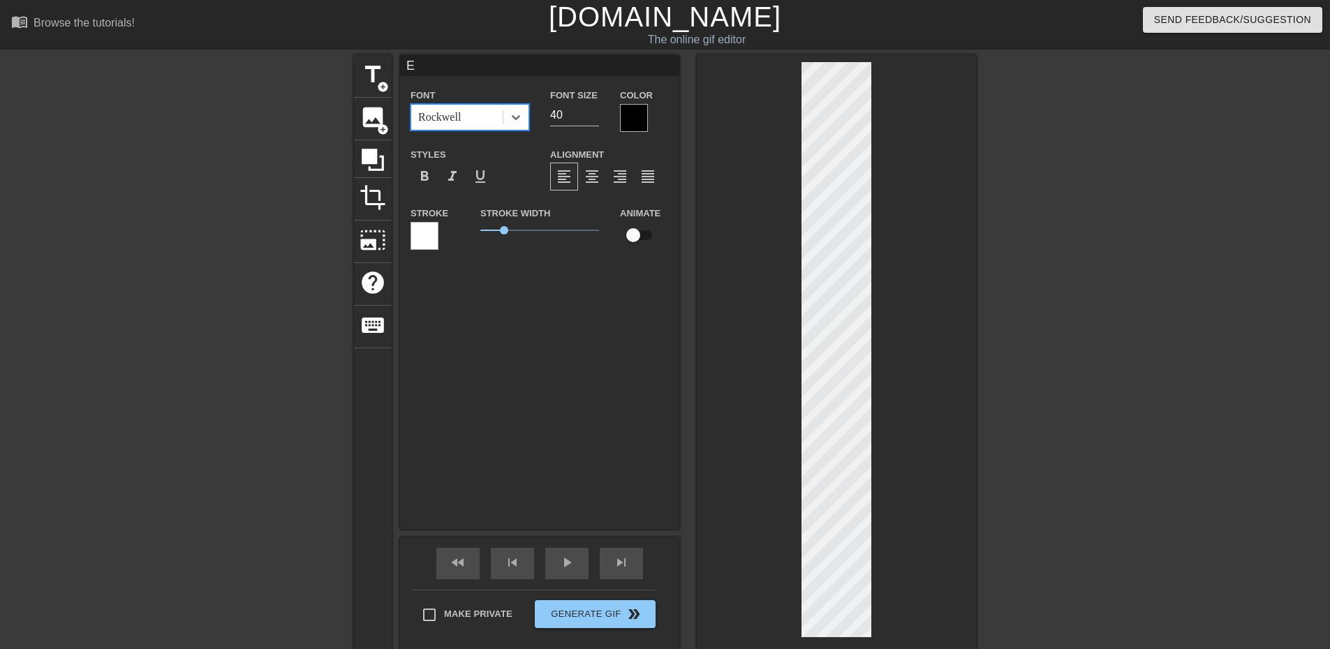
click at [631, 116] on div at bounding box center [634, 118] width 28 height 28
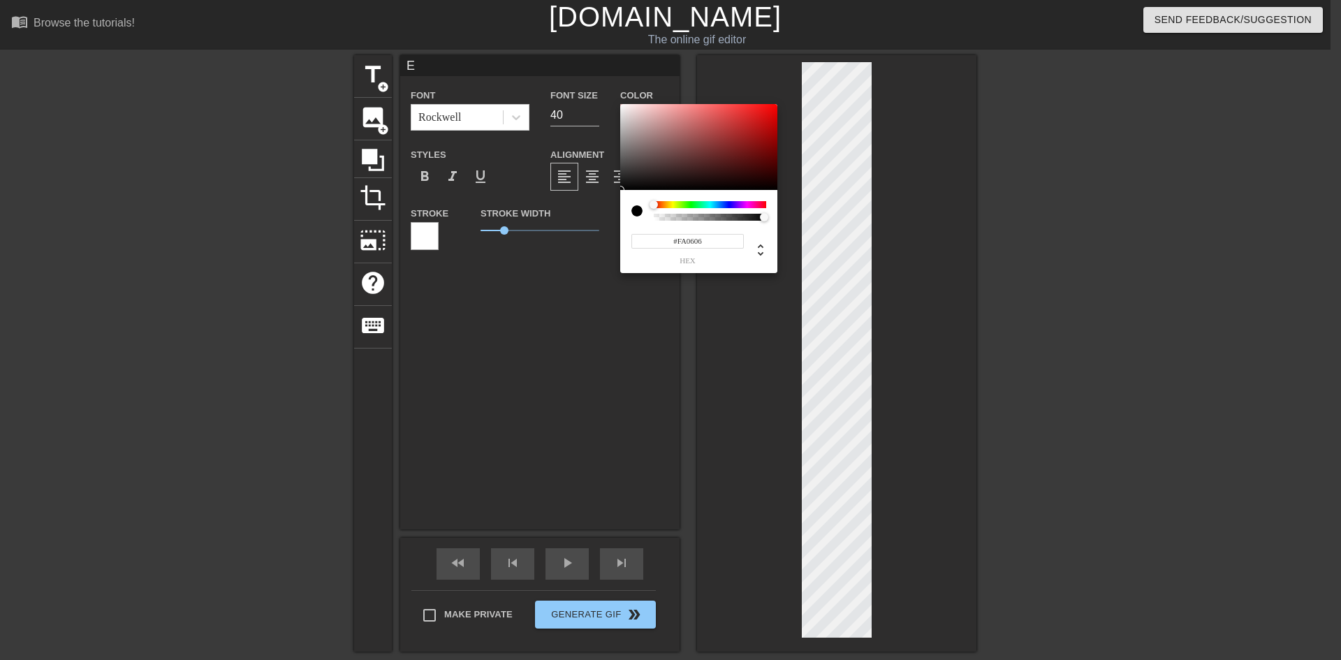
click at [774, 105] on div at bounding box center [698, 147] width 157 height 87
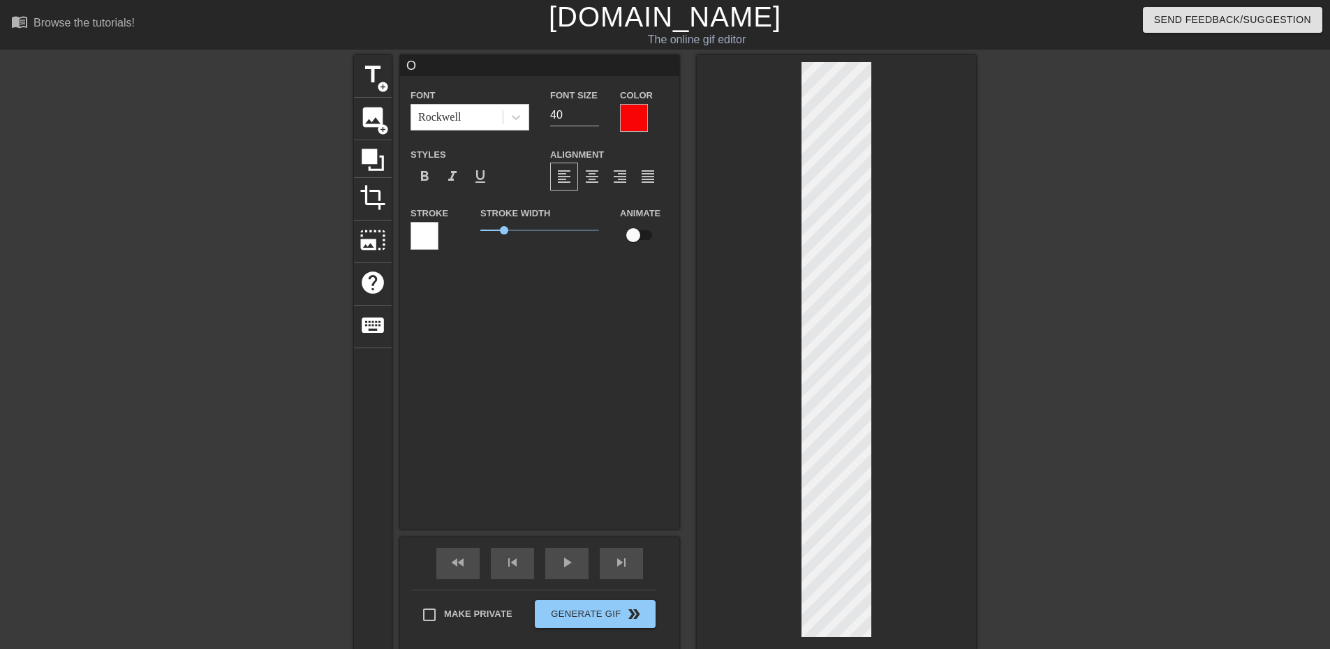
scroll to position [2, 1]
click at [595, 112] on input "41" at bounding box center [574, 115] width 49 height 22
click at [595, 112] on input "42" at bounding box center [574, 115] width 49 height 22
click at [595, 112] on input "43" at bounding box center [574, 115] width 49 height 22
click at [595, 112] on input "44" at bounding box center [574, 115] width 49 height 22
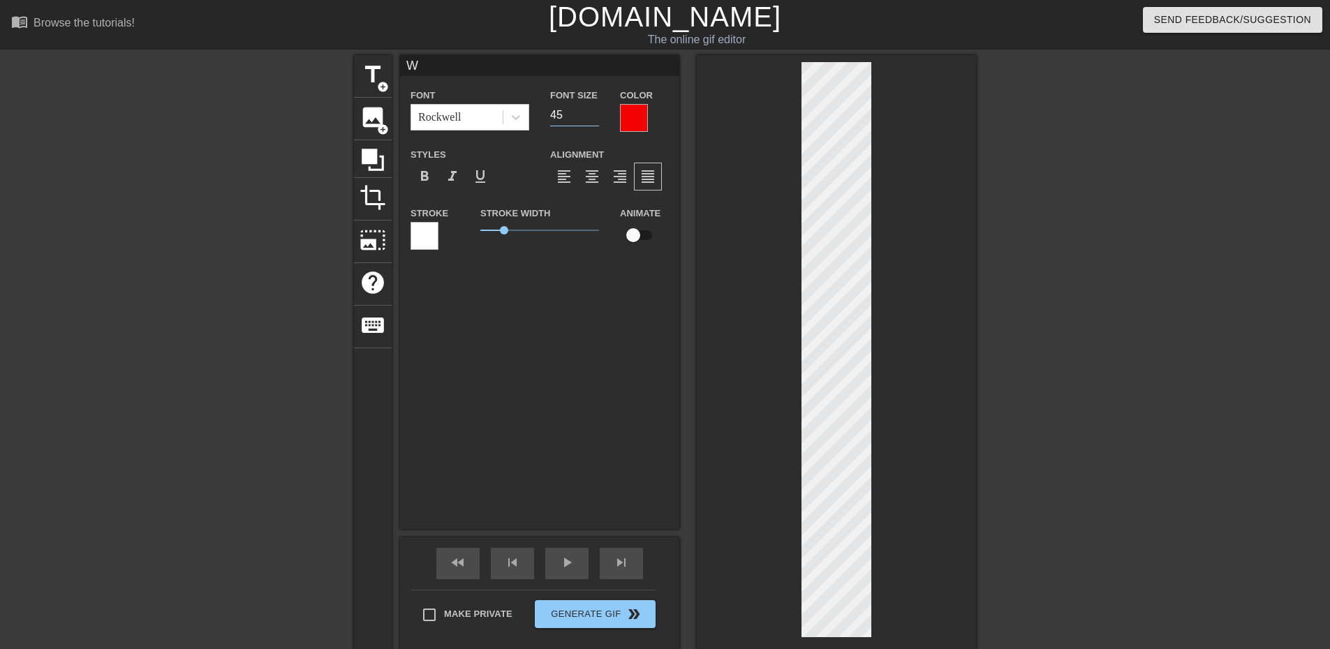
click at [595, 112] on input "45" at bounding box center [574, 115] width 49 height 22
click at [595, 112] on input "46" at bounding box center [574, 115] width 49 height 22
click at [595, 112] on input "47" at bounding box center [574, 115] width 49 height 22
click at [595, 112] on input "48" at bounding box center [574, 115] width 49 height 22
click at [595, 112] on input "49" at bounding box center [574, 115] width 49 height 22
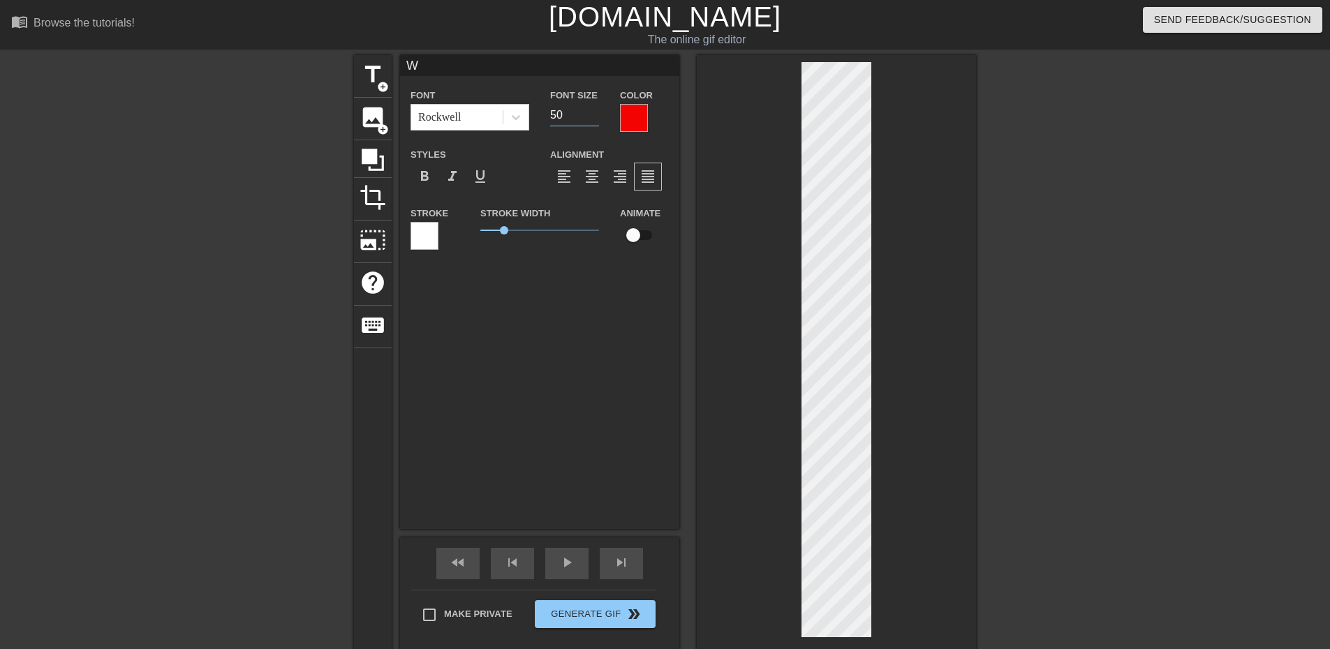
click at [595, 112] on input "50" at bounding box center [574, 115] width 49 height 22
click at [595, 112] on input "51" at bounding box center [574, 115] width 49 height 22
click at [595, 109] on input "52" at bounding box center [574, 115] width 49 height 22
click at [595, 109] on input "53" at bounding box center [574, 115] width 49 height 22
click at [595, 109] on input "54" at bounding box center [574, 115] width 49 height 22
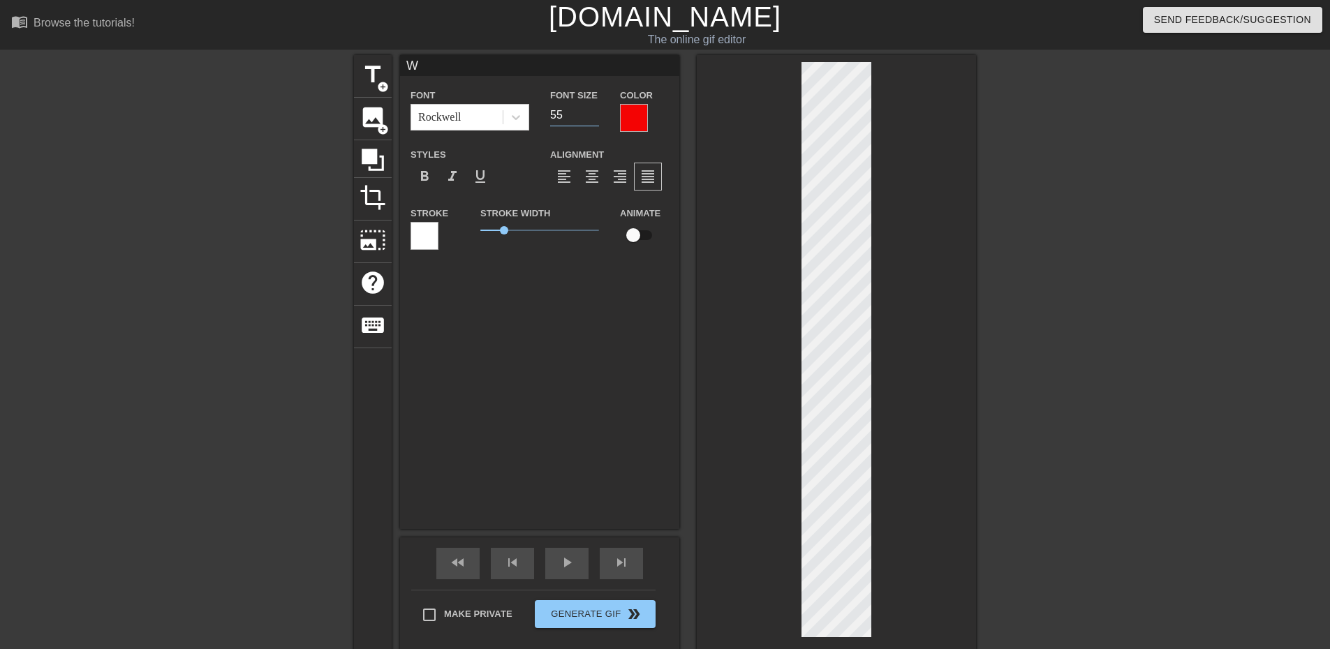
click at [593, 110] on input "55" at bounding box center [574, 115] width 49 height 22
click at [594, 112] on input "41" at bounding box center [574, 115] width 49 height 22
click at [594, 112] on input "42" at bounding box center [574, 115] width 49 height 22
click at [594, 112] on input "43" at bounding box center [574, 115] width 49 height 22
click at [594, 112] on input "44" at bounding box center [574, 115] width 49 height 22
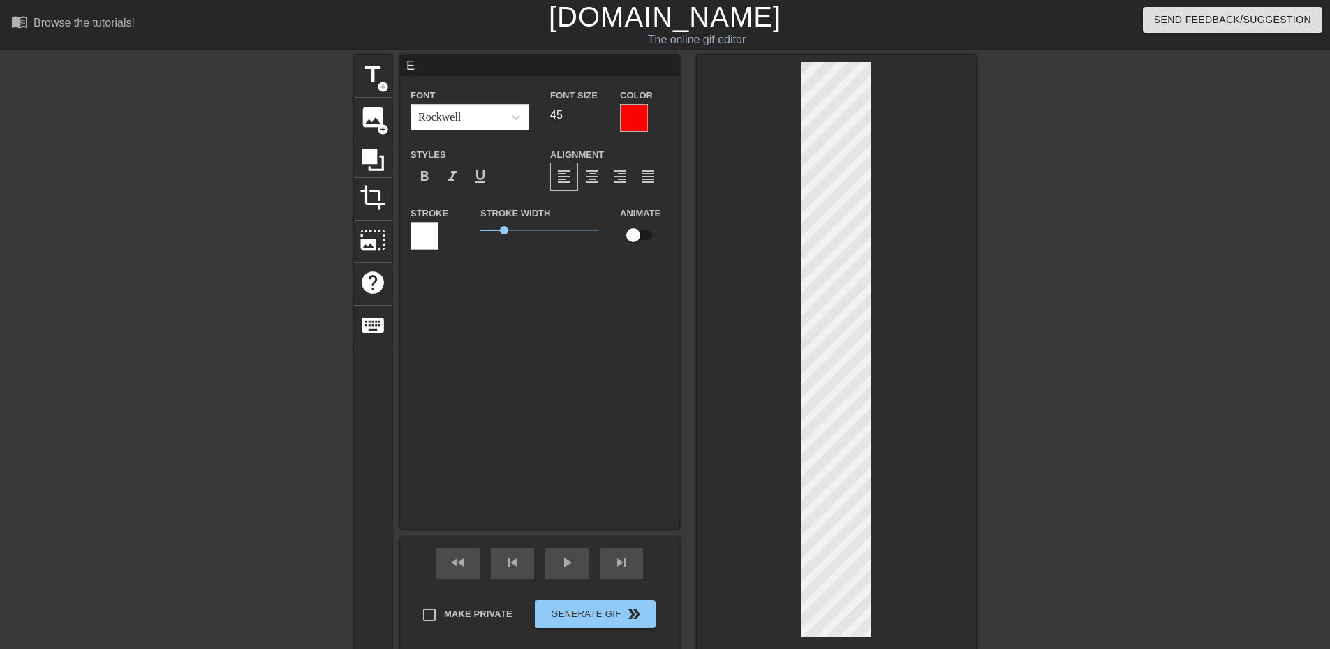
click at [594, 112] on input "45" at bounding box center [574, 115] width 49 height 22
click at [594, 112] on input "46" at bounding box center [574, 115] width 49 height 22
click at [594, 112] on input "47" at bounding box center [574, 115] width 49 height 22
click at [594, 112] on input "48" at bounding box center [574, 115] width 49 height 22
click at [594, 112] on input "49" at bounding box center [574, 115] width 49 height 22
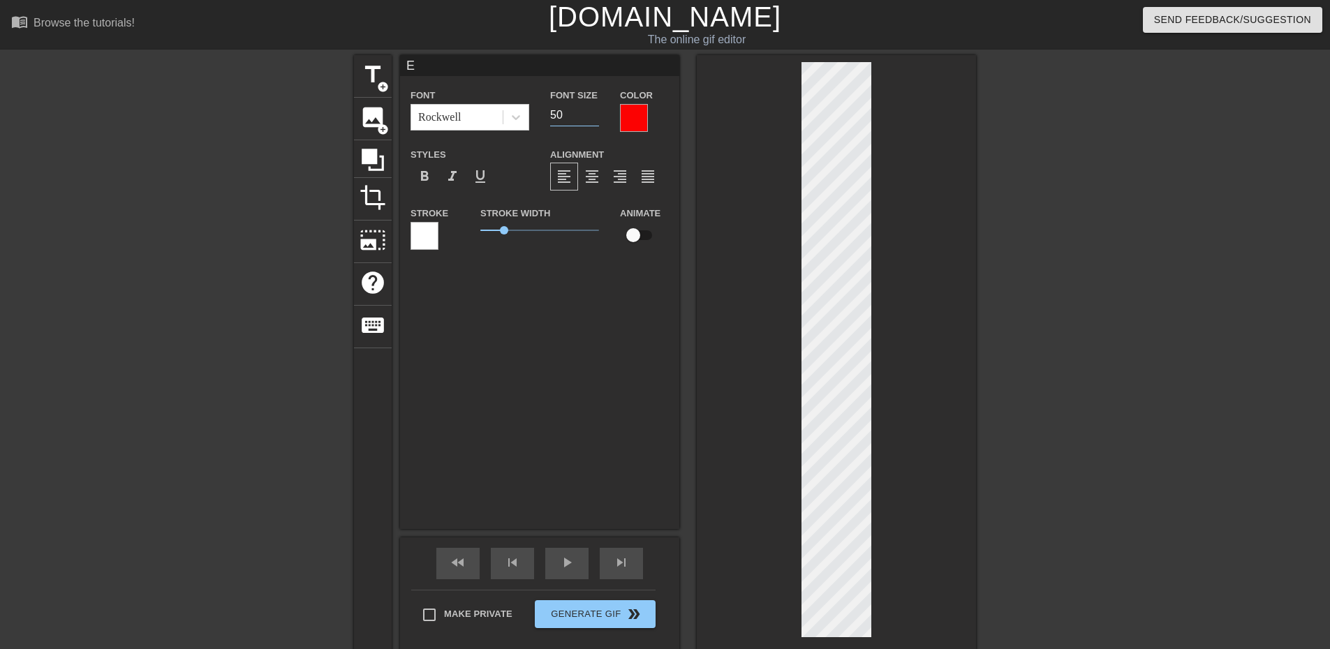
click at [594, 112] on input "50" at bounding box center [574, 115] width 49 height 22
click at [594, 112] on input "51" at bounding box center [574, 115] width 49 height 22
click at [594, 112] on input "52" at bounding box center [574, 115] width 49 height 22
click at [594, 112] on input "53" at bounding box center [574, 115] width 49 height 22
click at [594, 112] on input "54" at bounding box center [574, 115] width 49 height 22
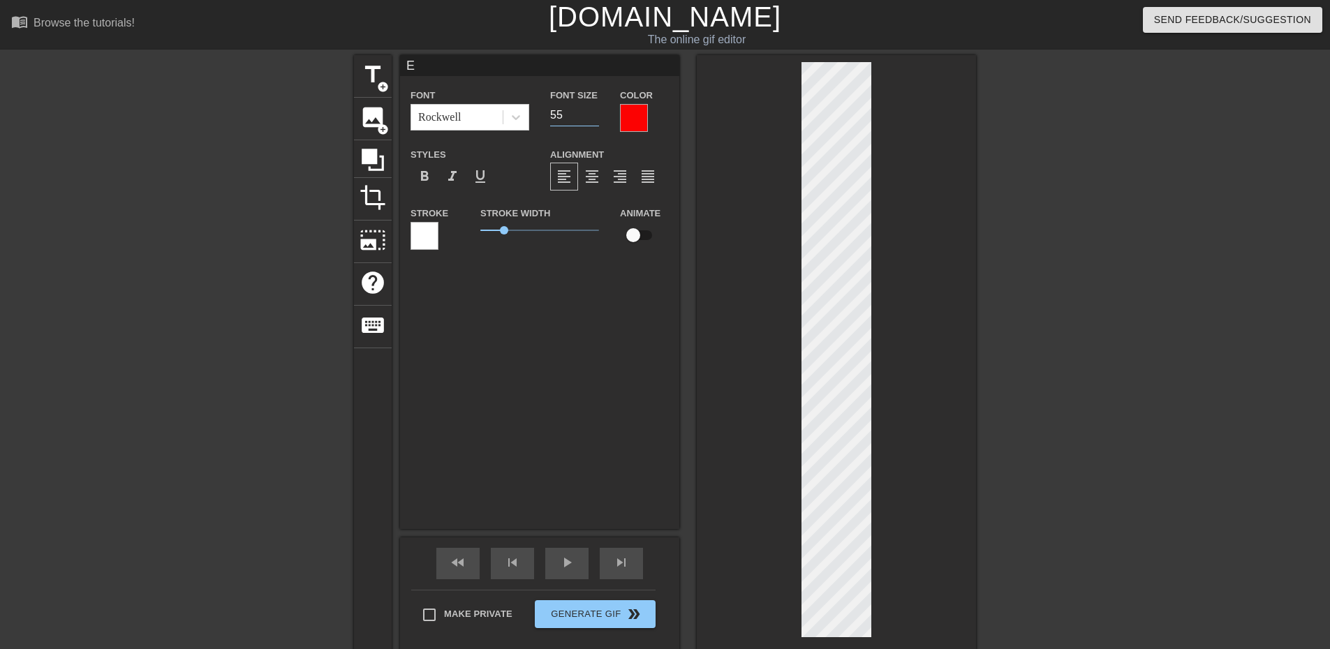
click at [594, 112] on input "55" at bounding box center [574, 115] width 49 height 22
click at [565, 114] on input "40" at bounding box center [574, 115] width 49 height 22
click at [595, 111] on input "41" at bounding box center [574, 115] width 49 height 22
click at [595, 111] on input "42" at bounding box center [574, 115] width 49 height 22
click at [595, 111] on input "43" at bounding box center [574, 115] width 49 height 22
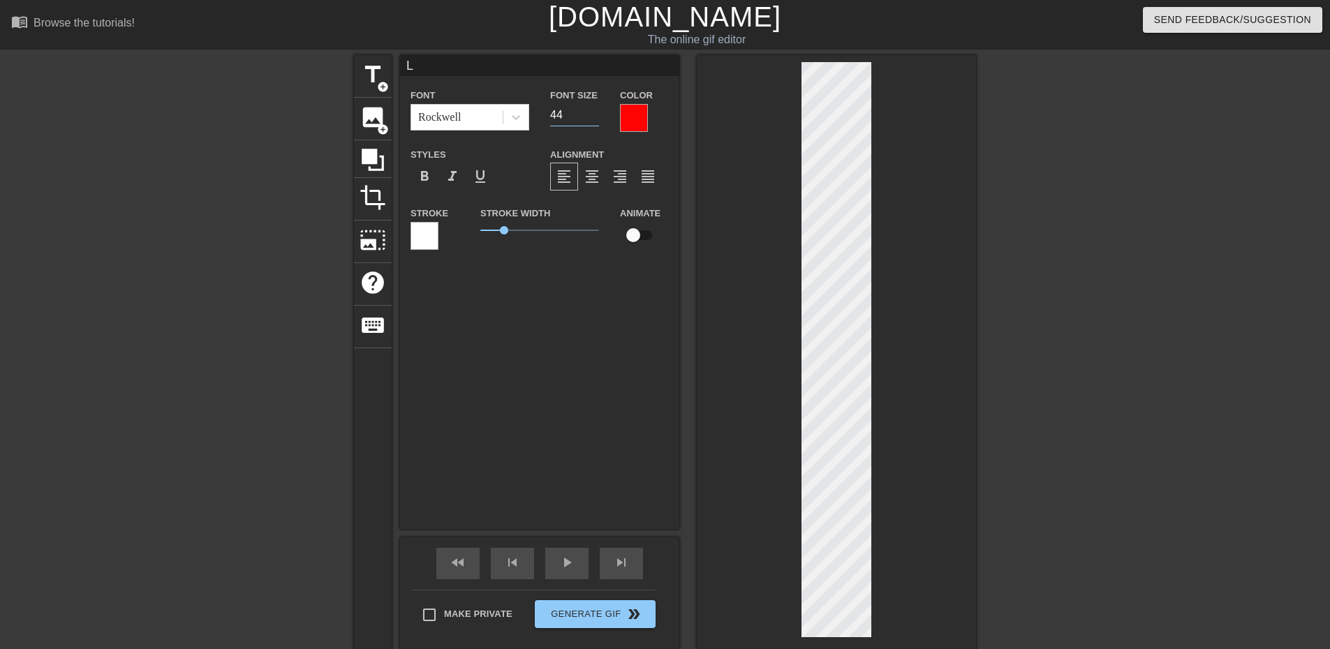
click at [595, 111] on input "44" at bounding box center [574, 115] width 49 height 22
click at [595, 111] on input "45" at bounding box center [574, 115] width 49 height 22
click at [595, 111] on input "46" at bounding box center [574, 115] width 49 height 22
click at [595, 111] on input "47" at bounding box center [574, 115] width 49 height 22
click at [595, 111] on input "48" at bounding box center [574, 115] width 49 height 22
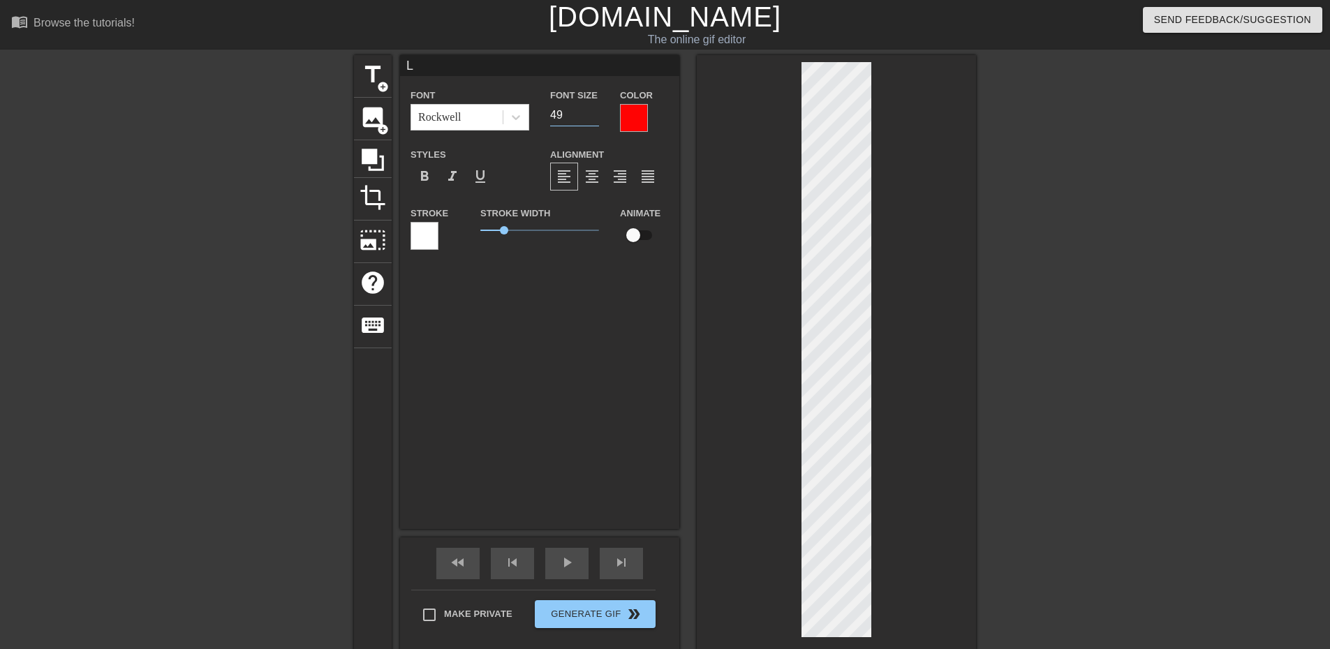
click at [595, 111] on input "49" at bounding box center [574, 115] width 49 height 22
click at [595, 111] on input "50" at bounding box center [574, 115] width 49 height 22
click at [595, 111] on input "51" at bounding box center [574, 115] width 49 height 22
click at [595, 111] on input "52" at bounding box center [574, 115] width 49 height 22
click at [595, 111] on input "53" at bounding box center [574, 115] width 49 height 22
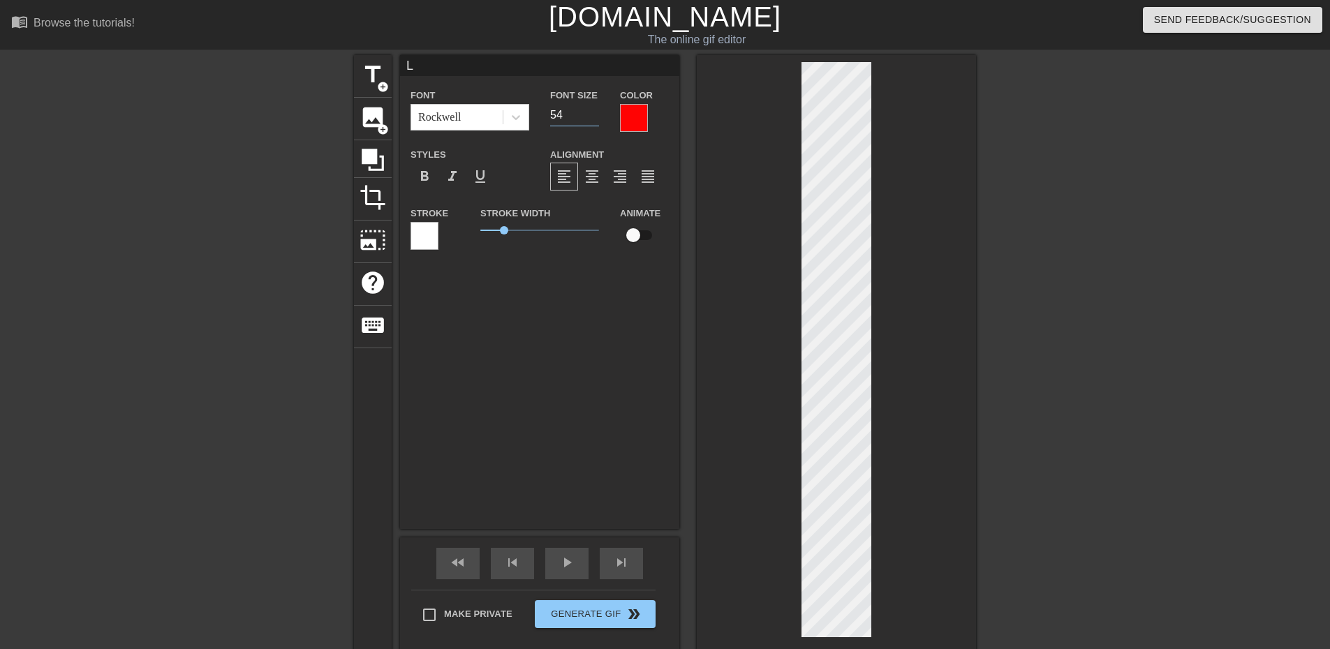
click at [595, 111] on input "54" at bounding box center [574, 115] width 49 height 22
click at [595, 111] on input "55" at bounding box center [574, 115] width 49 height 22
click at [651, 179] on span "format_align_justify" at bounding box center [648, 176] width 17 height 17
click at [647, 169] on span "format_align_justify" at bounding box center [648, 176] width 17 height 17
click at [594, 113] on input "41" at bounding box center [574, 115] width 49 height 22
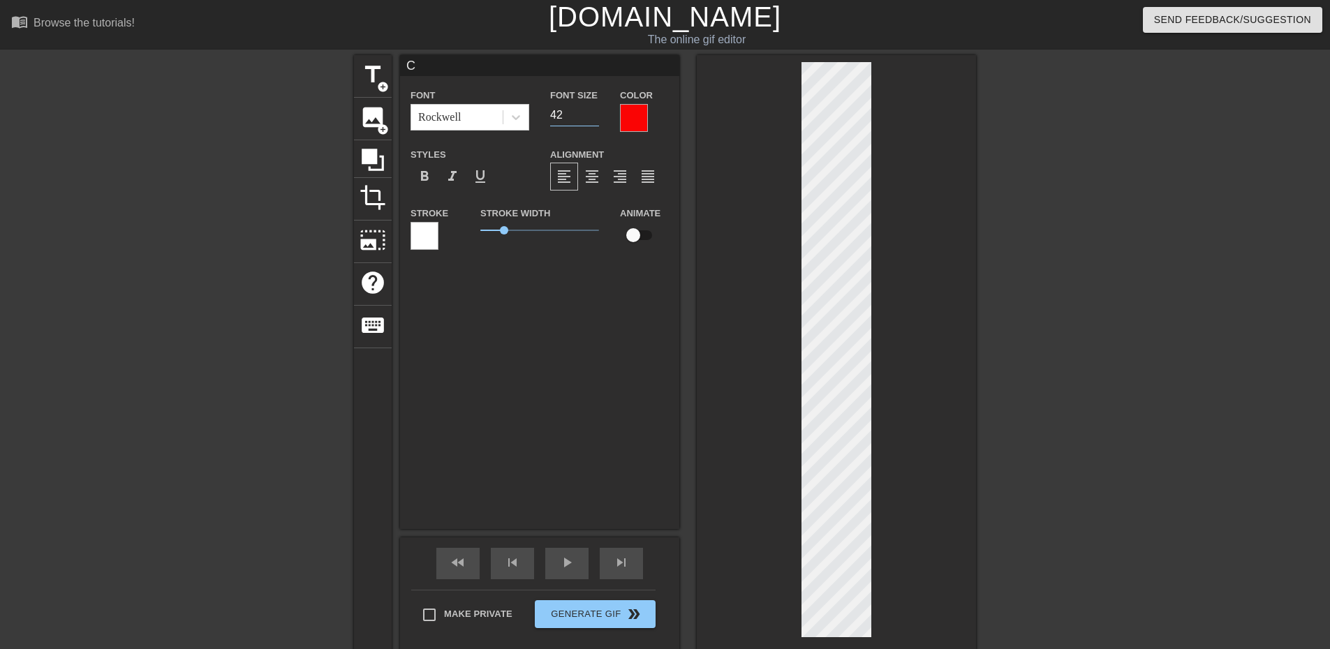
click at [594, 113] on input "42" at bounding box center [574, 115] width 49 height 22
click at [594, 113] on input "43" at bounding box center [574, 115] width 49 height 22
click at [594, 113] on input "44" at bounding box center [574, 115] width 49 height 22
click at [594, 113] on input "45" at bounding box center [574, 115] width 49 height 22
click at [594, 113] on input "46" at bounding box center [574, 115] width 49 height 22
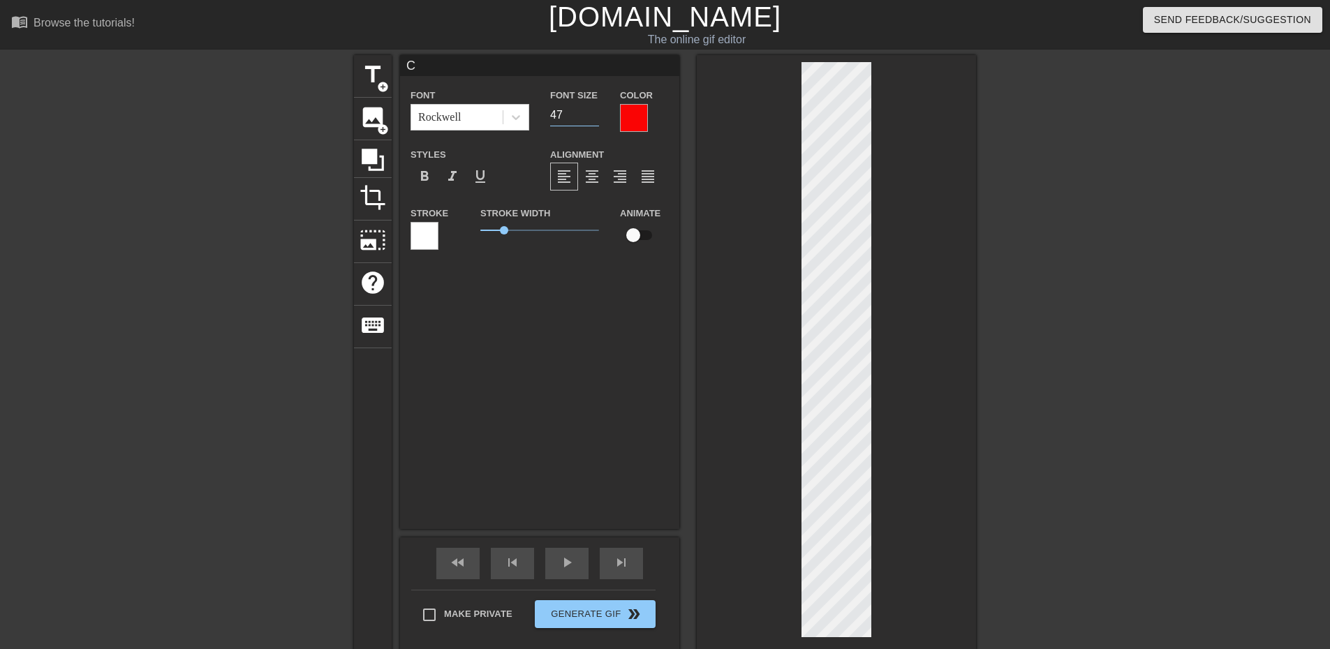
click at [594, 113] on input "47" at bounding box center [574, 115] width 49 height 22
click at [594, 113] on input "48" at bounding box center [574, 115] width 49 height 22
click at [594, 113] on input "49" at bounding box center [574, 115] width 49 height 22
click at [594, 113] on input "50" at bounding box center [574, 115] width 49 height 22
click at [594, 113] on input "51" at bounding box center [574, 115] width 49 height 22
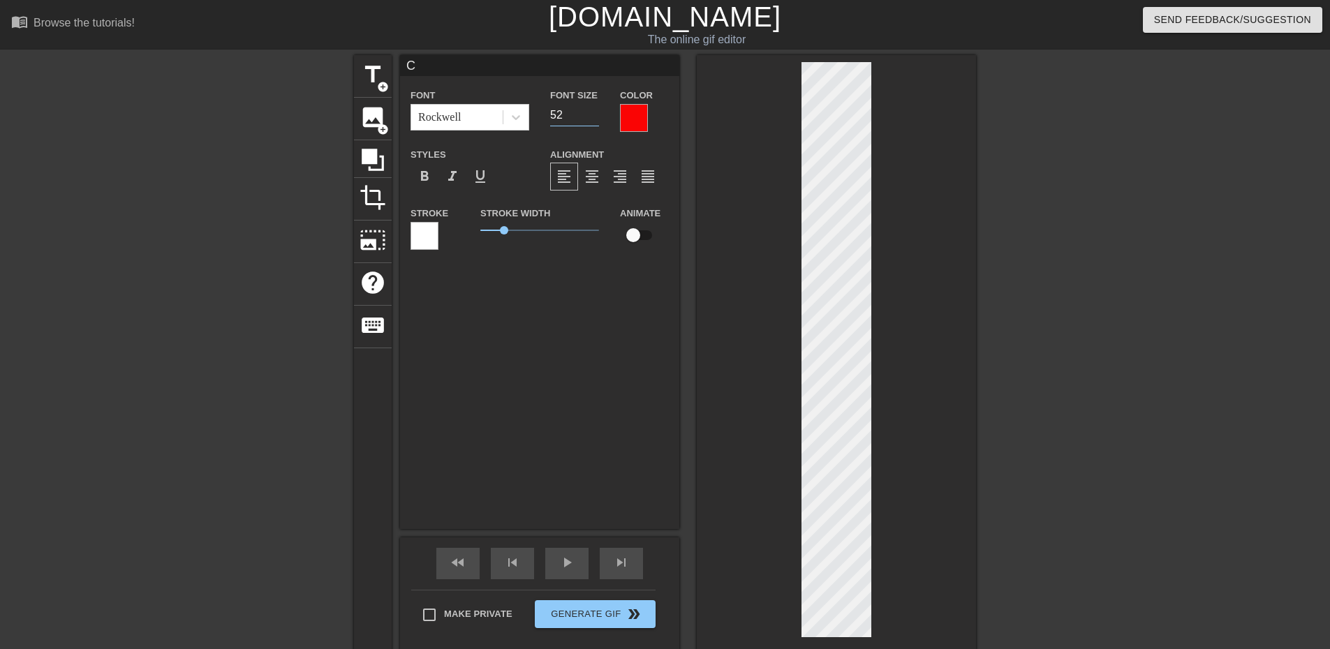
click at [594, 113] on input "52" at bounding box center [574, 115] width 49 height 22
click at [594, 113] on input "53" at bounding box center [574, 115] width 49 height 22
click at [594, 113] on input "54" at bounding box center [574, 115] width 49 height 22
click at [594, 113] on input "55" at bounding box center [574, 115] width 49 height 22
click at [591, 109] on input "41" at bounding box center [574, 115] width 49 height 22
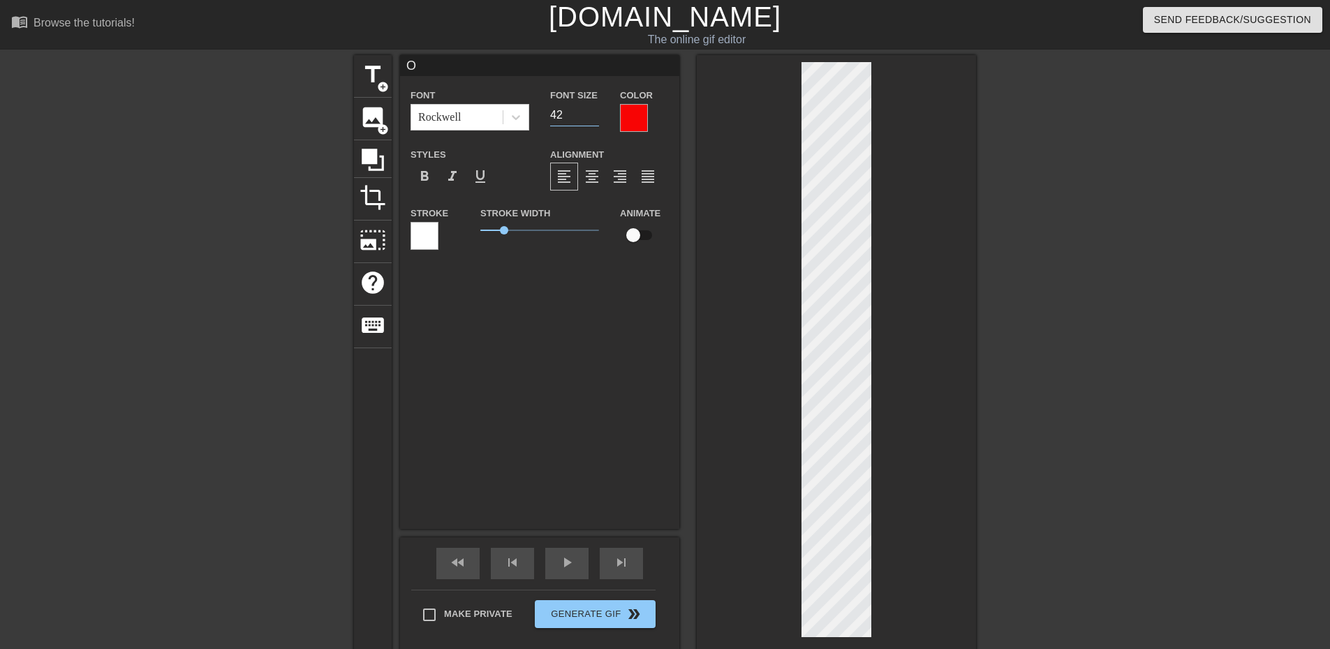
click at [591, 109] on input "42" at bounding box center [574, 115] width 49 height 22
click at [591, 109] on input "43" at bounding box center [574, 115] width 49 height 22
click at [591, 109] on input "44" at bounding box center [574, 115] width 49 height 22
click at [591, 109] on input "45" at bounding box center [574, 115] width 49 height 22
click at [591, 109] on input "46" at bounding box center [574, 115] width 49 height 22
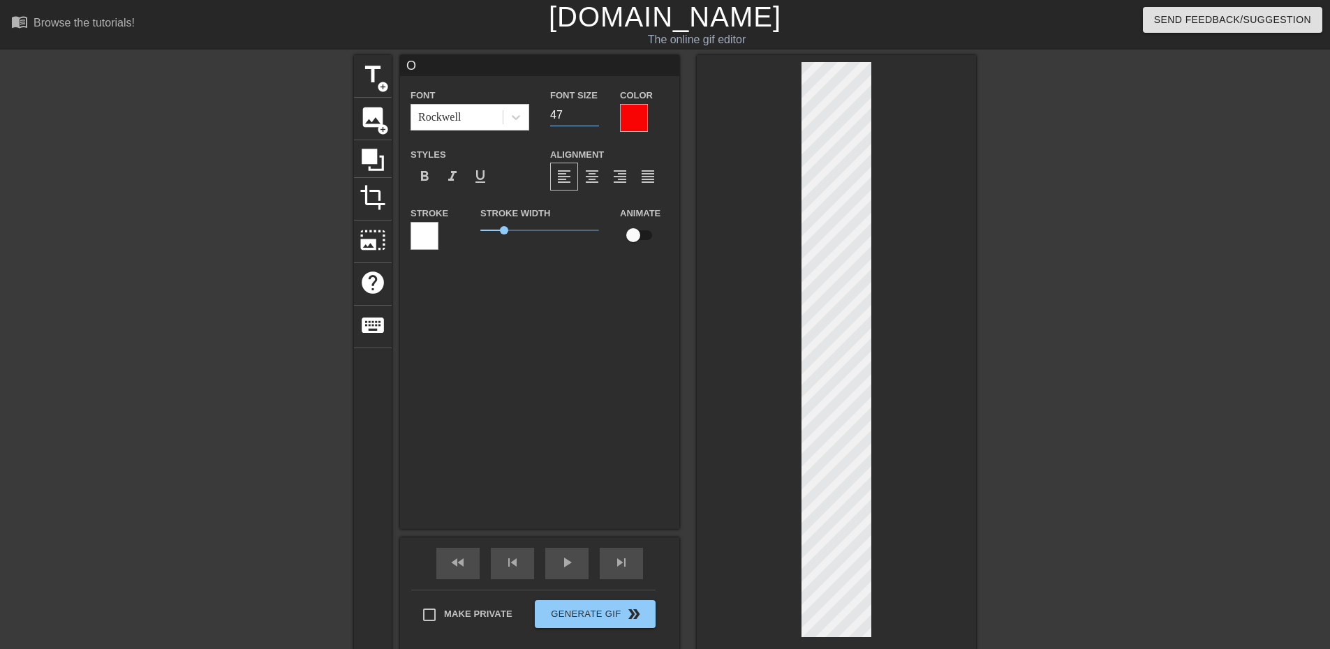
click at [591, 109] on input "47" at bounding box center [574, 115] width 49 height 22
click at [591, 109] on input "48" at bounding box center [574, 115] width 49 height 22
click at [591, 109] on input "49" at bounding box center [574, 115] width 49 height 22
click at [591, 109] on input "50" at bounding box center [574, 115] width 49 height 22
click at [591, 109] on input "51" at bounding box center [574, 115] width 49 height 22
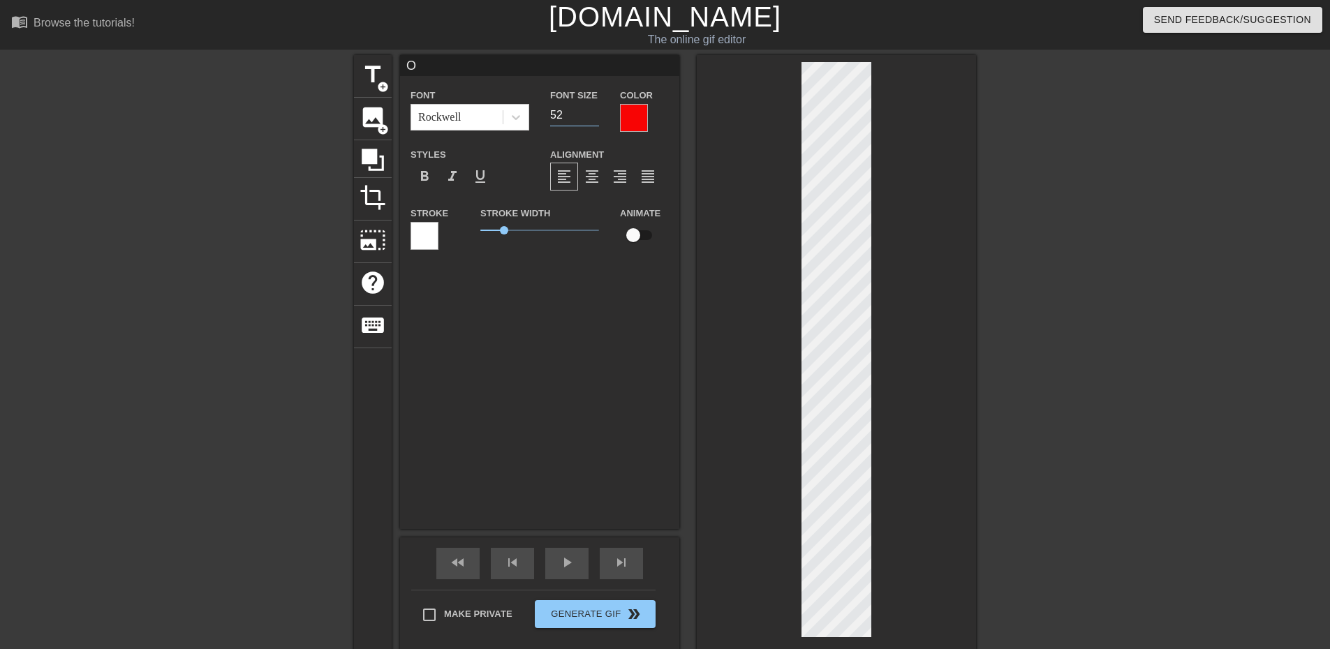
click at [591, 109] on input "52" at bounding box center [574, 115] width 49 height 22
click at [591, 109] on input "53" at bounding box center [574, 115] width 49 height 22
click at [591, 109] on input "54" at bounding box center [574, 115] width 49 height 22
click at [591, 109] on input "55" at bounding box center [574, 115] width 49 height 22
click at [589, 116] on input "39" at bounding box center [574, 115] width 49 height 22
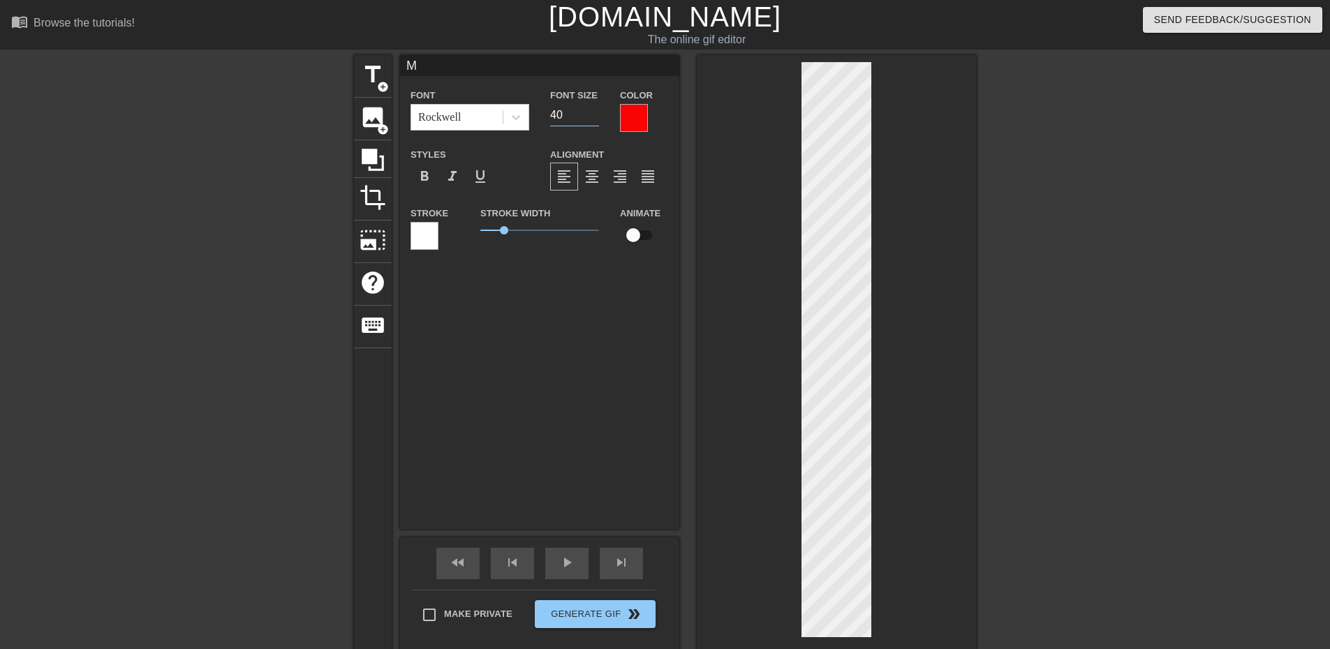
click at [592, 110] on input "40" at bounding box center [574, 115] width 49 height 22
click at [592, 110] on input "41" at bounding box center [574, 115] width 49 height 22
click at [592, 110] on input "42" at bounding box center [574, 115] width 49 height 22
click at [592, 110] on input "43" at bounding box center [574, 115] width 49 height 22
click at [592, 110] on input "44" at bounding box center [574, 115] width 49 height 22
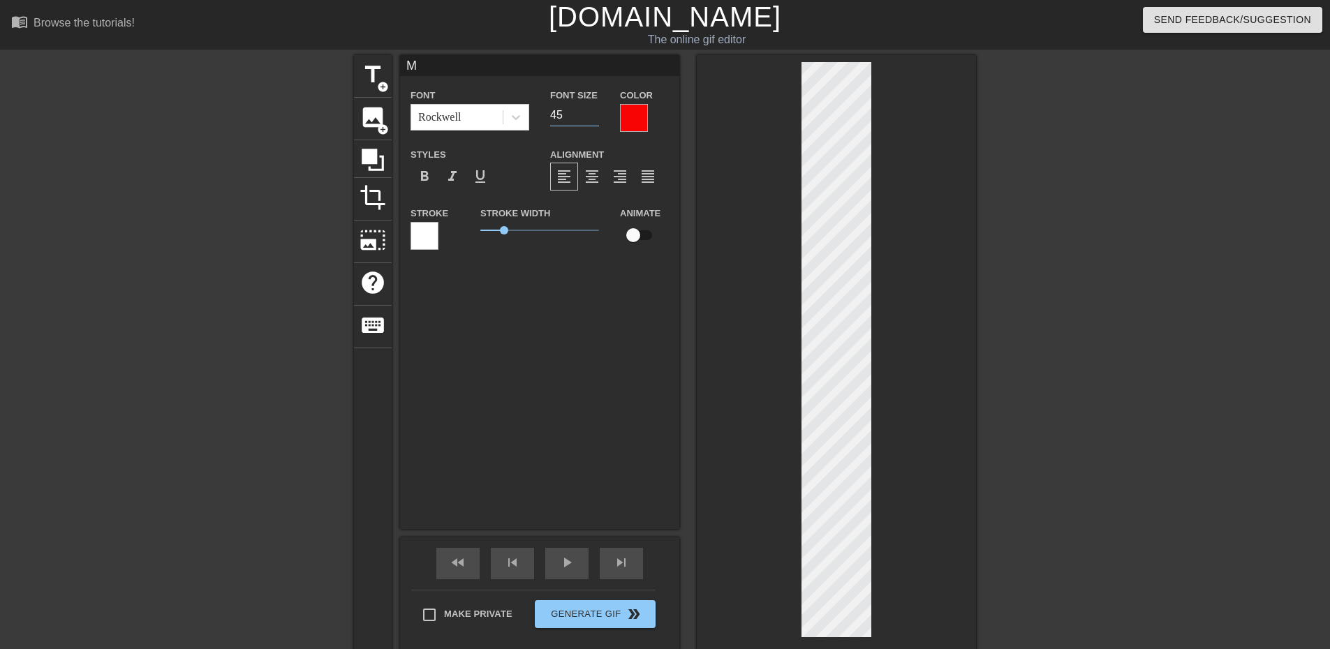
click at [592, 110] on input "45" at bounding box center [574, 115] width 49 height 22
click at [592, 110] on input "46" at bounding box center [574, 115] width 49 height 22
click at [592, 110] on input "47" at bounding box center [574, 115] width 49 height 22
click at [592, 110] on input "48" at bounding box center [574, 115] width 49 height 22
click at [592, 110] on input "49" at bounding box center [574, 115] width 49 height 22
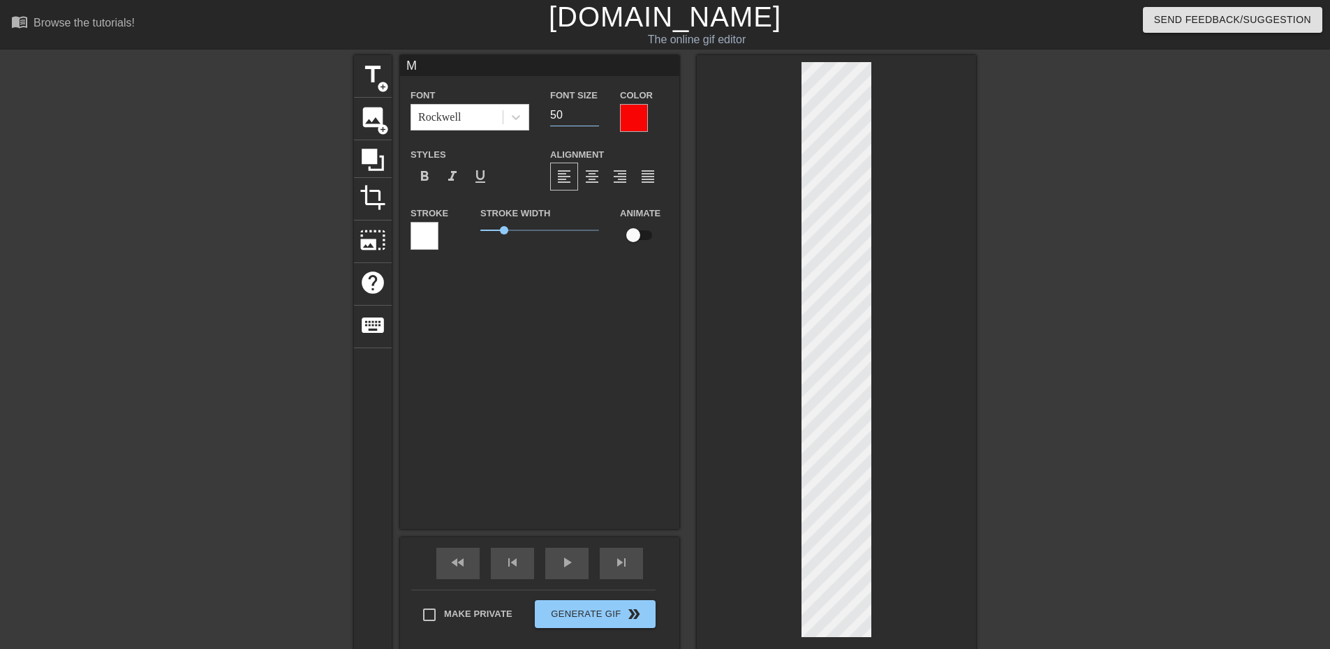
click at [592, 110] on input "50" at bounding box center [574, 115] width 49 height 22
click at [592, 110] on input "51" at bounding box center [574, 115] width 49 height 22
click at [592, 110] on input "52" at bounding box center [574, 115] width 49 height 22
click at [592, 110] on input "53" at bounding box center [574, 115] width 49 height 22
click at [592, 110] on input "54" at bounding box center [574, 115] width 49 height 22
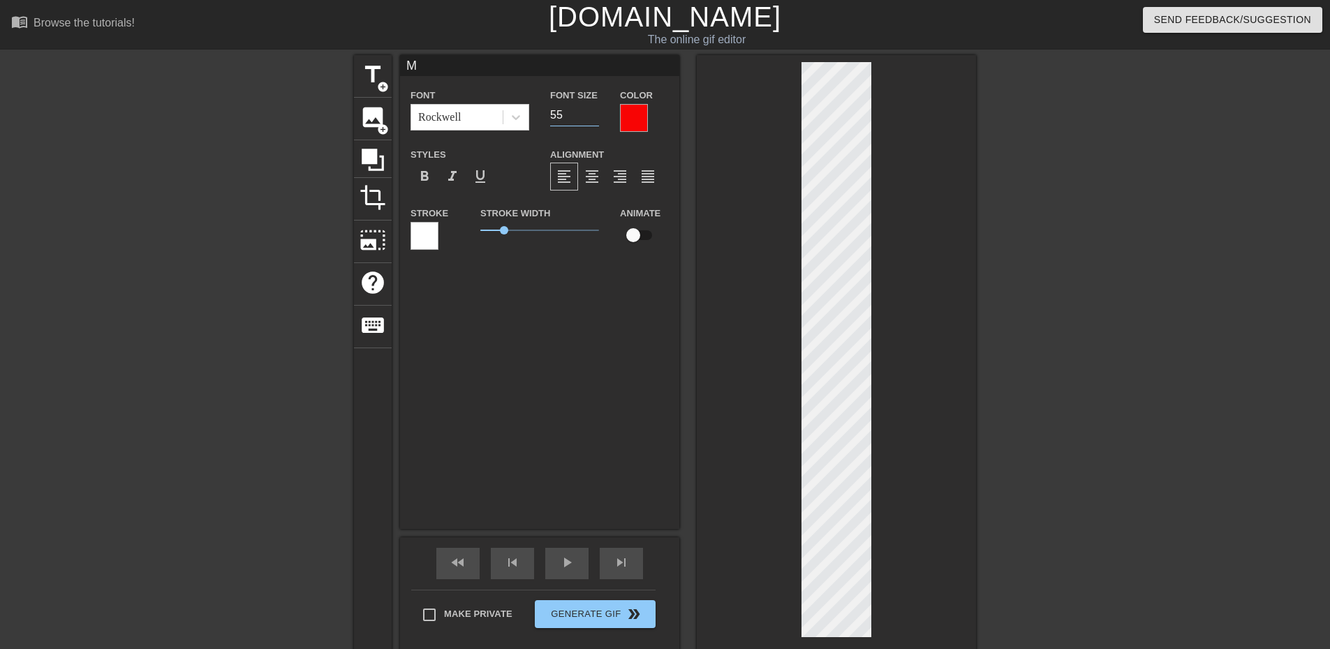
click at [592, 110] on input "55" at bounding box center [574, 115] width 49 height 22
click at [594, 109] on input "41" at bounding box center [574, 115] width 49 height 22
click at [594, 109] on input "42" at bounding box center [574, 115] width 49 height 22
click at [594, 109] on input "43" at bounding box center [574, 115] width 49 height 22
click at [594, 109] on input "44" at bounding box center [574, 115] width 49 height 22
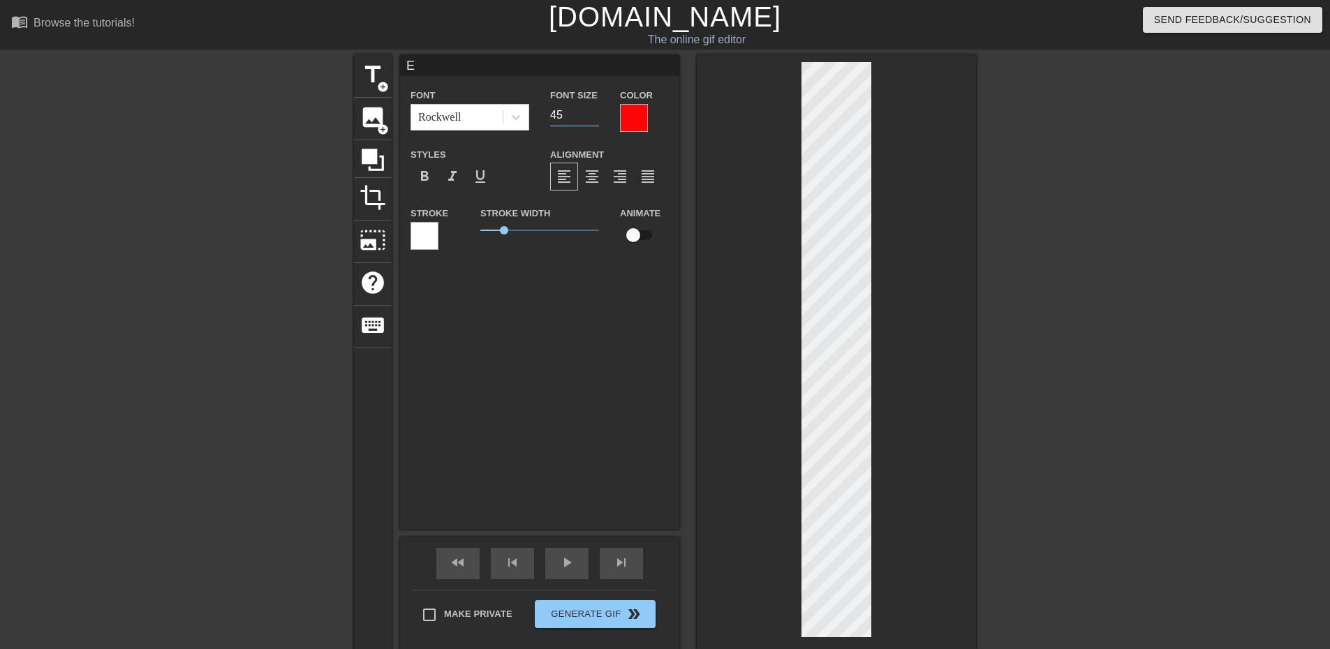
click at [594, 109] on input "45" at bounding box center [574, 115] width 49 height 22
click at [594, 109] on input "46" at bounding box center [574, 115] width 49 height 22
click at [594, 109] on input "47" at bounding box center [574, 115] width 49 height 22
click at [594, 109] on input "48" at bounding box center [574, 115] width 49 height 22
click at [594, 109] on input "49" at bounding box center [574, 115] width 49 height 22
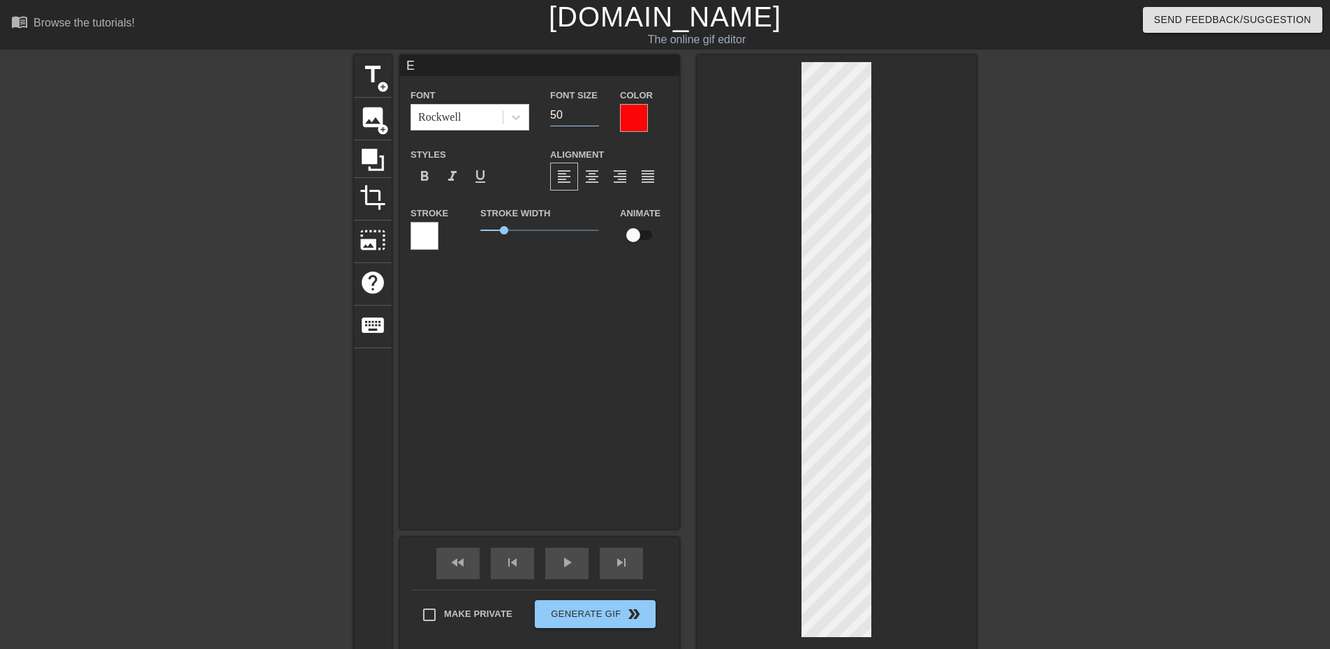
click at [594, 109] on input "50" at bounding box center [574, 115] width 49 height 22
click at [594, 109] on input "51" at bounding box center [574, 115] width 49 height 22
click at [594, 109] on input "52" at bounding box center [574, 115] width 49 height 22
click at [594, 109] on input "53" at bounding box center [574, 115] width 49 height 22
click at [594, 109] on input "54" at bounding box center [574, 115] width 49 height 22
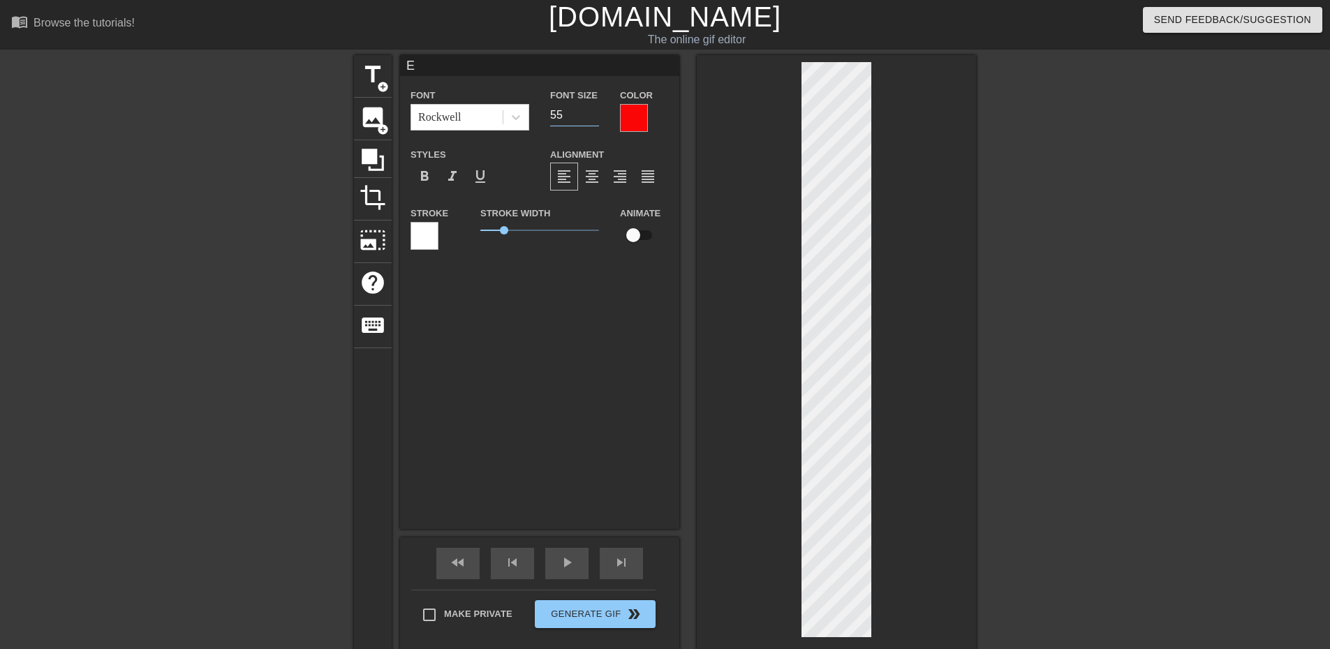
click at [594, 109] on input "55" at bounding box center [574, 115] width 49 height 22
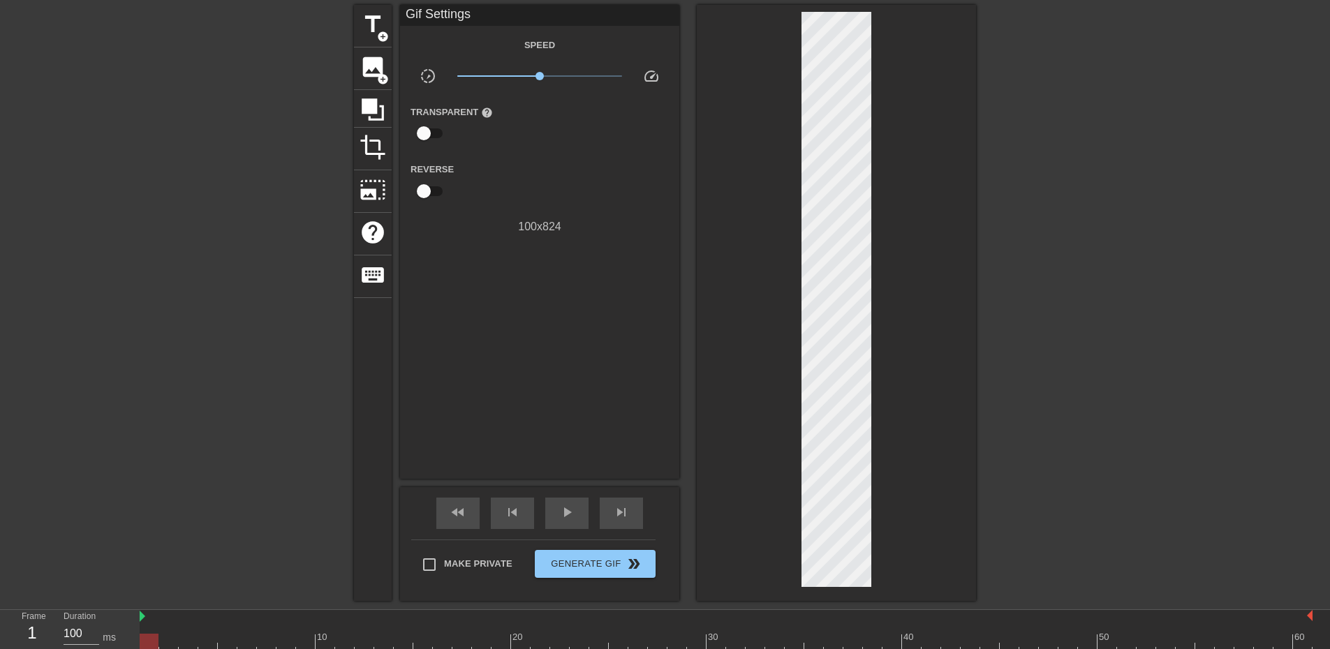
scroll to position [0, 0]
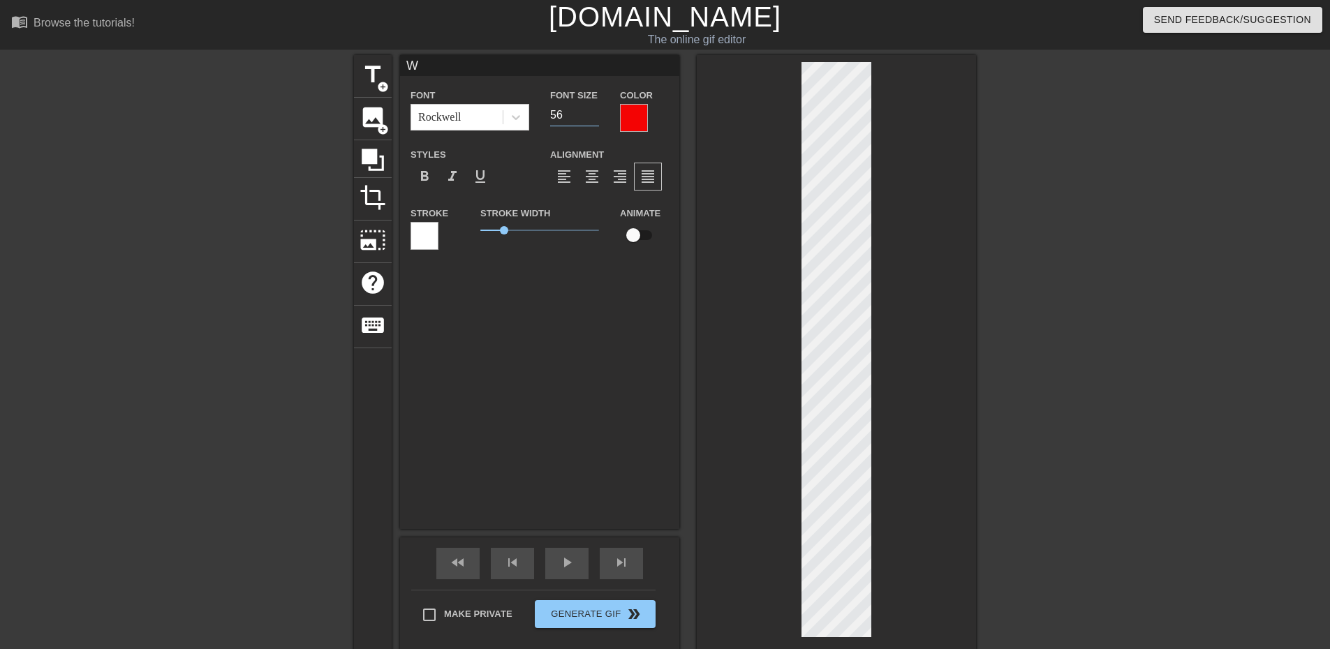
click at [596, 112] on input "56" at bounding box center [574, 115] width 49 height 22
click at [596, 112] on input "57" at bounding box center [574, 115] width 49 height 22
click at [596, 112] on input "58" at bounding box center [574, 115] width 49 height 22
click at [596, 112] on input "59" at bounding box center [574, 115] width 49 height 22
click at [596, 112] on input "60" at bounding box center [574, 115] width 49 height 22
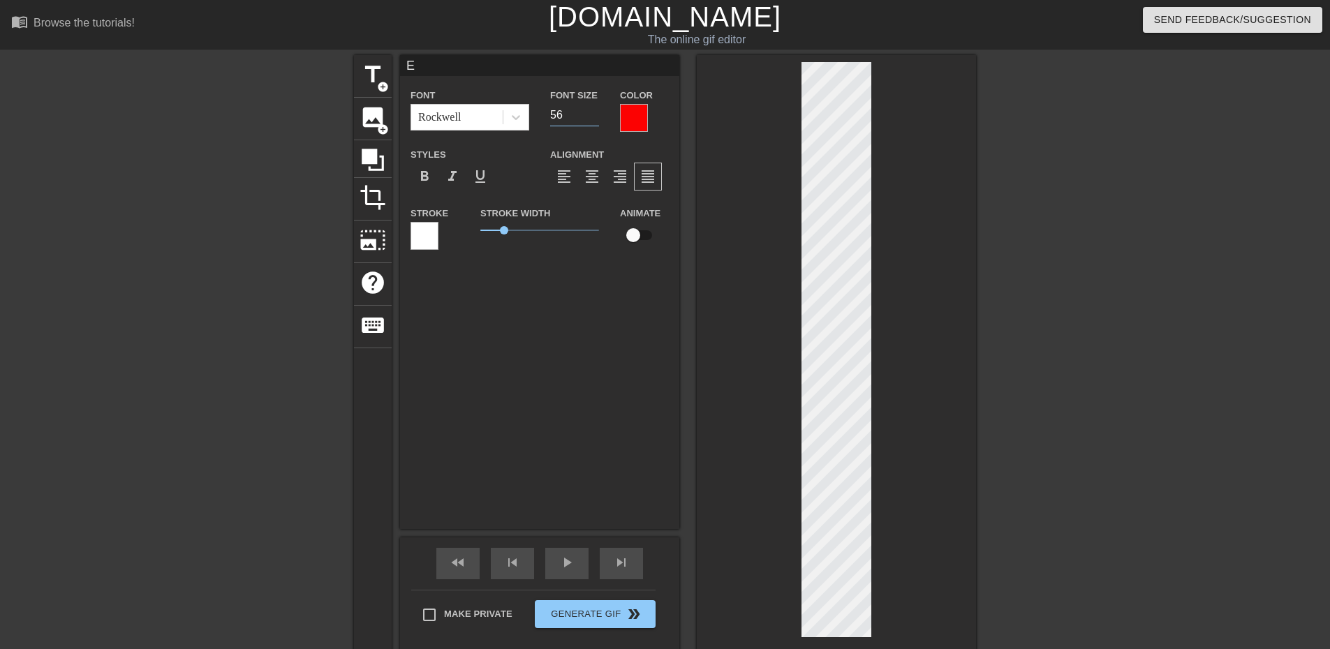
click at [594, 112] on input "56" at bounding box center [574, 115] width 49 height 22
click at [594, 112] on input "57" at bounding box center [574, 115] width 49 height 22
click at [594, 112] on input "58" at bounding box center [574, 115] width 49 height 22
click at [594, 112] on input "59" at bounding box center [574, 115] width 49 height 22
click at [594, 112] on input "60" at bounding box center [574, 115] width 49 height 22
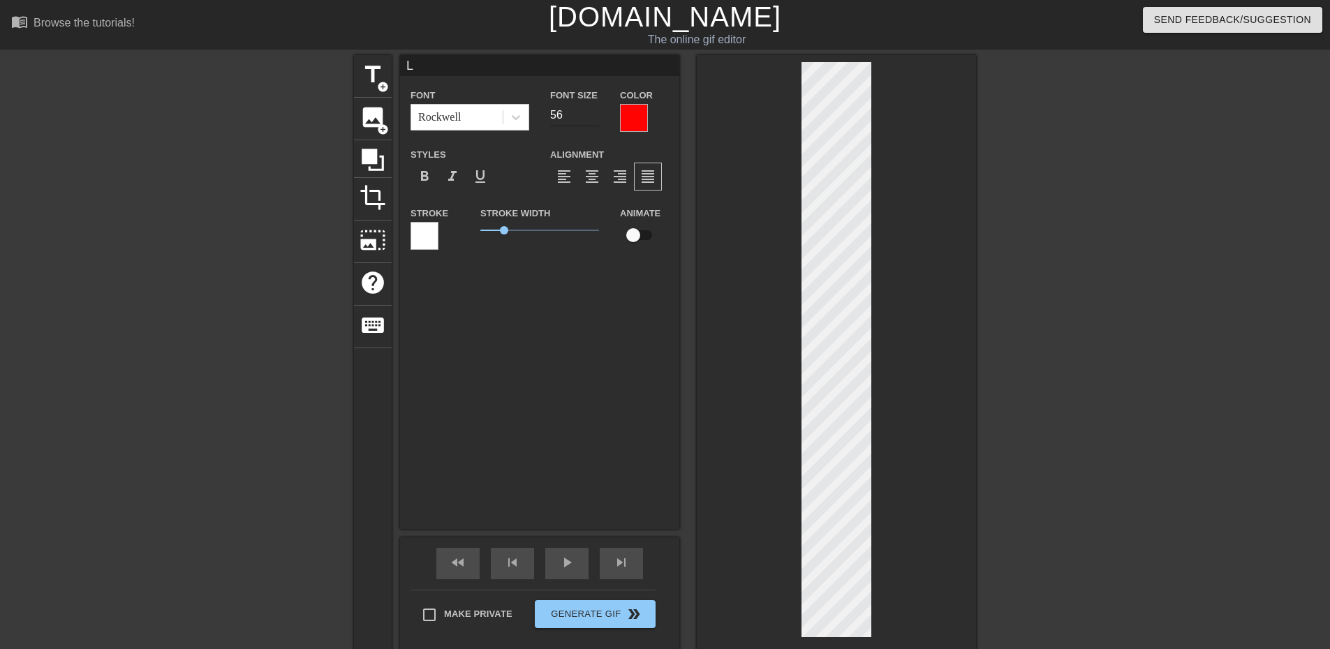
click at [594, 112] on input "56" at bounding box center [574, 115] width 49 height 22
click at [594, 112] on input "57" at bounding box center [574, 115] width 49 height 22
click at [594, 112] on input "58" at bounding box center [574, 115] width 49 height 22
click at [594, 112] on input "59" at bounding box center [574, 115] width 49 height 22
click at [594, 112] on input "60" at bounding box center [574, 115] width 49 height 22
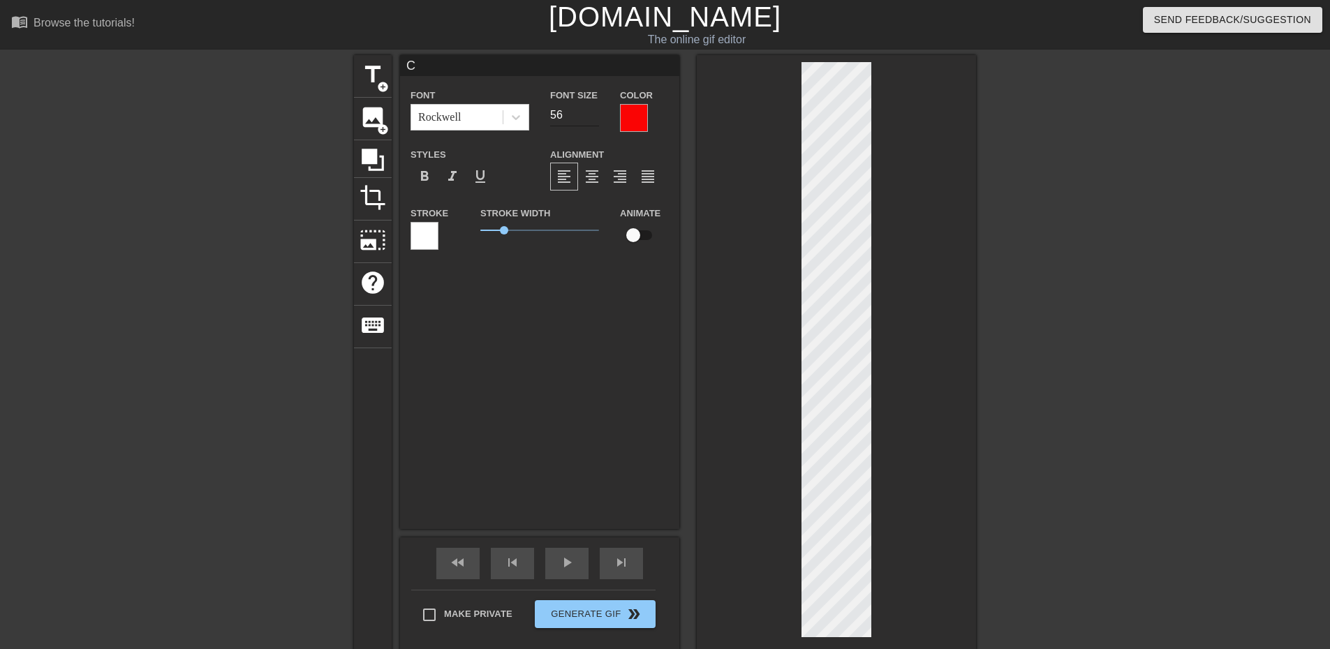
click at [595, 110] on input "56" at bounding box center [574, 115] width 49 height 22
click at [595, 110] on input "57" at bounding box center [574, 115] width 49 height 22
click at [595, 110] on input "58" at bounding box center [574, 115] width 49 height 22
click at [595, 110] on input "59" at bounding box center [574, 115] width 49 height 22
click at [595, 110] on input "60" at bounding box center [574, 115] width 49 height 22
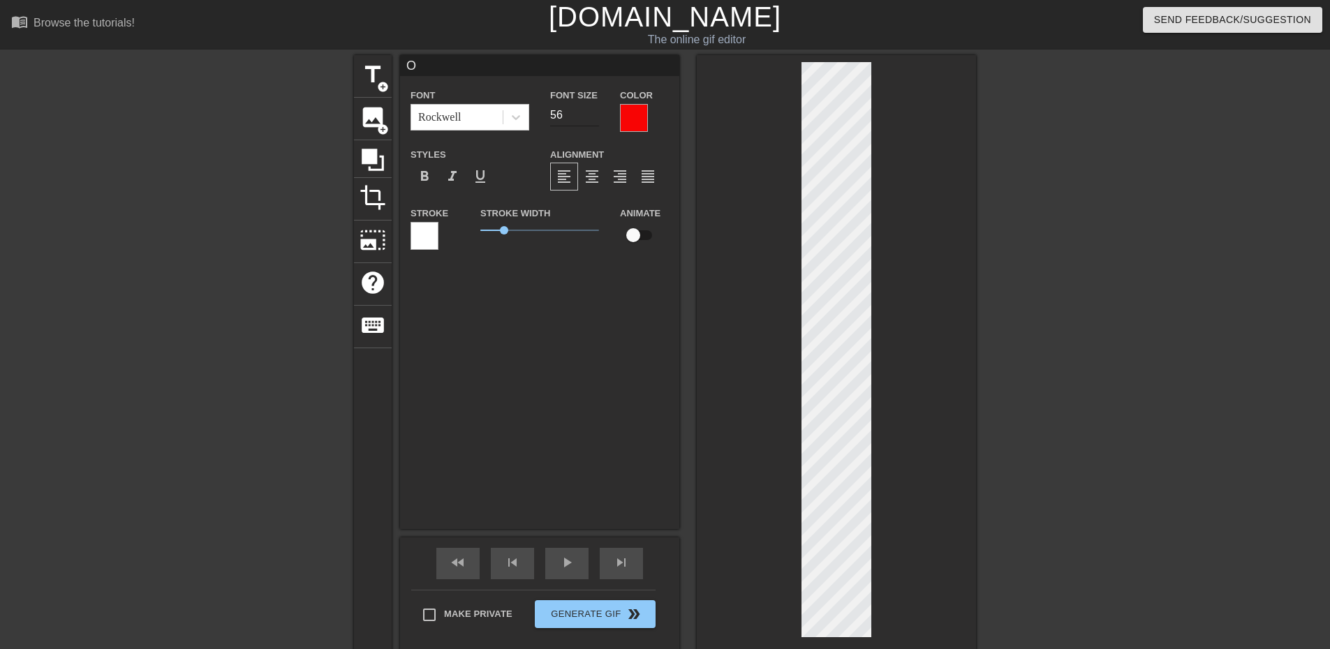
click at [591, 111] on input "56" at bounding box center [574, 115] width 49 height 22
click at [591, 111] on input "57" at bounding box center [574, 115] width 49 height 22
click at [591, 111] on input "58" at bounding box center [574, 115] width 49 height 22
click at [591, 111] on input "59" at bounding box center [574, 115] width 49 height 22
click at [591, 111] on input "60" at bounding box center [574, 115] width 49 height 22
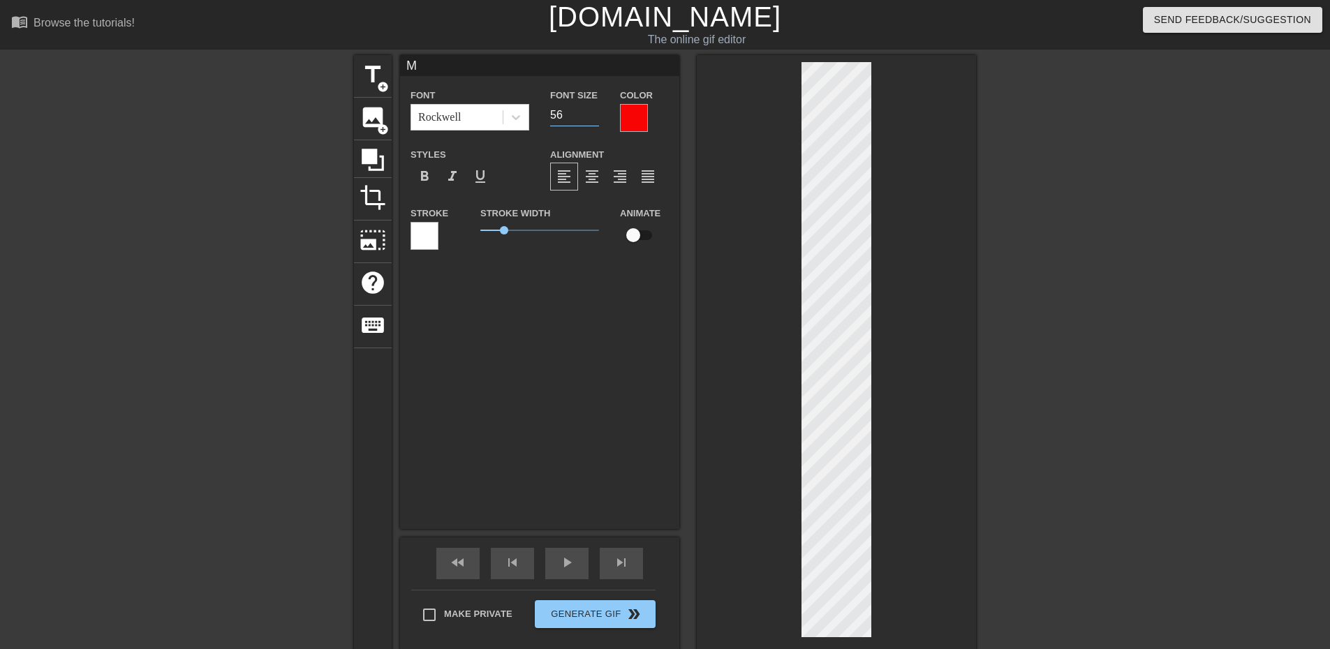
click at [594, 111] on input "56" at bounding box center [574, 115] width 49 height 22
click at [594, 111] on input "57" at bounding box center [574, 115] width 49 height 22
click at [594, 111] on input "58" at bounding box center [574, 115] width 49 height 22
click at [594, 111] on input "59" at bounding box center [574, 115] width 49 height 22
click at [594, 111] on input "60" at bounding box center [574, 115] width 49 height 22
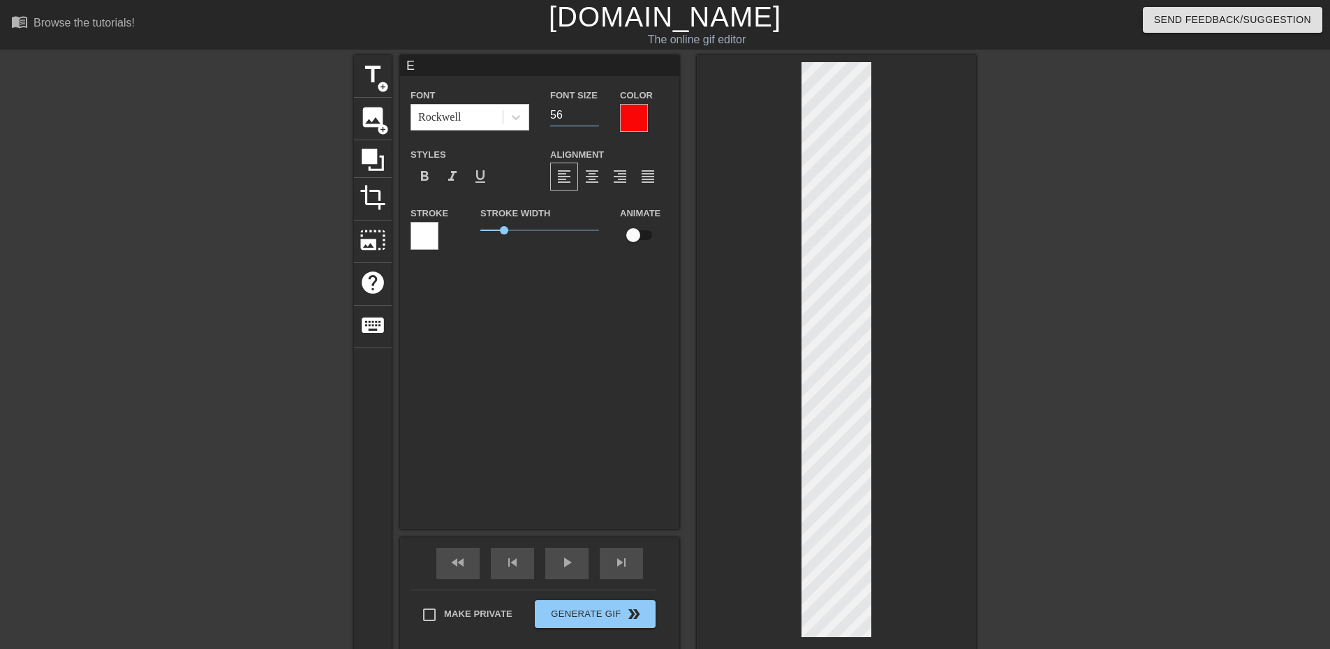
click at [592, 112] on input "56" at bounding box center [574, 115] width 49 height 22
click at [592, 112] on input "57" at bounding box center [574, 115] width 49 height 22
click at [592, 112] on input "58" at bounding box center [574, 115] width 49 height 22
click at [592, 112] on input "59" at bounding box center [574, 115] width 49 height 22
click at [592, 112] on input "60" at bounding box center [574, 115] width 49 height 22
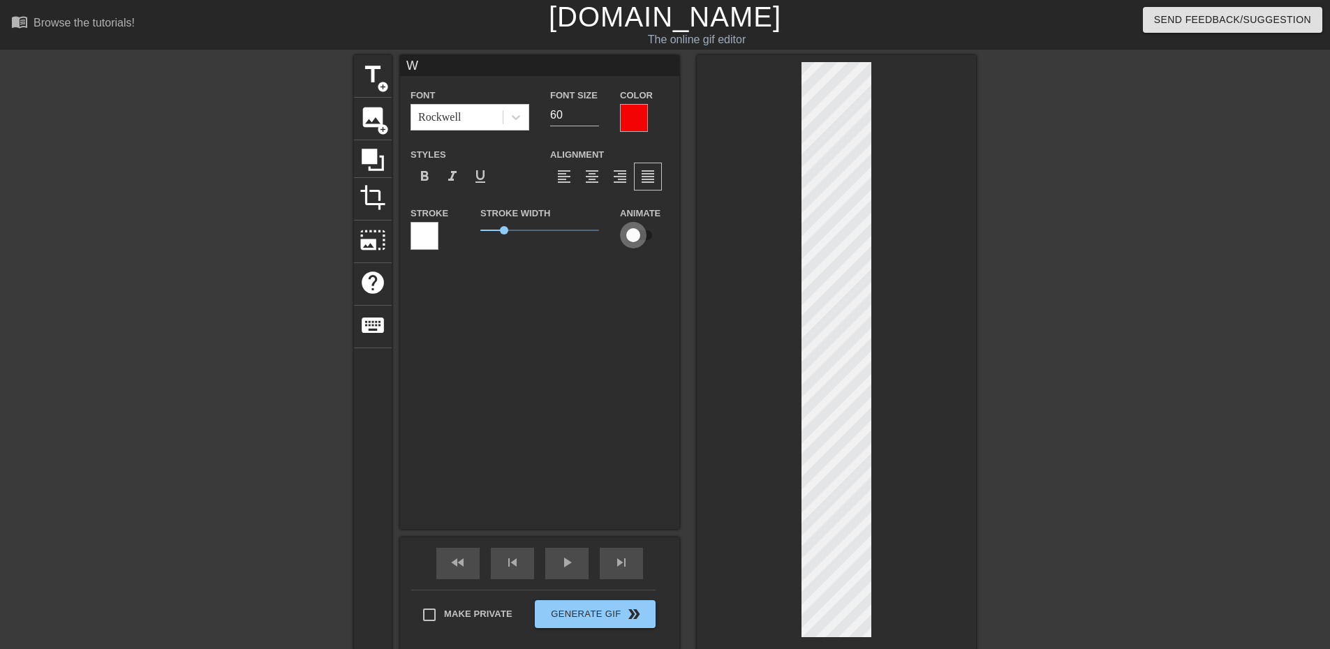
click at [638, 237] on input "checkbox" at bounding box center [634, 235] width 80 height 27
drag, startPoint x: 501, startPoint y: 229, endPoint x: 524, endPoint y: 241, distance: 26.5
click at [524, 241] on div "Stroke Width 1.85" at bounding box center [540, 234] width 140 height 58
click at [413, 238] on div at bounding box center [425, 236] width 28 height 28
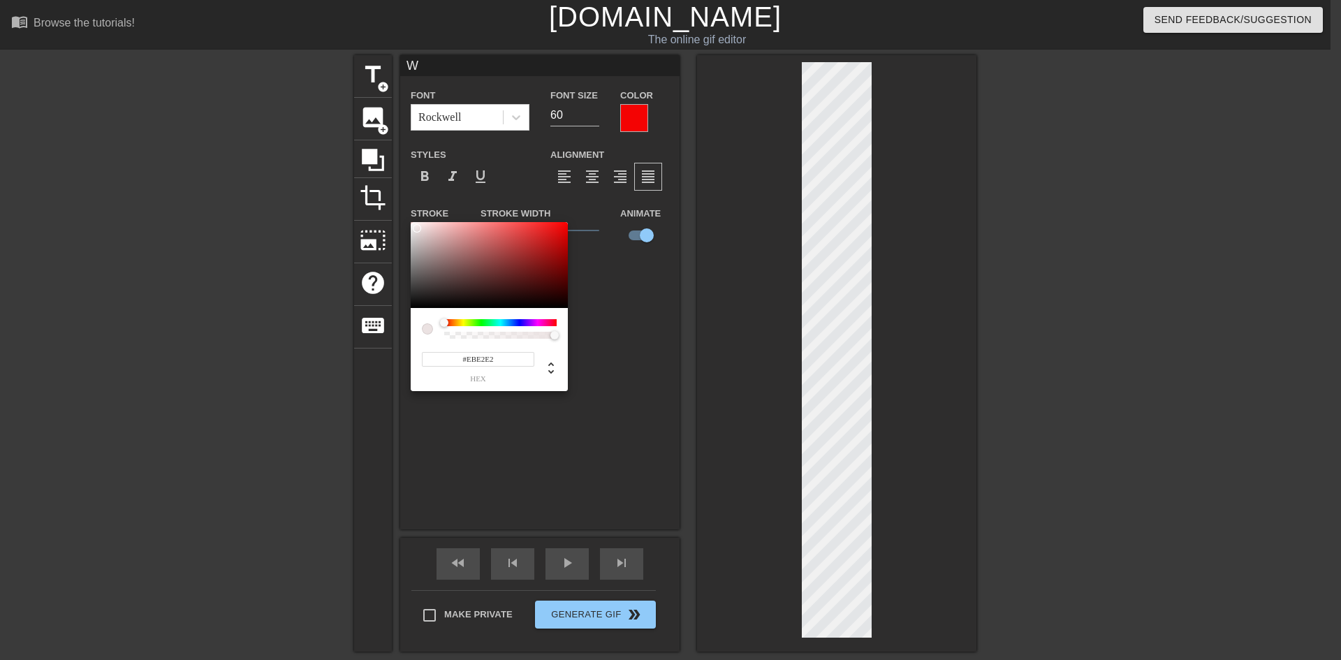
click at [417, 228] on div at bounding box center [421, 232] width 8 height 8
click at [459, 236] on div at bounding box center [489, 265] width 157 height 87
click at [443, 237] on div at bounding box center [489, 265] width 157 height 87
click at [432, 230] on div at bounding box center [489, 265] width 157 height 87
click at [440, 235] on div at bounding box center [436, 234] width 8 height 8
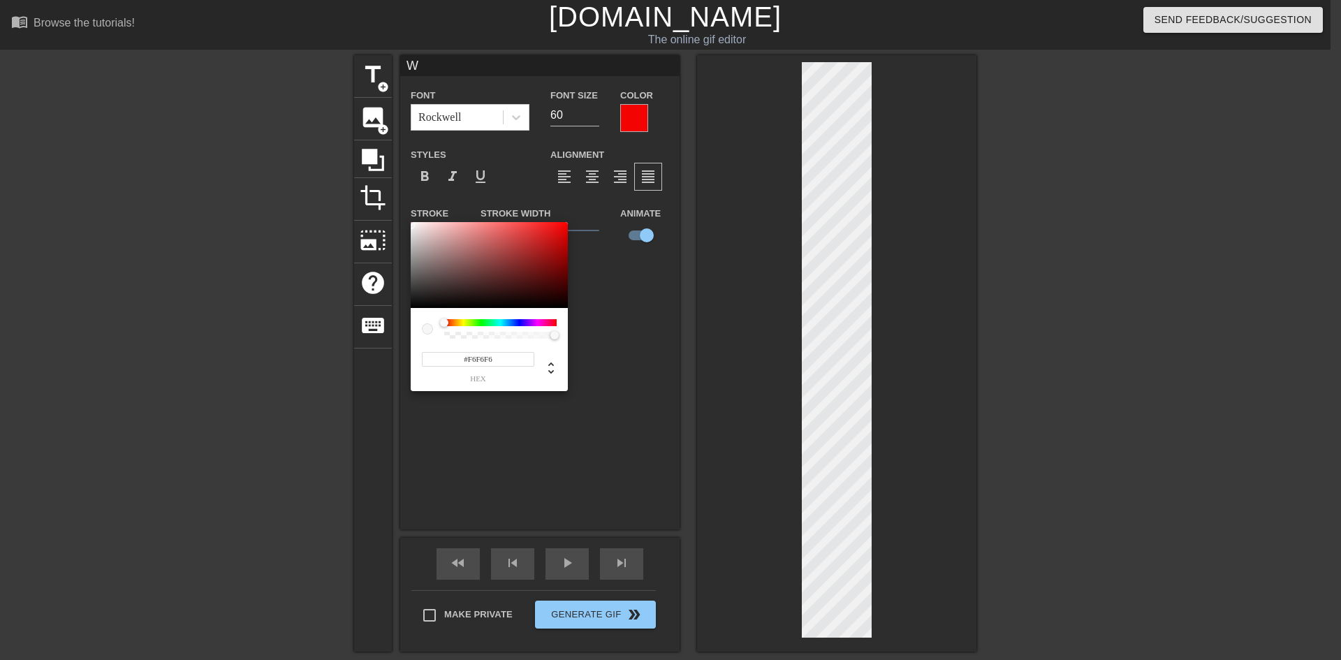
drag, startPoint x: 440, startPoint y: 234, endPoint x: 411, endPoint y: 225, distance: 30.7
click at [411, 225] on div at bounding box center [410, 225] width 8 height 8
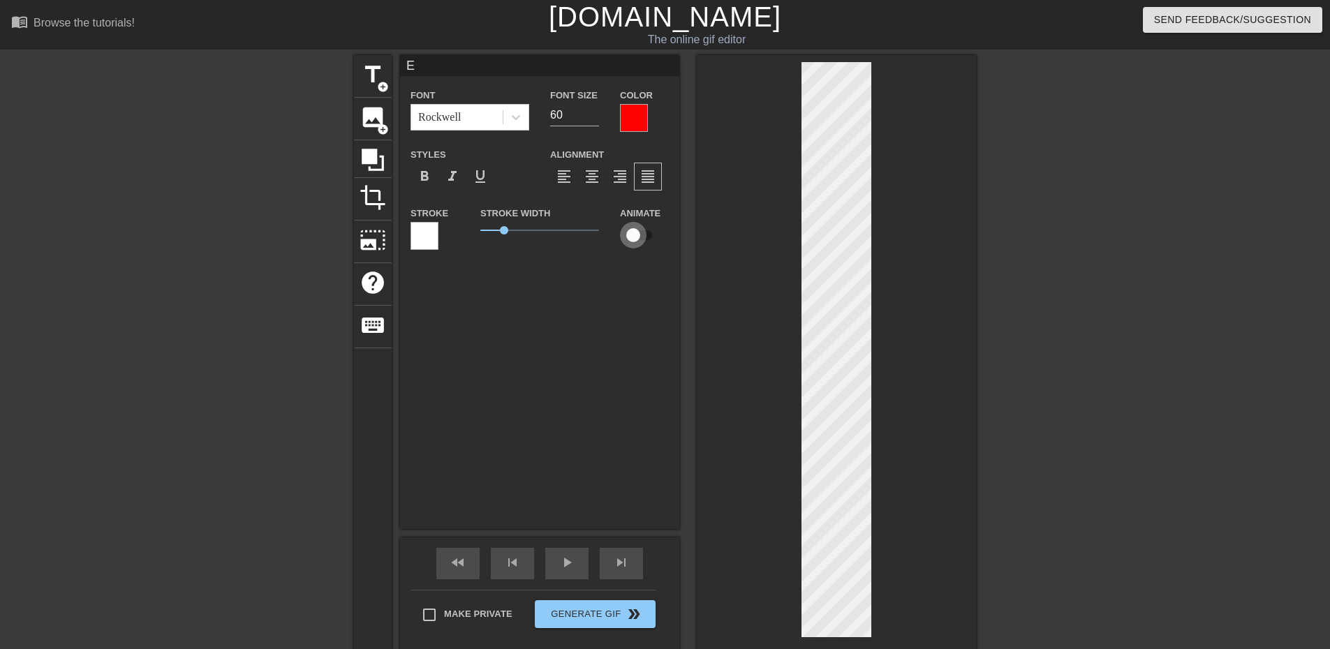
click at [643, 236] on input "checkbox" at bounding box center [634, 235] width 80 height 27
drag, startPoint x: 504, startPoint y: 230, endPoint x: 524, endPoint y: 231, distance: 19.6
click at [524, 231] on span "1.8" at bounding box center [523, 230] width 8 height 8
click at [524, 227] on span "1.8" at bounding box center [523, 230] width 8 height 8
click at [637, 232] on input "checkbox" at bounding box center [634, 235] width 80 height 27
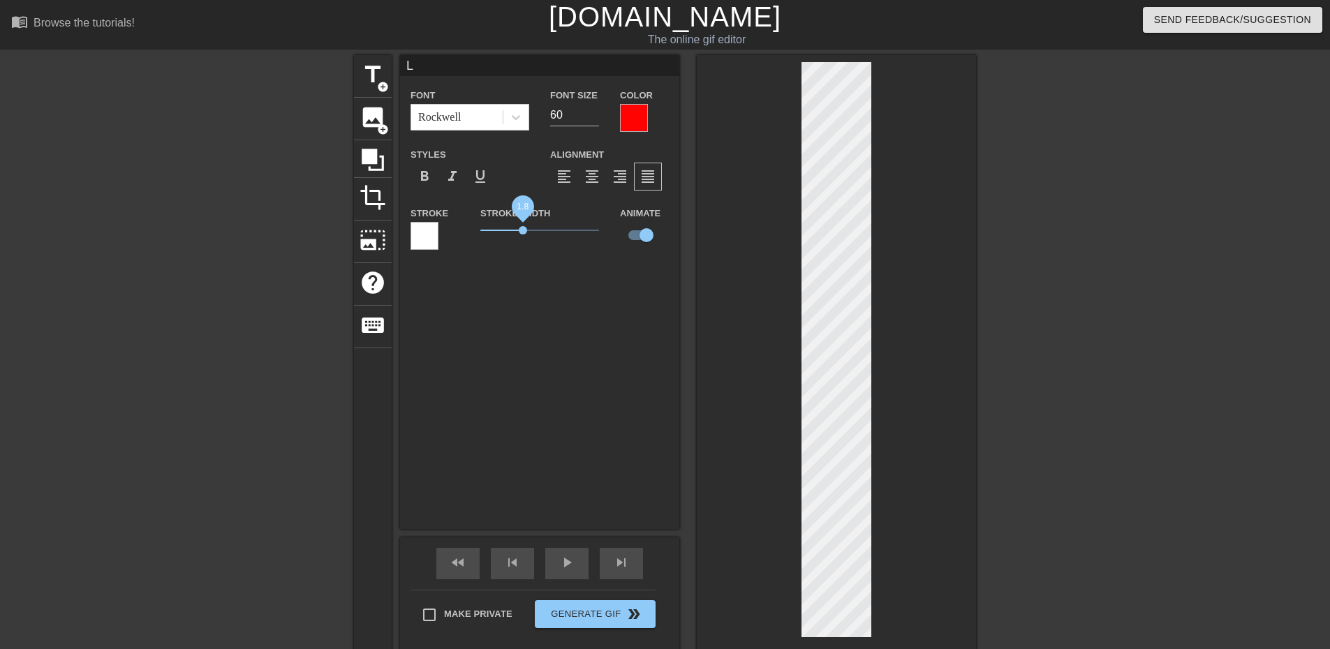
drag, startPoint x: 506, startPoint y: 230, endPoint x: 523, endPoint y: 230, distance: 16.8
click at [523, 230] on span "1.8" at bounding box center [523, 230] width 8 height 8
drag, startPoint x: 504, startPoint y: 227, endPoint x: 523, endPoint y: 227, distance: 18.9
click at [523, 227] on span "1.8" at bounding box center [523, 230] width 8 height 8
click at [638, 233] on input "checkbox" at bounding box center [634, 235] width 80 height 27
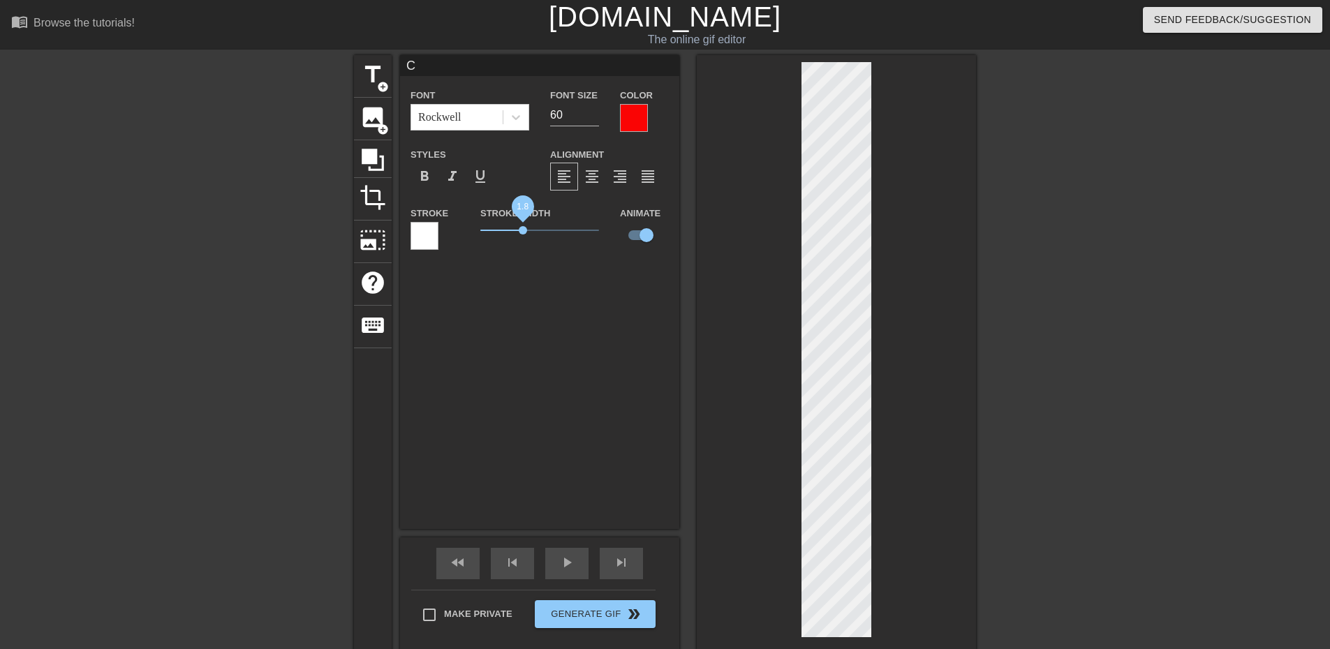
click at [524, 229] on span "1.8" at bounding box center [523, 230] width 8 height 8
click at [574, 301] on div "C Font Rockwell Font Size 60 Color Styles format_bold format_italic format_unde…" at bounding box center [539, 292] width 279 height 474
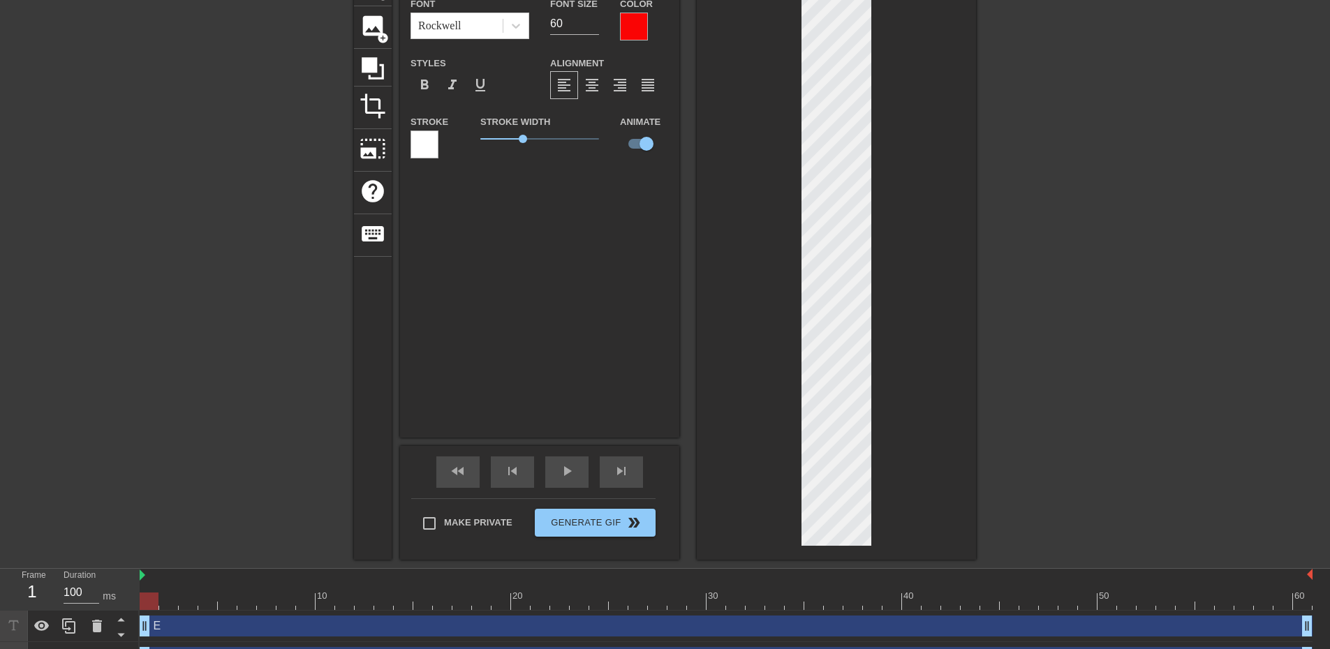
scroll to position [140, 0]
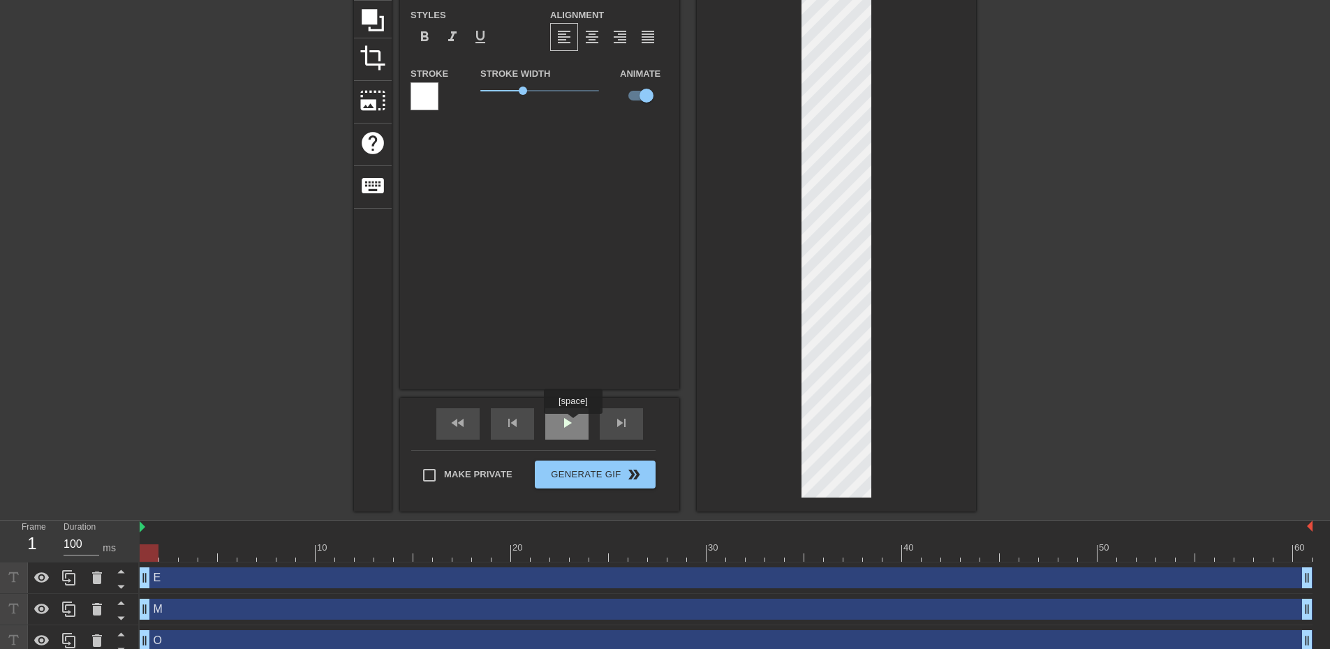
click at [573, 424] on span "play_arrow" at bounding box center [567, 423] width 17 height 17
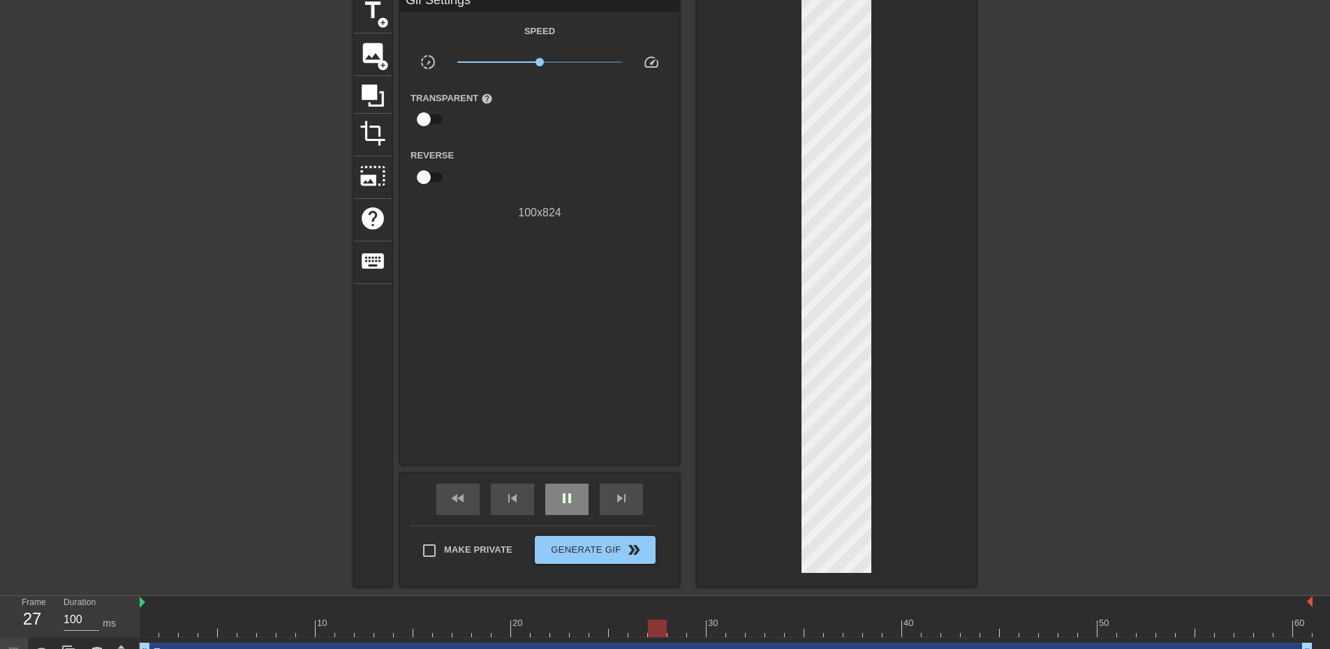
scroll to position [70, 0]
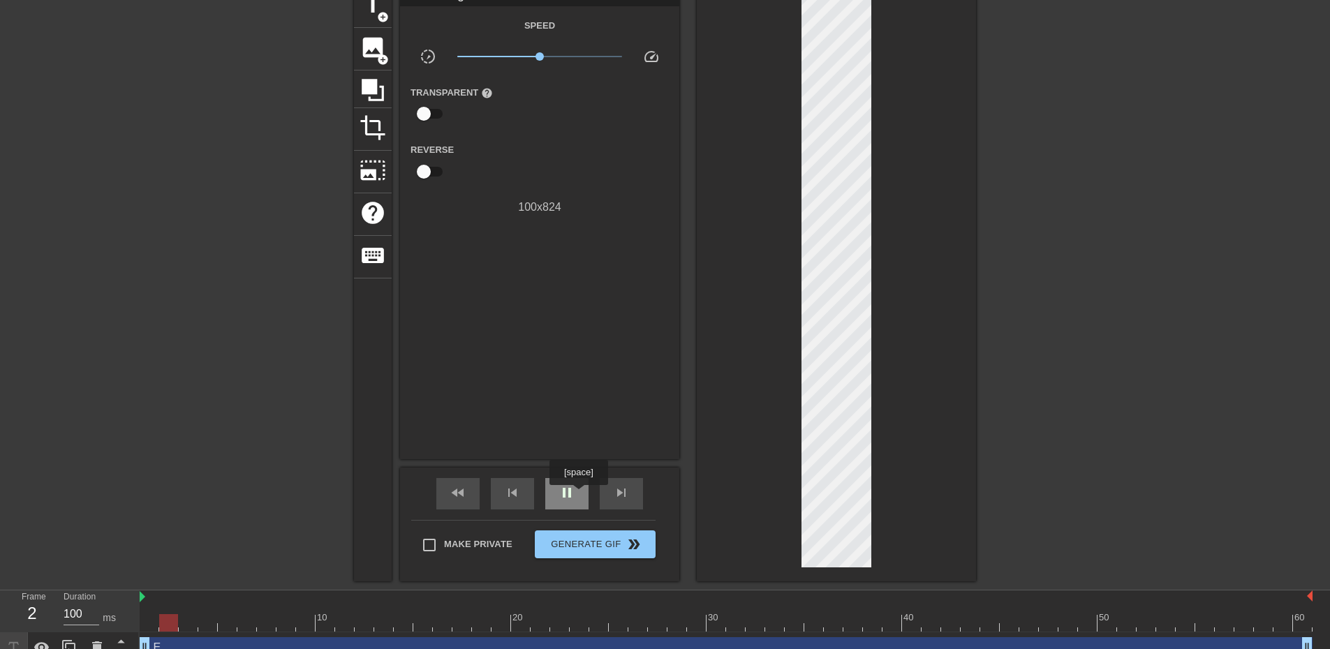
click at [578, 495] on div "pause" at bounding box center [566, 493] width 43 height 31
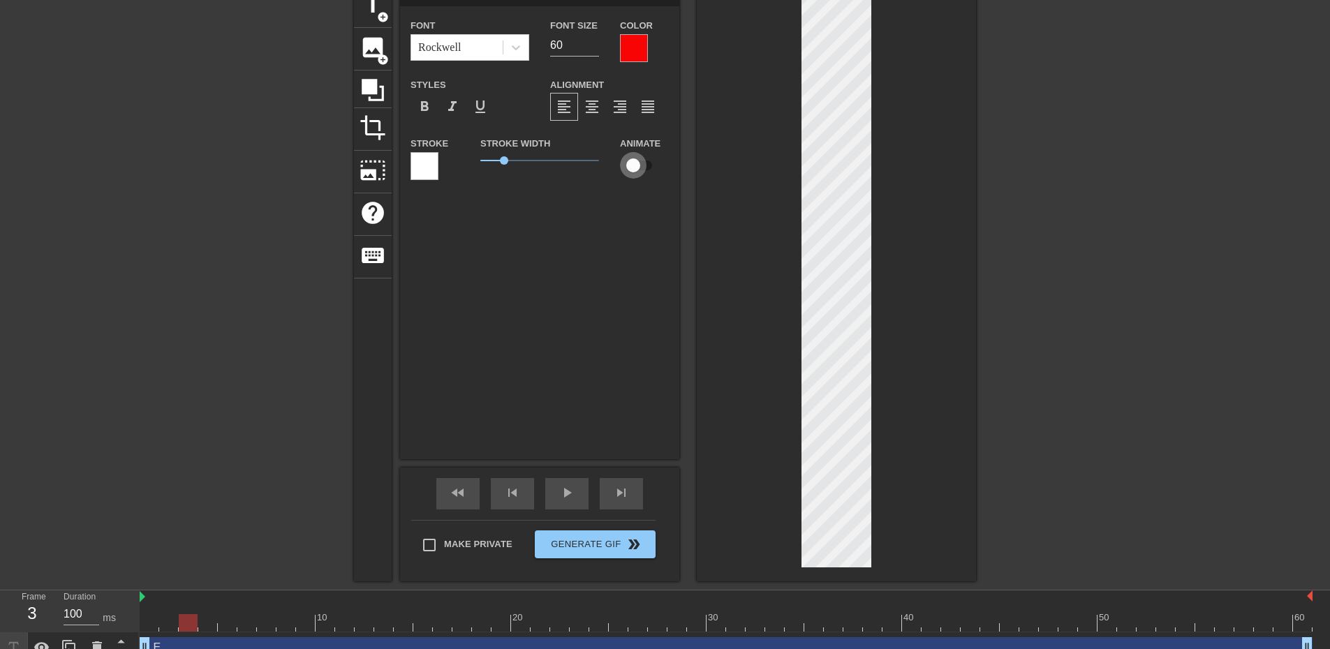
click at [631, 162] on input "checkbox" at bounding box center [634, 165] width 80 height 27
drag, startPoint x: 501, startPoint y: 159, endPoint x: 524, endPoint y: 161, distance: 22.4
click at [524, 161] on span "1.8" at bounding box center [523, 160] width 8 height 8
drag, startPoint x: 629, startPoint y: 167, endPoint x: 602, endPoint y: 167, distance: 26.5
click at [629, 166] on input "checkbox" at bounding box center [634, 165] width 80 height 27
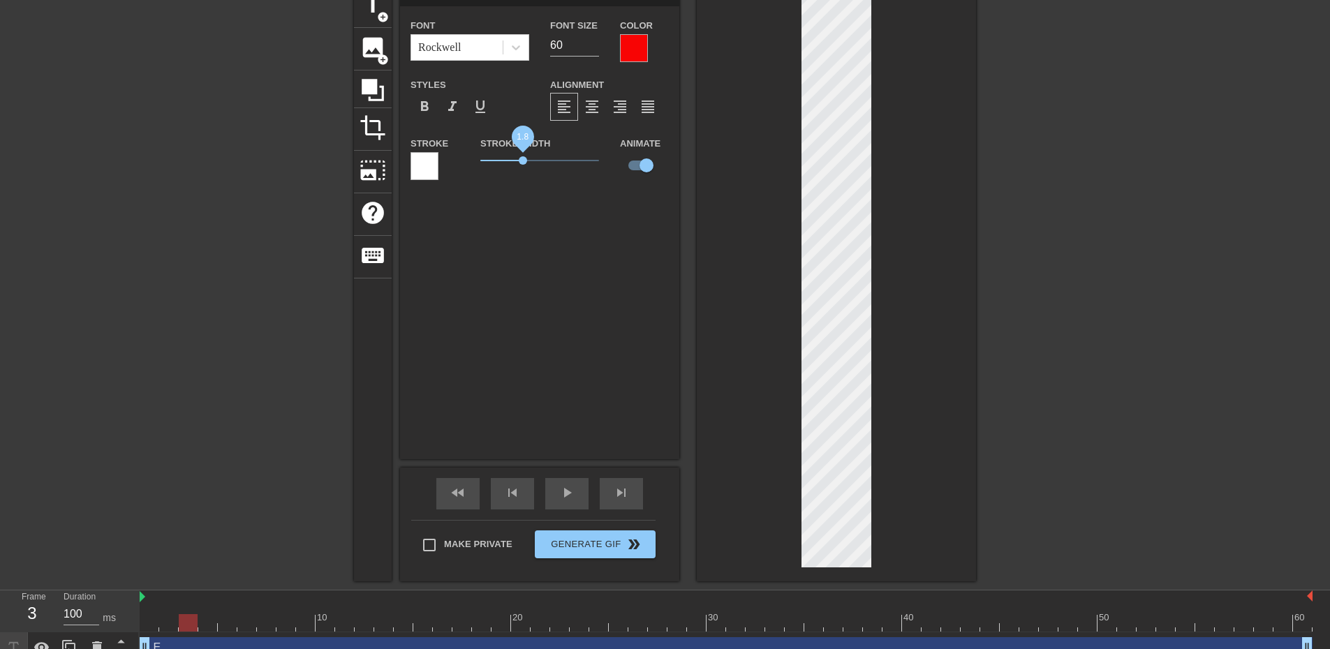
drag, startPoint x: 504, startPoint y: 160, endPoint x: 538, endPoint y: 167, distance: 34.9
click at [523, 159] on span "1.8" at bounding box center [523, 160] width 8 height 8
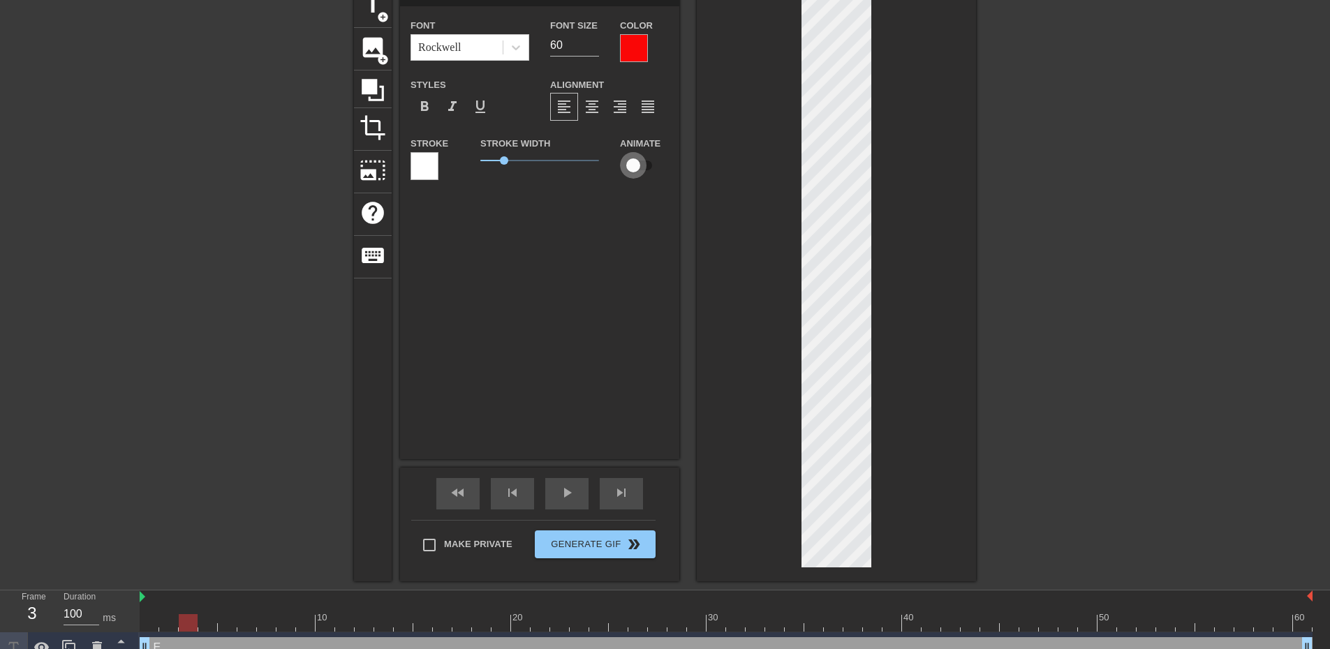
click at [635, 165] on input "checkbox" at bounding box center [634, 165] width 80 height 27
drag, startPoint x: 504, startPoint y: 159, endPoint x: 523, endPoint y: 159, distance: 19.6
click at [523, 159] on span "1.8" at bounding box center [523, 160] width 8 height 8
click at [638, 323] on div "E Font Rockwell Font Size 60 Color Styles format_bold format_italic format_unde…" at bounding box center [539, 222] width 279 height 474
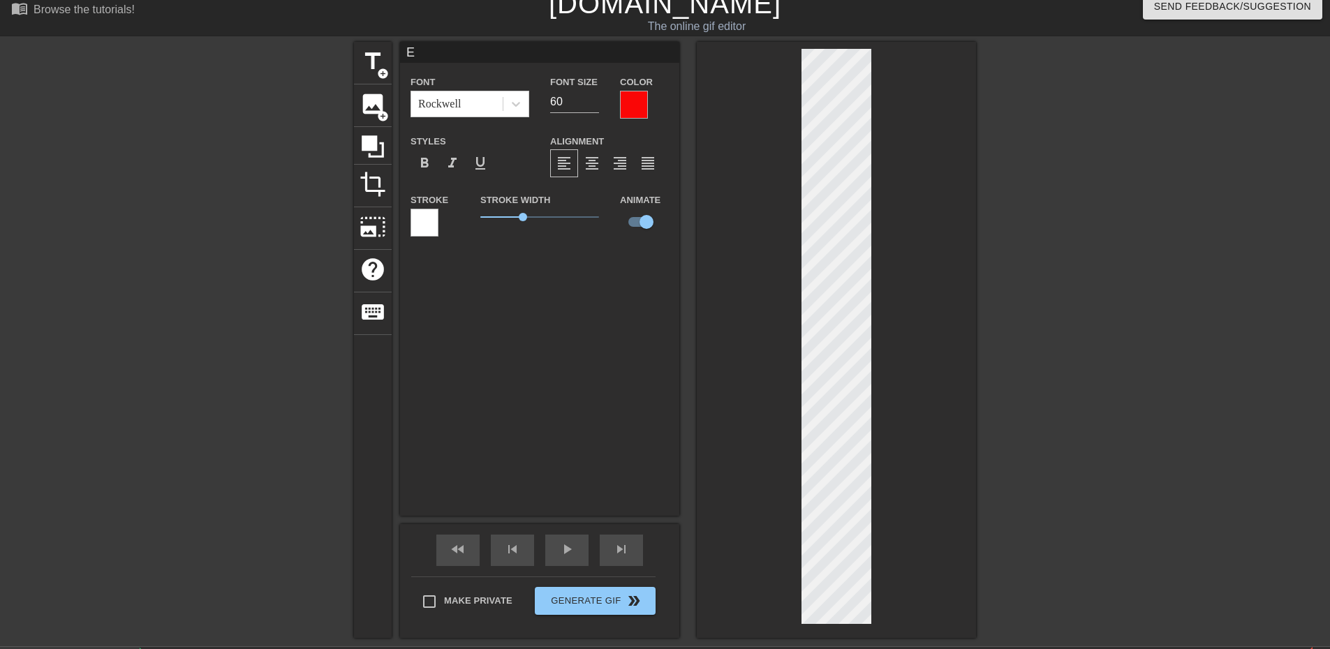
scroll to position [0, 0]
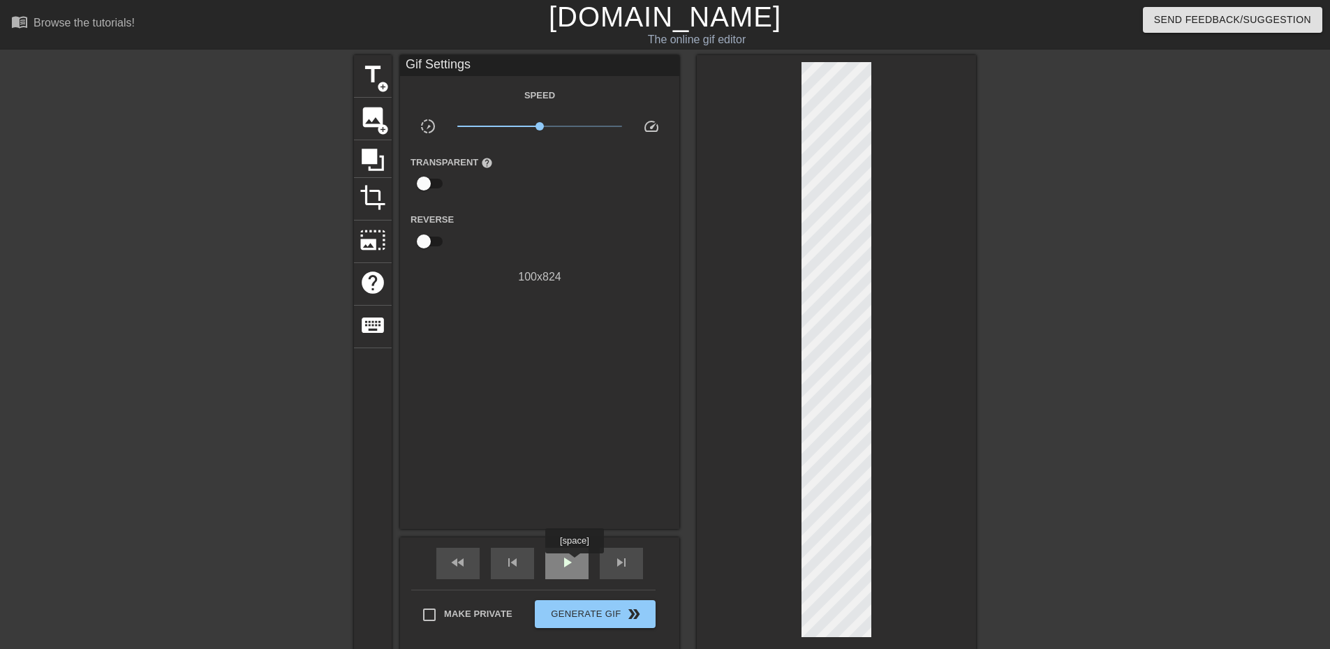
click at [574, 564] on span "play_arrow" at bounding box center [567, 562] width 17 height 17
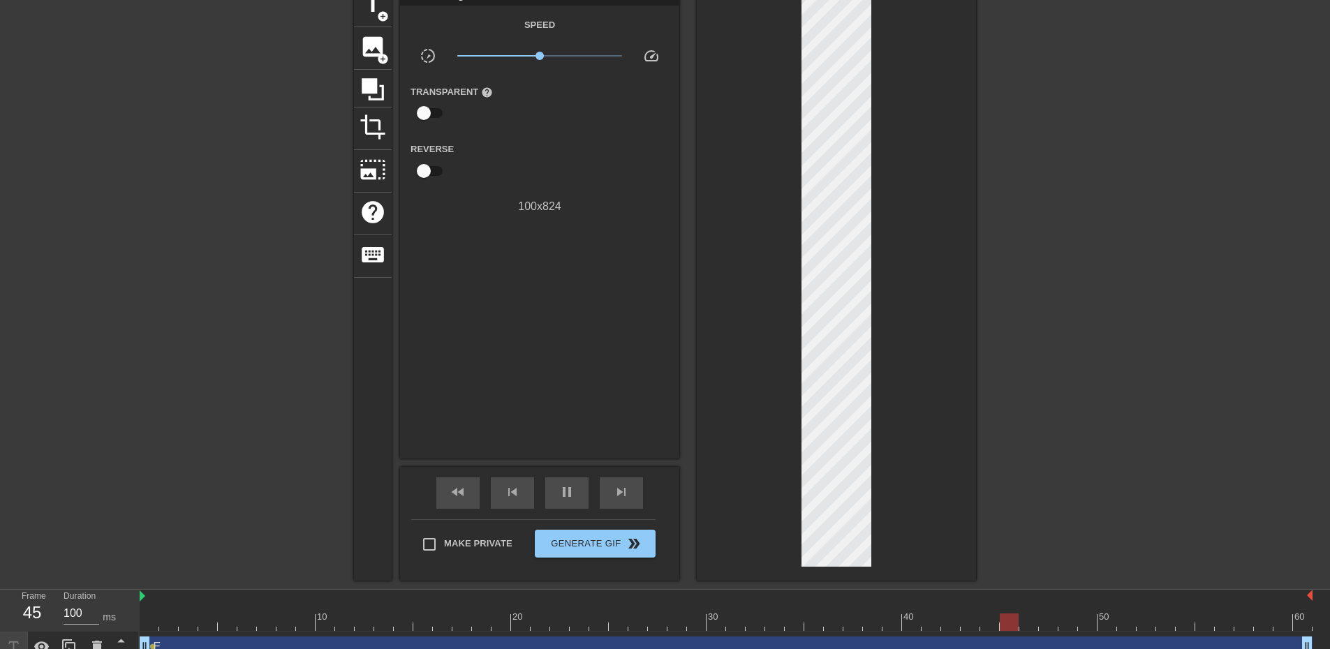
scroll to position [70, 0]
click at [566, 478] on div "pause" at bounding box center [566, 493] width 43 height 31
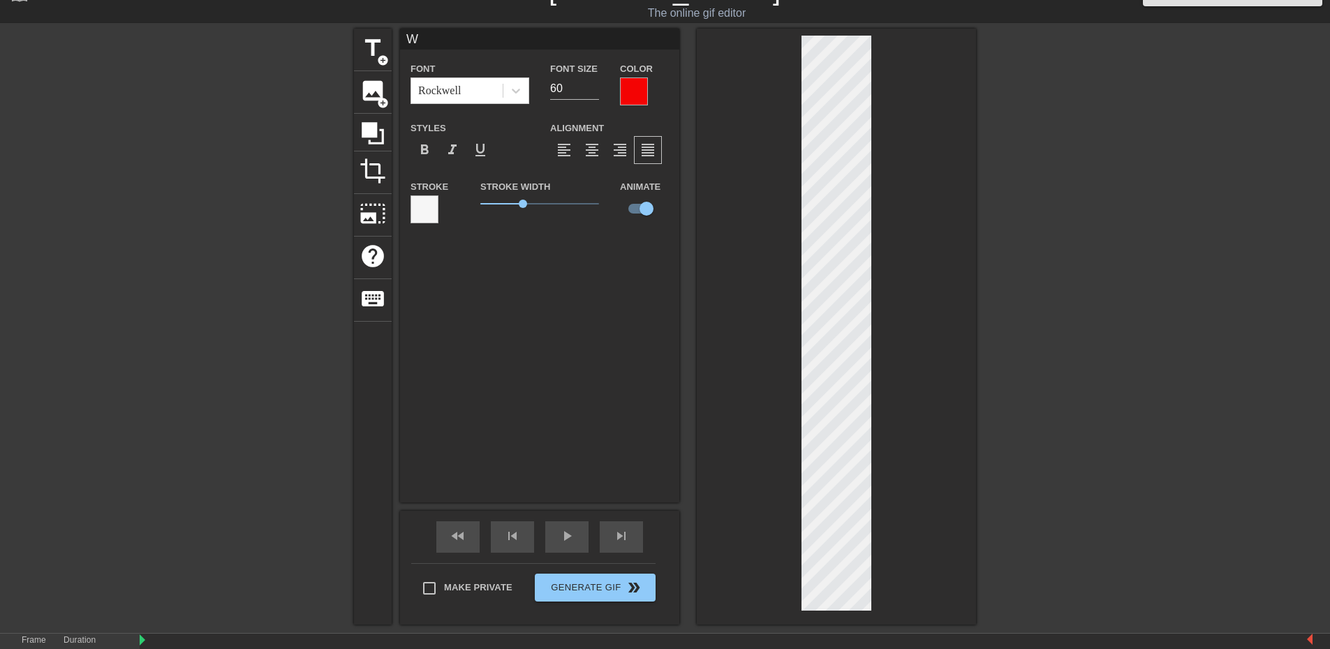
scroll to position [0, 0]
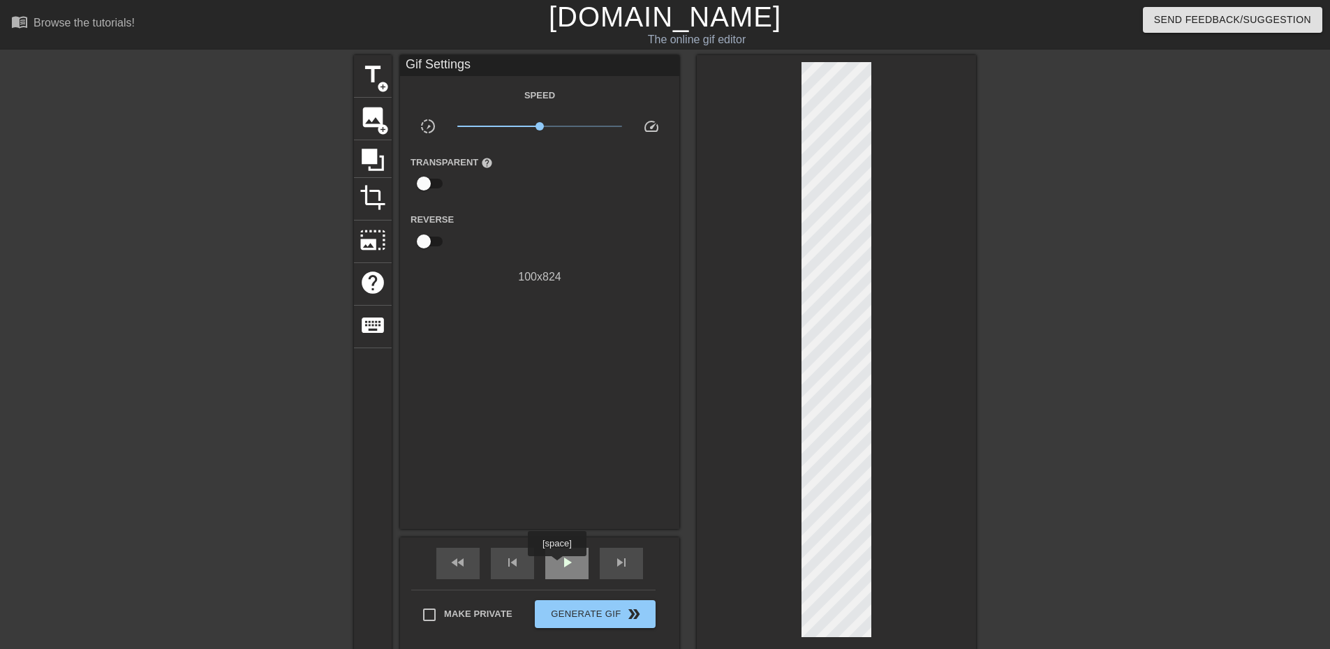
click at [557, 566] on div "play_arrow" at bounding box center [566, 563] width 43 height 31
click at [570, 568] on span "pause" at bounding box center [567, 562] width 17 height 17
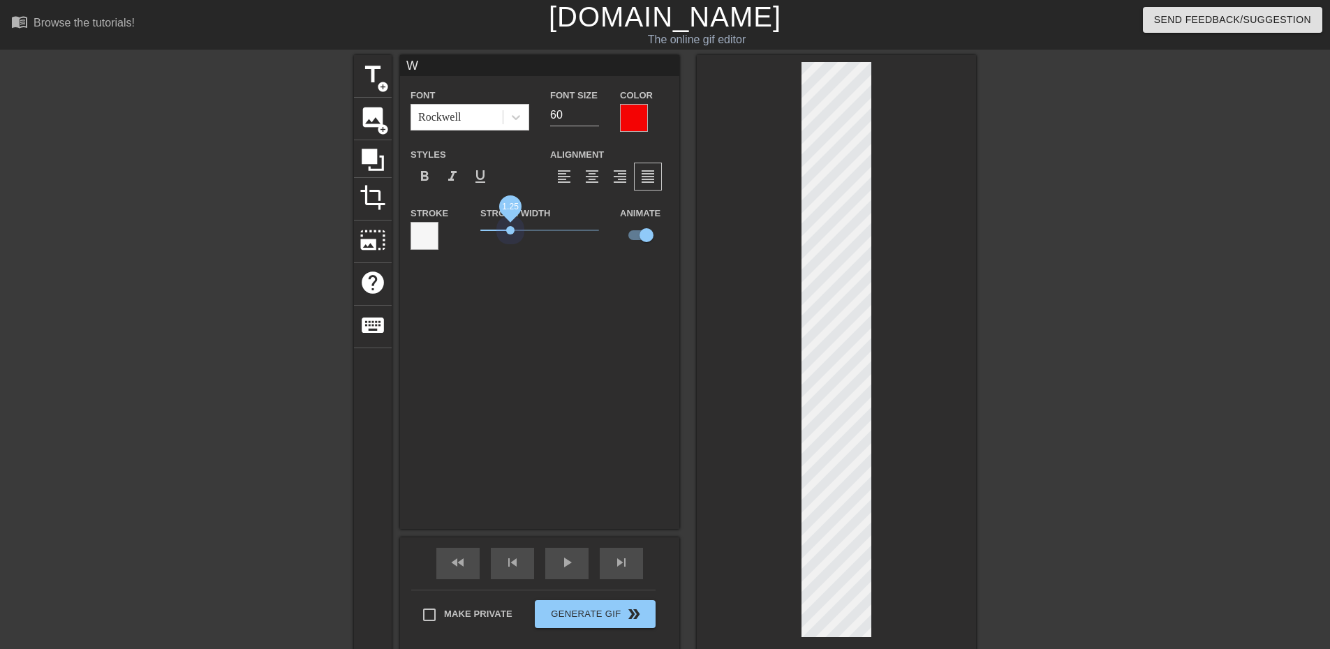
drag, startPoint x: 522, startPoint y: 230, endPoint x: 510, endPoint y: 239, distance: 15.5
click at [510, 239] on div "Stroke Width 1.25" at bounding box center [540, 234] width 140 height 58
click at [567, 567] on span "play_arrow" at bounding box center [567, 562] width 17 height 17
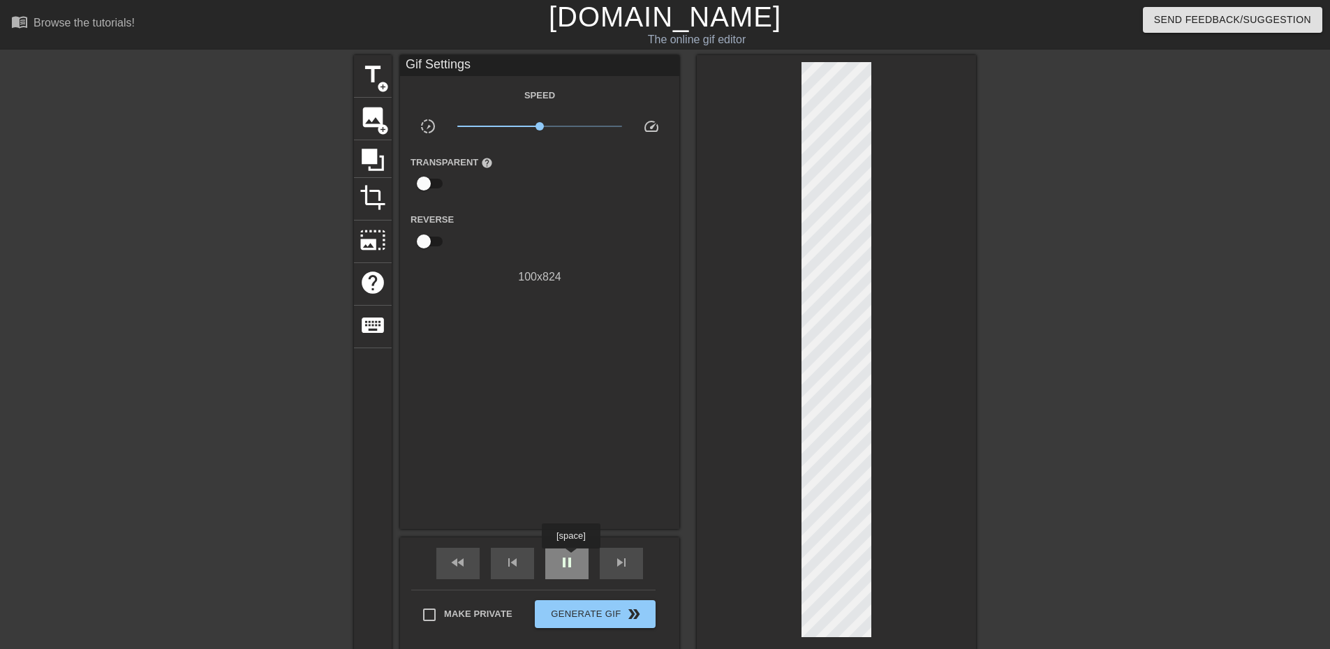
click at [571, 559] on span "pause" at bounding box center [567, 562] width 17 height 17
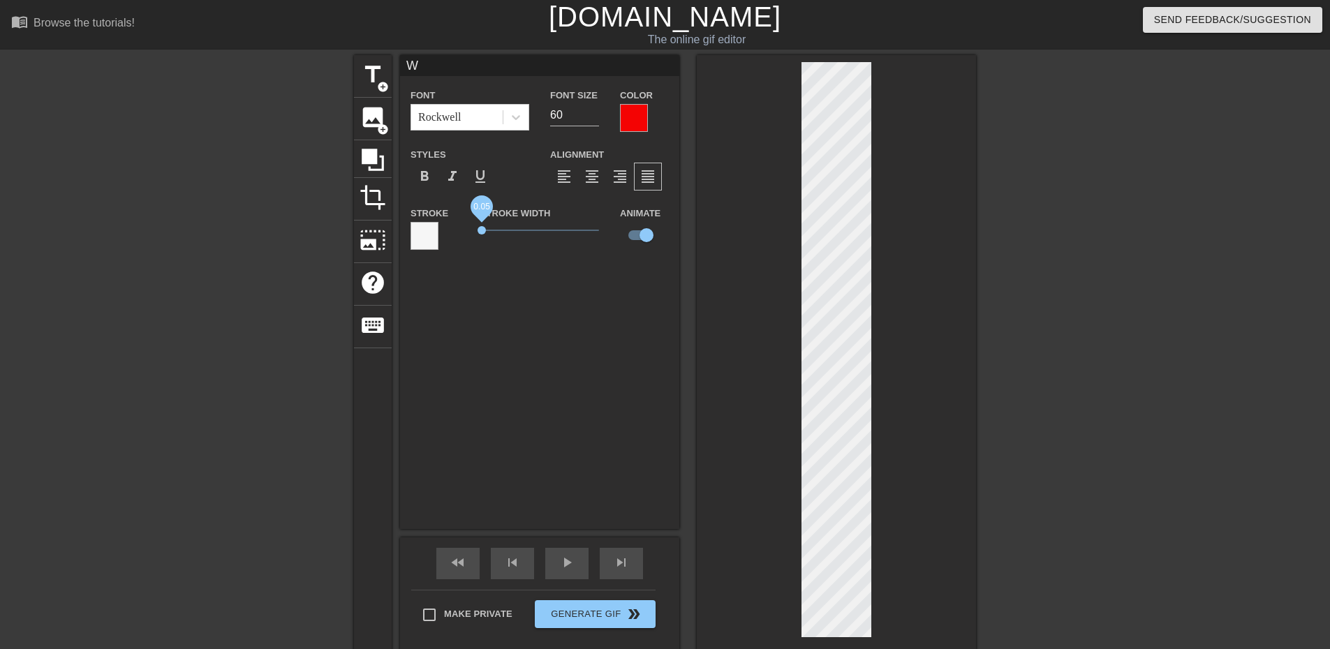
drag, startPoint x: 508, startPoint y: 230, endPoint x: 482, endPoint y: 230, distance: 26.5
click at [482, 230] on span "0.05" at bounding box center [482, 230] width 8 height 8
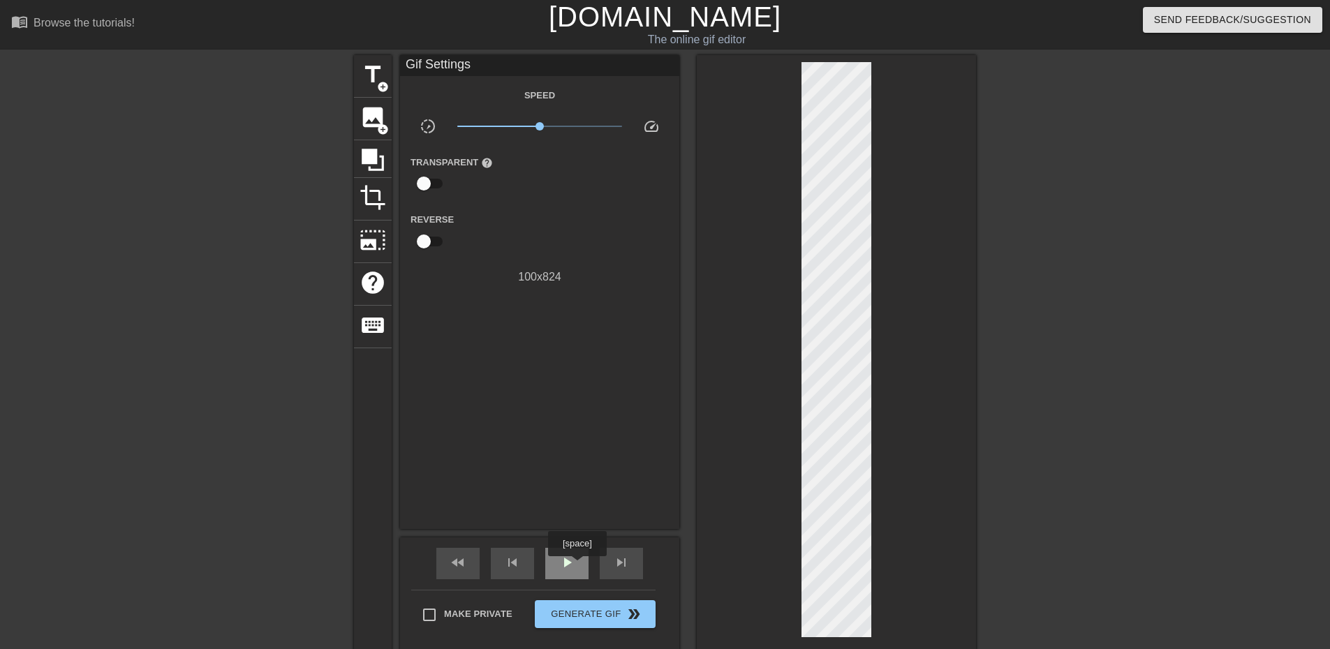
click at [577, 566] on div "play_arrow" at bounding box center [566, 563] width 43 height 31
click at [566, 557] on span "pause" at bounding box center [567, 562] width 17 height 17
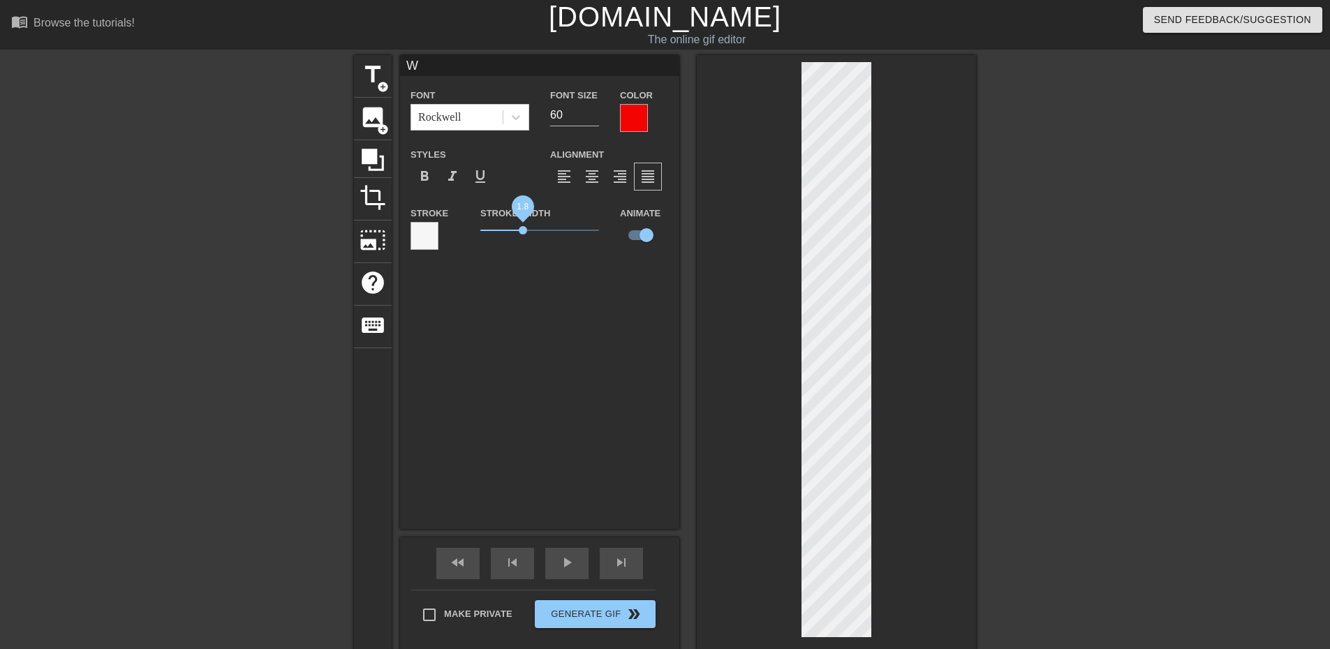
drag, startPoint x: 483, startPoint y: 226, endPoint x: 523, endPoint y: 231, distance: 40.8
click at [523, 231] on span "1.8" at bounding box center [523, 230] width 8 height 8
click at [922, 307] on div at bounding box center [836, 353] width 279 height 596
click at [902, 543] on div at bounding box center [836, 353] width 279 height 596
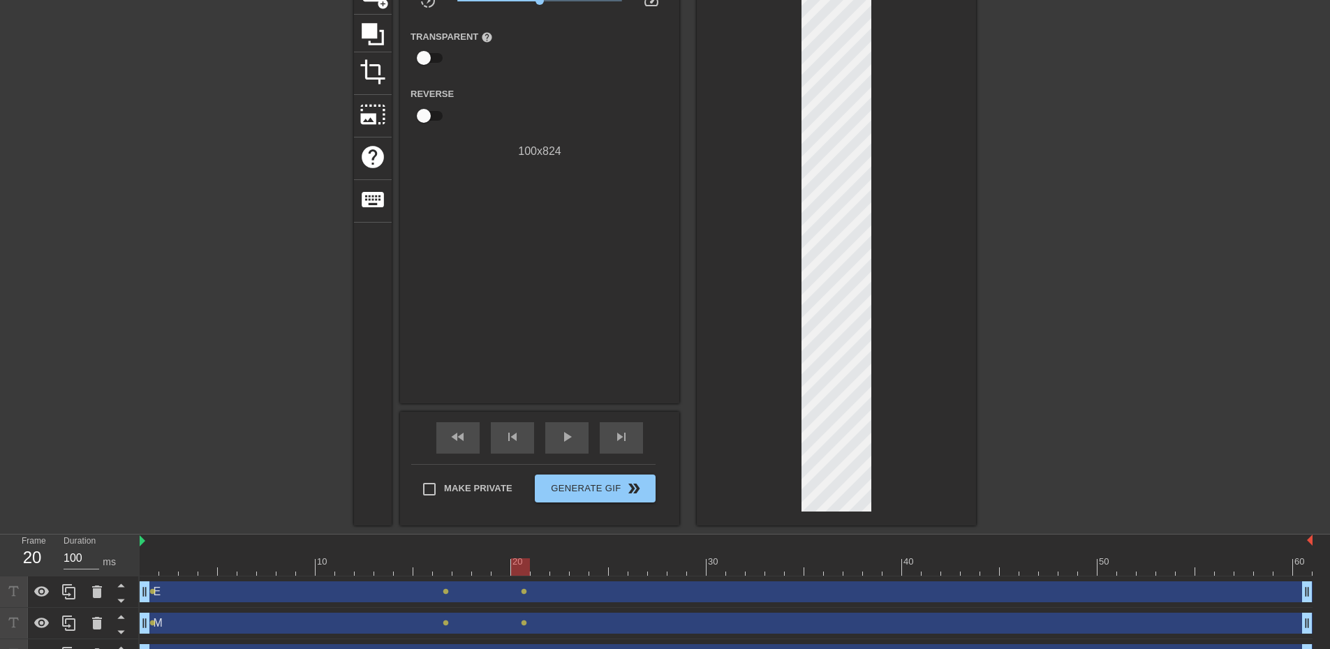
scroll to position [140, 0]
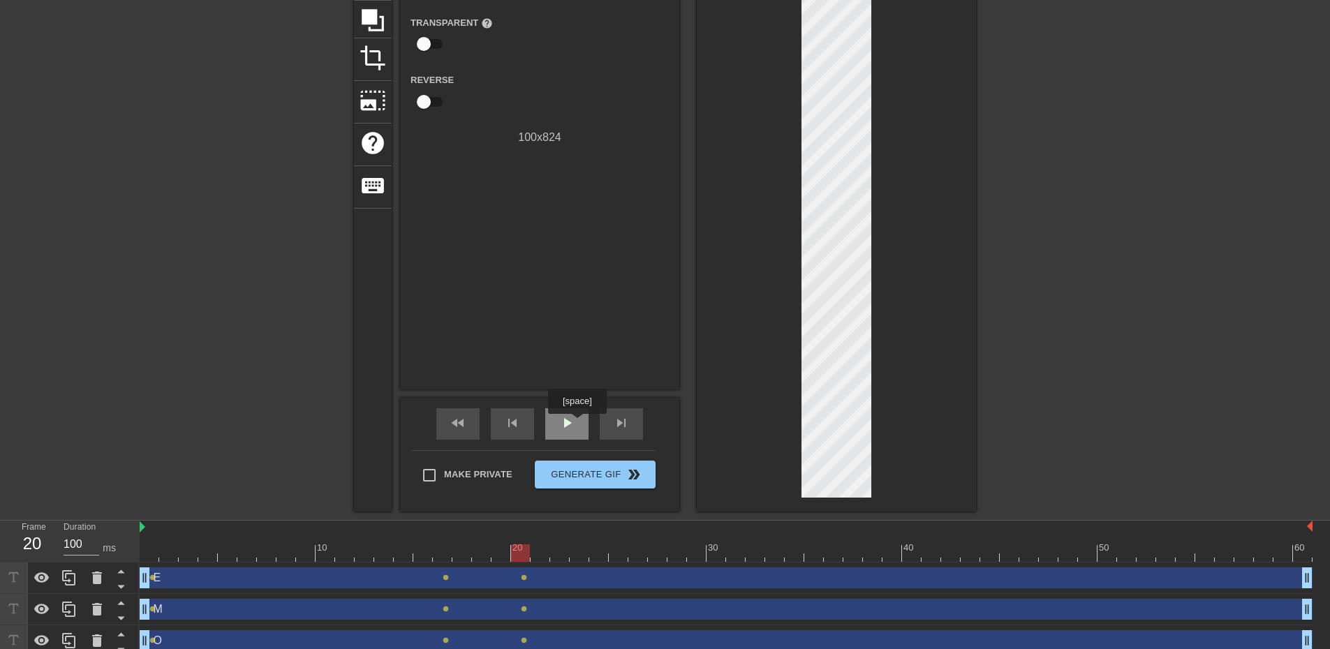
click at [577, 424] on div "play_arrow" at bounding box center [566, 424] width 43 height 31
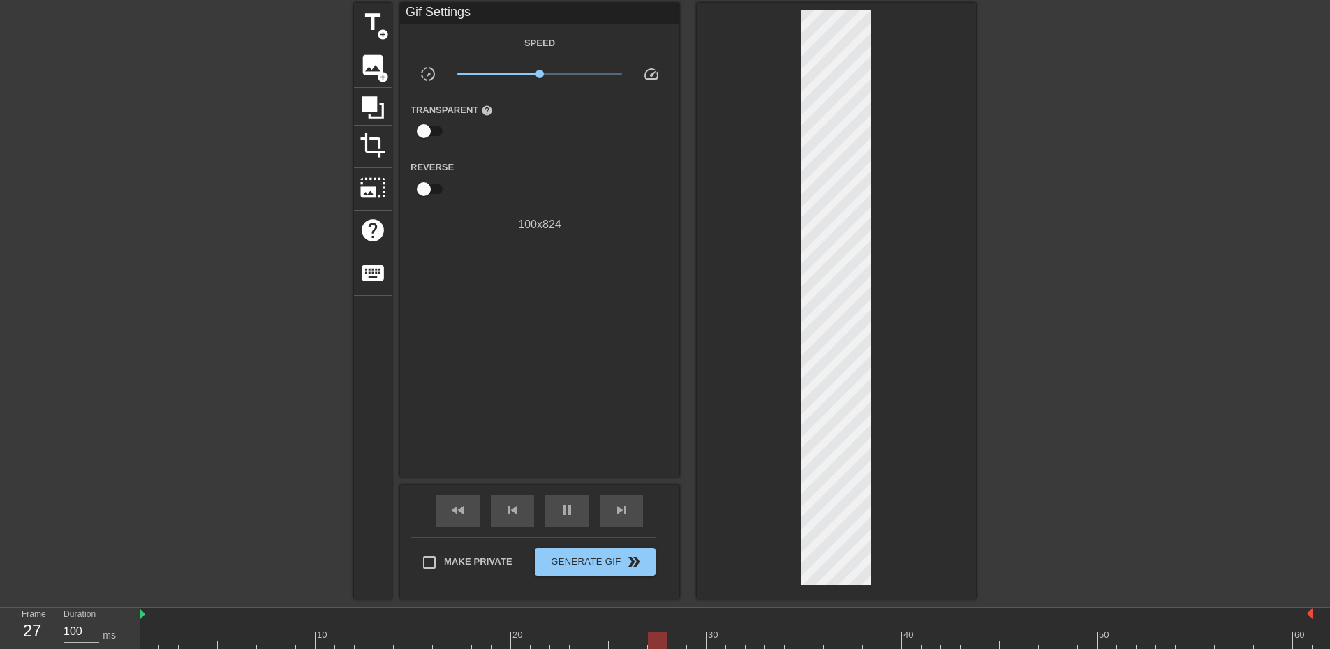
scroll to position [0, 0]
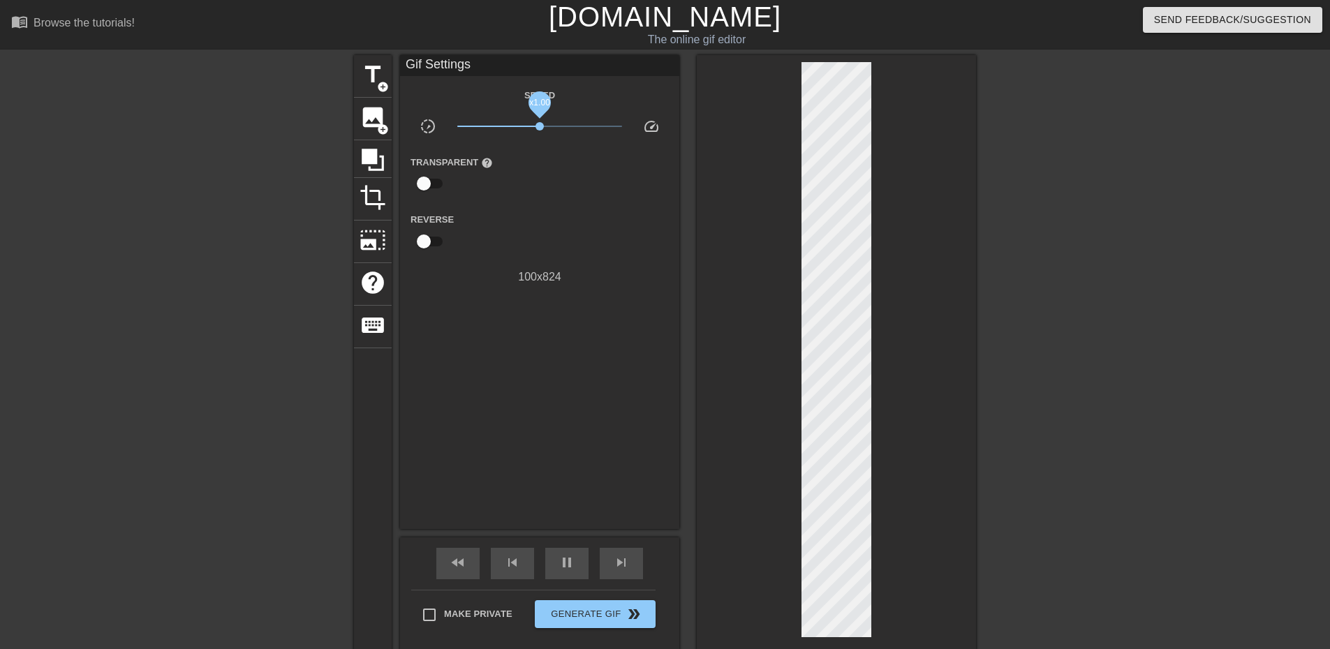
click at [540, 128] on span "x1.00" at bounding box center [540, 126] width 8 height 8
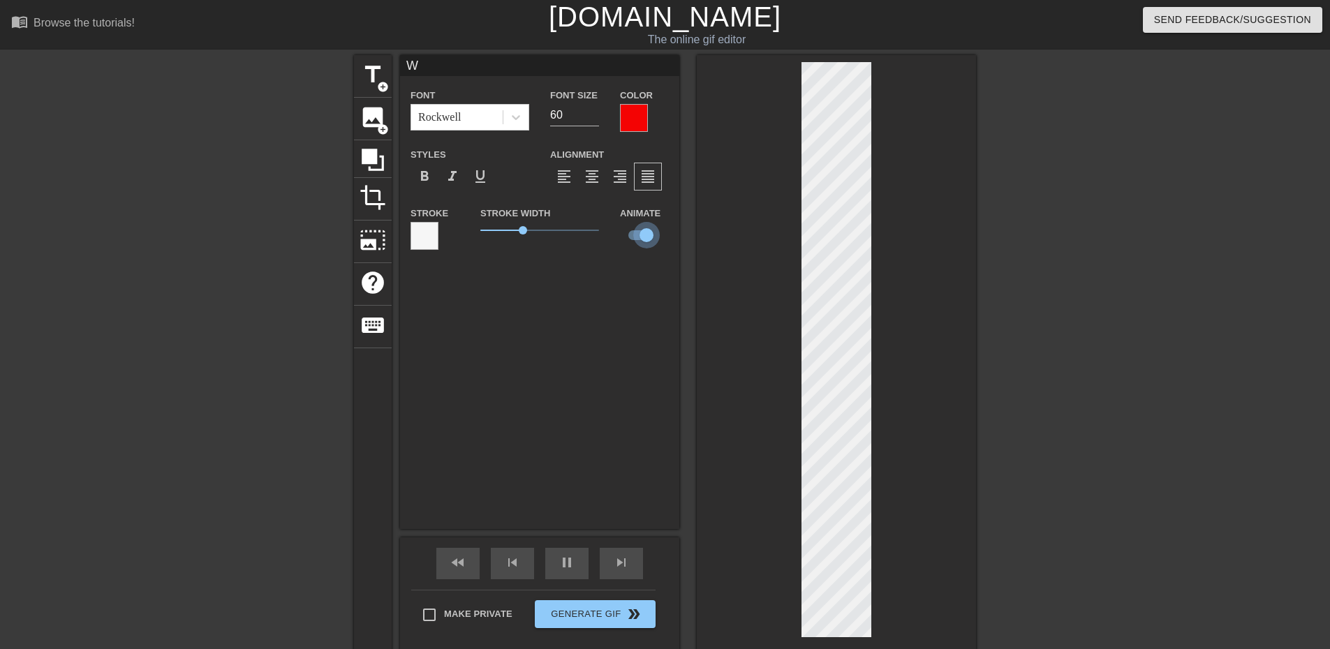
click at [646, 231] on input "checkbox" at bounding box center [647, 235] width 80 height 27
click at [460, 180] on span "format_italic" at bounding box center [452, 176] width 17 height 17
click at [462, 181] on div "format_italic" at bounding box center [453, 177] width 28 height 28
click at [434, 179] on div "format_bold" at bounding box center [425, 177] width 28 height 28
click at [430, 179] on span "format_bold" at bounding box center [424, 176] width 17 height 17
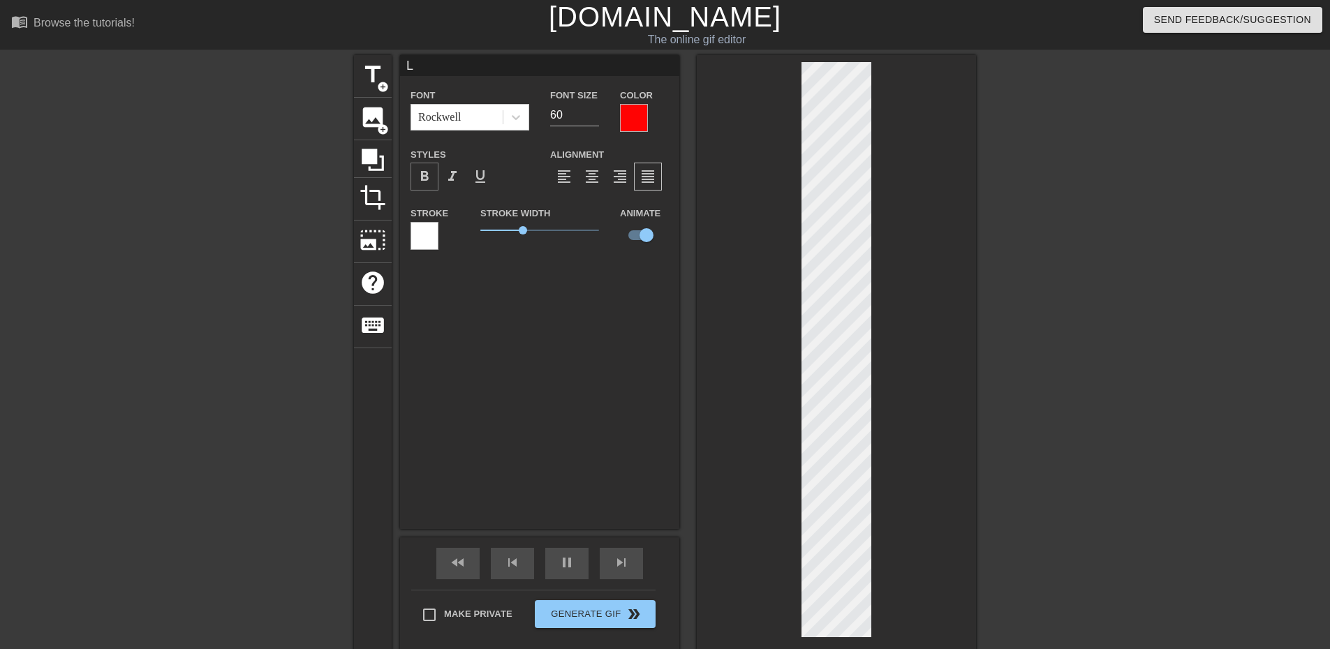
click at [425, 175] on span "format_bold" at bounding box center [424, 176] width 17 height 17
click at [432, 175] on span "format_bold" at bounding box center [424, 176] width 17 height 17
click at [427, 184] on span "format_bold" at bounding box center [424, 176] width 17 height 17
click at [434, 184] on div "format_bold" at bounding box center [425, 177] width 28 height 28
click at [429, 181] on span "format_bold" at bounding box center [424, 176] width 17 height 17
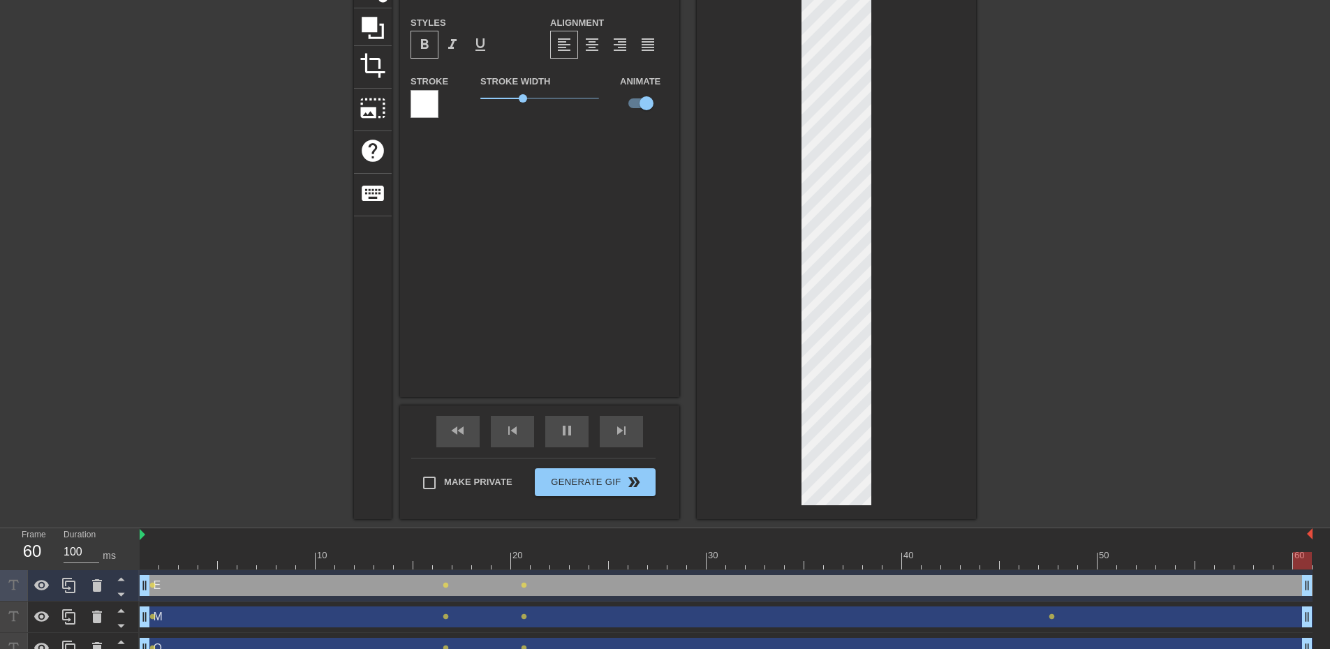
scroll to position [140, 0]
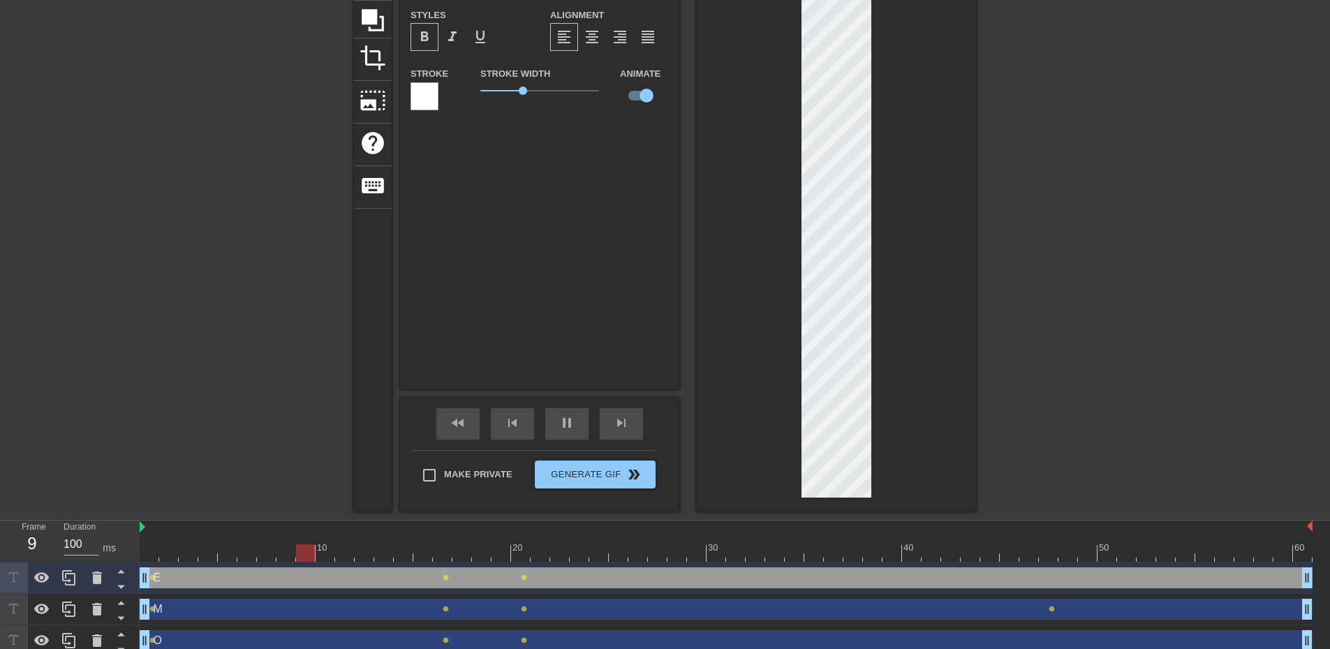
click at [746, 316] on div at bounding box center [836, 213] width 279 height 596
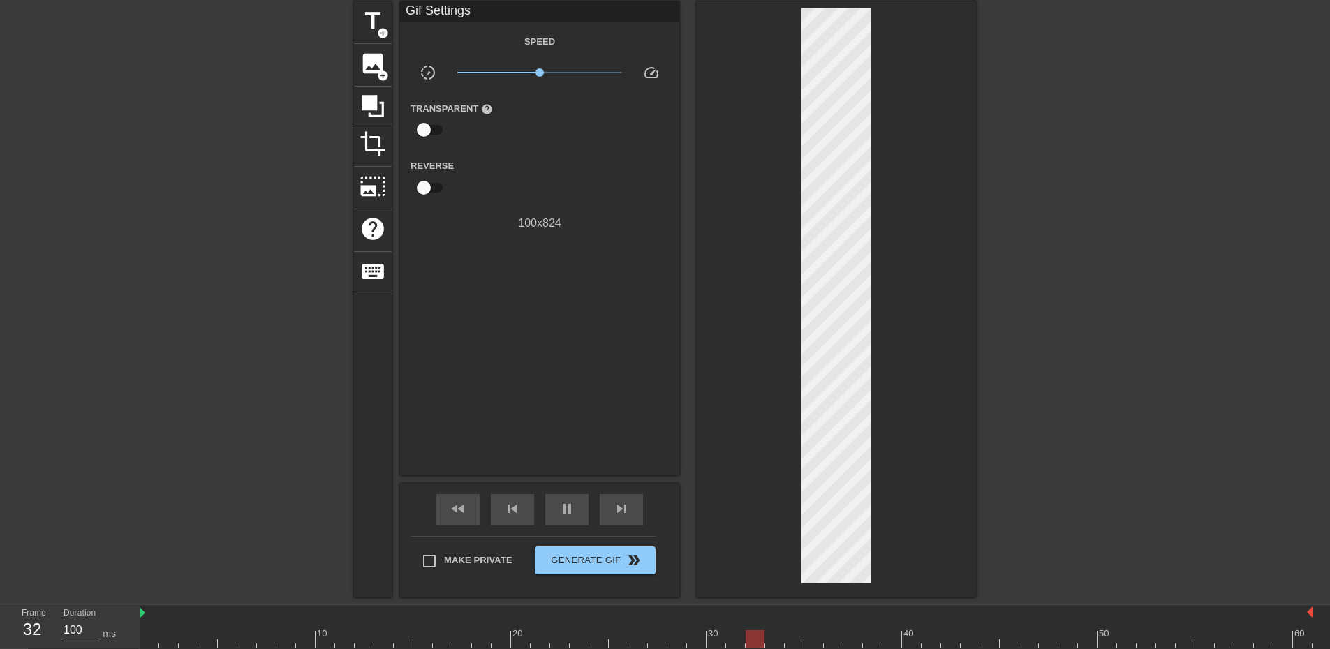
scroll to position [70, 0]
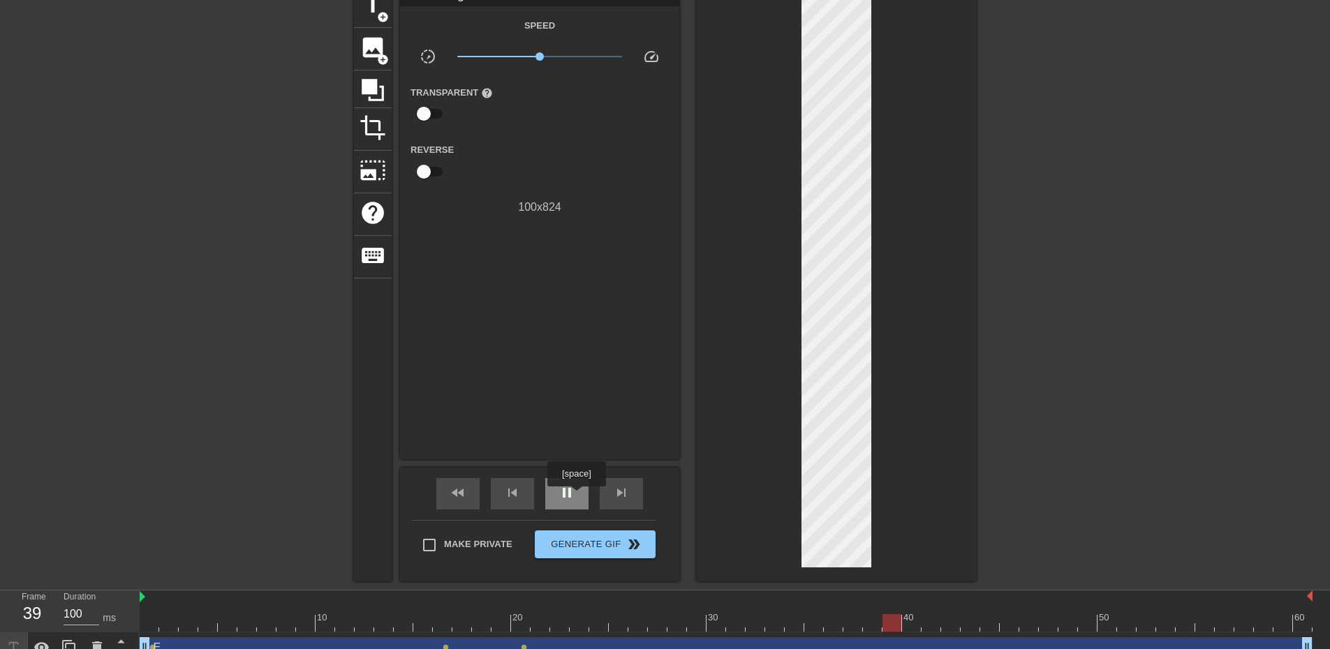
click at [575, 497] on span "pause" at bounding box center [567, 493] width 17 height 17
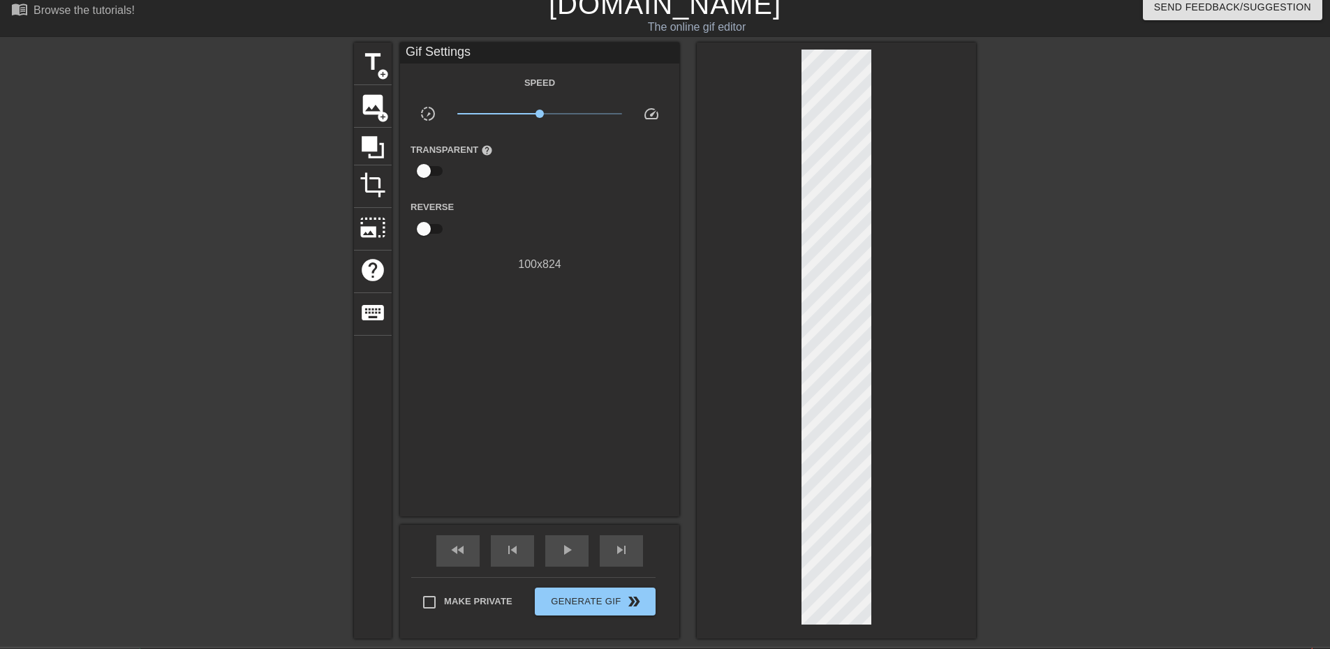
scroll to position [0, 0]
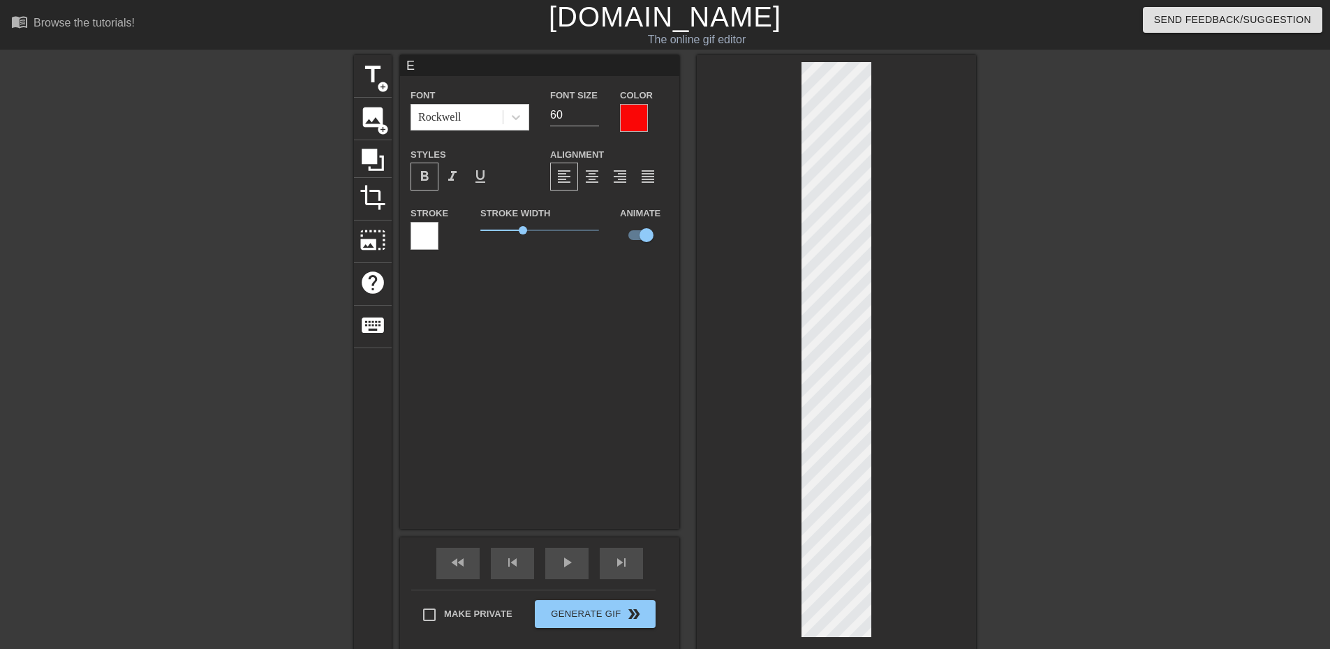
click at [918, 567] on div at bounding box center [836, 353] width 279 height 596
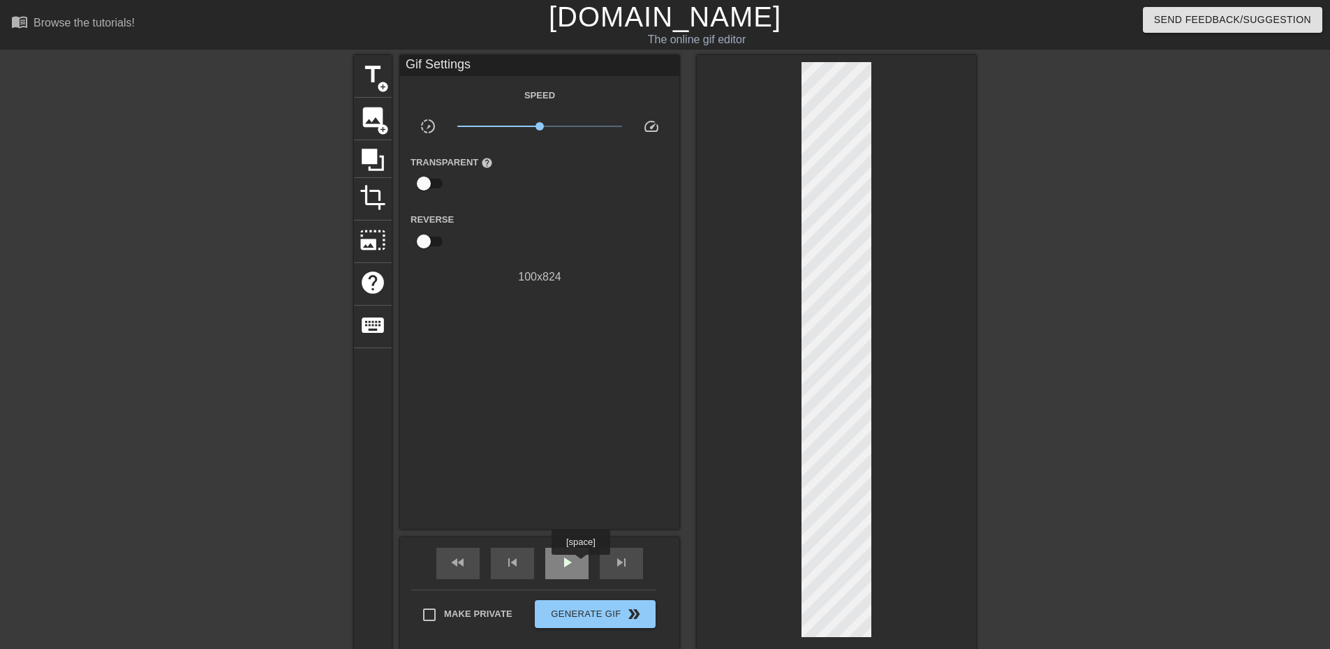
click at [580, 565] on div "play_arrow" at bounding box center [566, 563] width 43 height 31
click at [582, 580] on div "fast_rewind skip_previous pause skip_next" at bounding box center [540, 564] width 228 height 52
click at [572, 570] on span "pause" at bounding box center [567, 562] width 17 height 17
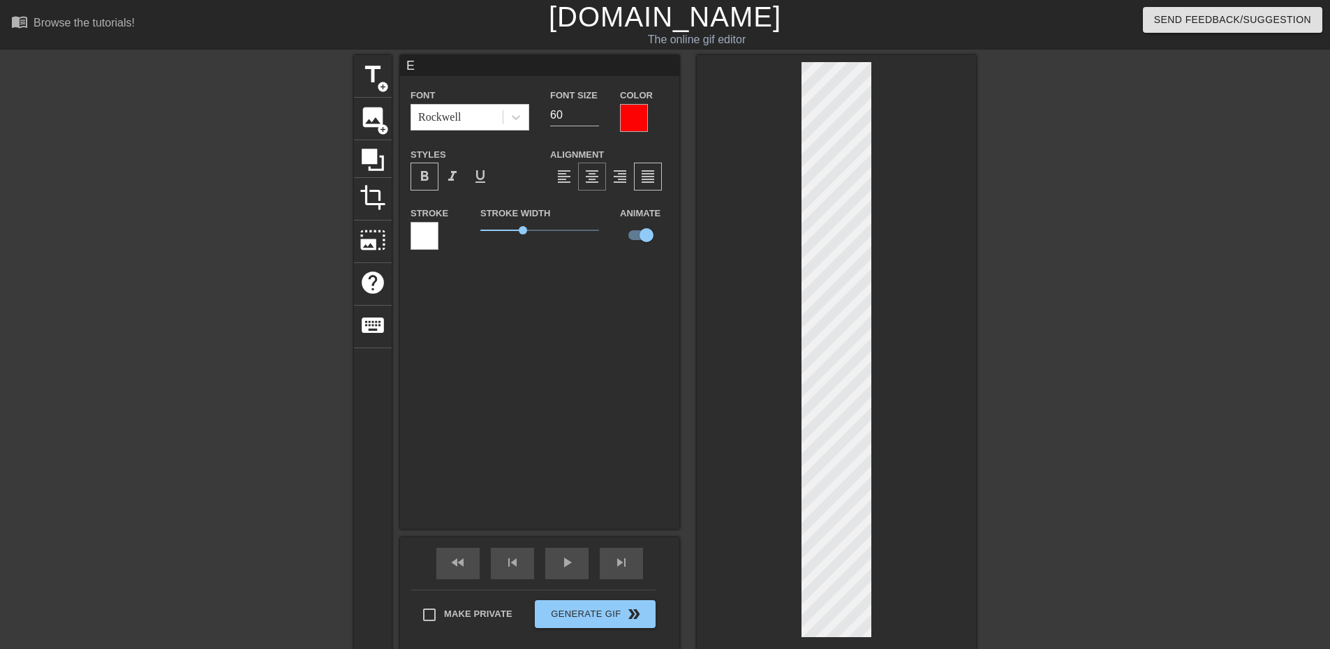
click at [592, 176] on span "format_align_center" at bounding box center [592, 176] width 17 height 17
click at [593, 172] on span "format_align_center" at bounding box center [592, 176] width 17 height 17
click at [633, 233] on input "checkbox" at bounding box center [634, 235] width 80 height 27
click at [637, 232] on input "checkbox" at bounding box center [647, 235] width 80 height 27
click at [638, 234] on input "checkbox" at bounding box center [647, 235] width 80 height 27
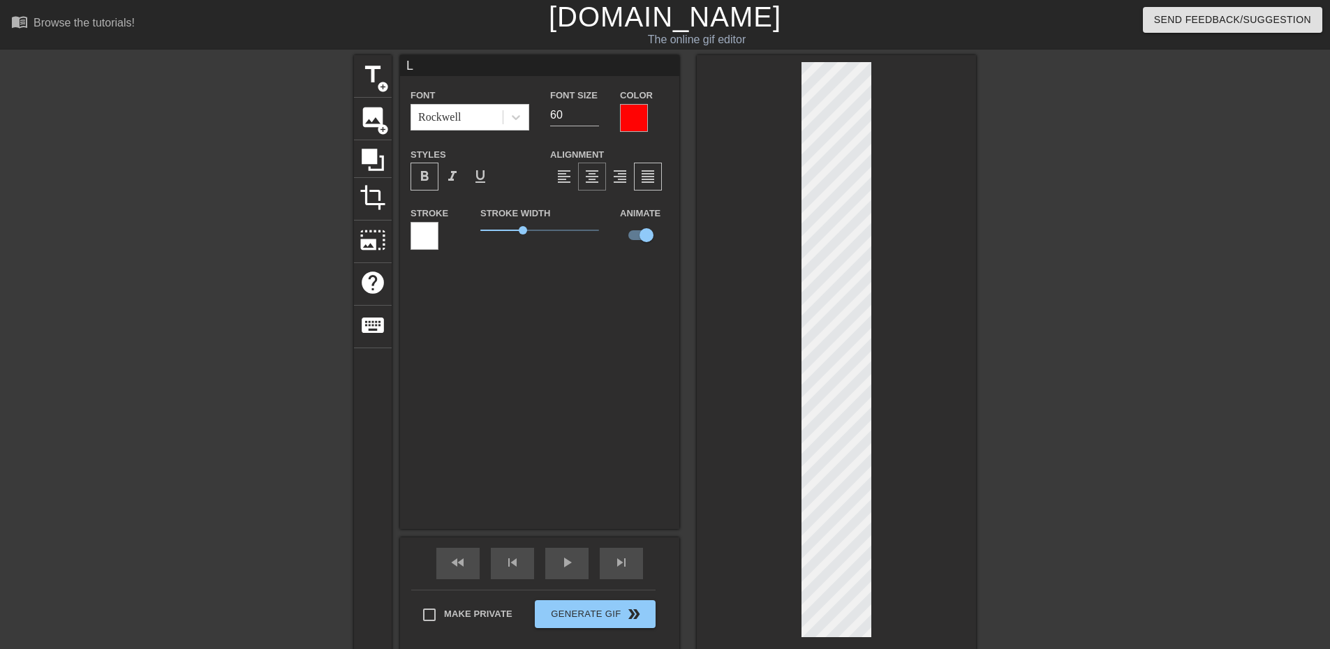
click at [594, 170] on span "format_align_center" at bounding box center [592, 176] width 17 height 17
click at [592, 177] on span "format_align_center" at bounding box center [592, 176] width 17 height 17
click at [587, 177] on span "format_align_center" at bounding box center [592, 176] width 17 height 17
click at [587, 169] on span "format_align_center" at bounding box center [592, 176] width 17 height 17
click at [588, 178] on span "format_align_center" at bounding box center [592, 176] width 17 height 17
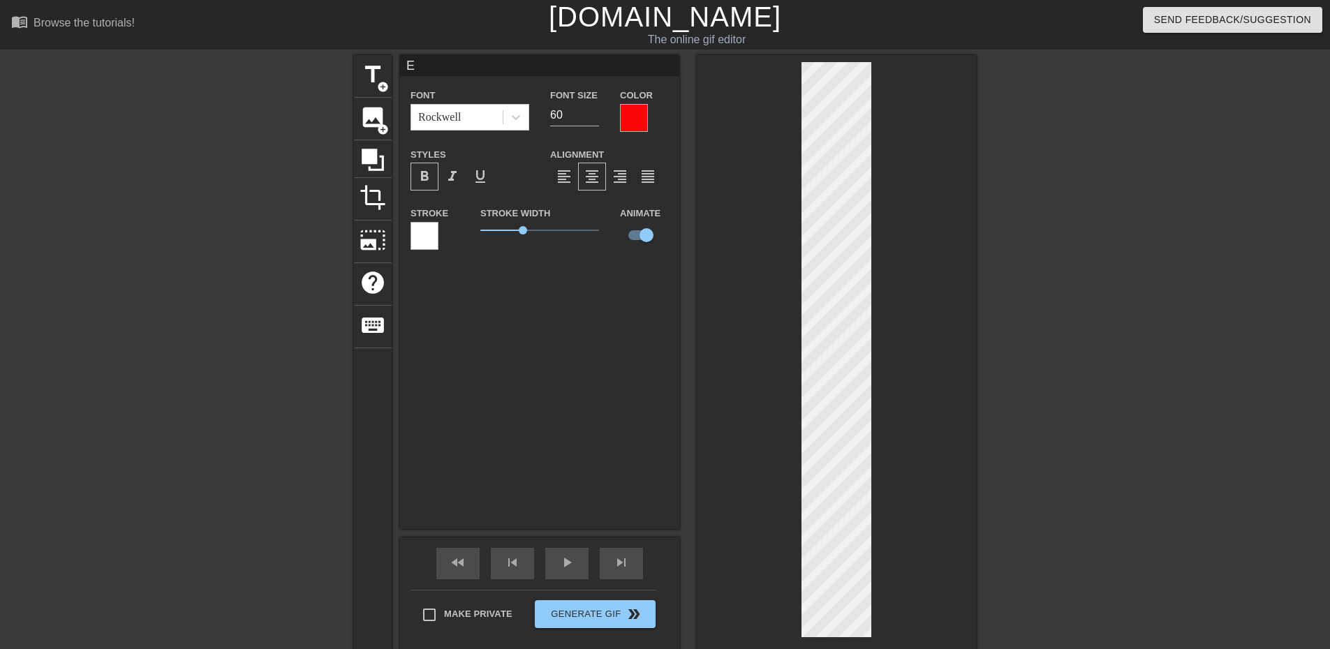
click at [605, 413] on div "E Font Rockwell Font Size 60 Color Styles format_bold format_italic format_unde…" at bounding box center [539, 292] width 279 height 474
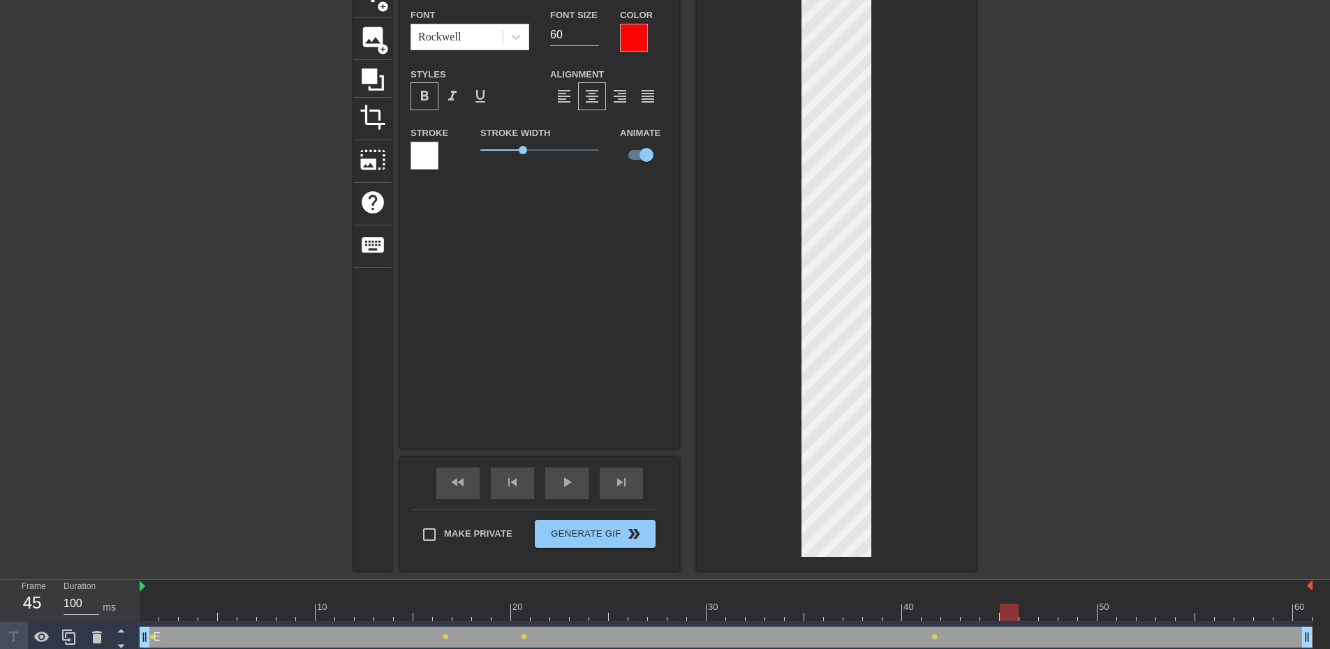
scroll to position [66, 0]
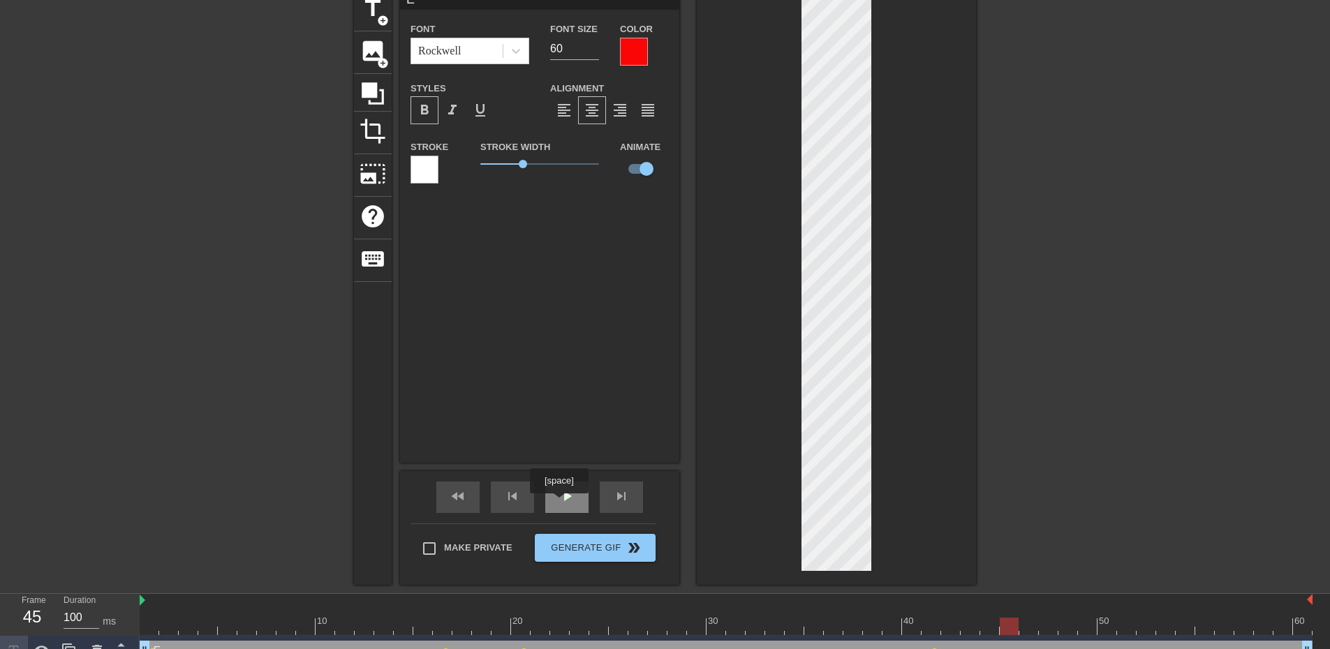
click at [561, 504] on span "play_arrow" at bounding box center [567, 496] width 17 height 17
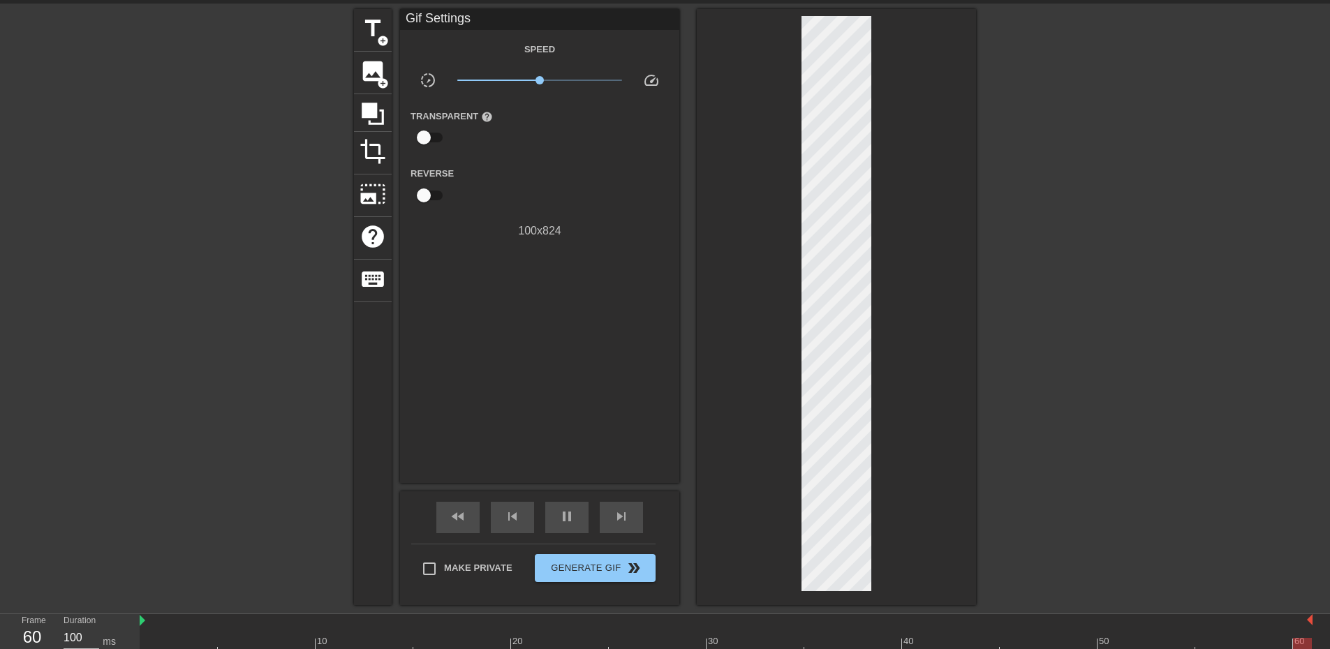
scroll to position [0, 0]
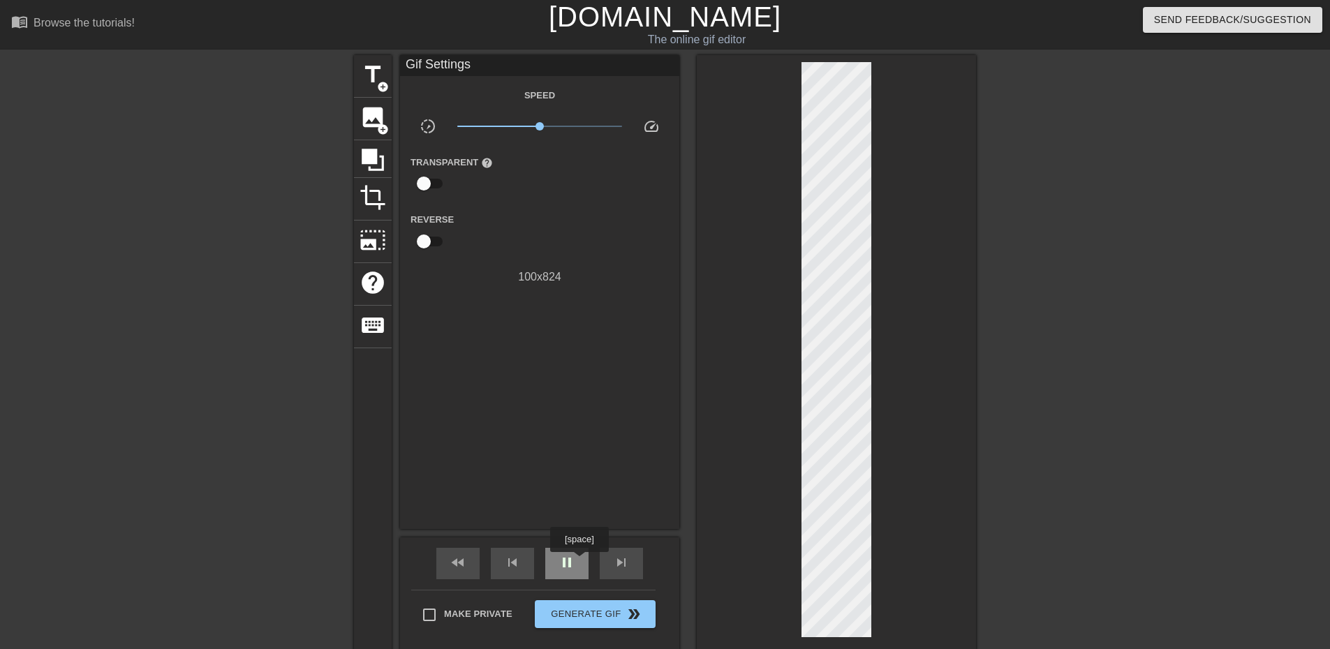
click at [579, 562] on div "pause" at bounding box center [566, 563] width 43 height 31
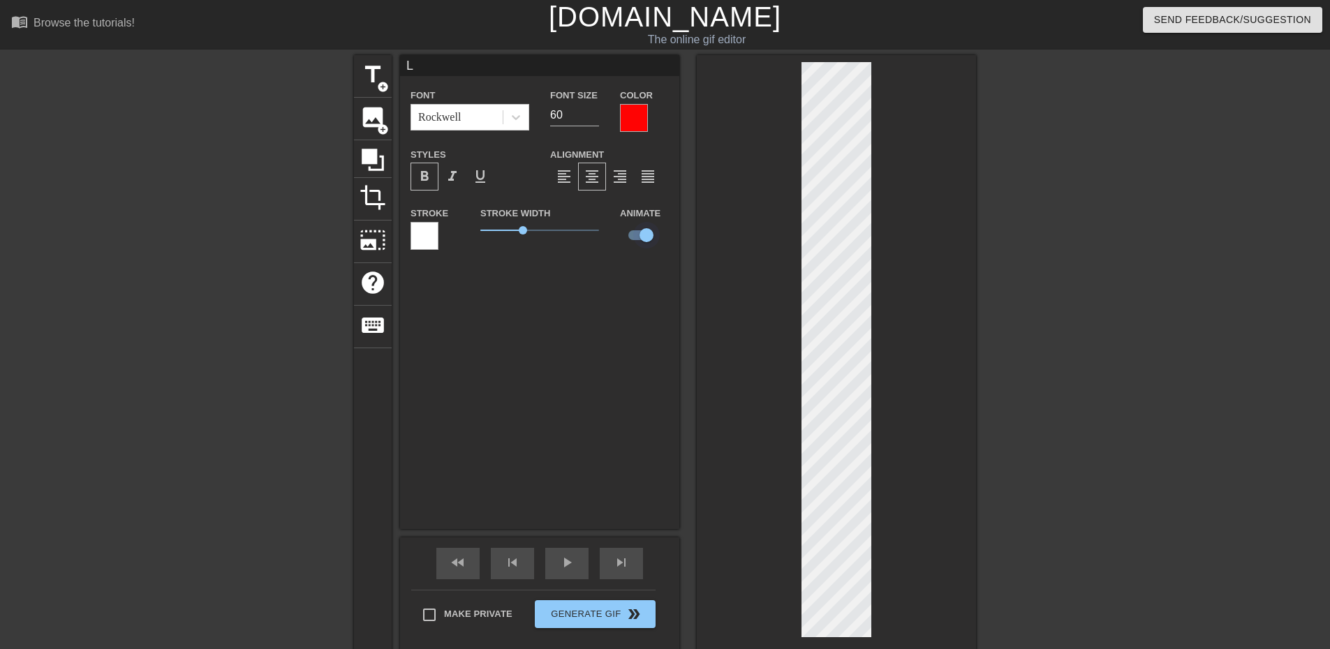
click at [634, 235] on input "checkbox" at bounding box center [647, 235] width 80 height 27
click at [631, 237] on input "checkbox" at bounding box center [647, 235] width 80 height 27
click at [649, 237] on input "checkbox" at bounding box center [647, 235] width 80 height 27
click at [644, 237] on input "checkbox" at bounding box center [647, 235] width 80 height 27
click at [645, 234] on input "checkbox" at bounding box center [647, 235] width 80 height 27
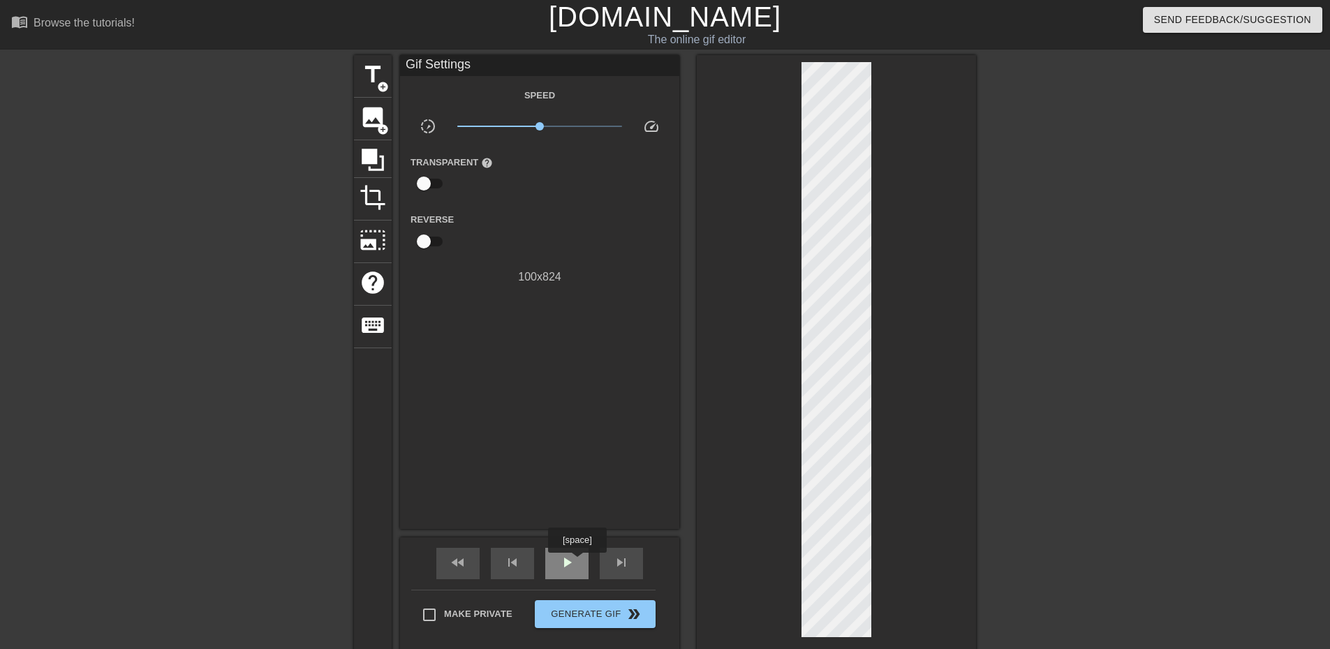
click at [577, 563] on div "play_arrow" at bounding box center [566, 563] width 43 height 31
click at [573, 560] on span "pause" at bounding box center [567, 562] width 17 height 17
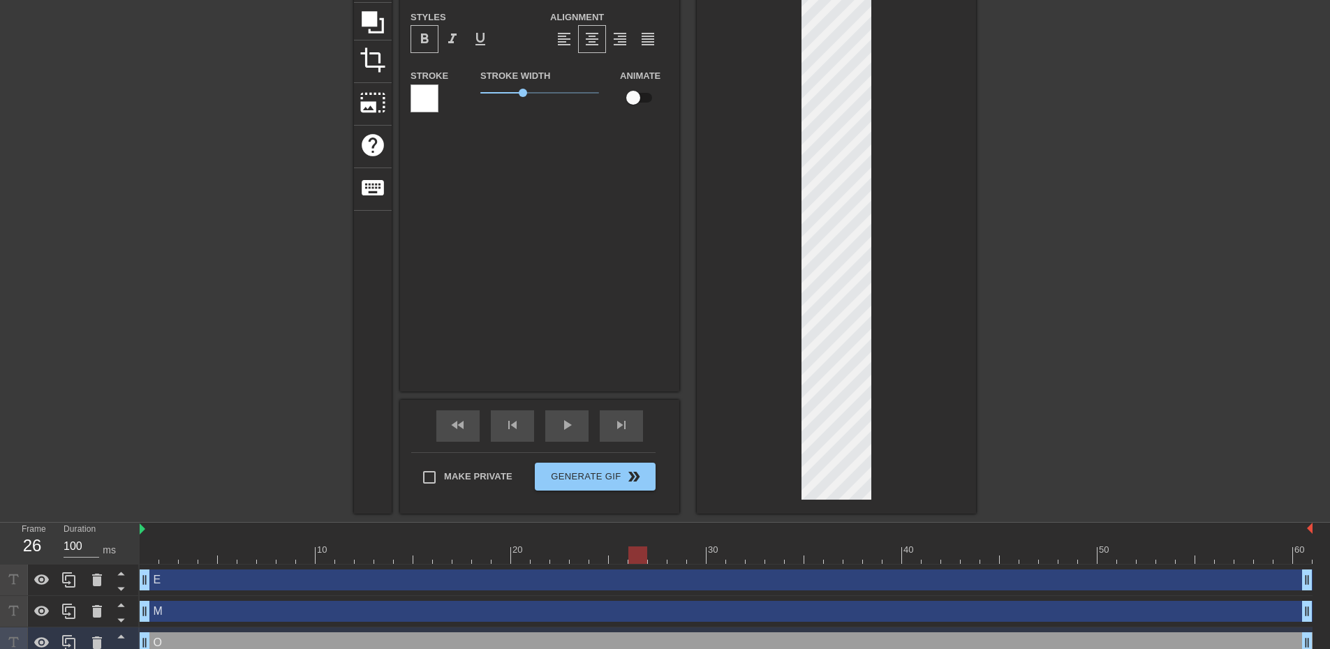
scroll to position [140, 0]
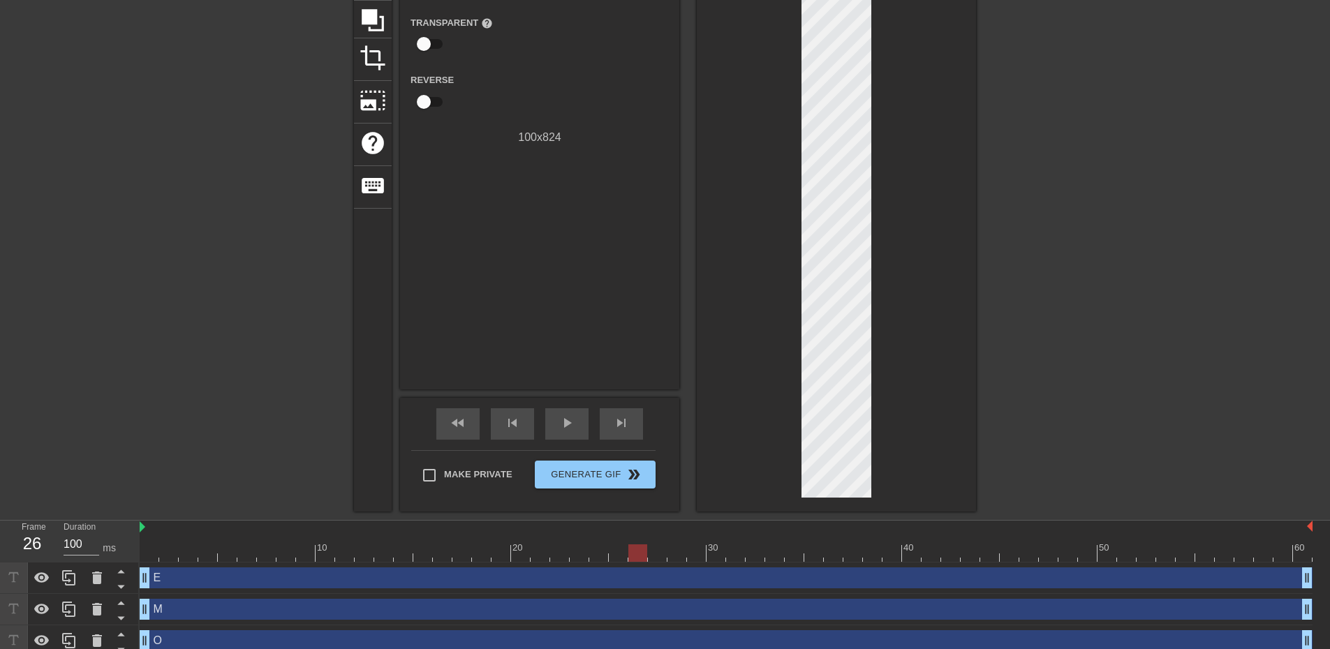
click at [953, 392] on div at bounding box center [836, 213] width 279 height 596
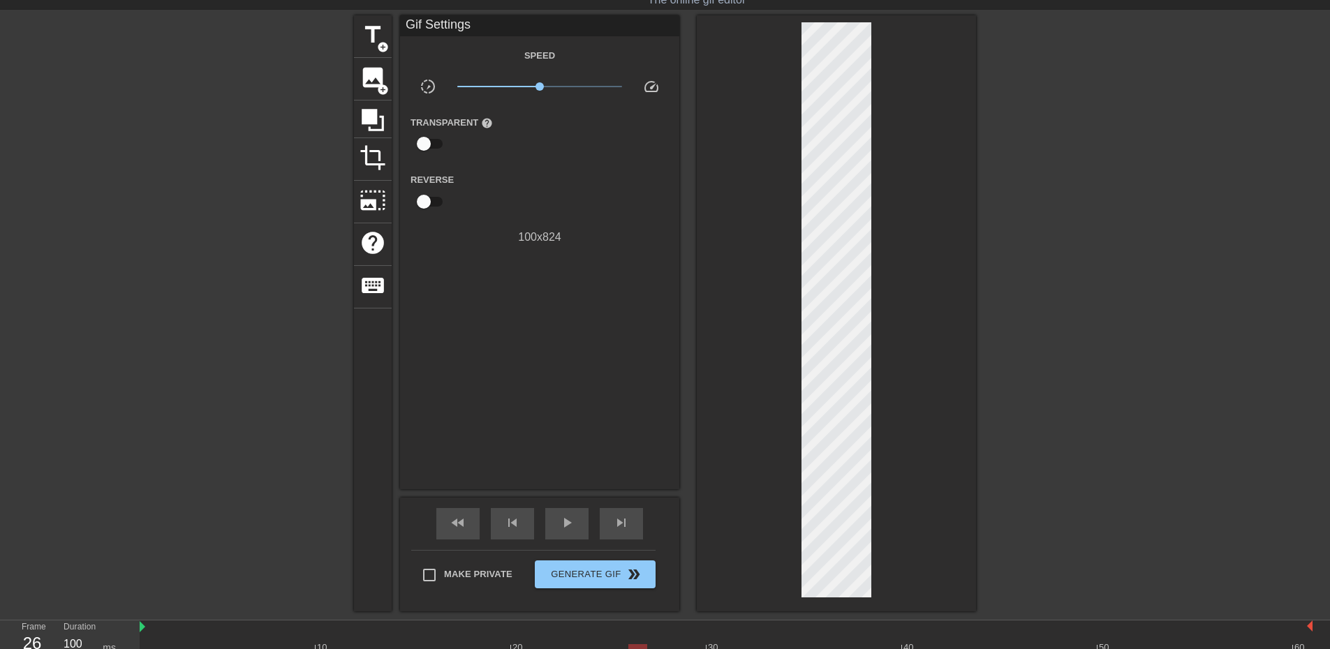
scroll to position [0, 0]
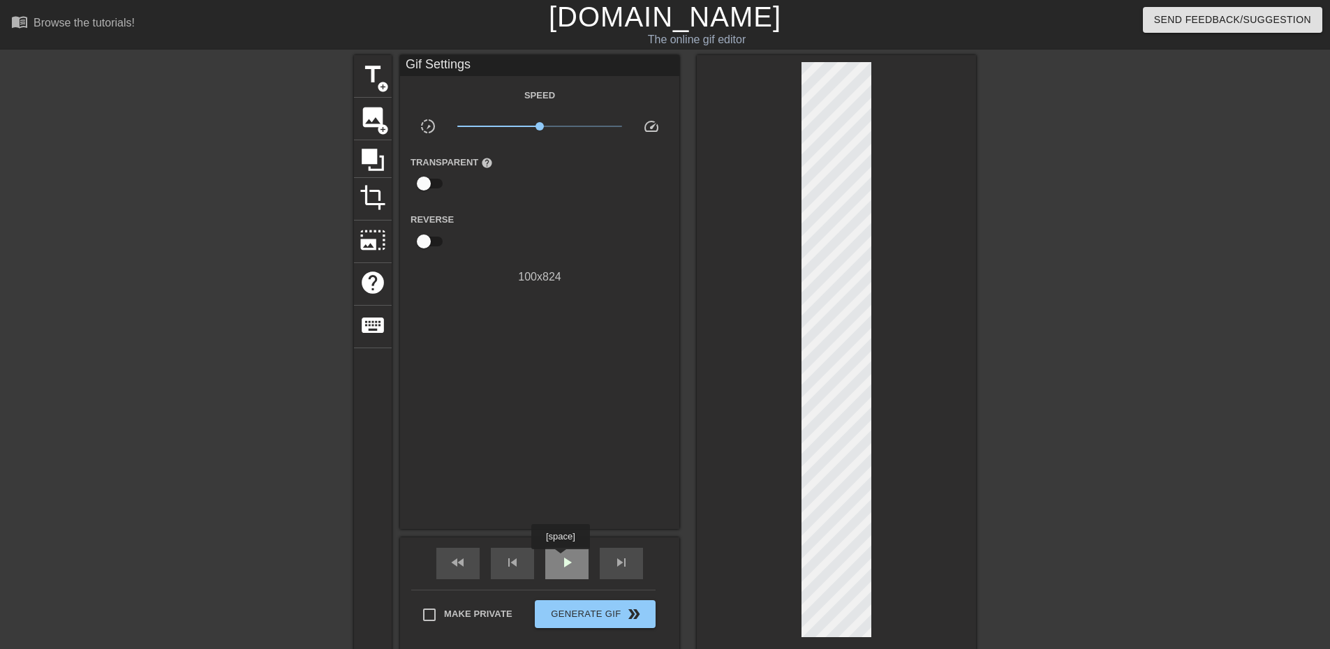
click at [560, 559] on span "play_arrow" at bounding box center [567, 562] width 17 height 17
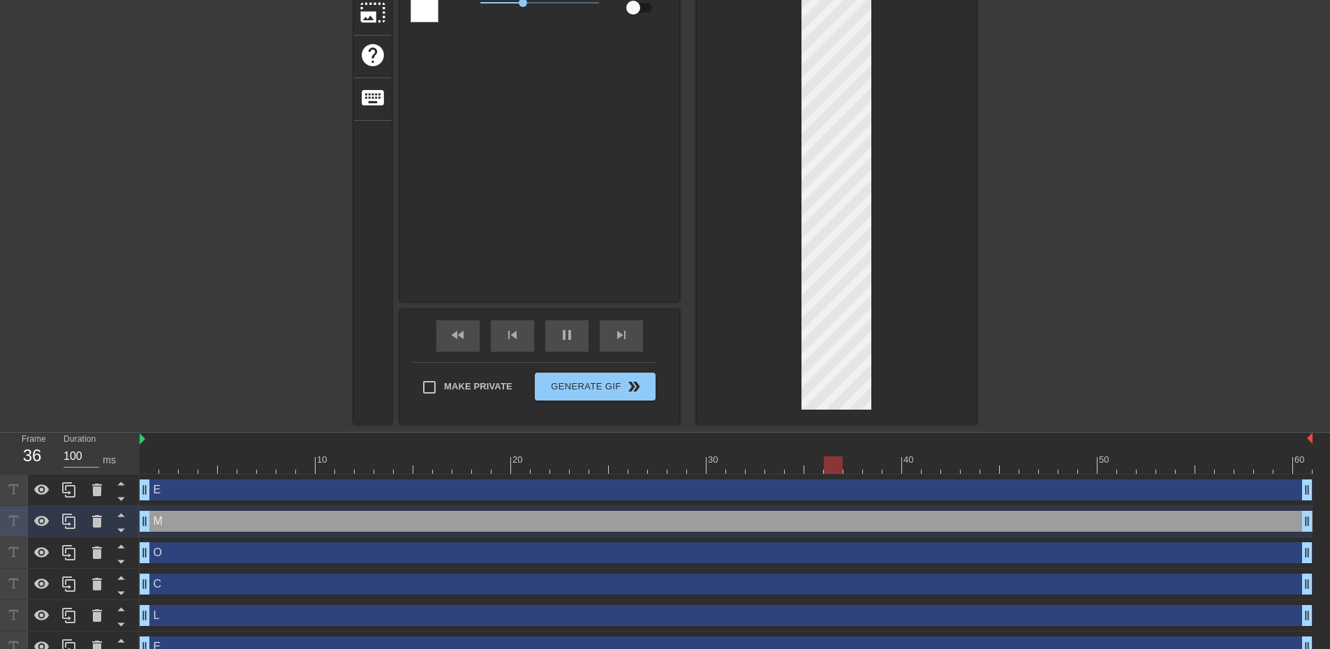
scroll to position [276, 0]
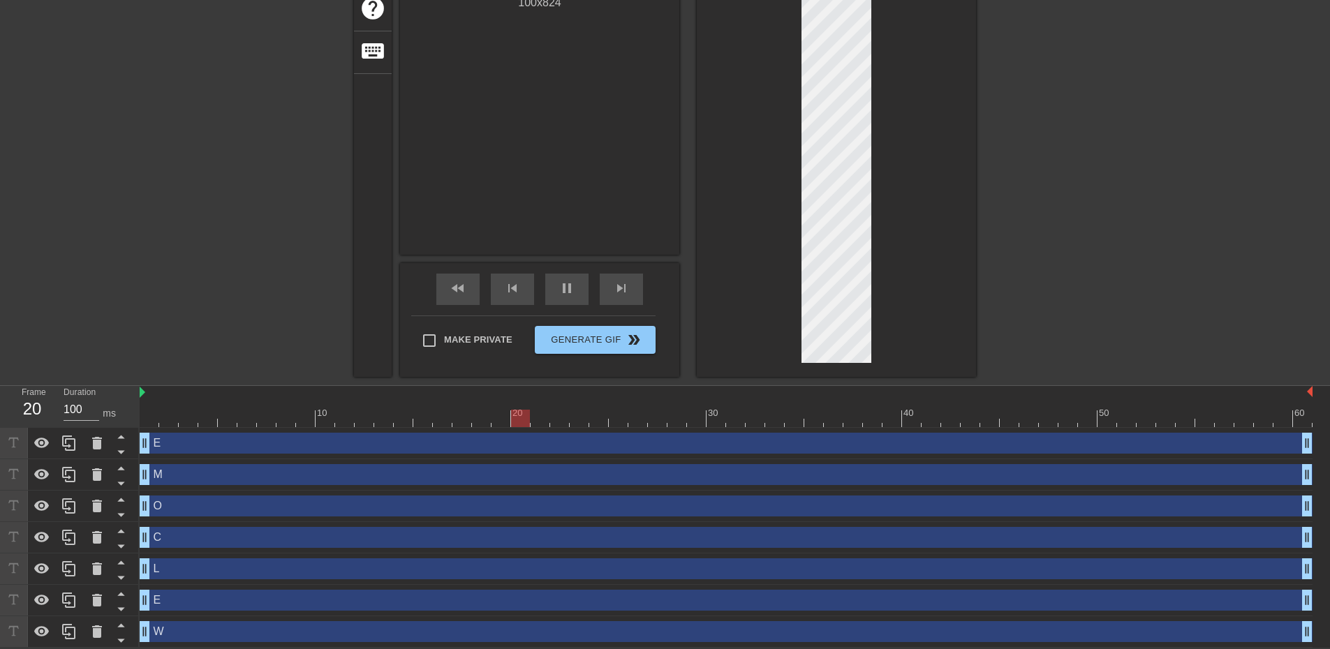
click at [894, 302] on div at bounding box center [836, 79] width 279 height 596
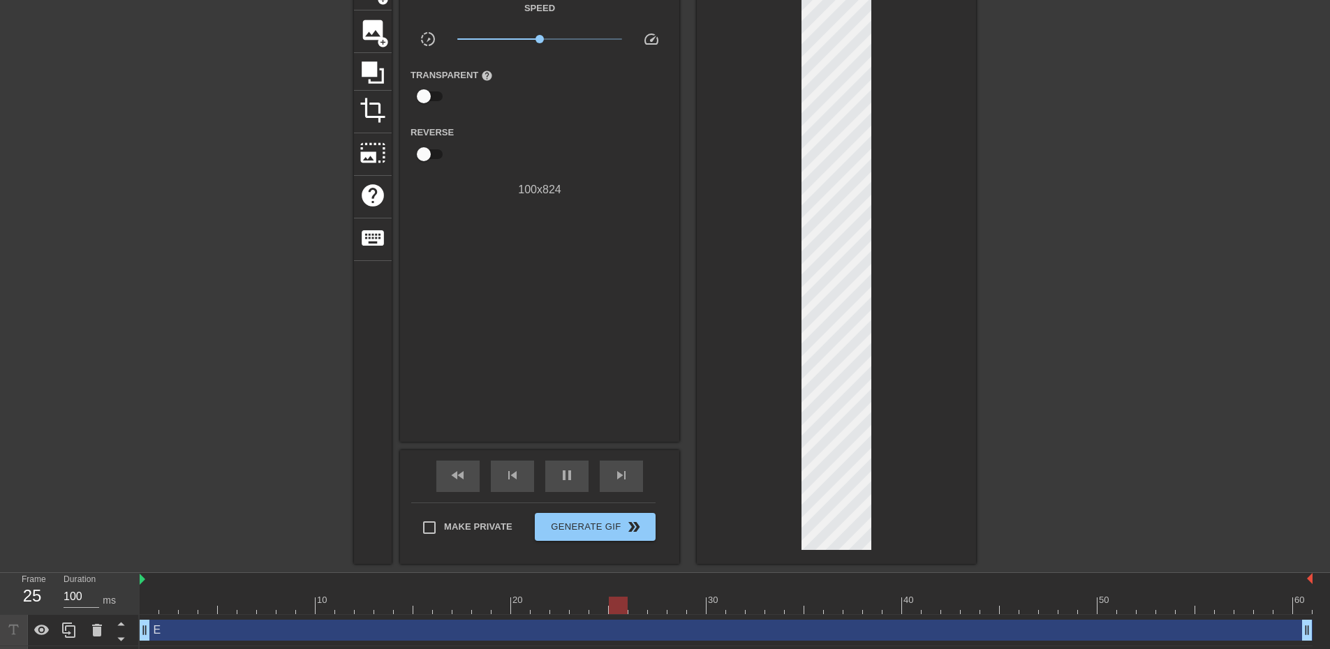
scroll to position [0, 0]
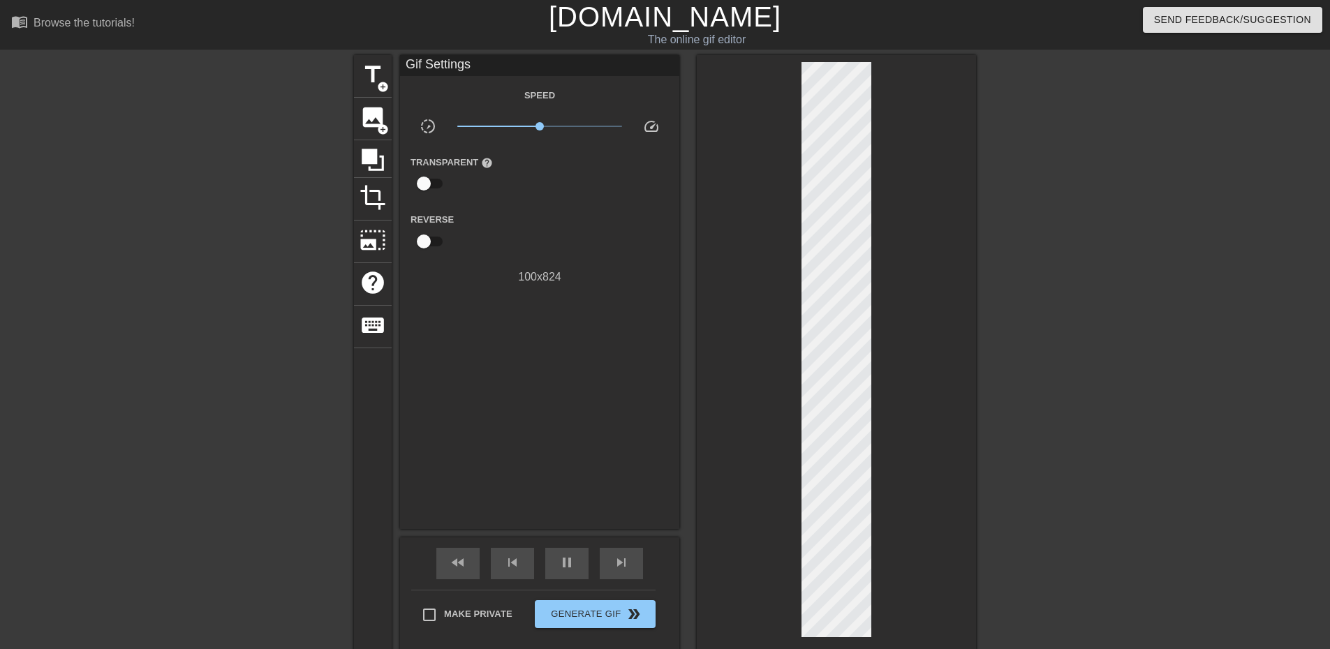
click at [483, 162] on span "help" at bounding box center [487, 163] width 12 height 12
click at [425, 186] on input "checkbox" at bounding box center [424, 183] width 80 height 27
click at [543, 175] on div at bounding box center [541, 184] width 28 height 28
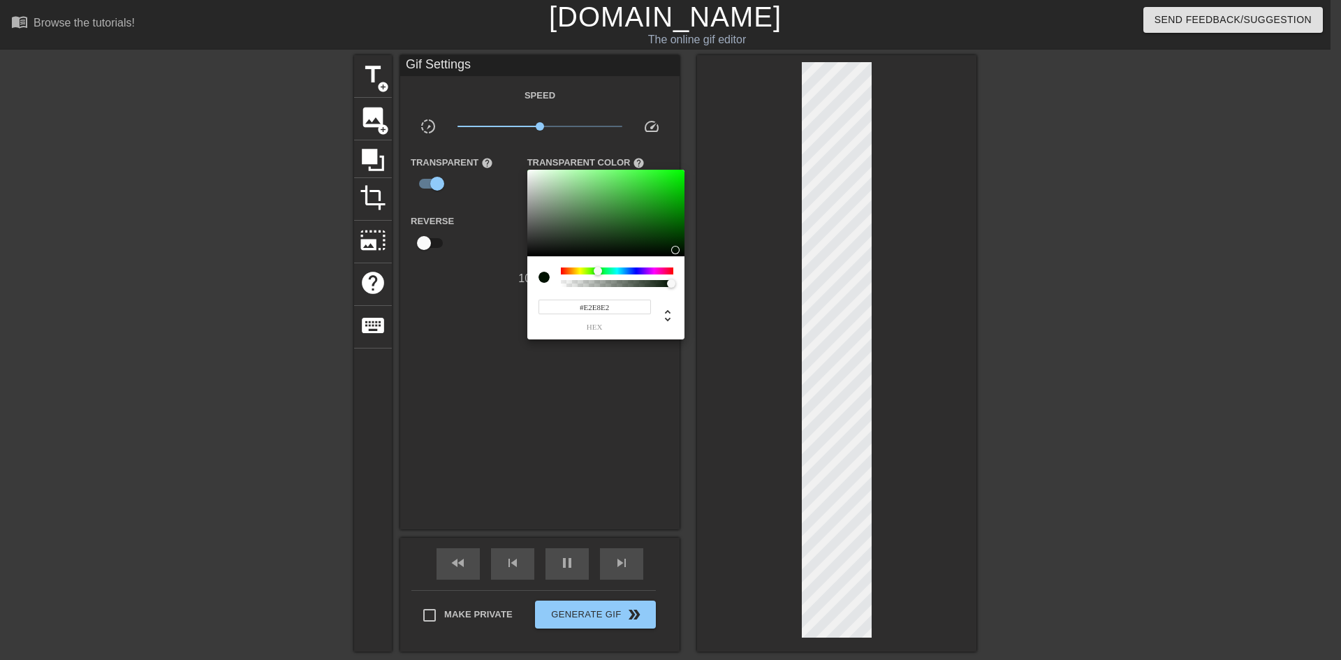
click at [531, 177] on div at bounding box center [605, 213] width 157 height 87
click at [531, 172] on div at bounding box center [605, 213] width 157 height 87
click at [530, 167] on div at bounding box center [670, 330] width 1341 height 660
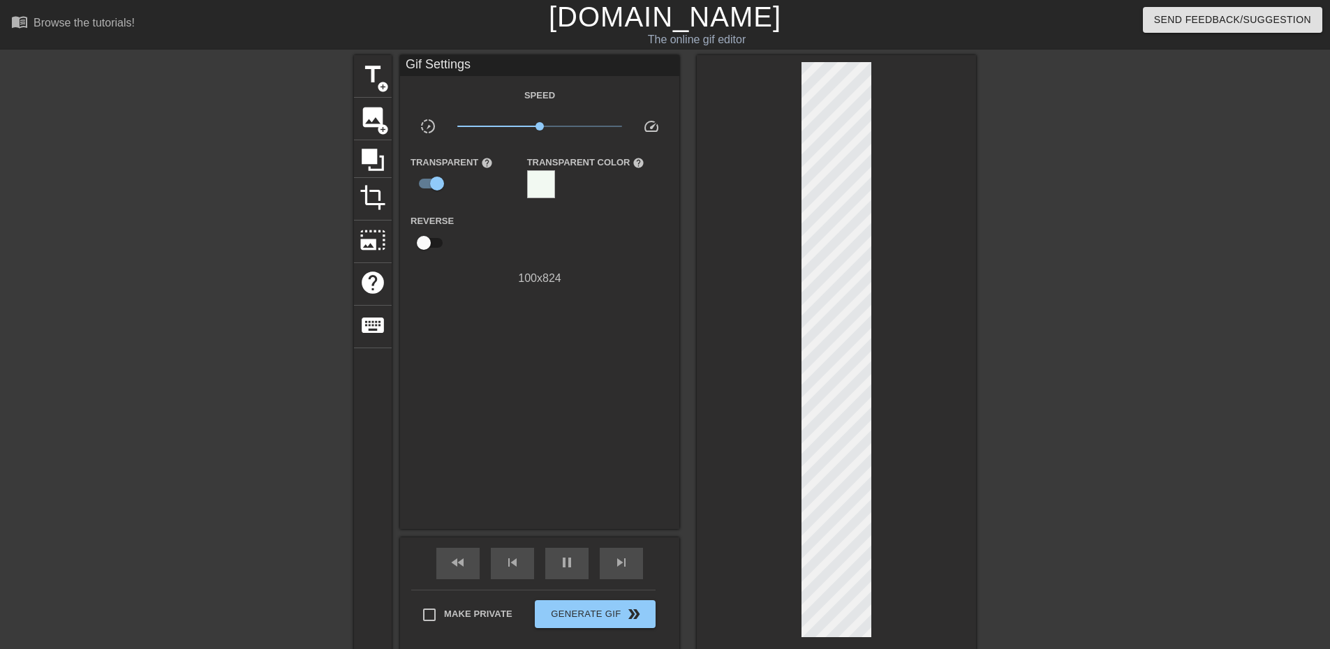
click at [428, 239] on input "checkbox" at bounding box center [424, 243] width 80 height 27
click at [428, 239] on input "checkbox" at bounding box center [437, 243] width 80 height 27
click at [436, 190] on input "checkbox" at bounding box center [437, 183] width 80 height 27
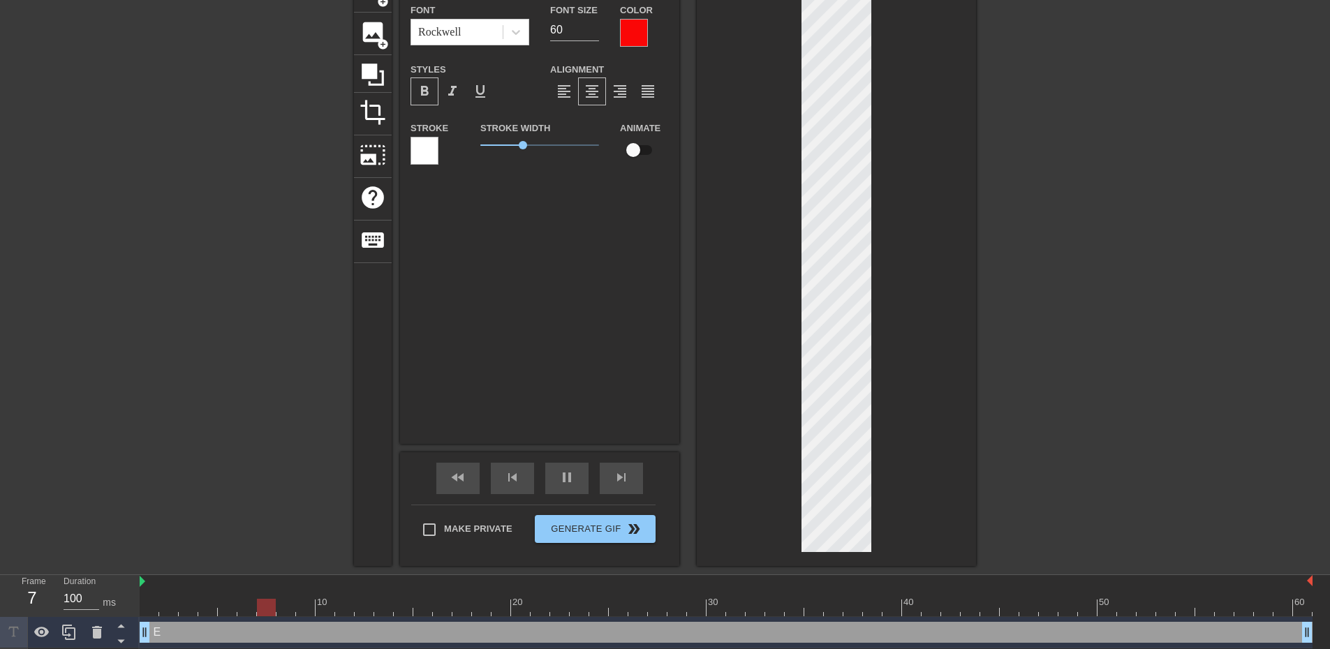
scroll to position [70, 0]
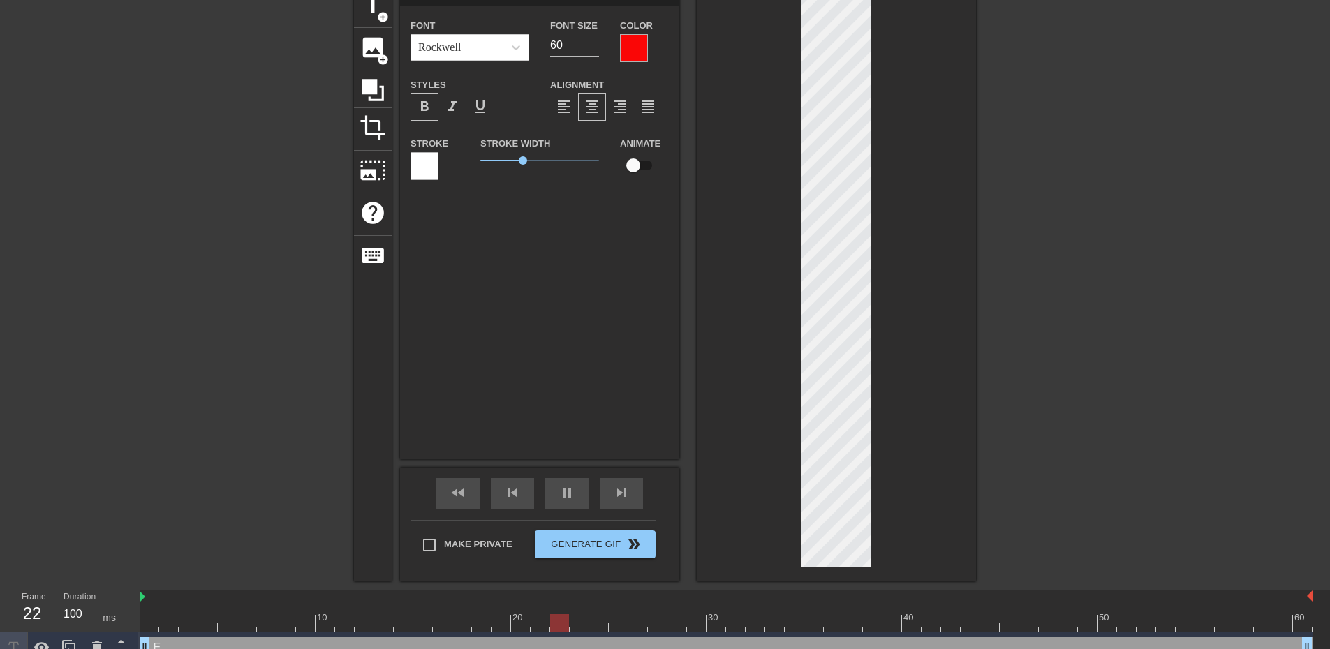
click at [432, 160] on div at bounding box center [425, 166] width 28 height 28
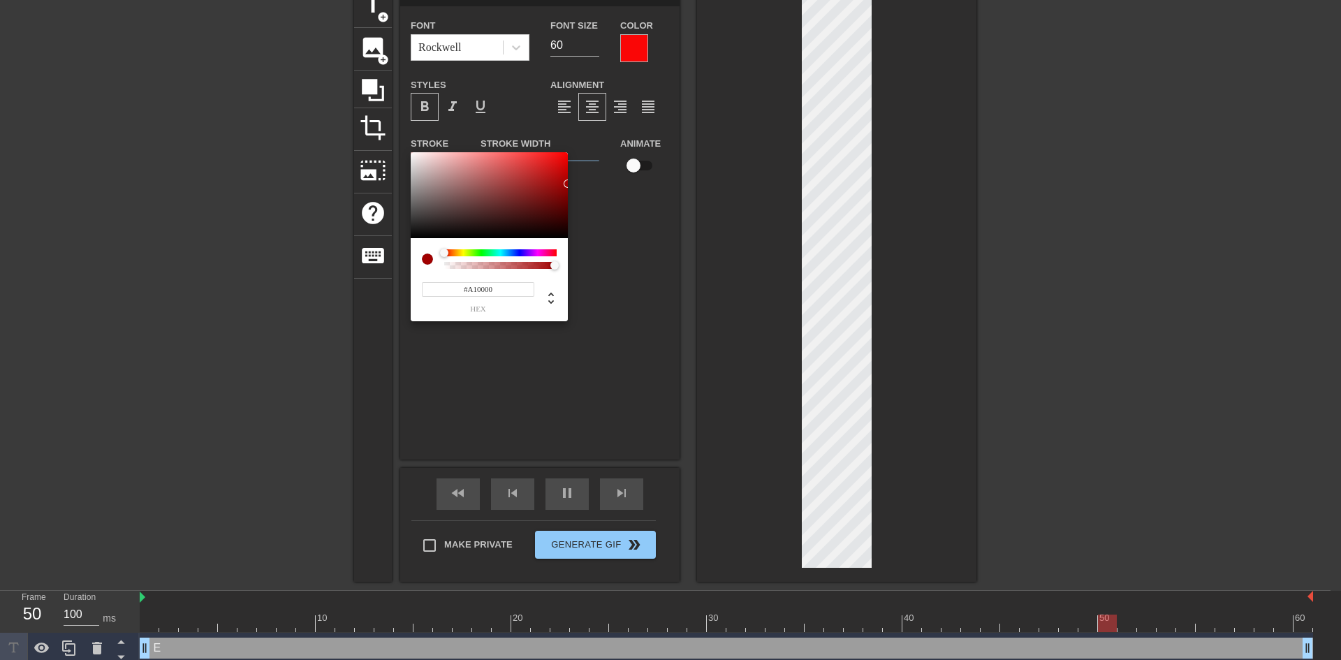
drag, startPoint x: 423, startPoint y: 159, endPoint x: 580, endPoint y: 184, distance: 158.4
click at [580, 184] on div "#A10000 hex" at bounding box center [670, 330] width 1341 height 660
click at [559, 158] on div at bounding box center [489, 195] width 157 height 87
click at [567, 154] on div at bounding box center [489, 195] width 157 height 87
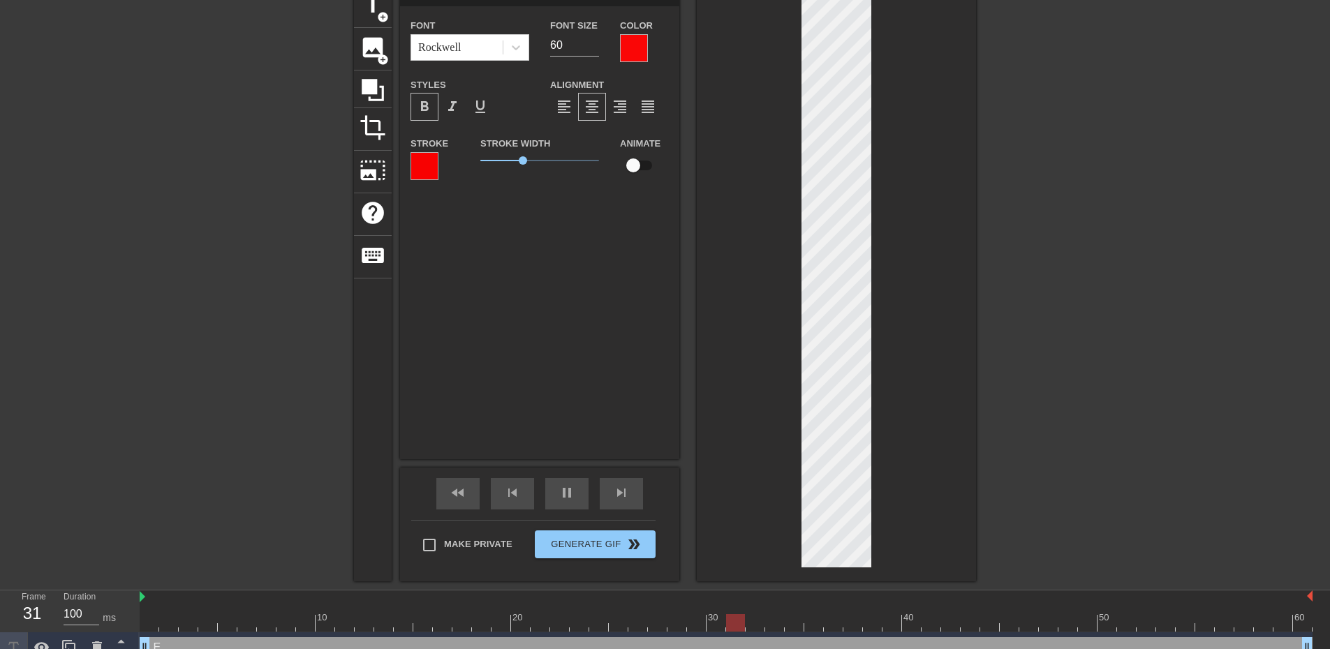
click at [429, 159] on div at bounding box center [425, 166] width 28 height 28
click at [428, 155] on div at bounding box center [425, 166] width 28 height 28
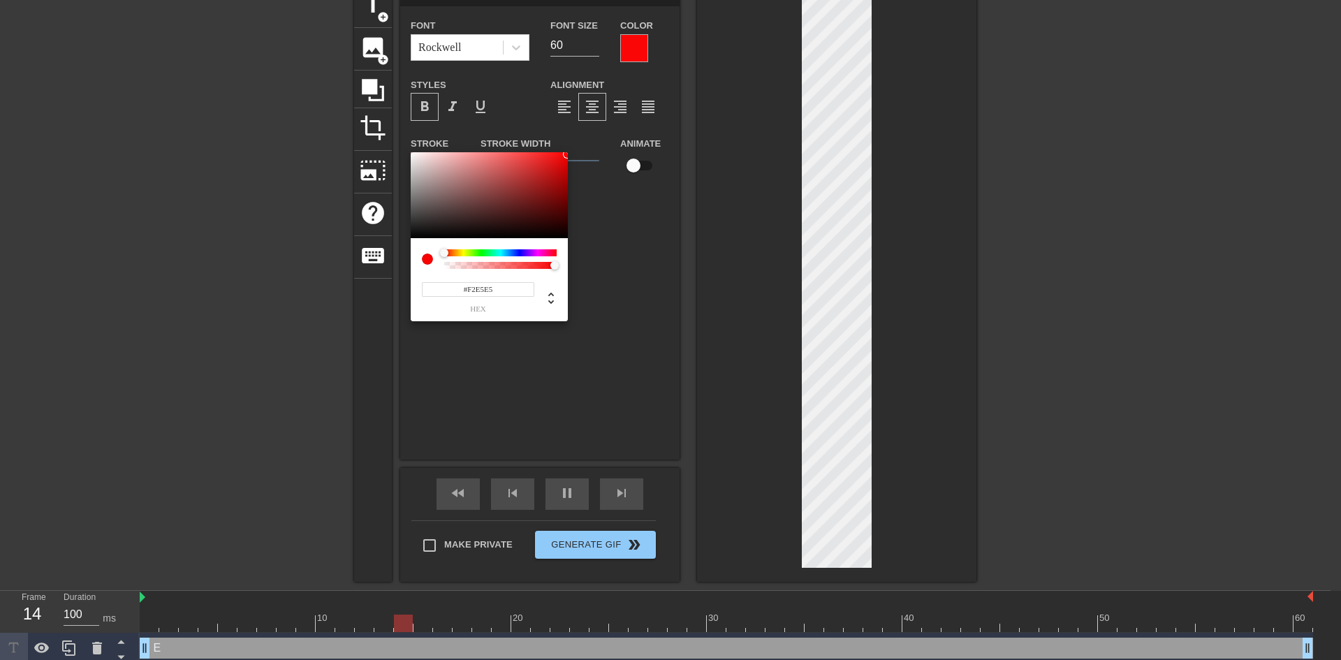
click at [419, 156] on div at bounding box center [489, 195] width 157 height 87
drag, startPoint x: 418, startPoint y: 159, endPoint x: 409, endPoint y: 152, distance: 11.0
click at [409, 152] on div "#FEFEFE hex" at bounding box center [670, 330] width 1341 height 660
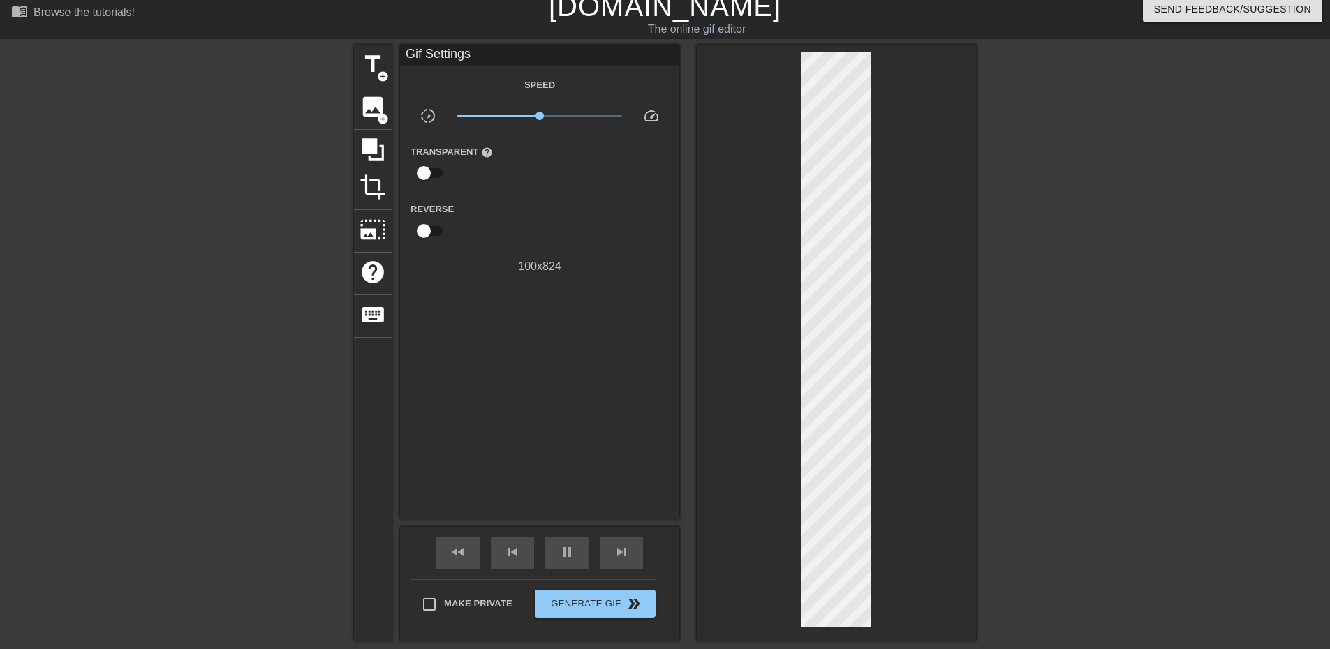
scroll to position [0, 0]
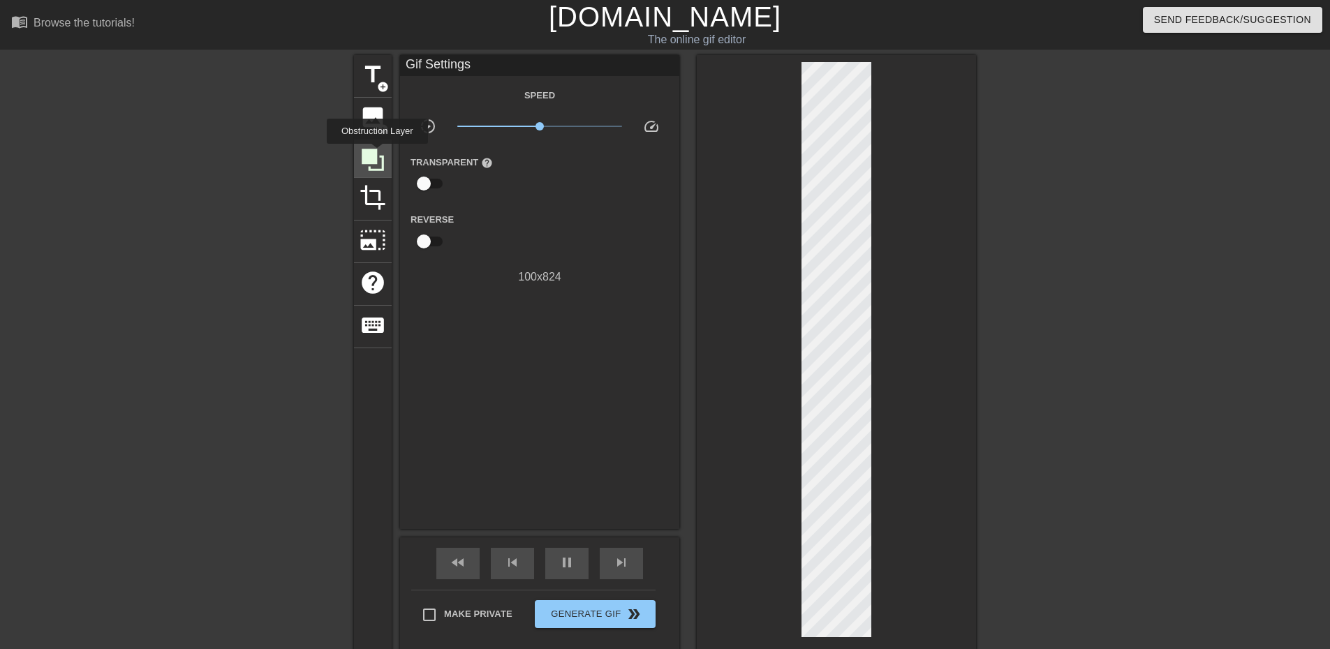
click at [377, 154] on icon at bounding box center [373, 160] width 22 height 22
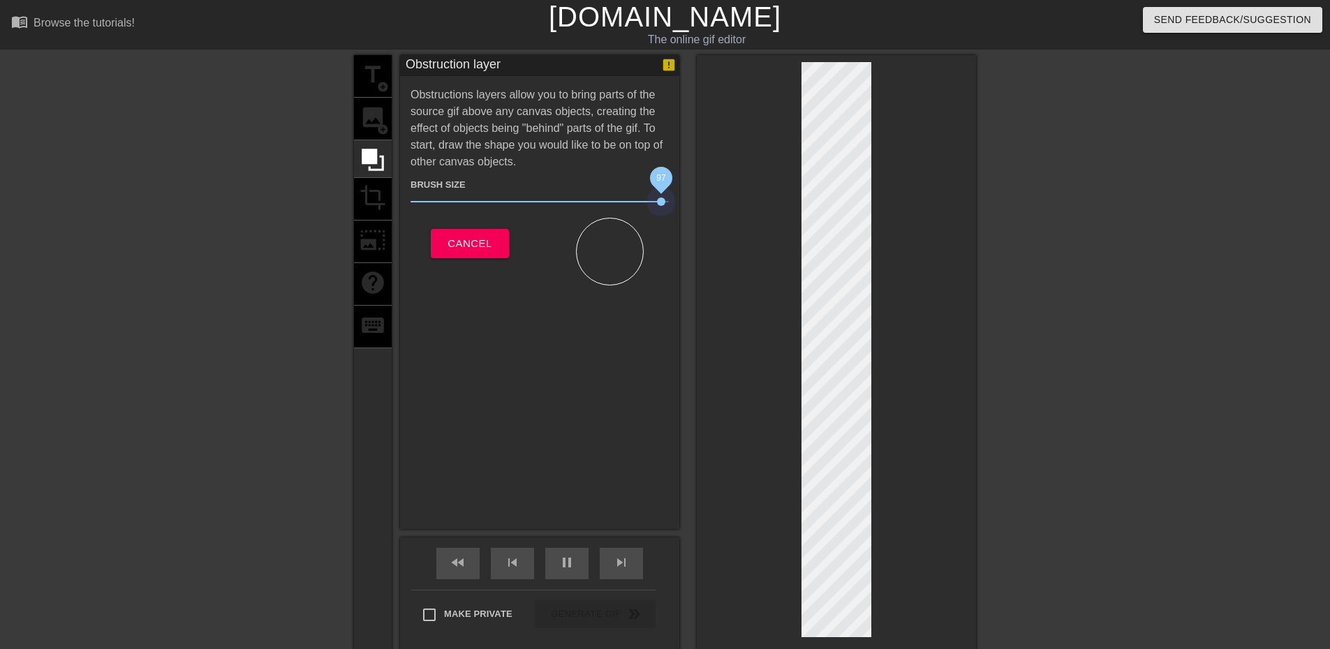
drag, startPoint x: 487, startPoint y: 202, endPoint x: 661, endPoint y: 214, distance: 174.3
click at [661, 214] on div "Brush Size 97 Cancel" at bounding box center [540, 227] width 258 height 115
drag, startPoint x: 663, startPoint y: 202, endPoint x: 460, endPoint y: 207, distance: 202.6
click at [460, 207] on span "20" at bounding box center [540, 201] width 258 height 17
click at [489, 244] on span "Cancel" at bounding box center [470, 244] width 44 height 18
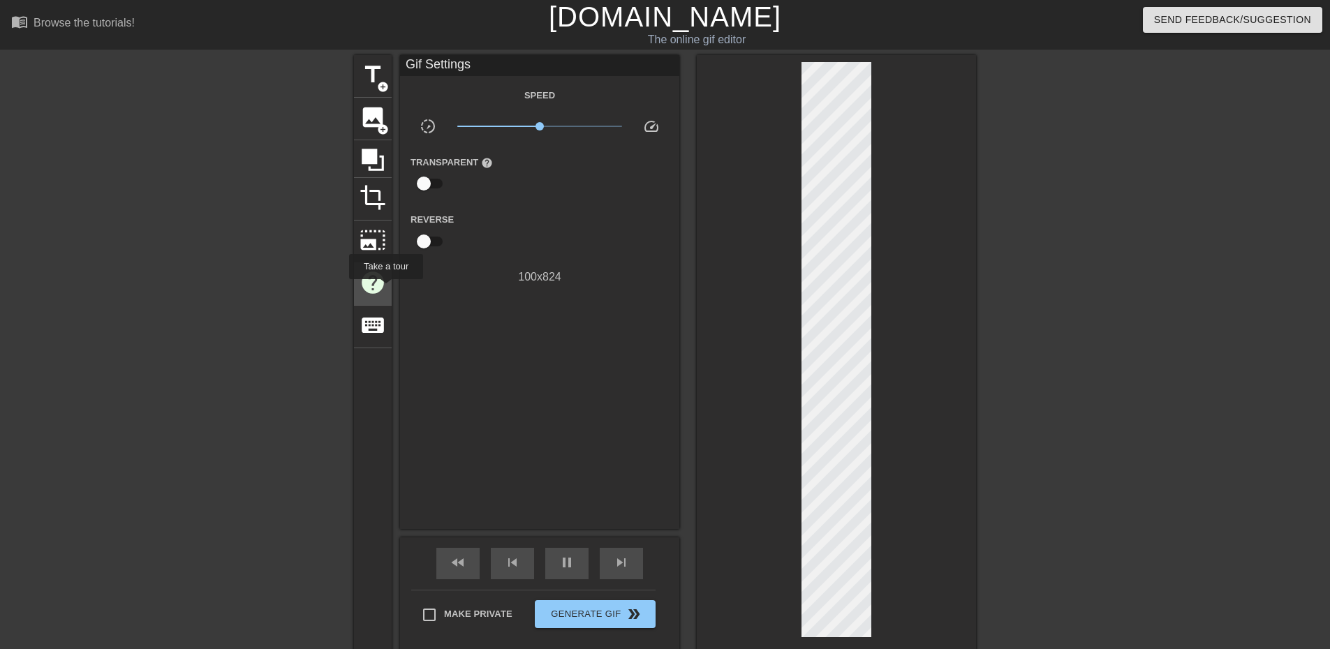
click at [385, 289] on span "help" at bounding box center [373, 283] width 27 height 27
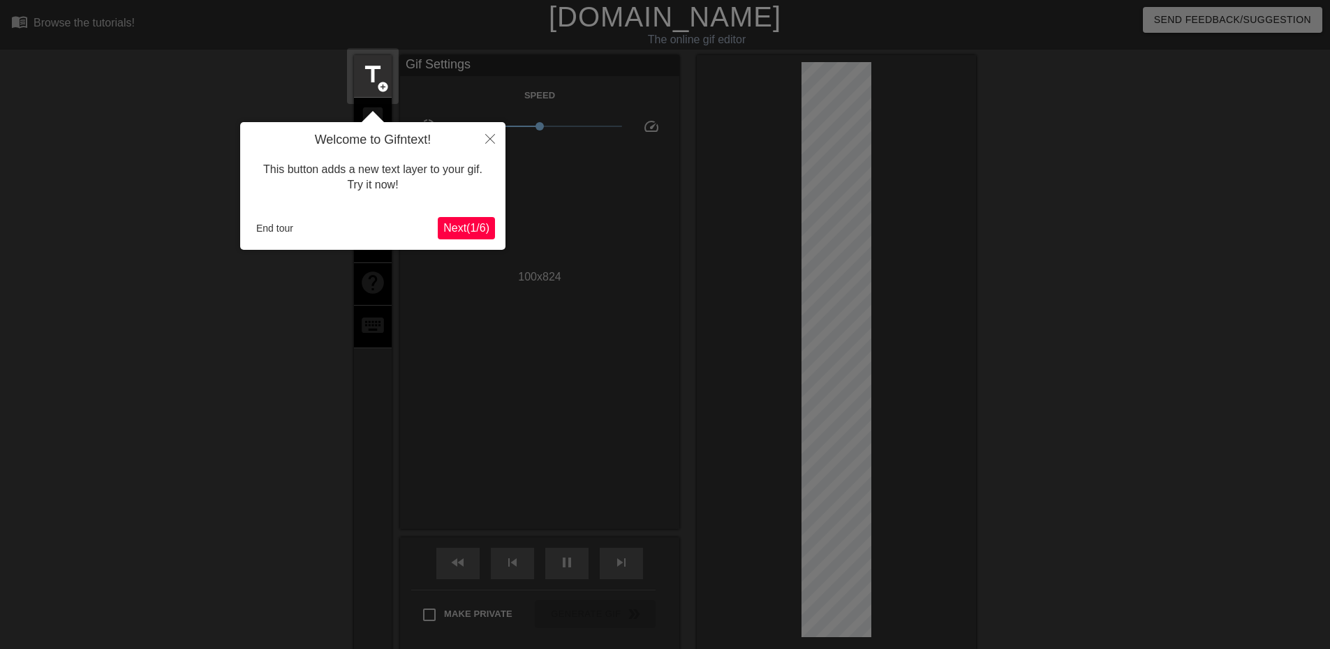
scroll to position [34, 0]
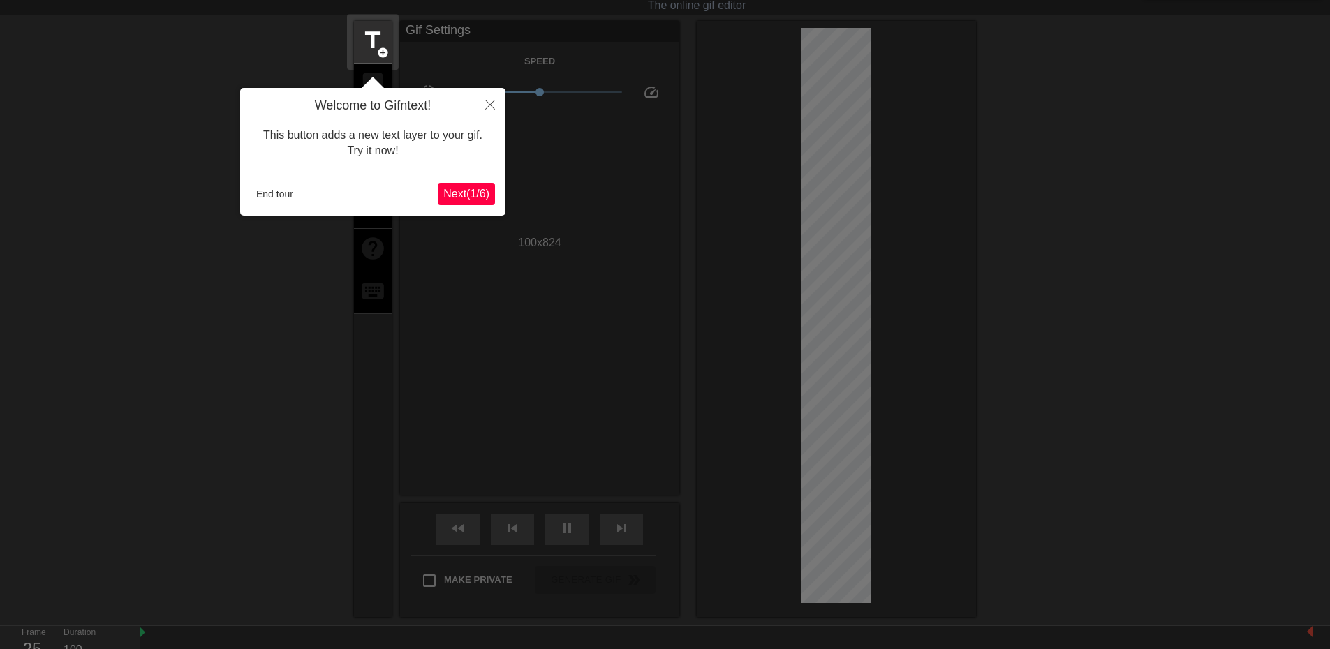
click at [465, 199] on span "Next ( 1 / 6 )" at bounding box center [466, 194] width 46 height 12
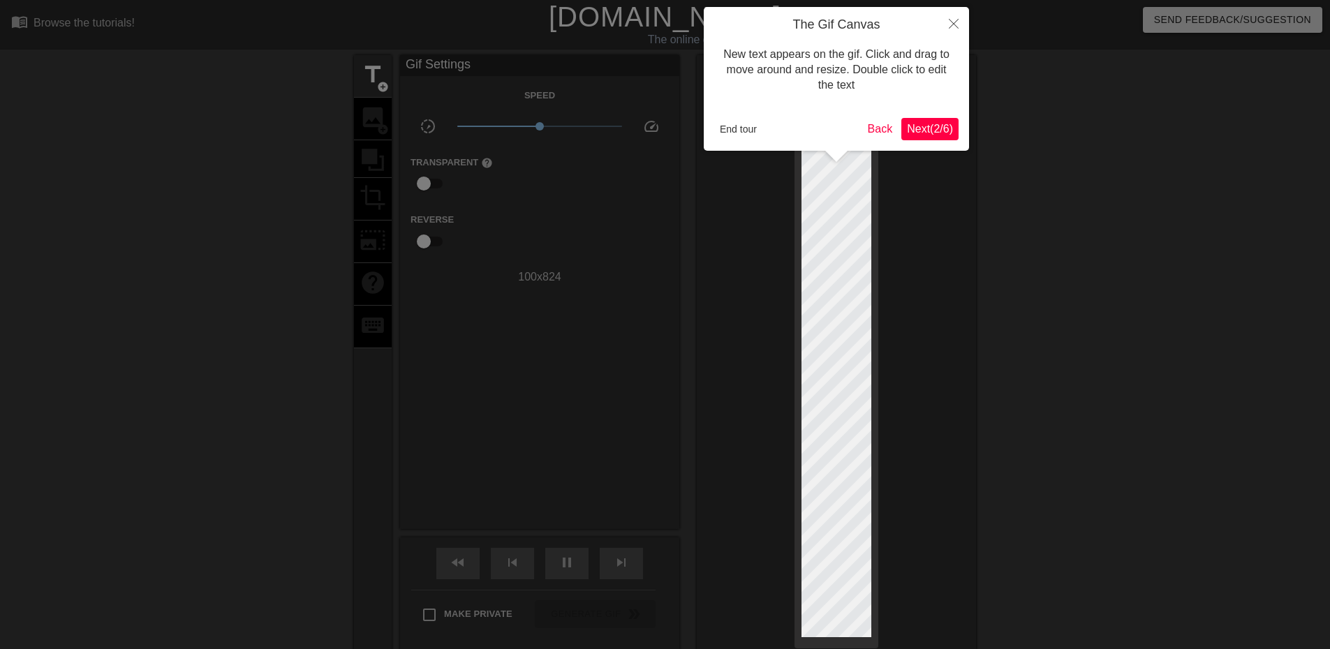
click at [923, 127] on span "Next ( 2 / 6 )" at bounding box center [930, 129] width 46 height 12
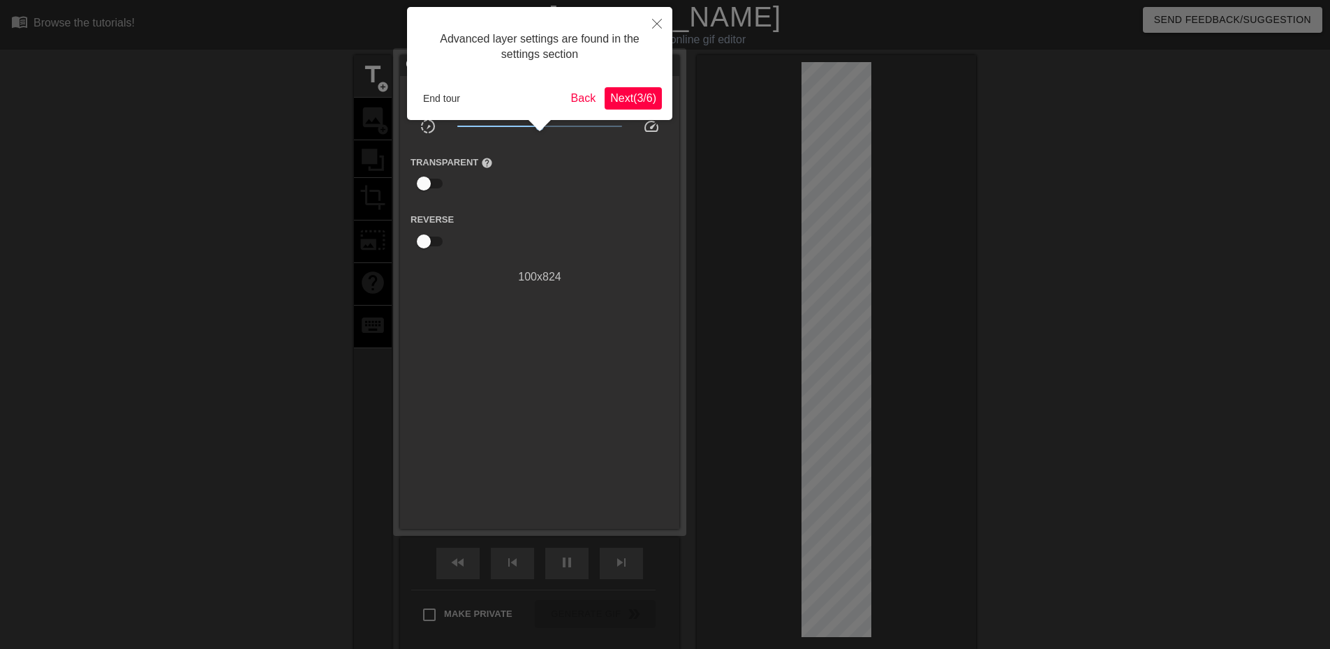
scroll to position [34, 0]
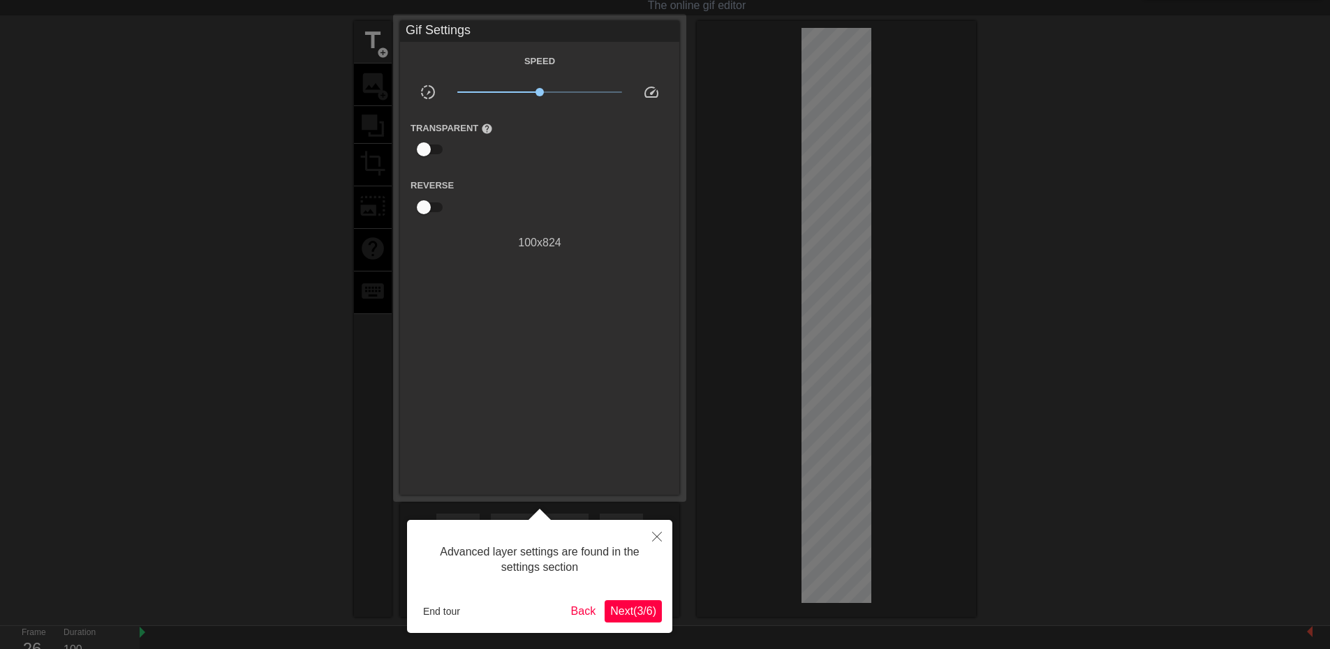
click at [635, 612] on span "Next ( 3 / 6 )" at bounding box center [633, 611] width 46 height 12
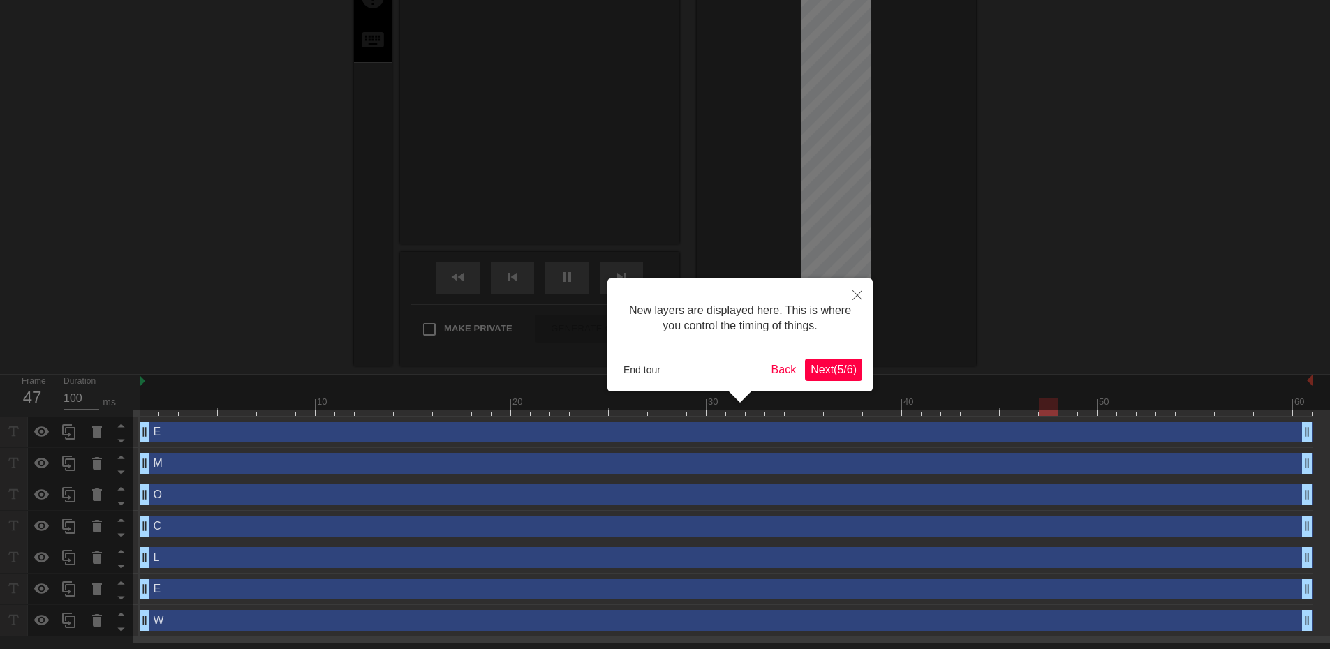
click at [834, 369] on span "Next ( 5 / 6 )" at bounding box center [834, 370] width 46 height 12
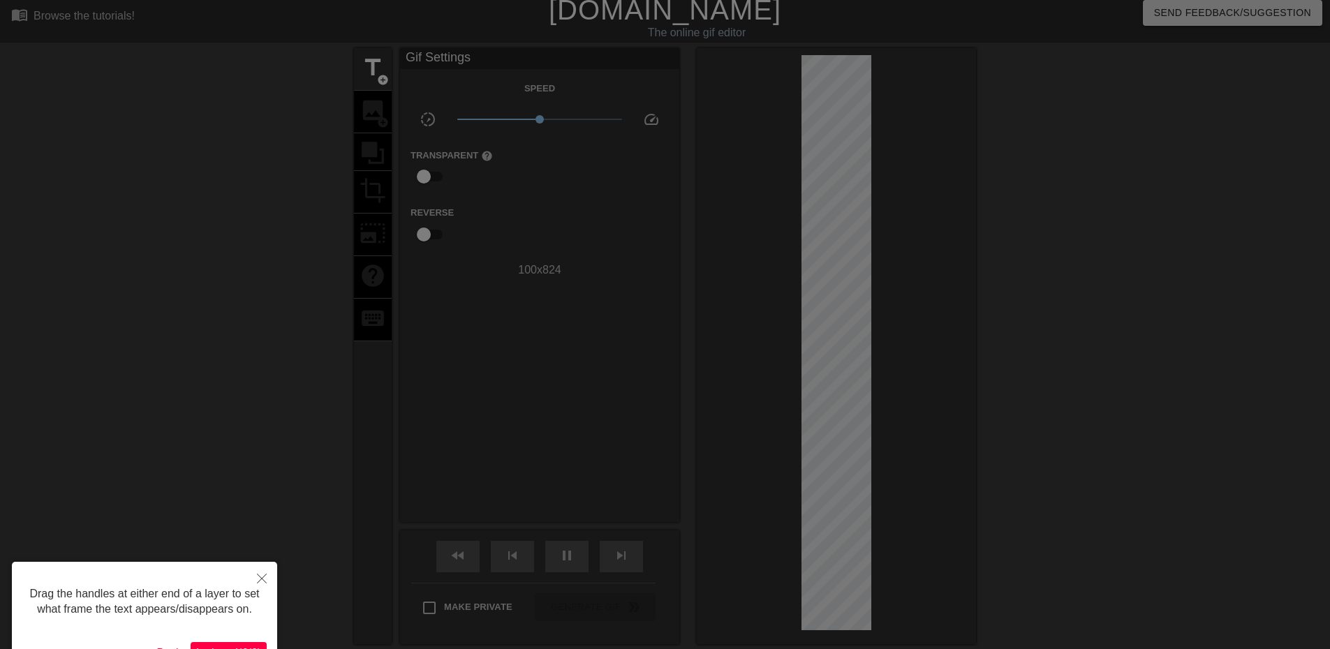
scroll to position [210, 0]
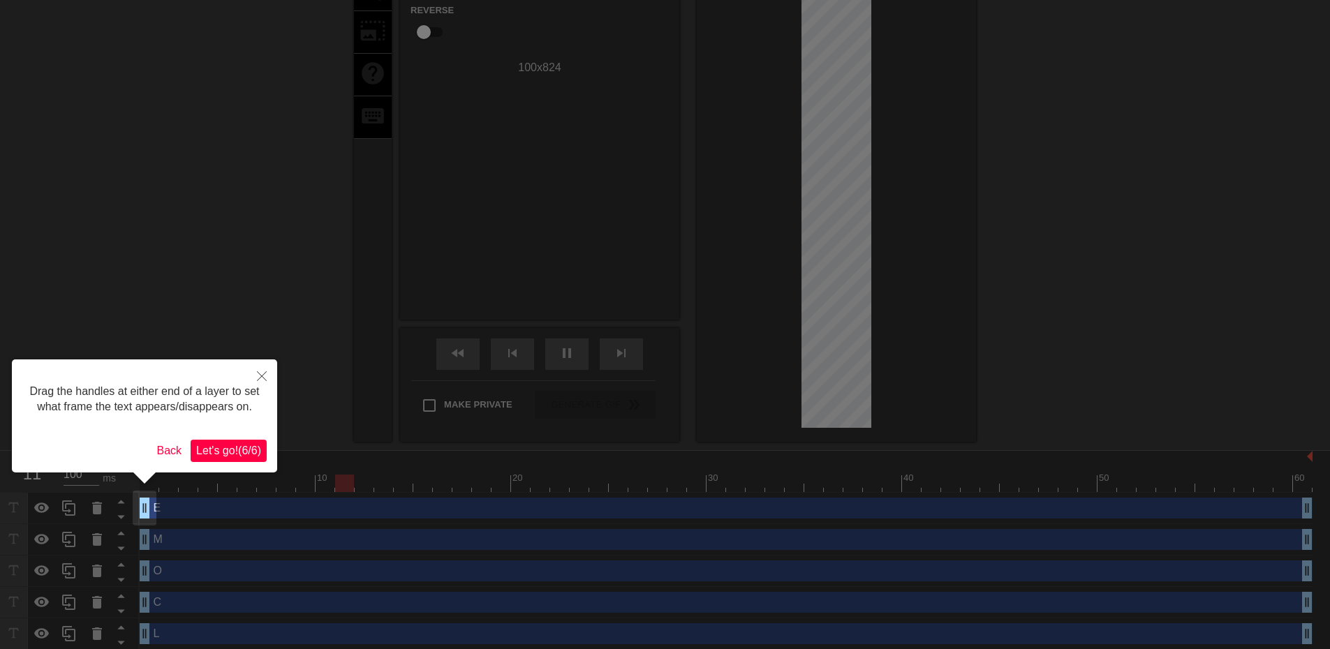
click at [258, 448] on span "Let's go! ( 6 / 6 )" at bounding box center [228, 451] width 65 height 12
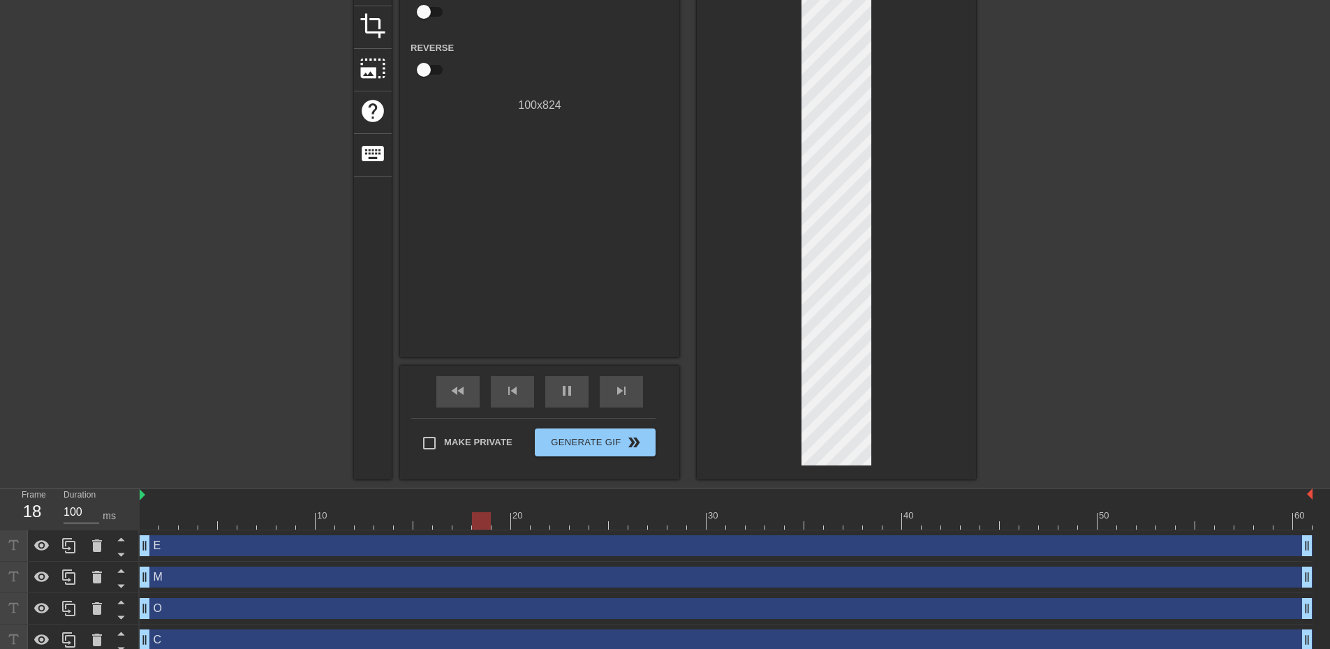
scroll to position [0, 0]
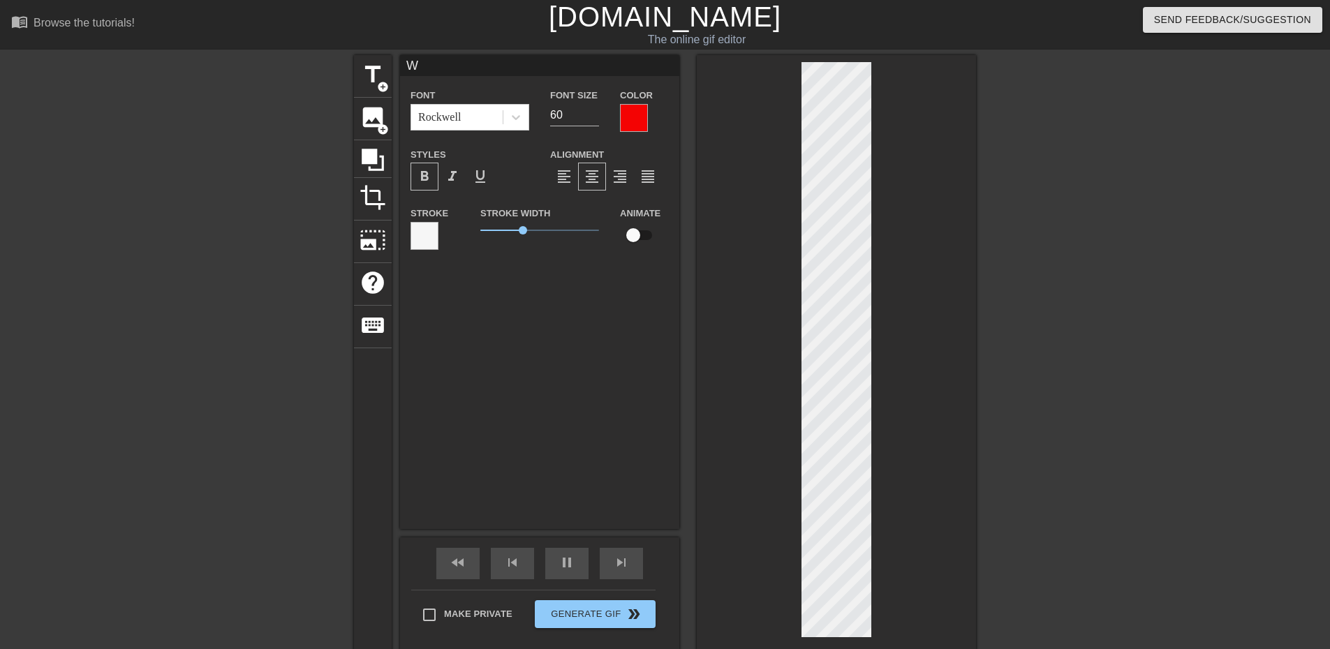
click at [636, 232] on input "checkbox" at bounding box center [634, 235] width 80 height 27
click at [549, 378] on div "W Font Rockwell Font Size 60 Color Styles format_bold format_italic format_unde…" at bounding box center [539, 292] width 279 height 474
click at [612, 288] on div "W Font Rockwell Font Size 60 Color Styles format_bold format_italic format_unde…" at bounding box center [539, 292] width 279 height 474
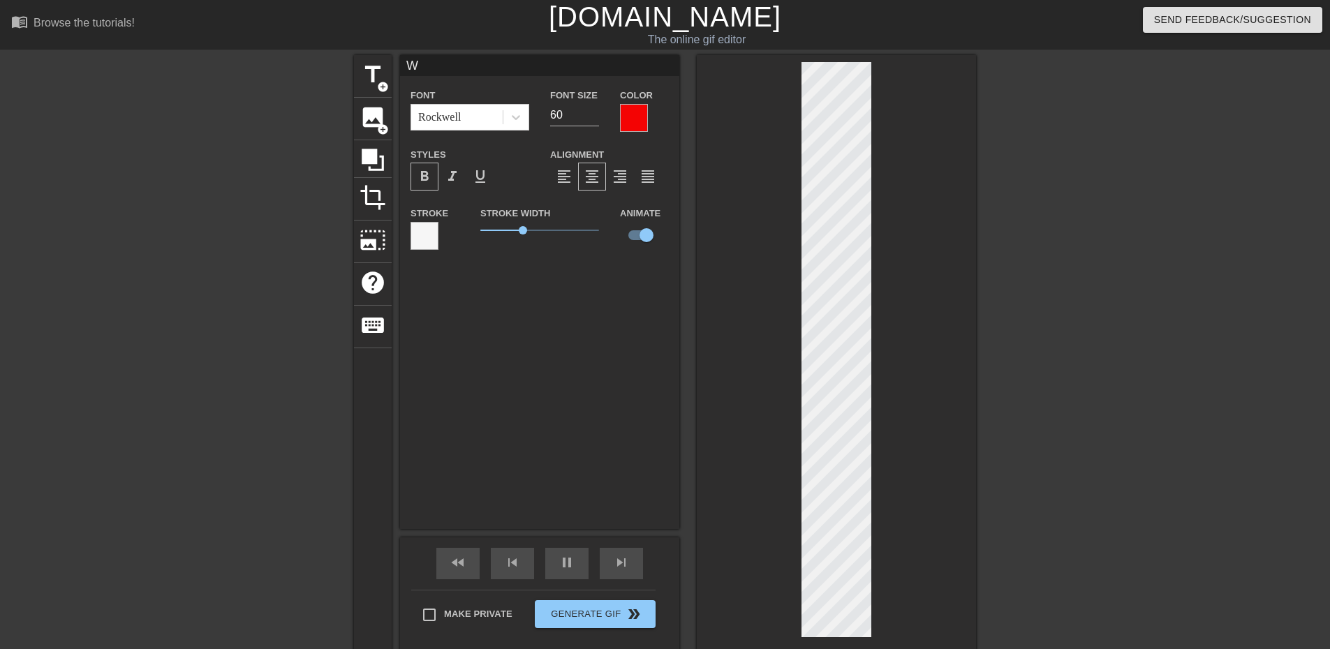
click at [608, 328] on div "W Font Rockwell Font Size 60 Color Styles format_bold format_italic format_unde…" at bounding box center [539, 292] width 279 height 474
click at [619, 384] on div "W Font Rockwell Font Size 60 Color Styles format_bold format_italic format_unde…" at bounding box center [539, 292] width 279 height 474
click at [946, 267] on div at bounding box center [836, 353] width 279 height 596
click at [641, 233] on input "checkbox" at bounding box center [647, 235] width 80 height 27
click at [641, 233] on input "checkbox" at bounding box center [634, 235] width 80 height 27
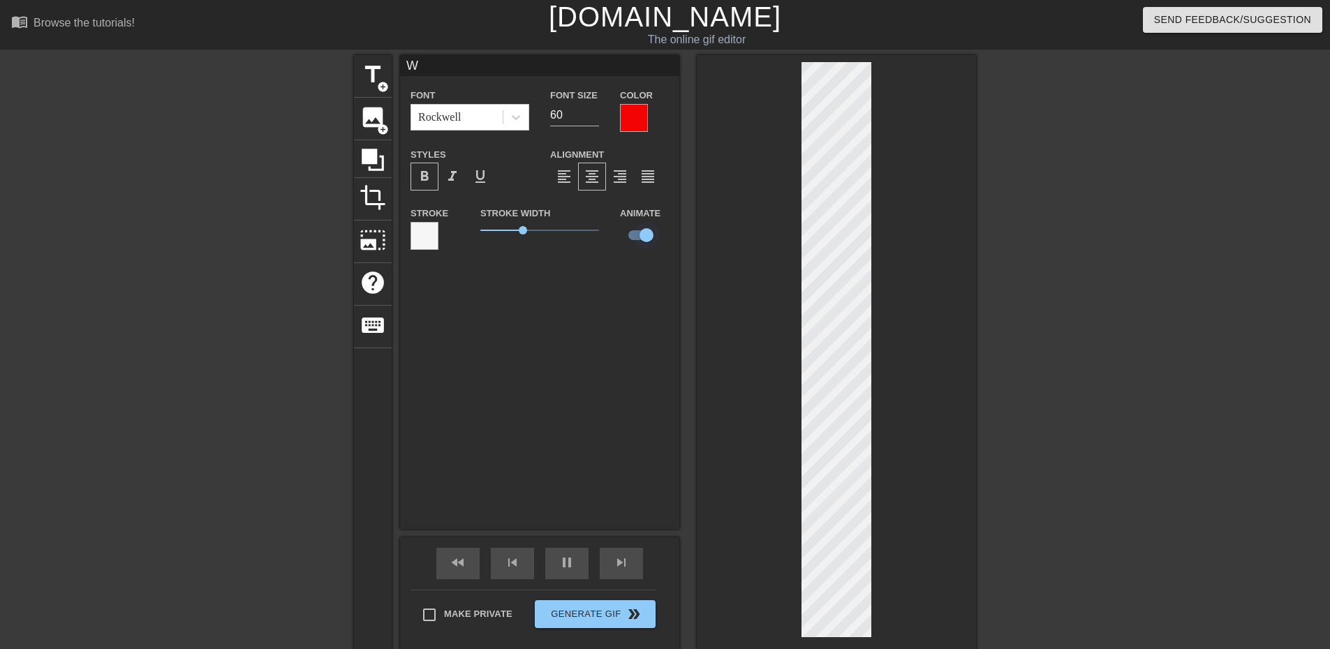
click at [641, 233] on input "checkbox" at bounding box center [647, 235] width 80 height 27
click at [641, 233] on input "checkbox" at bounding box center [634, 235] width 80 height 27
click at [641, 233] on input "checkbox" at bounding box center [647, 235] width 80 height 27
click at [921, 229] on div at bounding box center [836, 353] width 279 height 596
click at [910, 168] on div at bounding box center [836, 353] width 279 height 596
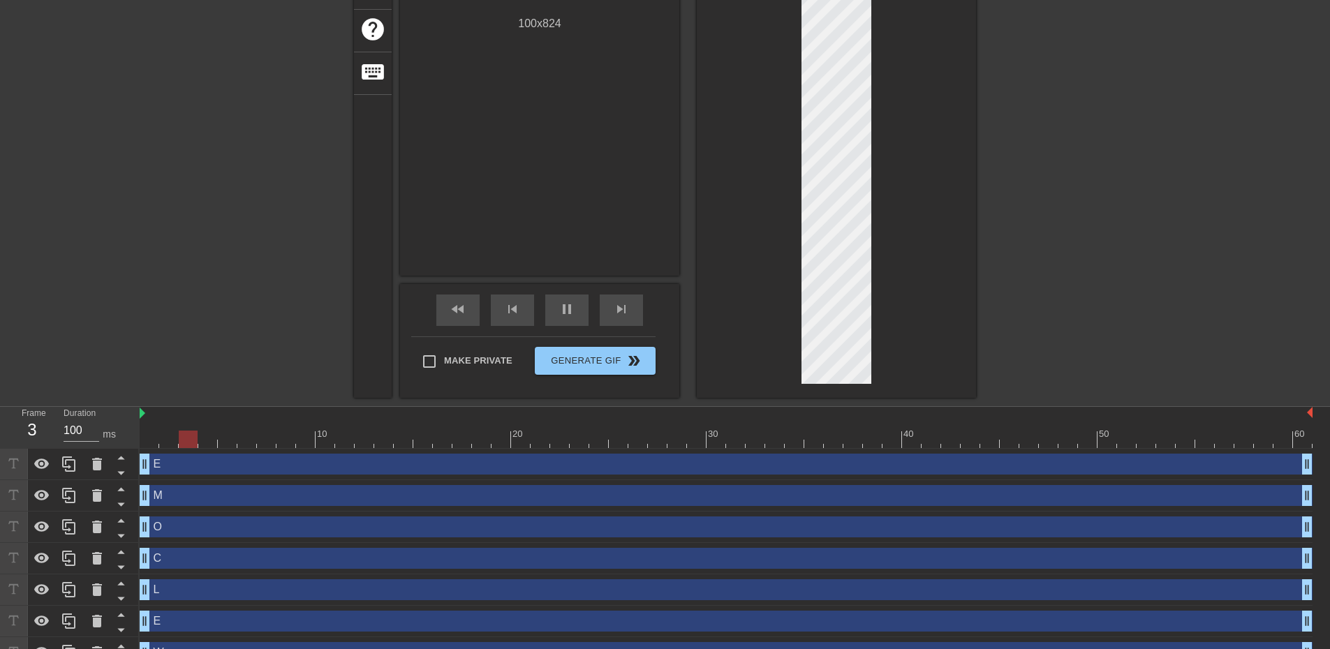
scroll to position [276, 0]
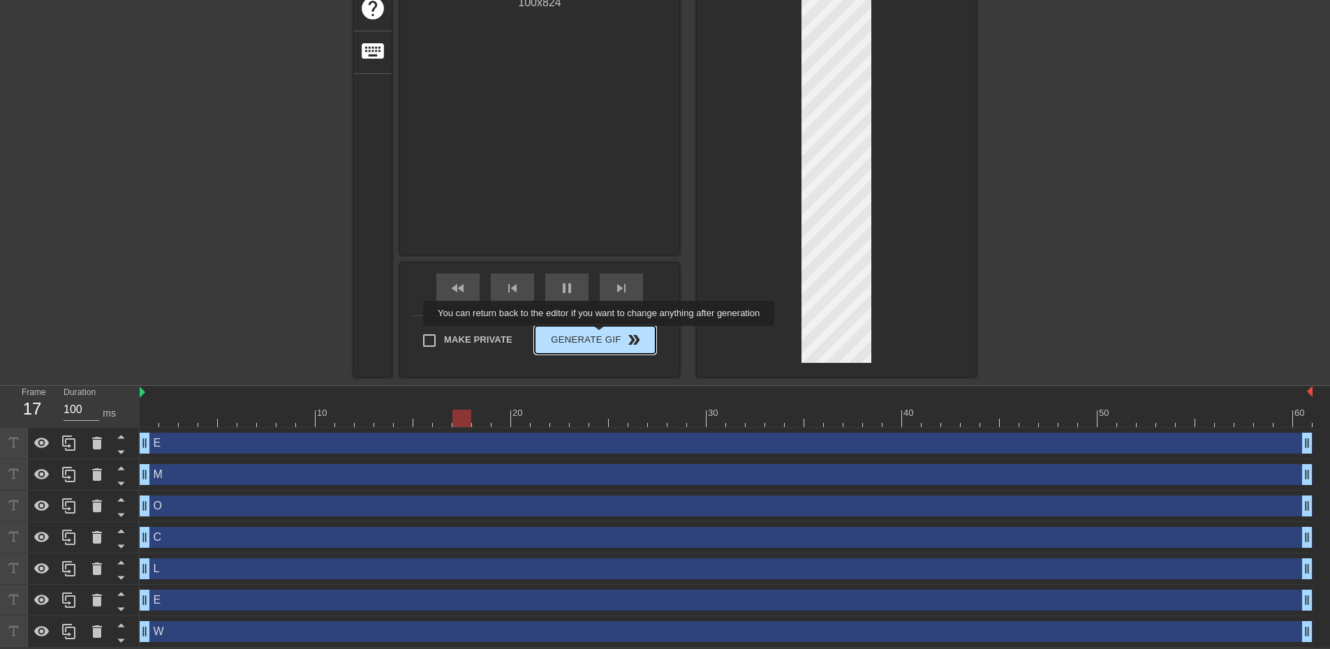
click at [601, 336] on span "Generate Gif double_arrow" at bounding box center [596, 340] width 110 height 17
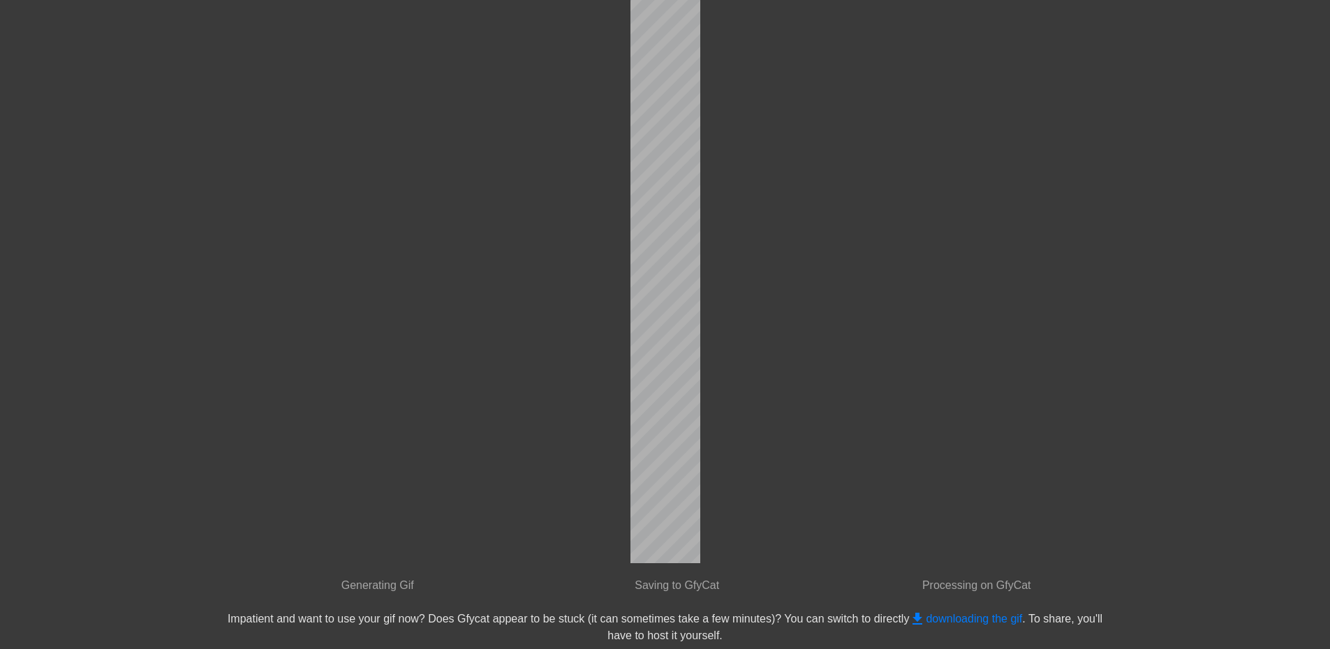
scroll to position [0, 0]
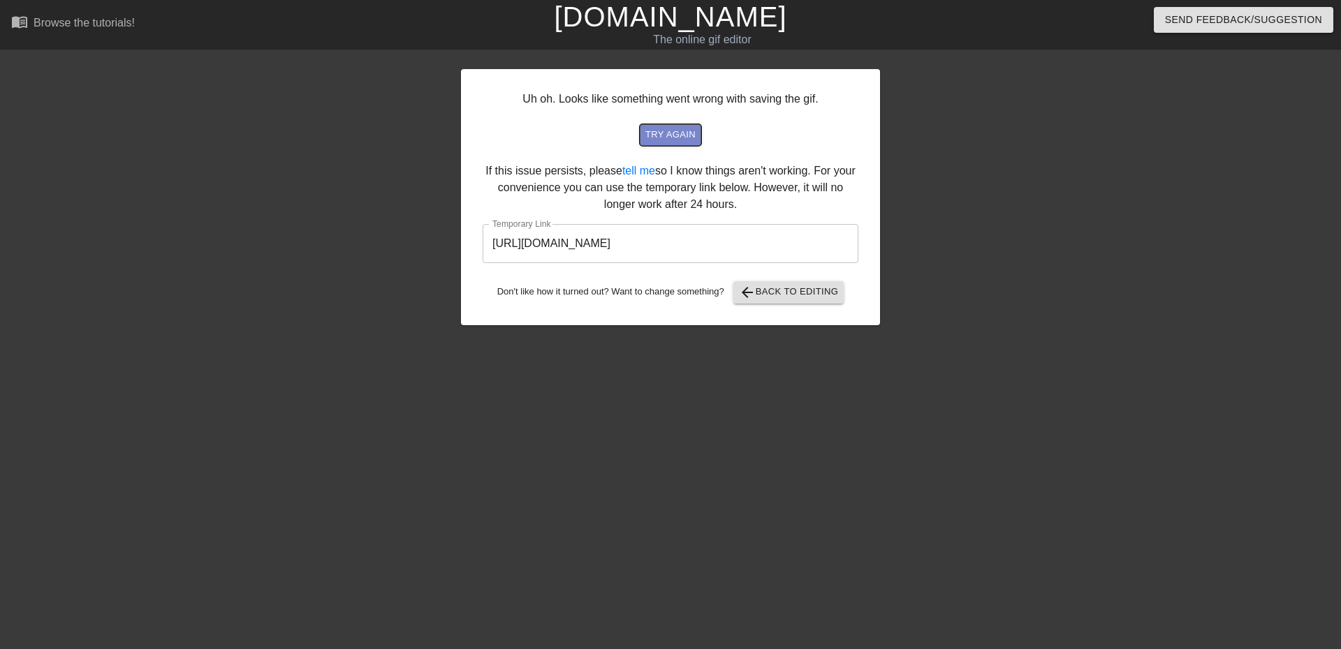
click at [680, 131] on span "try again" at bounding box center [670, 135] width 50 height 16
click at [796, 245] on input "[URL][DOMAIN_NAME]" at bounding box center [671, 243] width 376 height 39
drag, startPoint x: 783, startPoint y: 247, endPoint x: 478, endPoint y: 252, distance: 304.5
click at [478, 252] on div "Uh oh. Looks like something went wrong with saving the gif. try again If this i…" at bounding box center [670, 197] width 419 height 256
